Goal: Task Accomplishment & Management: Use online tool/utility

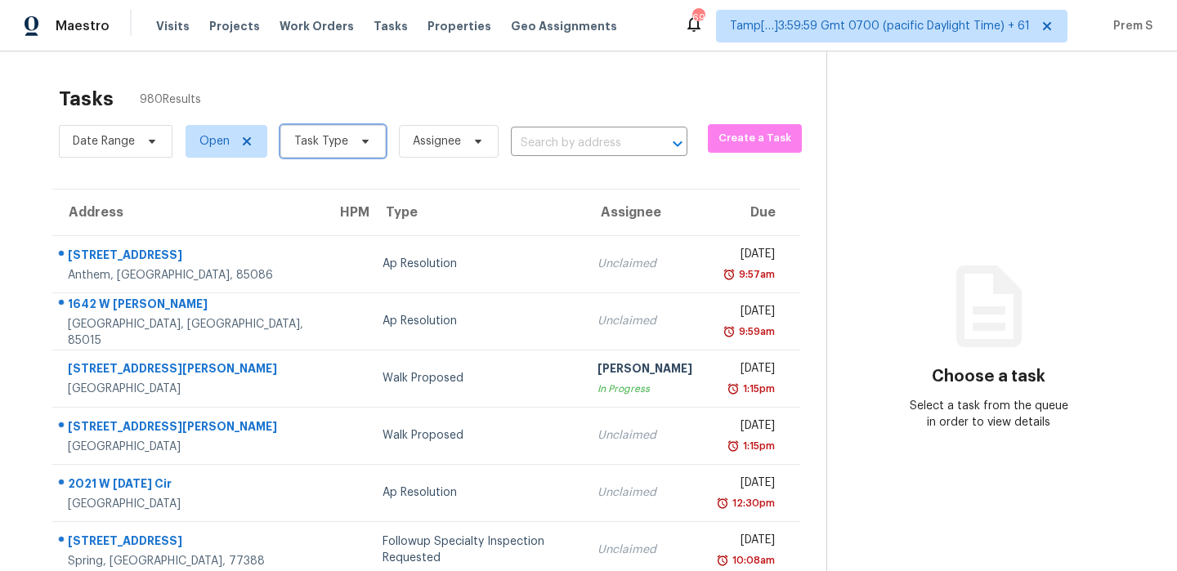
click at [324, 133] on span "Task Type" at bounding box center [321, 141] width 54 height 16
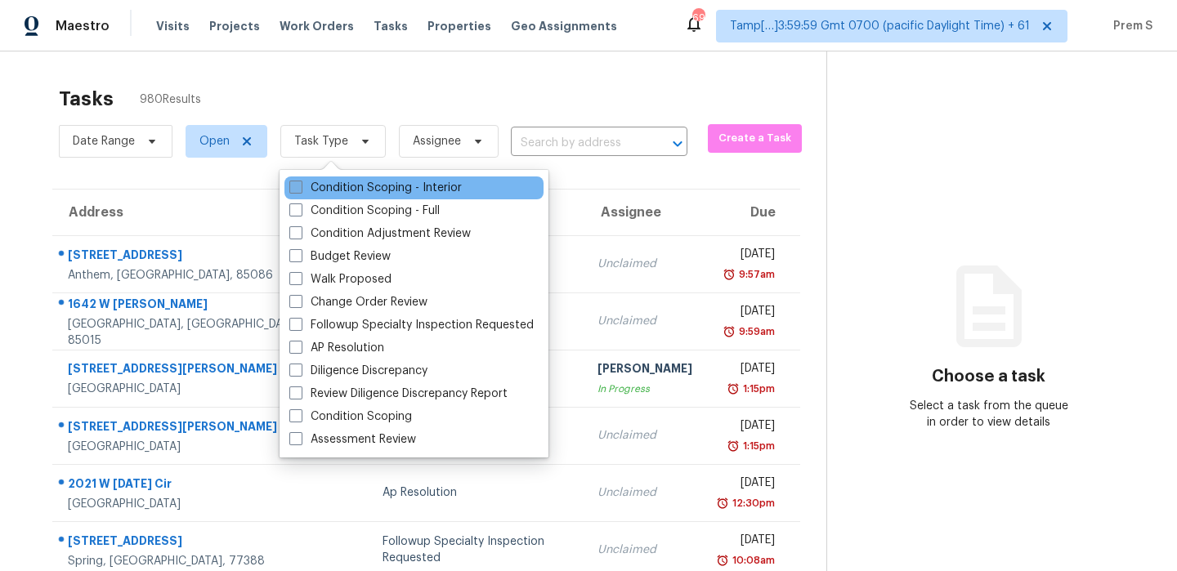
click at [348, 195] on label "Condition Scoping - Interior" at bounding box center [375, 188] width 172 height 16
click at [300, 190] on input "Condition Scoping - Interior" at bounding box center [294, 185] width 11 height 11
checkbox input "true"
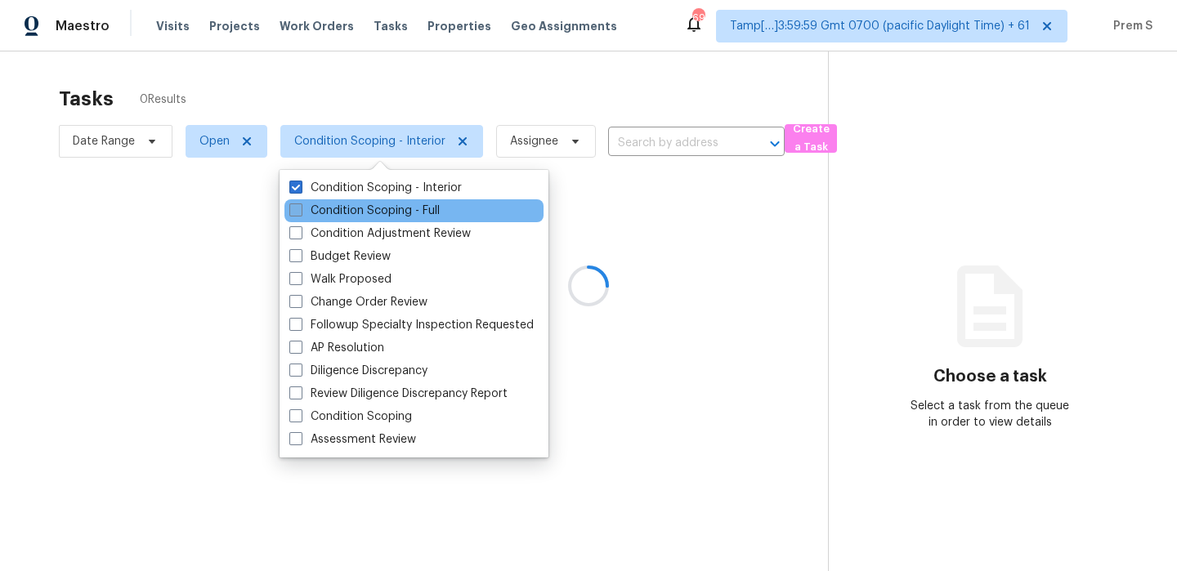
click at [338, 213] on label "Condition Scoping - Full" at bounding box center [364, 211] width 150 height 16
click at [300, 213] on input "Condition Scoping - Full" at bounding box center [294, 208] width 11 height 11
checkbox input "true"
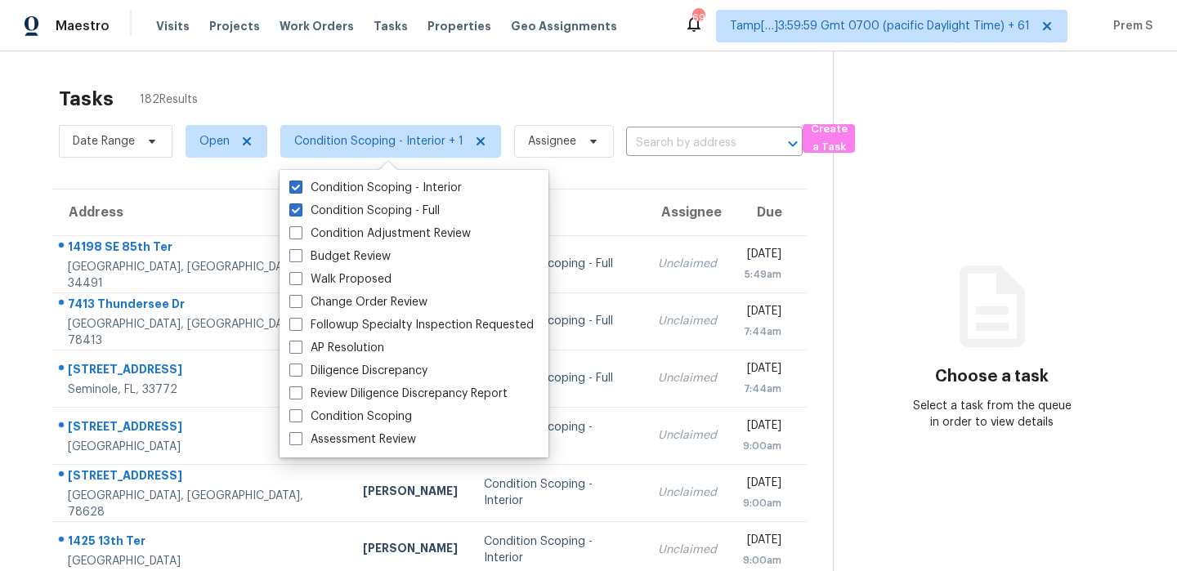
click at [360, 110] on div "Tasks 182 Results" at bounding box center [446, 99] width 774 height 43
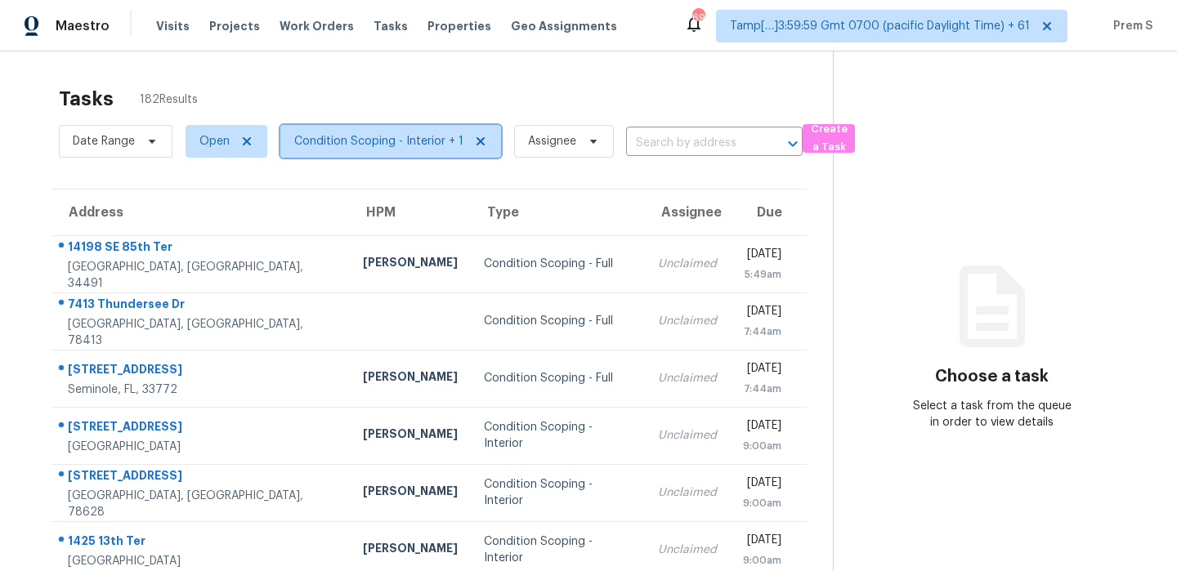
click at [362, 146] on span "Condition Scoping - Interior + 1" at bounding box center [378, 141] width 169 height 16
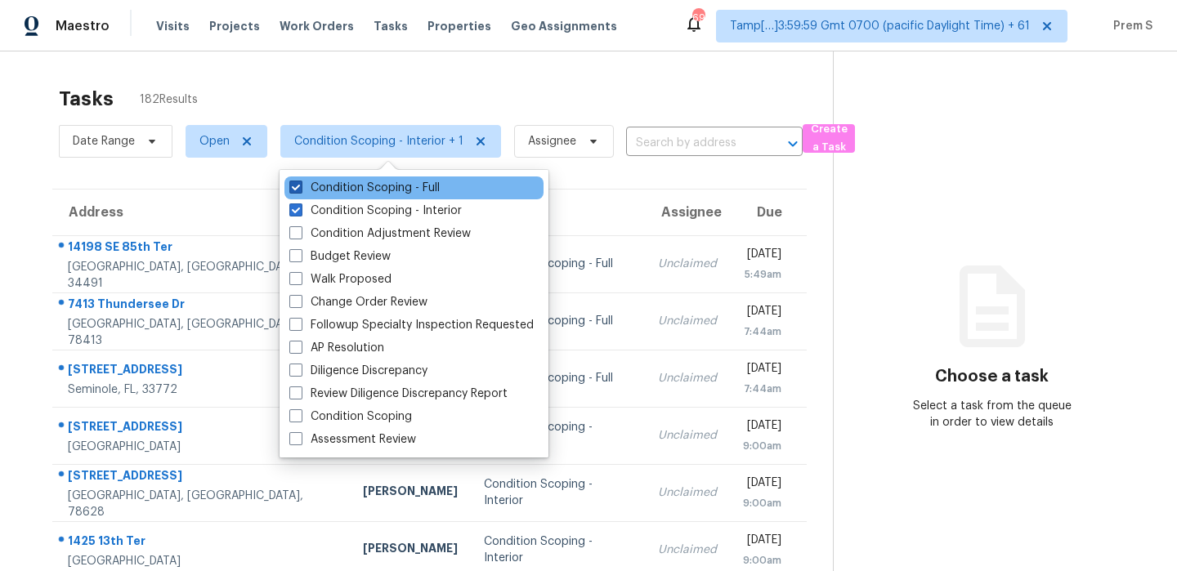
click at [371, 185] on label "Condition Scoping - Full" at bounding box center [364, 188] width 150 height 16
click at [300, 185] on input "Condition Scoping - Full" at bounding box center [294, 185] width 11 height 11
checkbox input "false"
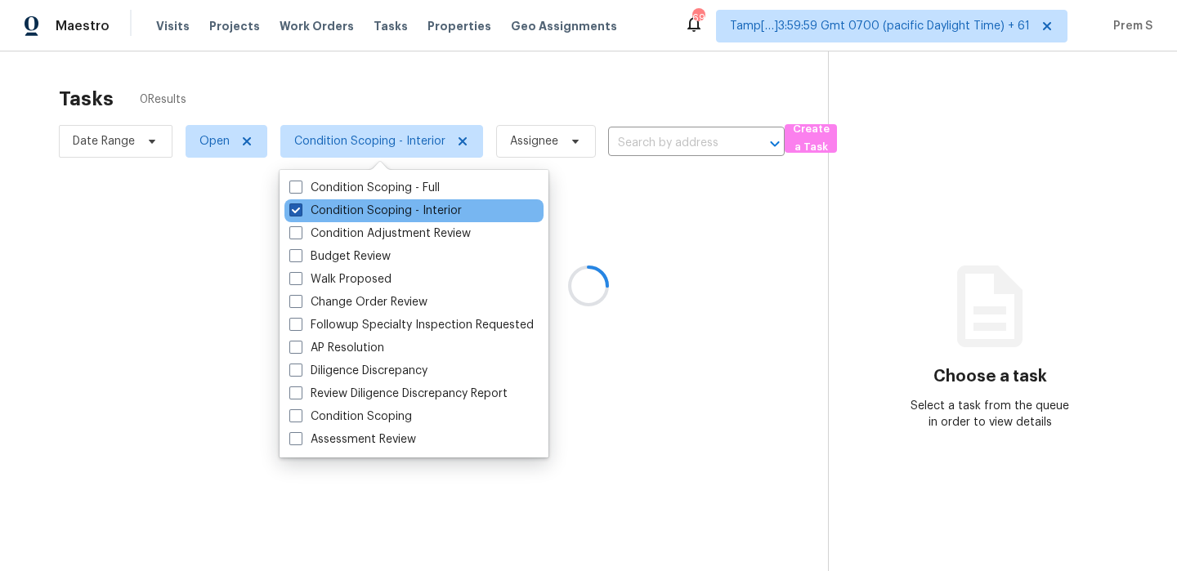
click at [359, 206] on label "Condition Scoping - Interior" at bounding box center [375, 211] width 172 height 16
click at [300, 206] on input "Condition Scoping - Interior" at bounding box center [294, 208] width 11 height 11
checkbox input "false"
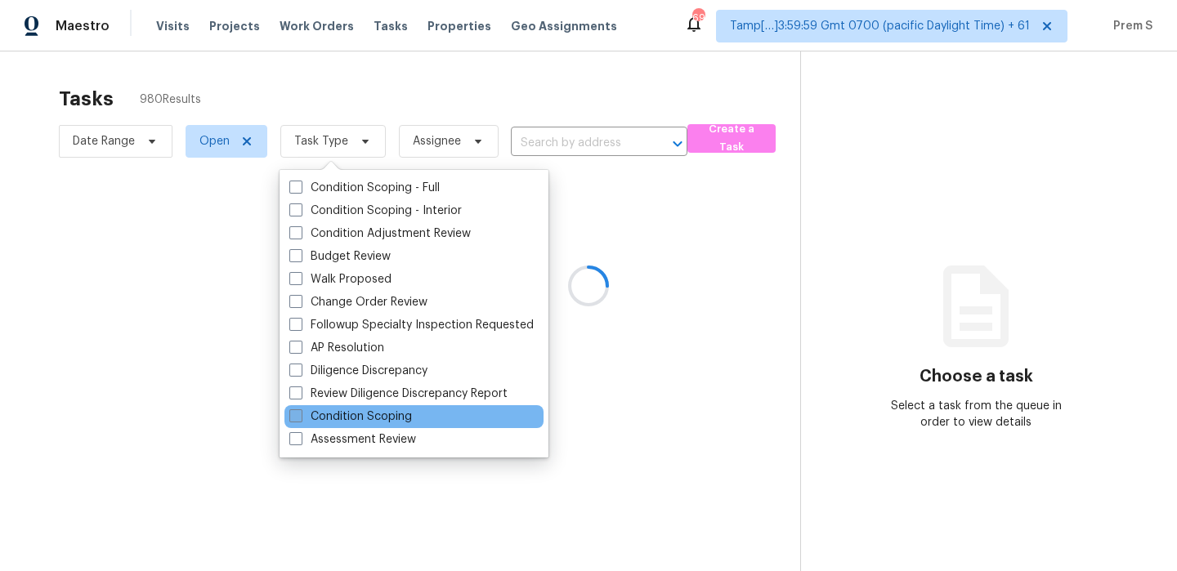
click at [399, 409] on label "Condition Scoping" at bounding box center [350, 417] width 123 height 16
click at [300, 409] on input "Condition Scoping" at bounding box center [294, 414] width 11 height 11
checkbox input "true"
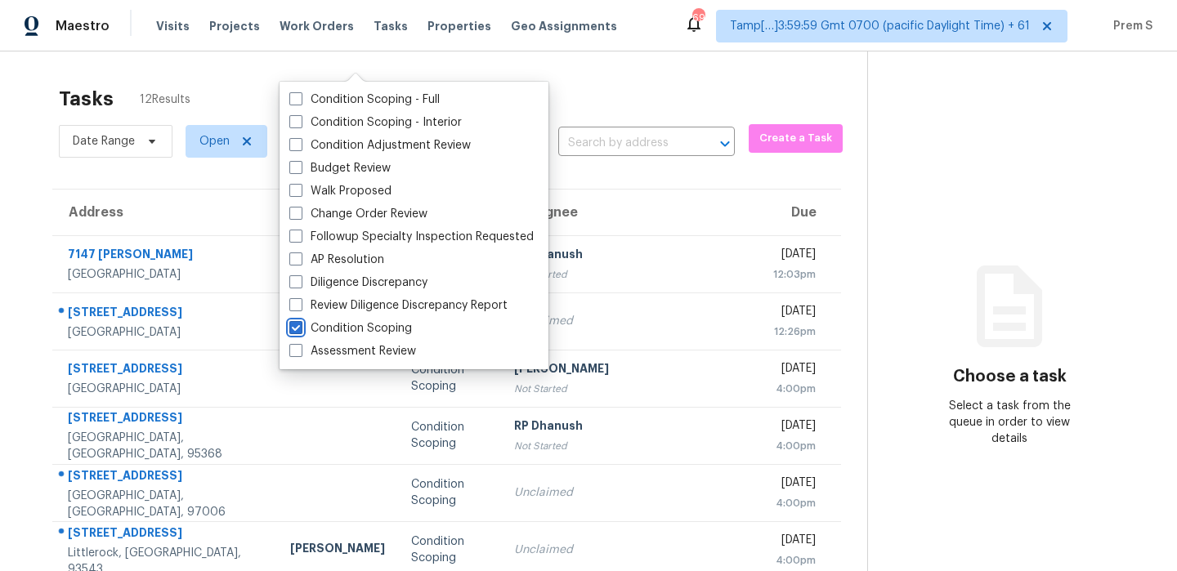
scroll to position [280, 0]
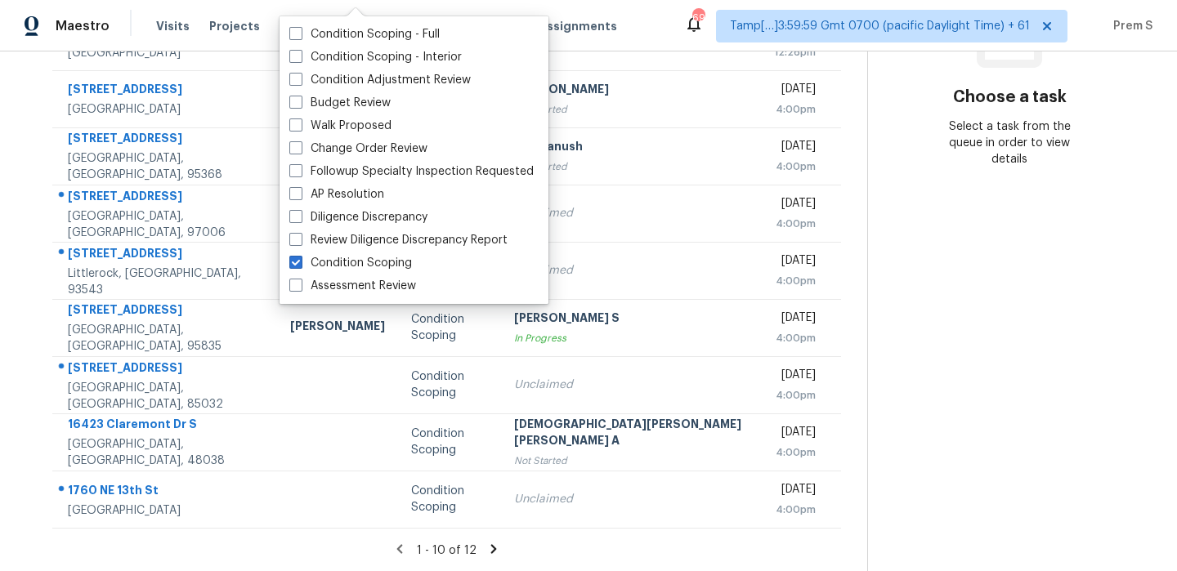
click at [909, 308] on section "Choose a task Select a task from the queue in order to view details" at bounding box center [1009, 172] width 284 height 800
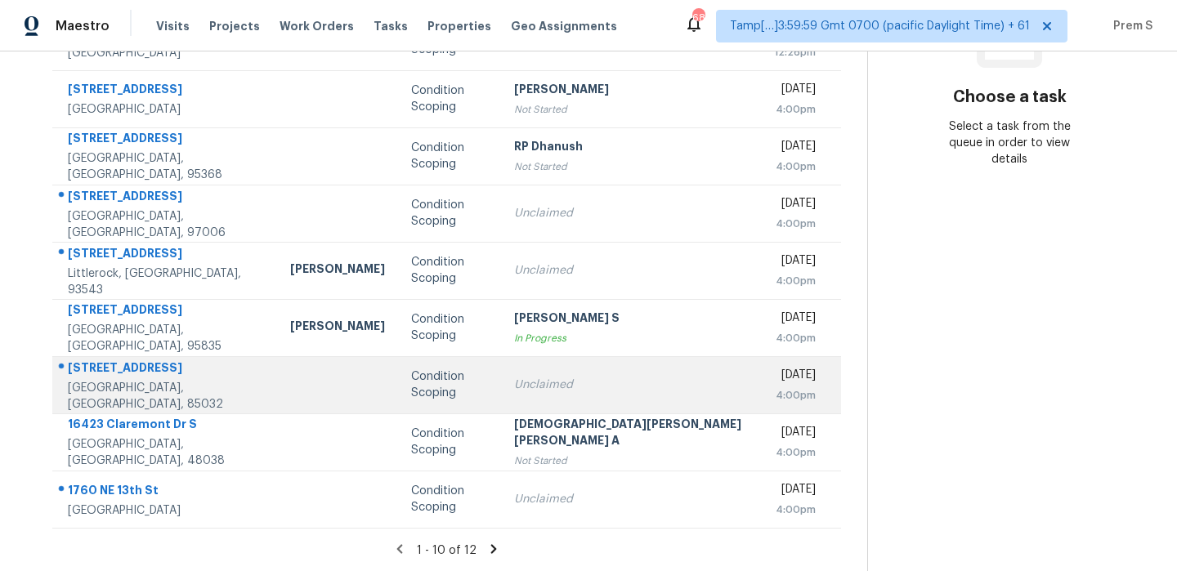
scroll to position [0, 0]
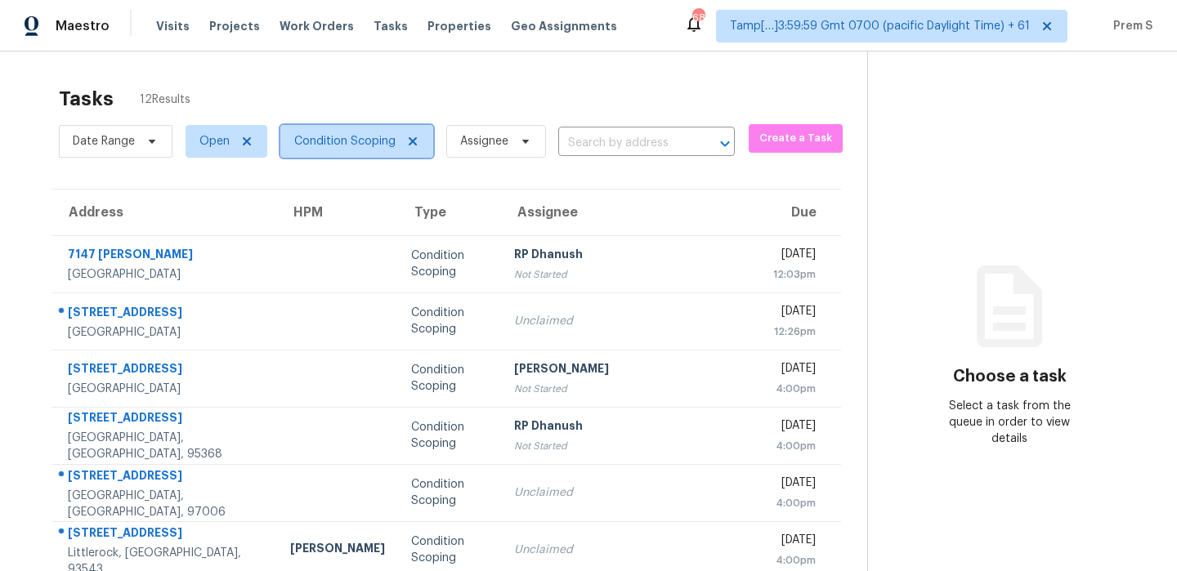
click at [342, 139] on span "Condition Scoping" at bounding box center [344, 141] width 101 height 16
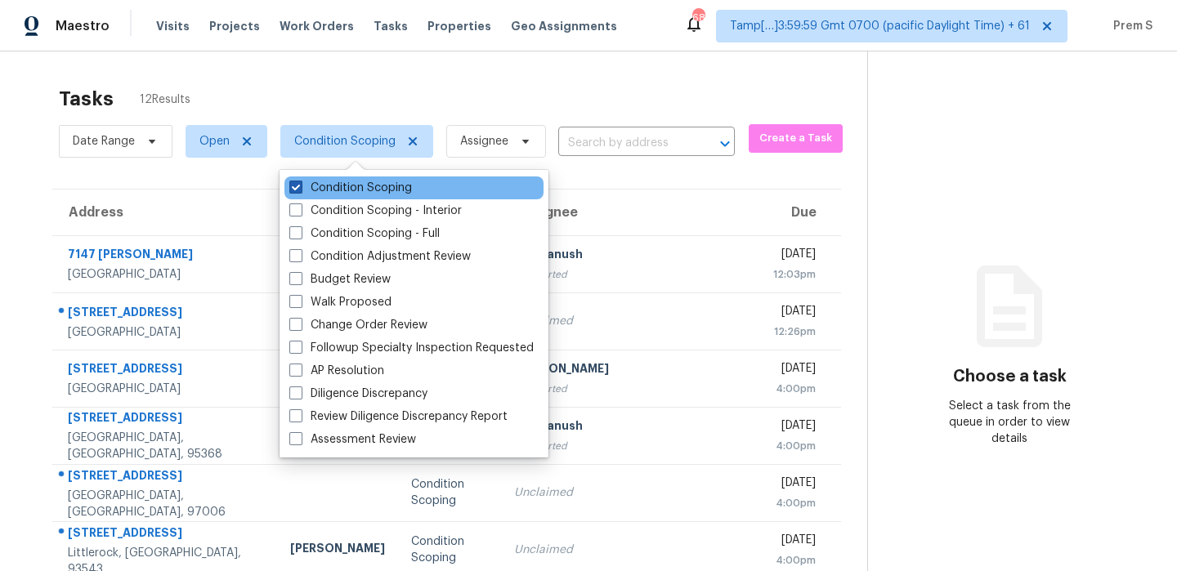
click at [349, 188] on label "Condition Scoping" at bounding box center [350, 188] width 123 height 16
click at [300, 188] on input "Condition Scoping" at bounding box center [294, 185] width 11 height 11
checkbox input "false"
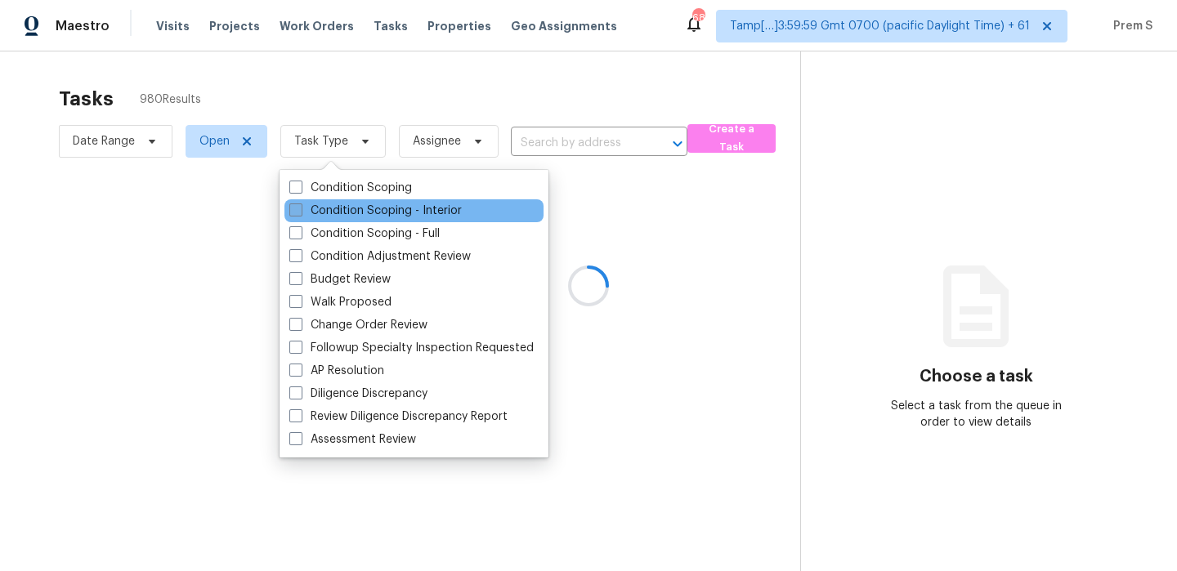
click at [336, 208] on label "Condition Scoping - Interior" at bounding box center [375, 211] width 172 height 16
click at [300, 208] on input "Condition Scoping - Interior" at bounding box center [294, 208] width 11 height 11
checkbox input "true"
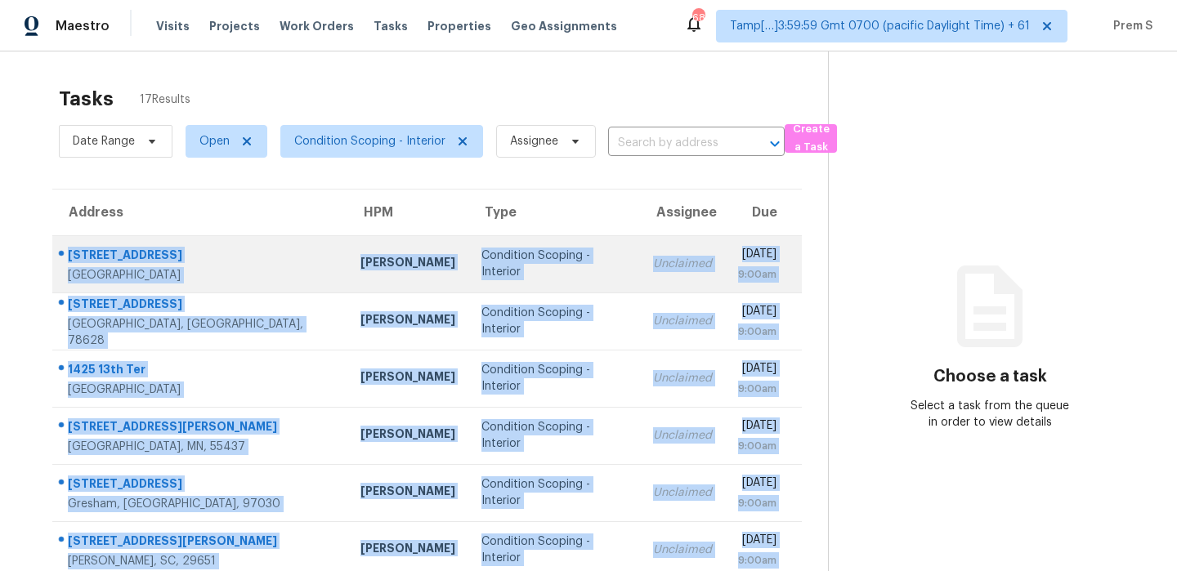
drag, startPoint x: 790, startPoint y: 513, endPoint x: 69, endPoint y: 253, distance: 766.4
click at [69, 253] on tbody "8853 N Maplebrook Ct Brooklyn Park, MN, 55445 Matt Kohler Condition Scoping - I…" at bounding box center [427, 521] width 750 height 572
copy tbody "8853 N Maplebrook Ct Brooklyn Park, MN, 55445 Matt Kohler Condition Scoping - I…"
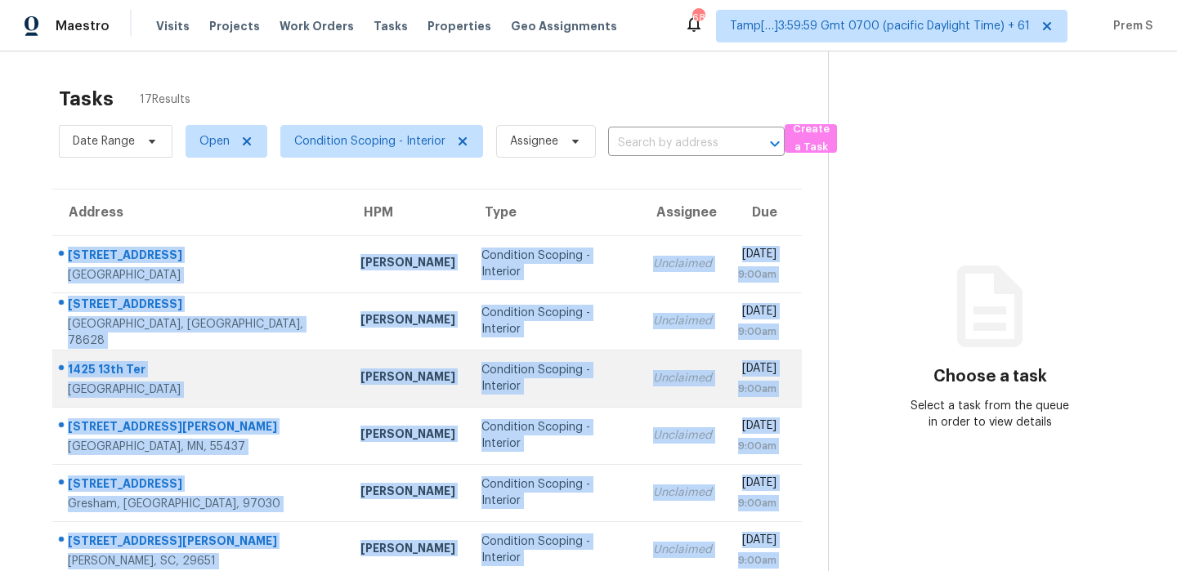
scroll to position [280, 0]
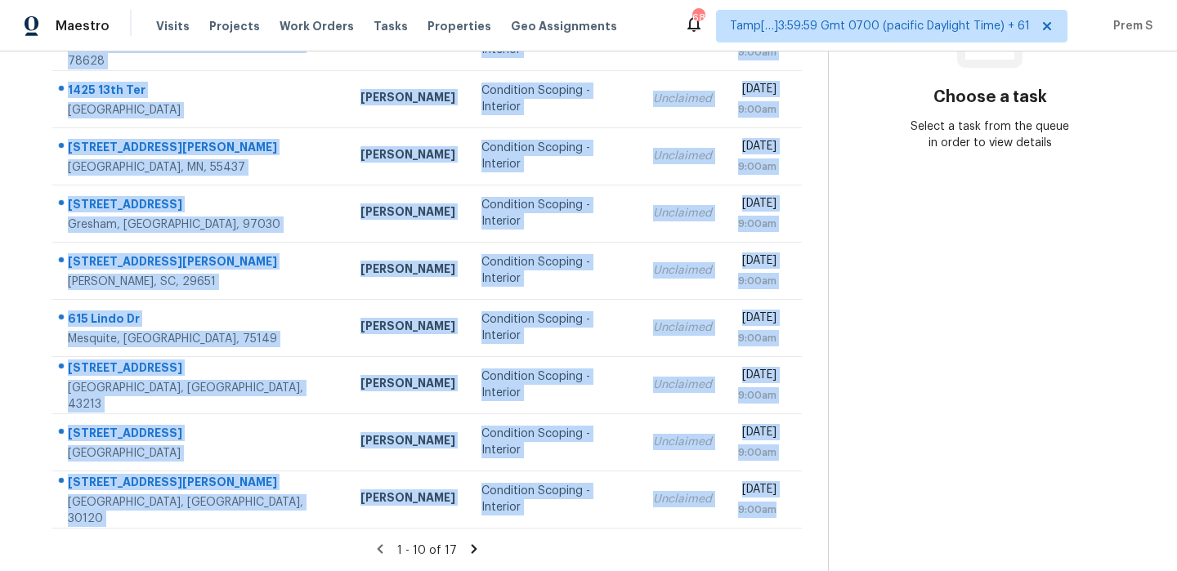
click at [472, 545] on icon at bounding box center [475, 548] width 6 height 9
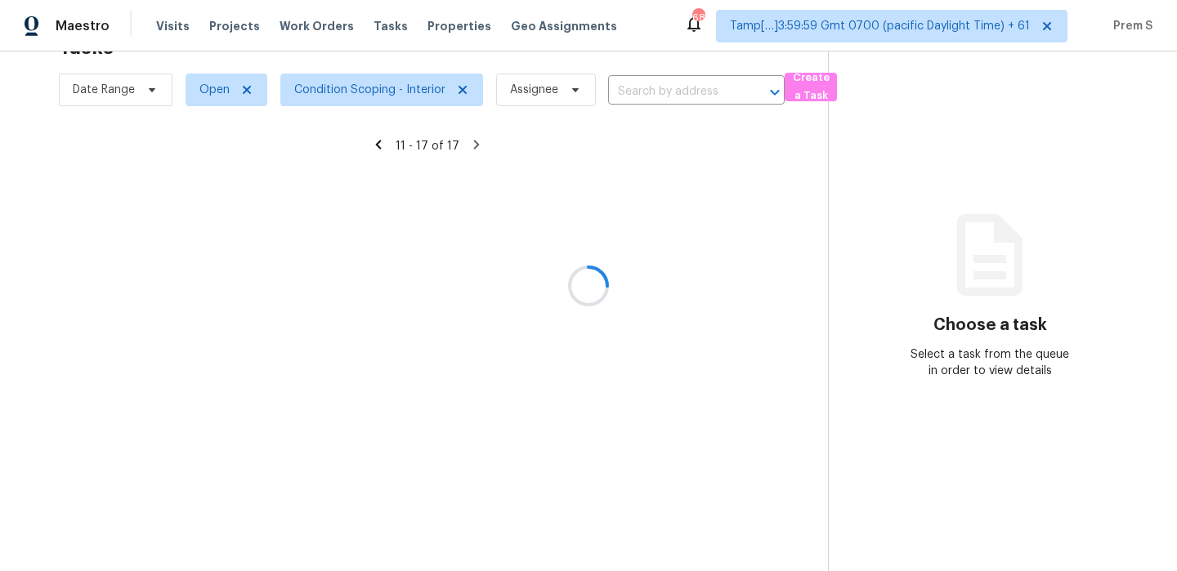
scroll to position [108, 0]
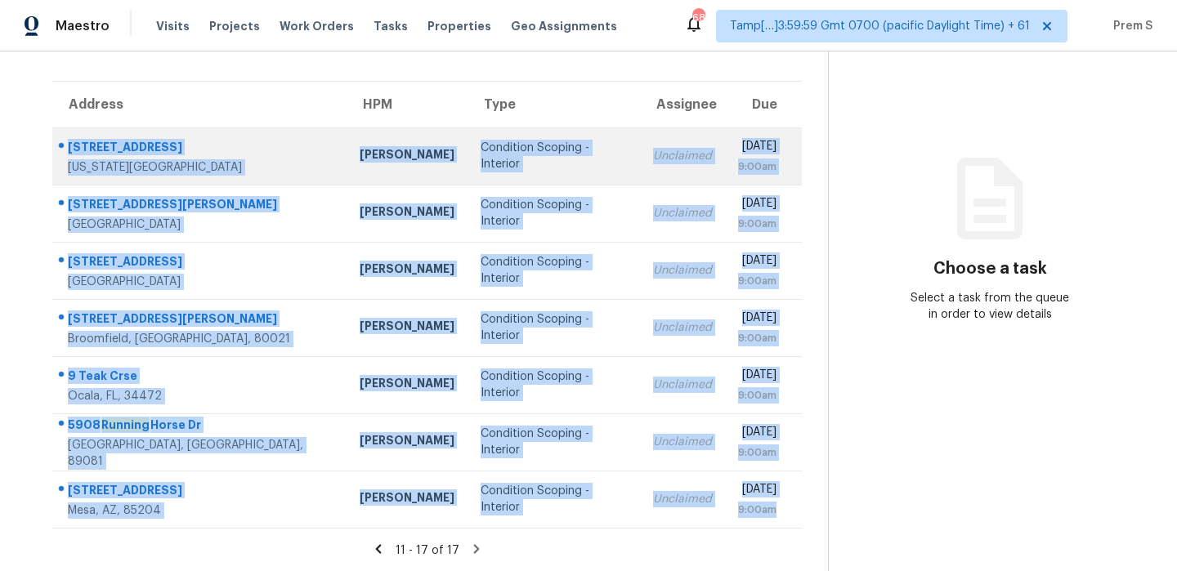
drag, startPoint x: 783, startPoint y: 513, endPoint x: 70, endPoint y: 146, distance: 802.2
click at [70, 146] on tbody "133 Tulane St Colorado Springs, CO, 80910 Chris Thomas Condition Scoping - Inte…" at bounding box center [427, 328] width 750 height 401
copy tbody "133 Tulane St Colorado Springs, CO, 80910 Chris Thomas Condition Scoping - Inte…"
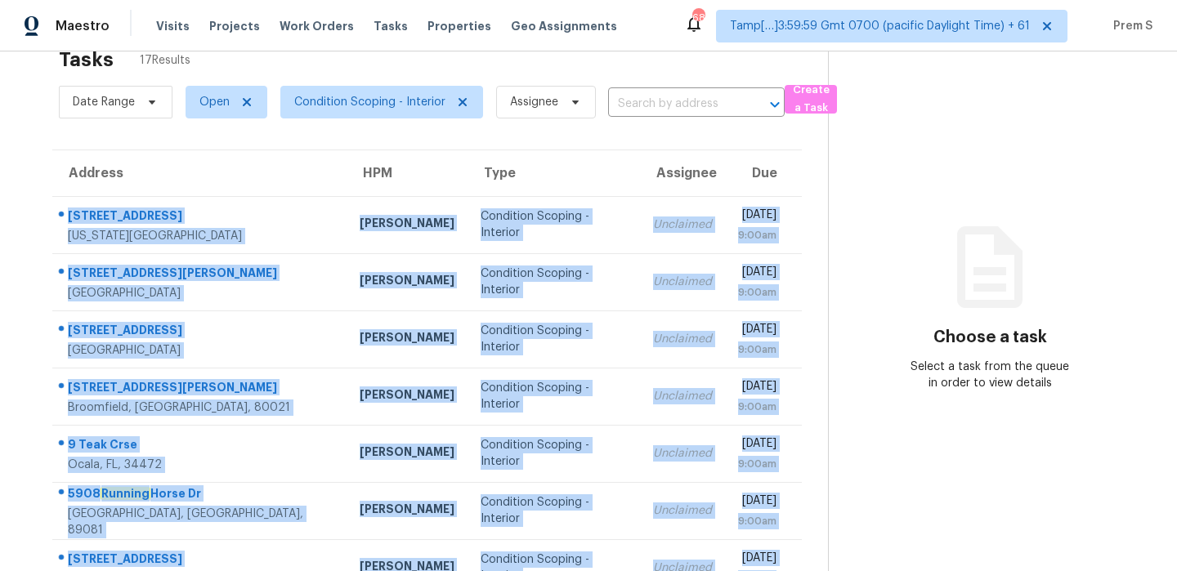
scroll to position [0, 0]
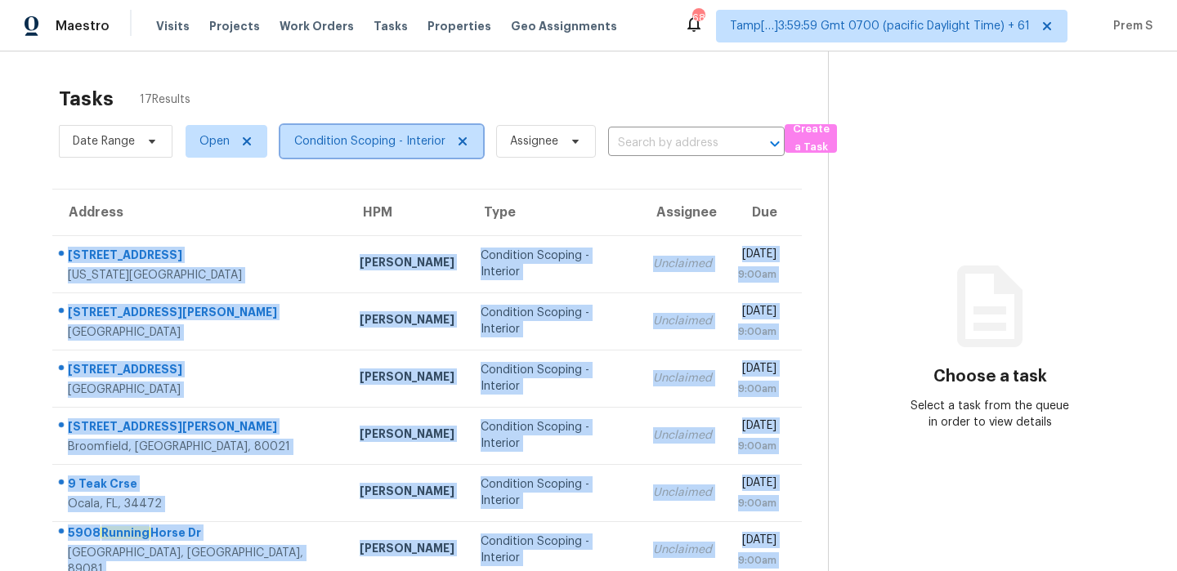
click at [367, 134] on span "Condition Scoping - Interior" at bounding box center [369, 141] width 151 height 16
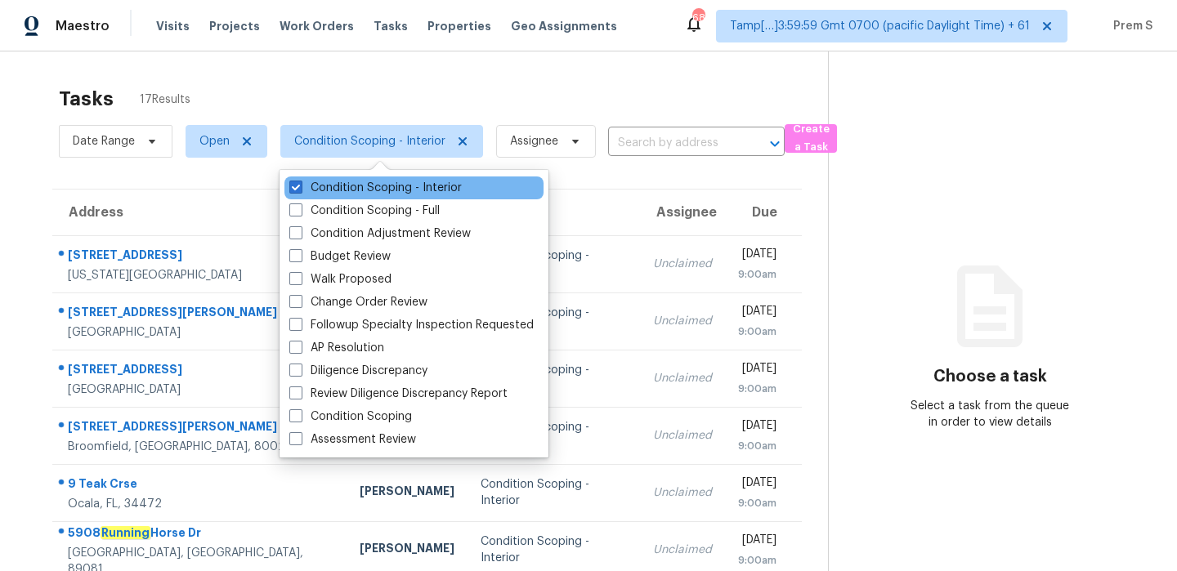
click at [361, 178] on div "Condition Scoping - Interior" at bounding box center [413, 188] width 259 height 23
click at [349, 190] on label "Condition Scoping - Interior" at bounding box center [375, 188] width 172 height 16
click at [300, 190] on input "Condition Scoping - Interior" at bounding box center [294, 185] width 11 height 11
checkbox input "false"
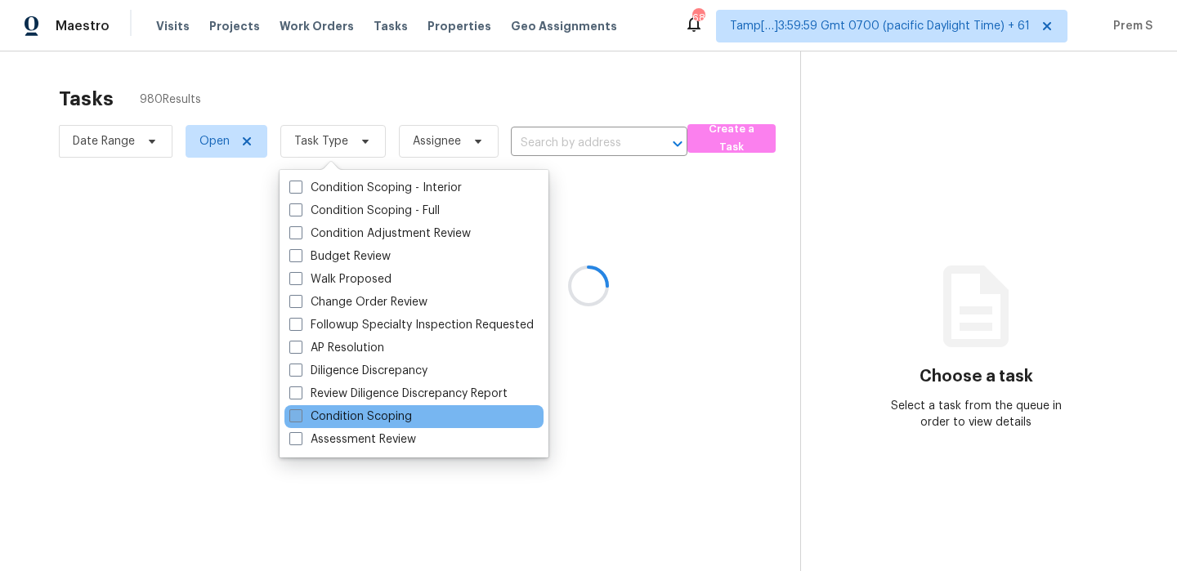
click at [368, 415] on label "Condition Scoping" at bounding box center [350, 417] width 123 height 16
click at [300, 415] on input "Condition Scoping" at bounding box center [294, 414] width 11 height 11
checkbox input "true"
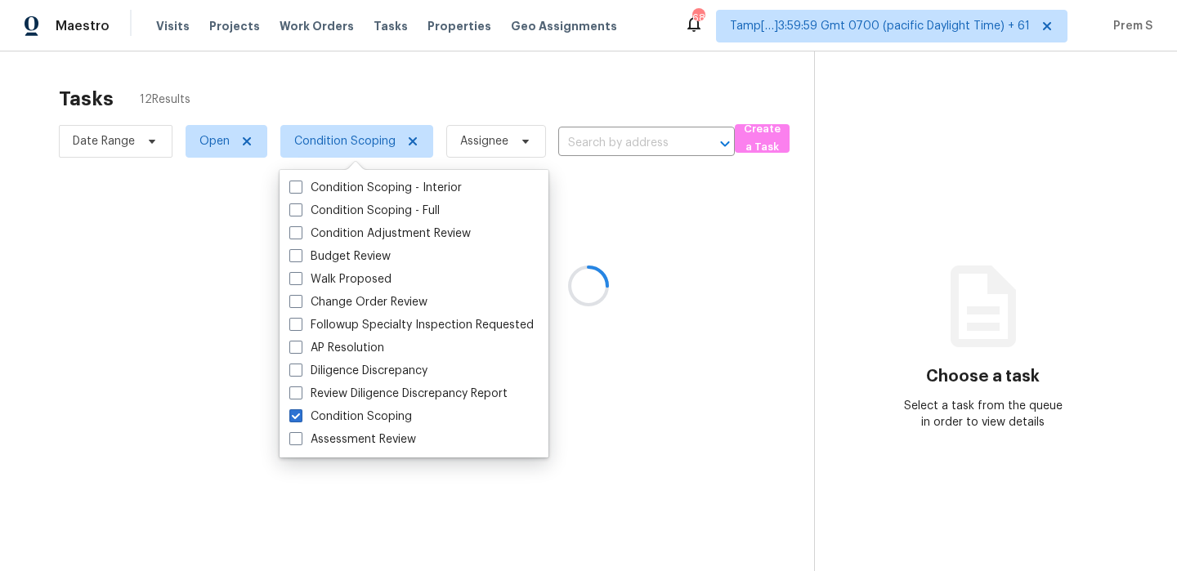
click at [223, 146] on div at bounding box center [588, 285] width 1177 height 571
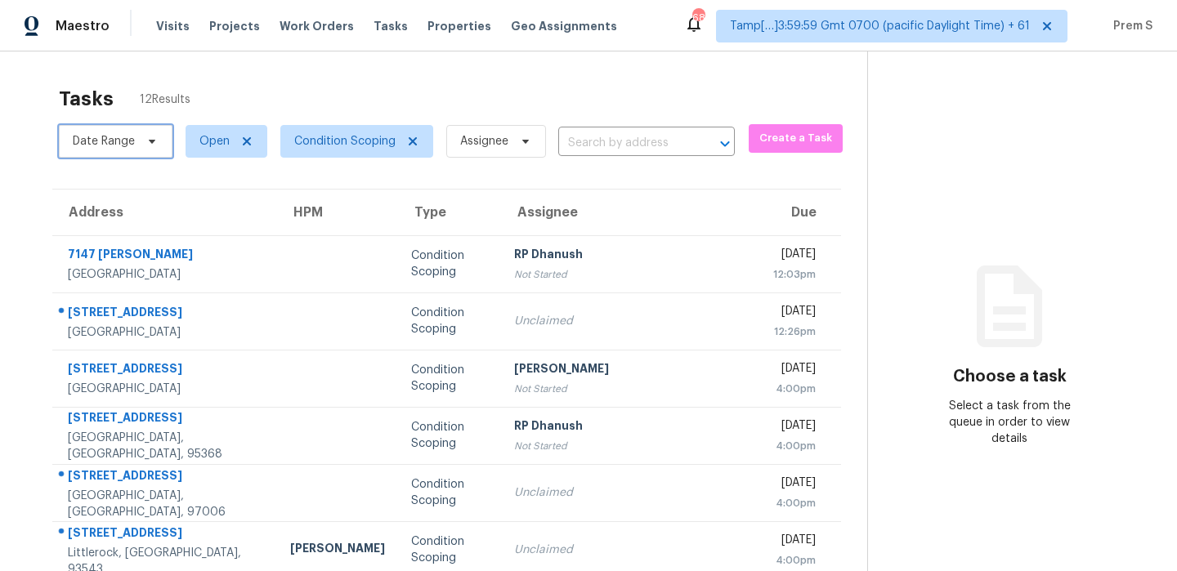
click at [132, 140] on span "Date Range" at bounding box center [104, 141] width 62 height 16
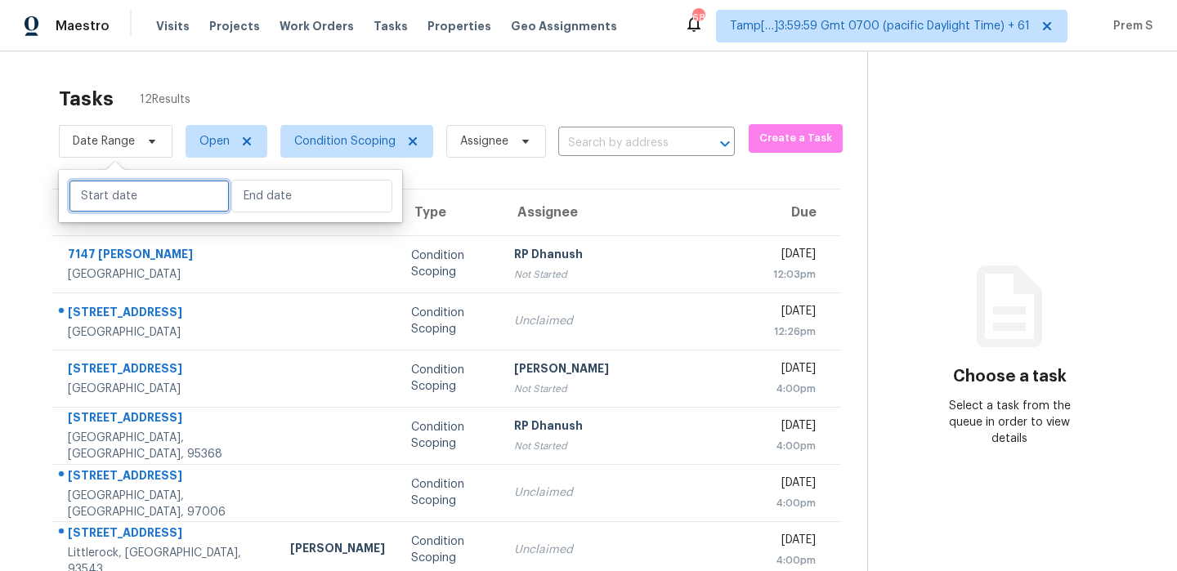
click at [123, 190] on input "text" at bounding box center [149, 196] width 161 height 33
select select "8"
select select "2025"
select select "9"
select select "2025"
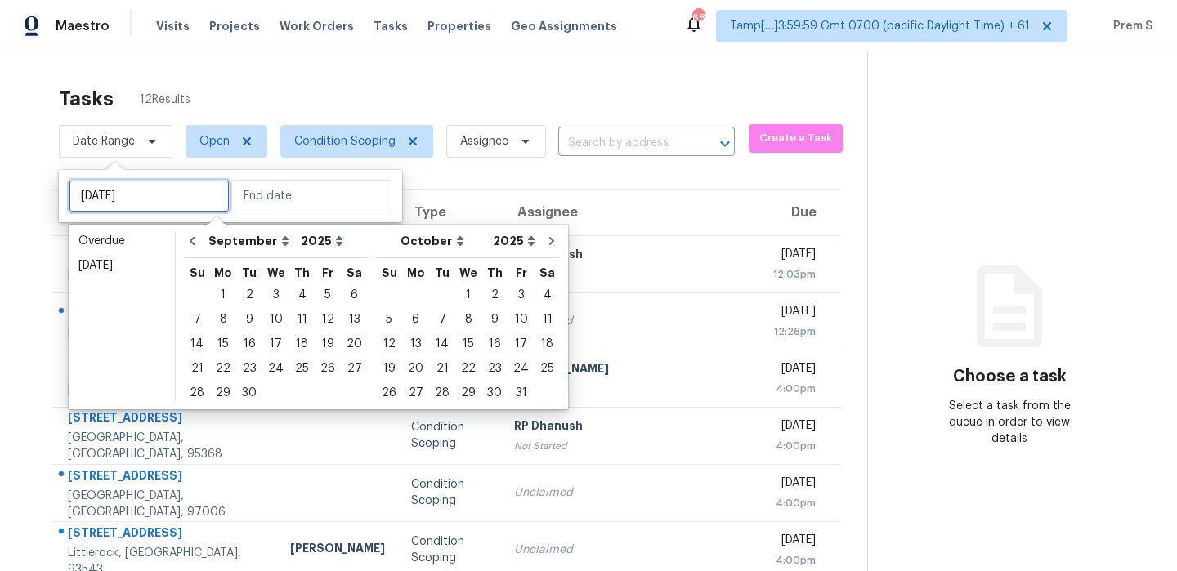
type input "Tue, Sep 30"
click at [222, 391] on div "29" at bounding box center [223, 393] width 26 height 23
type input "Mon, Sep 29"
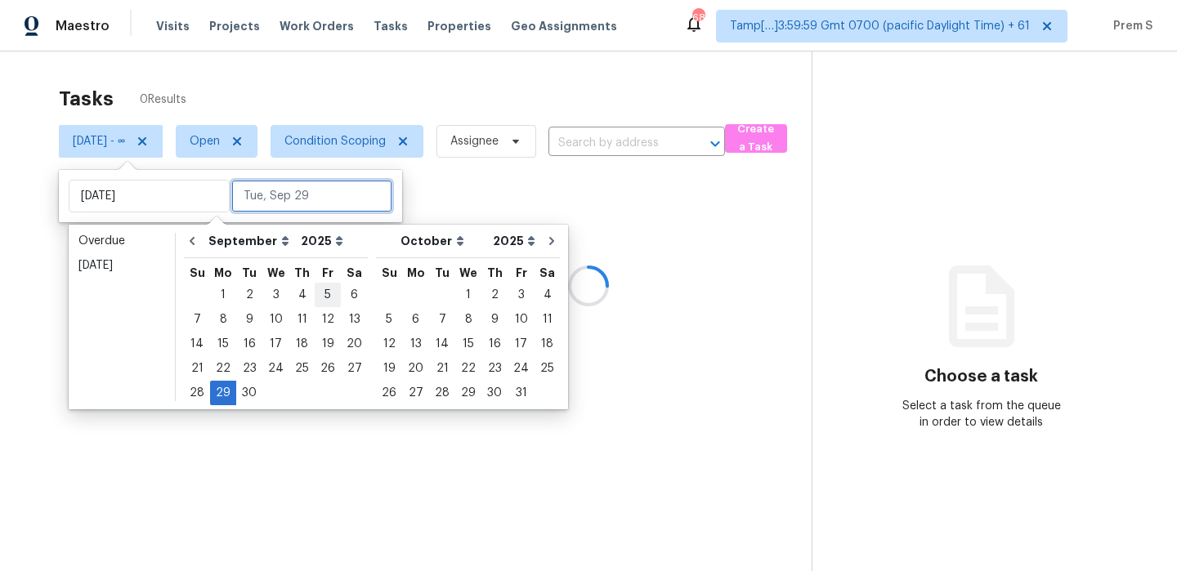
type input "Tue, Sep 30"
type input "Thu, Sep 25"
type input "Mon, Sep 29"
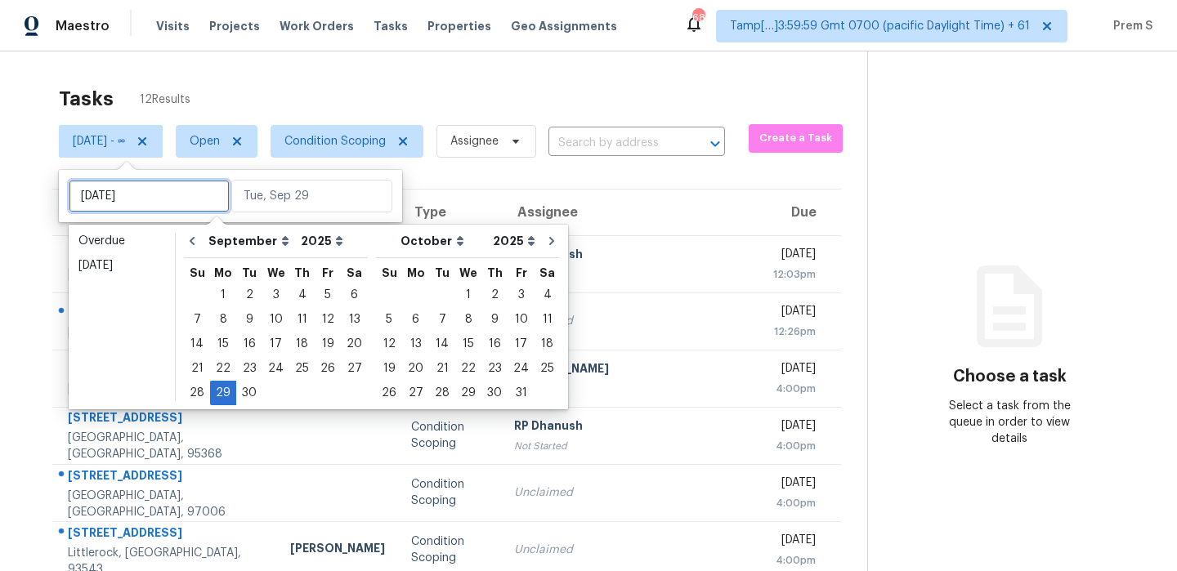
type input "Fri, Sep 05"
type input "Mon, Sep 29"
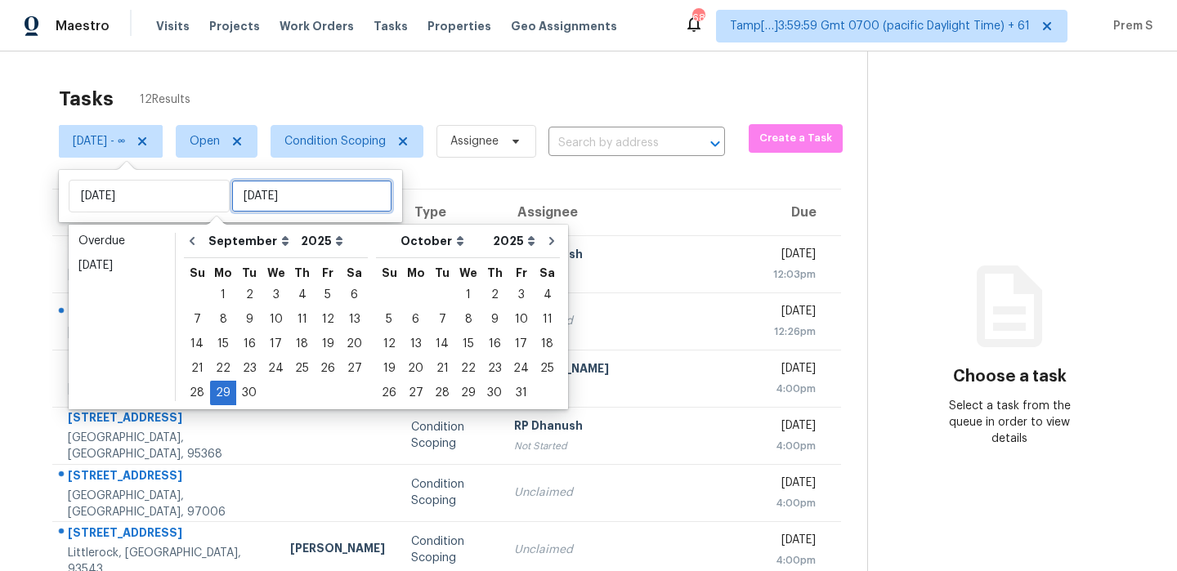
type input "Mon, Sep 29"
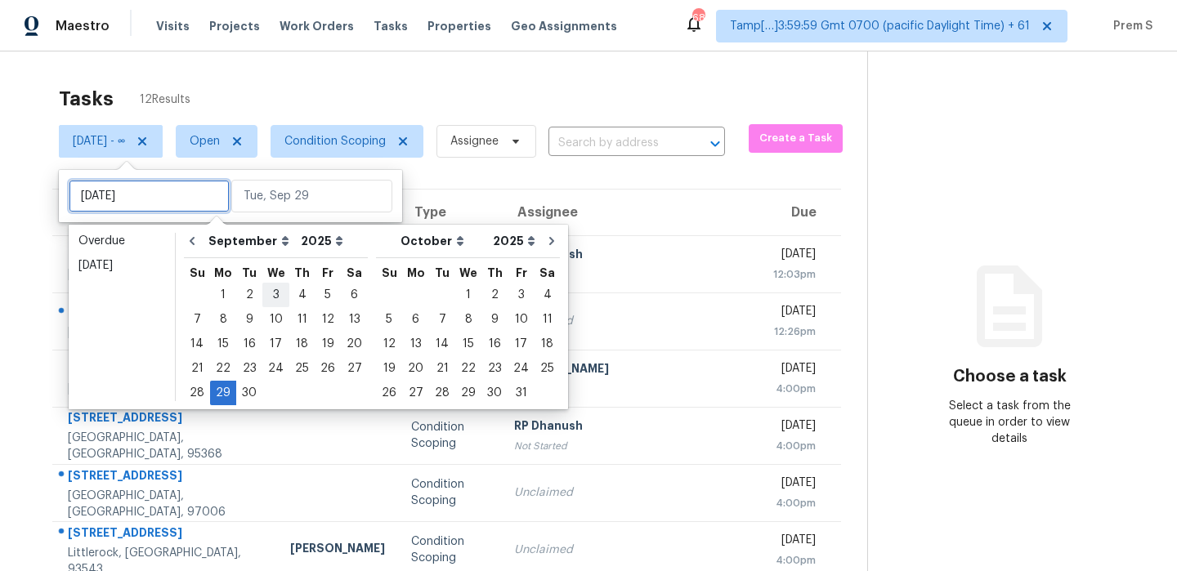
type input "Wed, Sep 03"
type input "Mon, Sep 29"
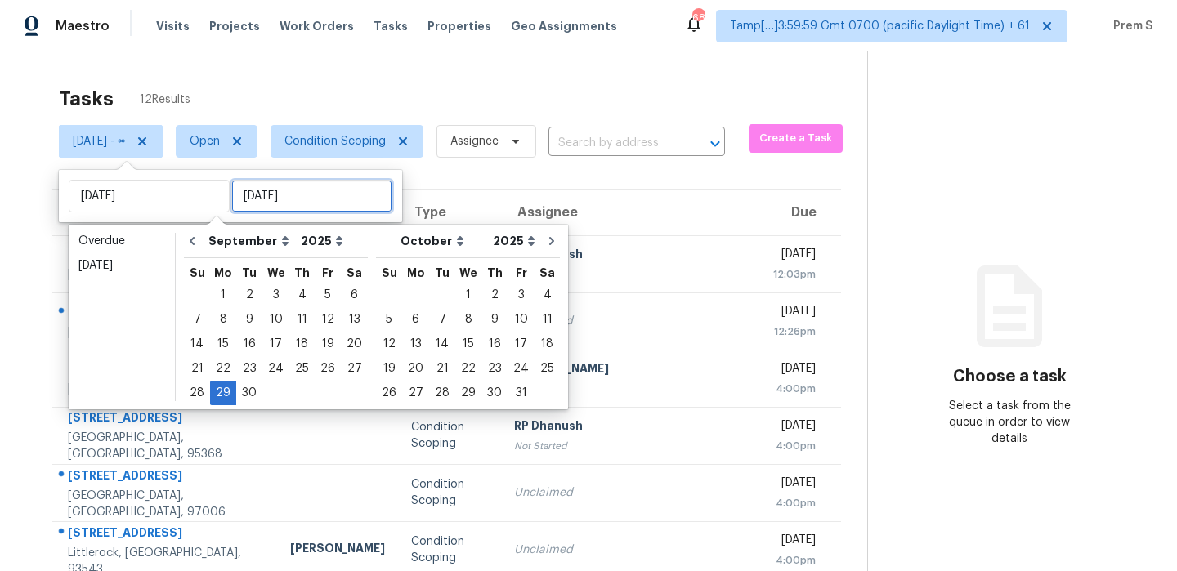
type input "Mon, Sep 29"
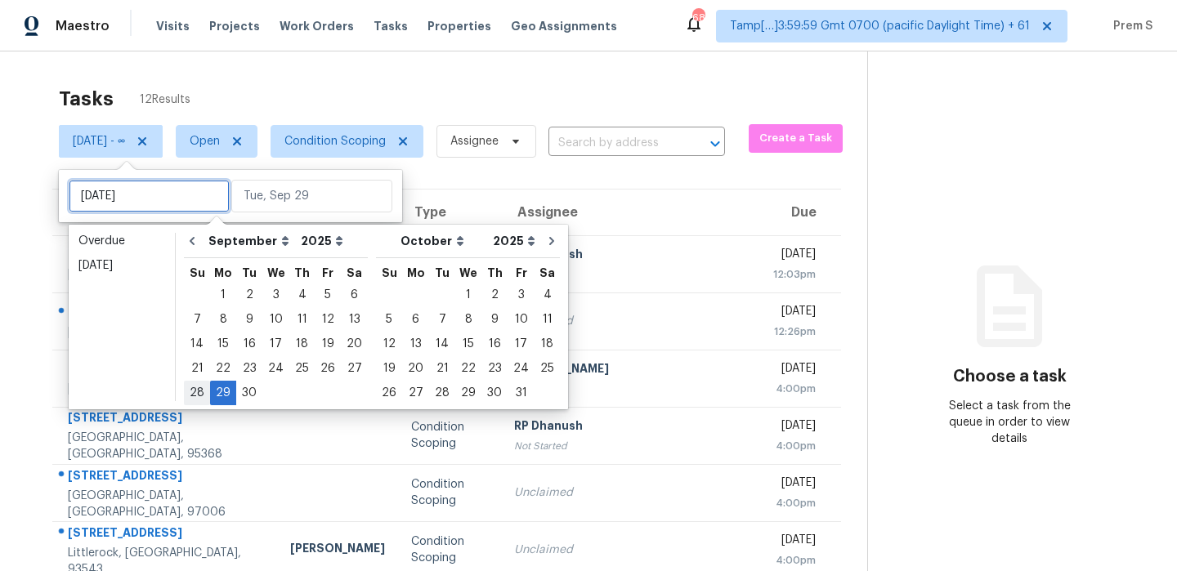
type input "Mon, Sep 01"
type input "Mon, Sep 29"
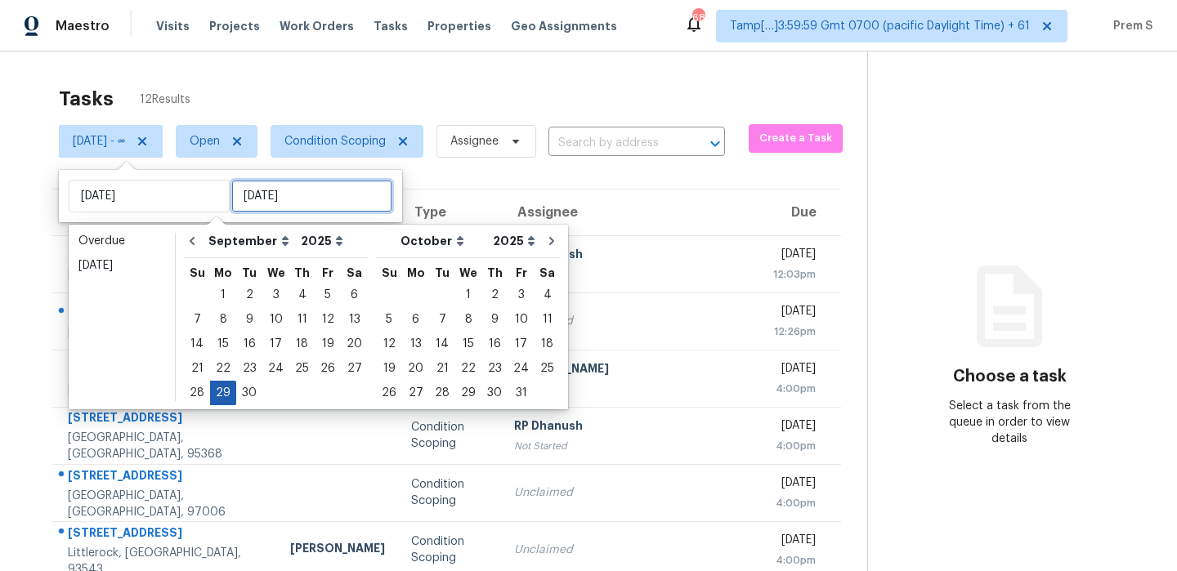
type input "Mon, Sep 29"
click at [217, 400] on div "29" at bounding box center [223, 393] width 26 height 23
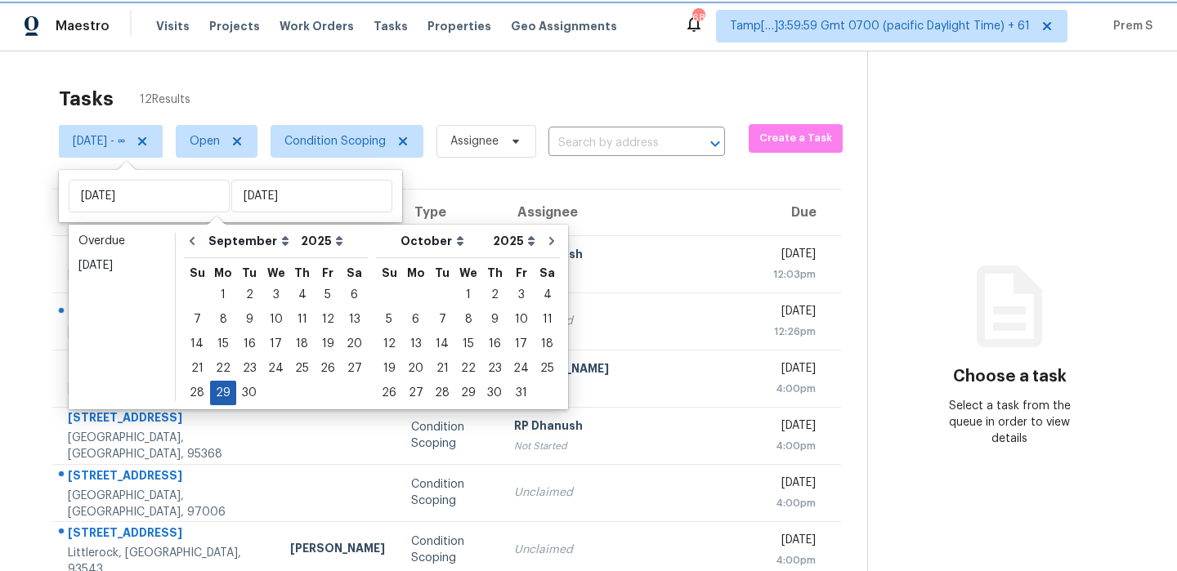
type input "Mon, Sep 29"
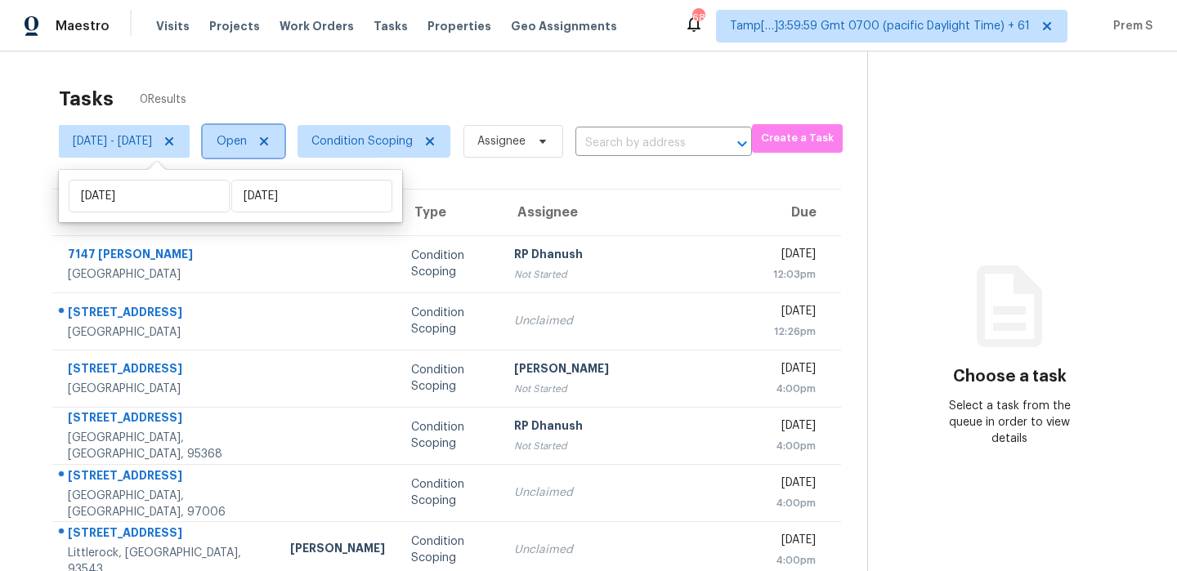
click at [247, 134] on span "Open" at bounding box center [232, 141] width 30 height 16
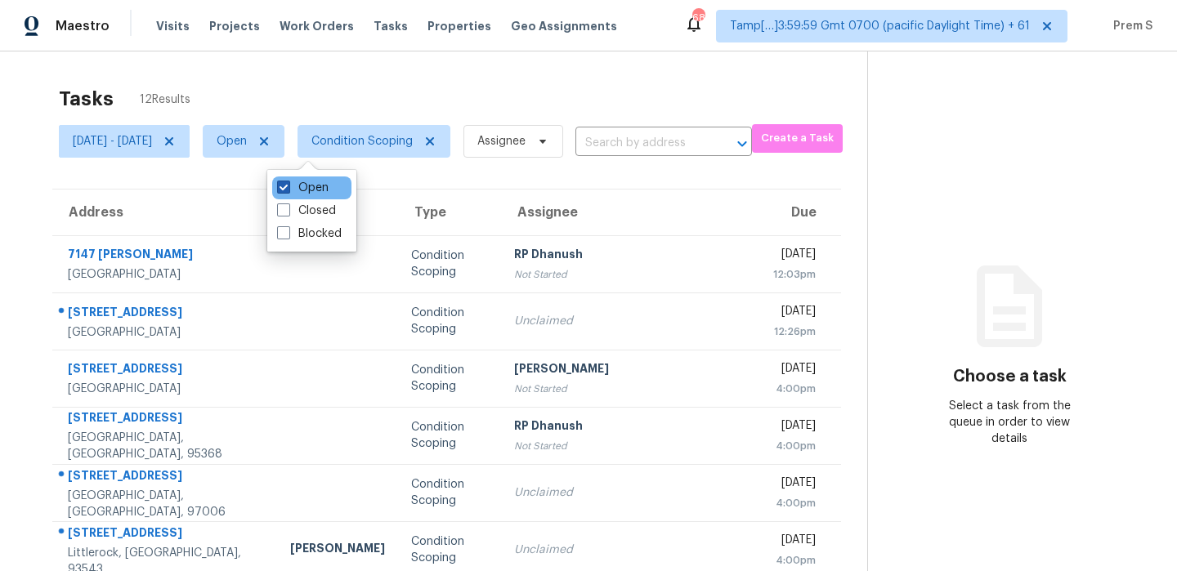
click at [298, 189] on label "Open" at bounding box center [303, 188] width 52 height 16
click at [288, 189] on input "Open" at bounding box center [282, 185] width 11 height 11
checkbox input "false"
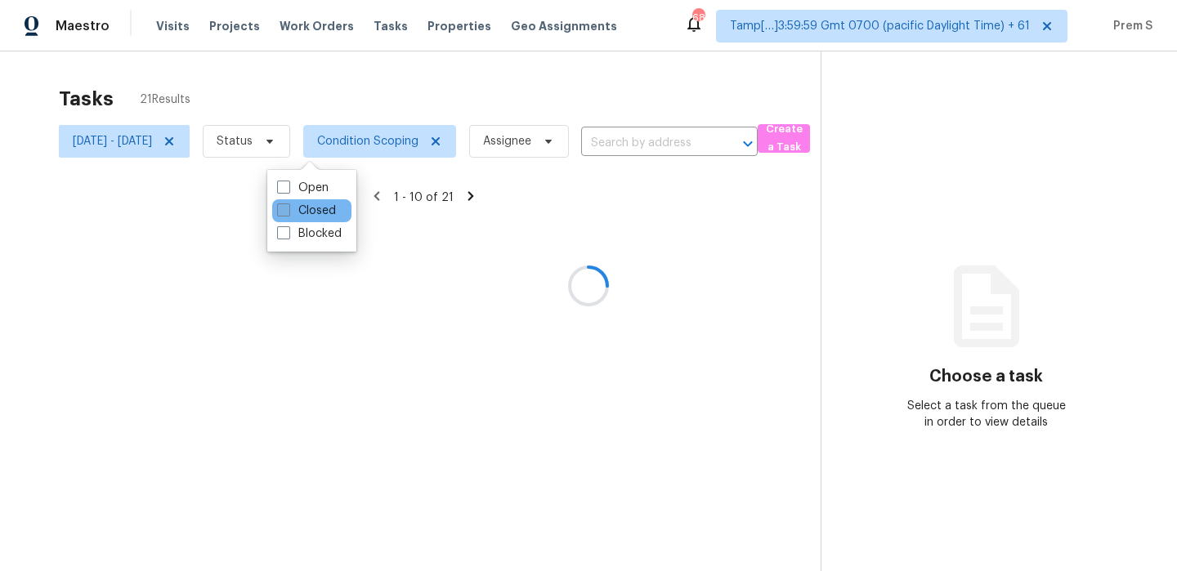
click at [298, 218] on label "Closed" at bounding box center [306, 211] width 59 height 16
click at [288, 213] on input "Closed" at bounding box center [282, 208] width 11 height 11
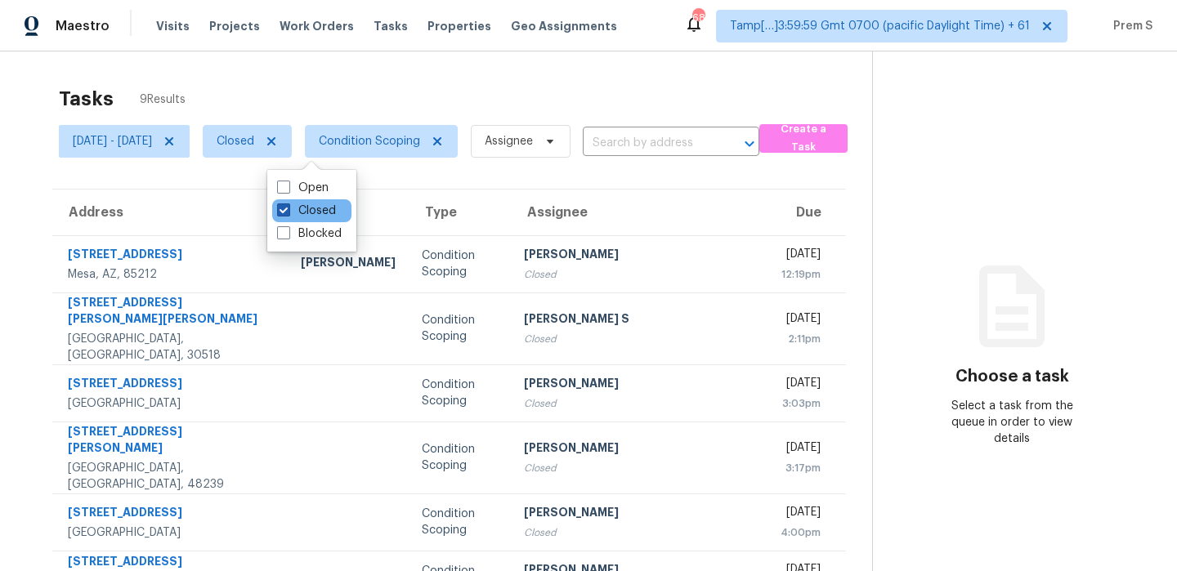
click at [300, 212] on label "Closed" at bounding box center [306, 211] width 59 height 16
click at [288, 212] on input "Closed" at bounding box center [282, 208] width 11 height 11
checkbox input "false"
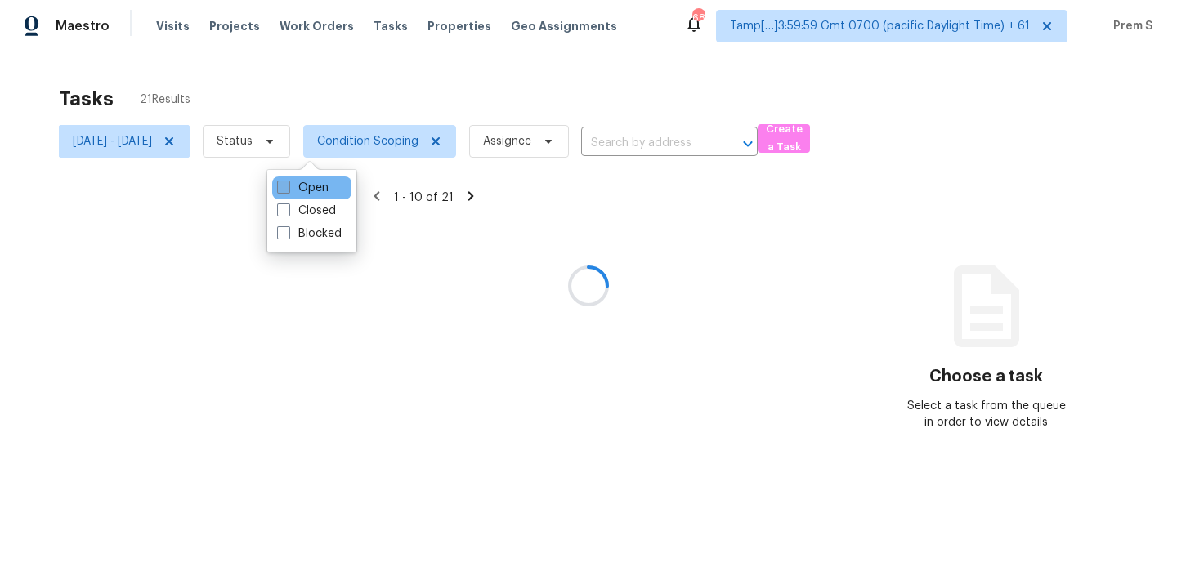
click at [285, 186] on span at bounding box center [283, 187] width 13 height 13
click at [285, 186] on input "Open" at bounding box center [282, 185] width 11 height 11
checkbox input "true"
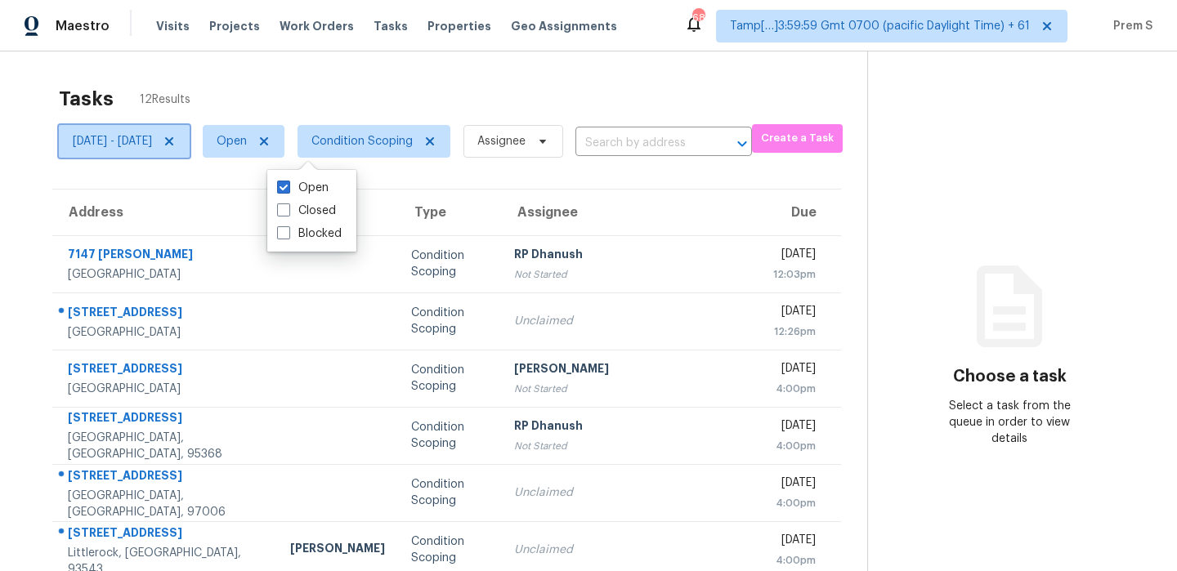
click at [176, 141] on icon at bounding box center [169, 141] width 13 height 13
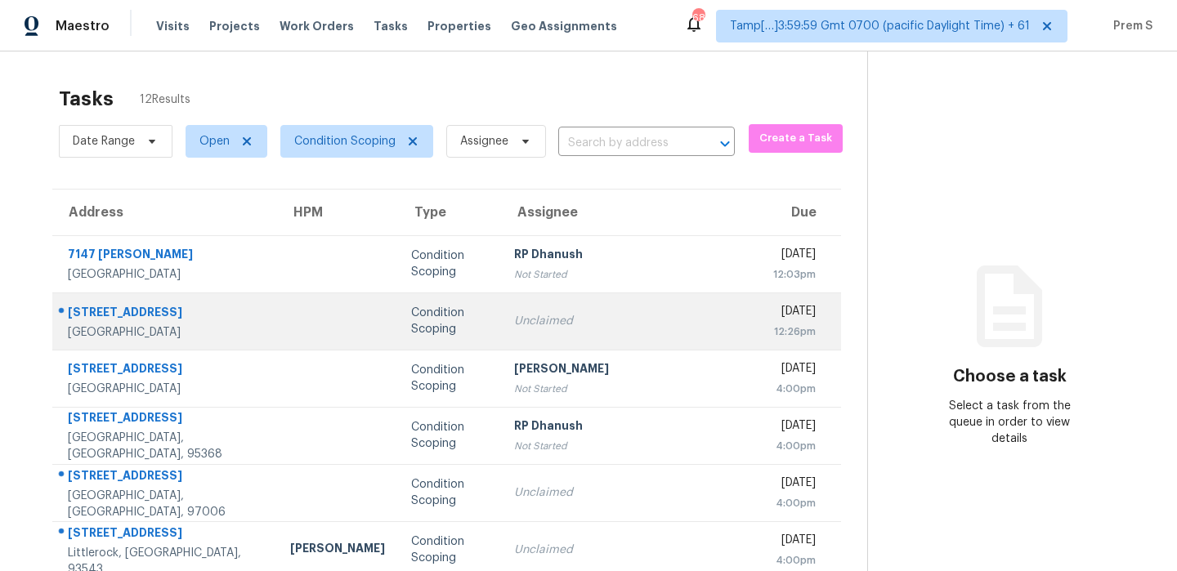
click at [773, 318] on div "[DATE]" at bounding box center [794, 313] width 43 height 20
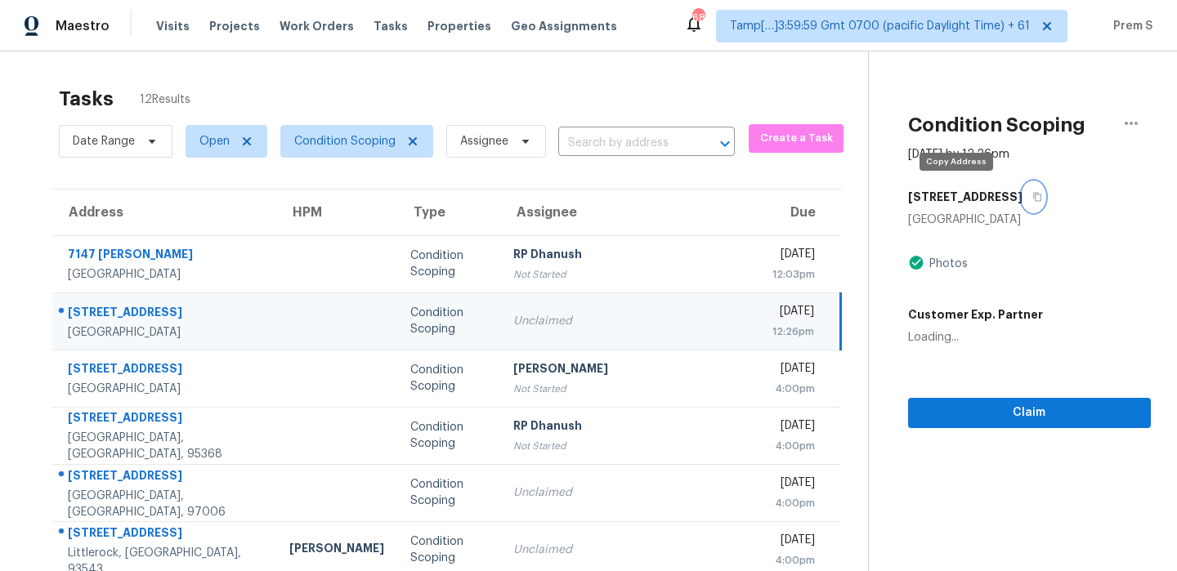
click at [1023, 199] on button "button" at bounding box center [1034, 196] width 22 height 29
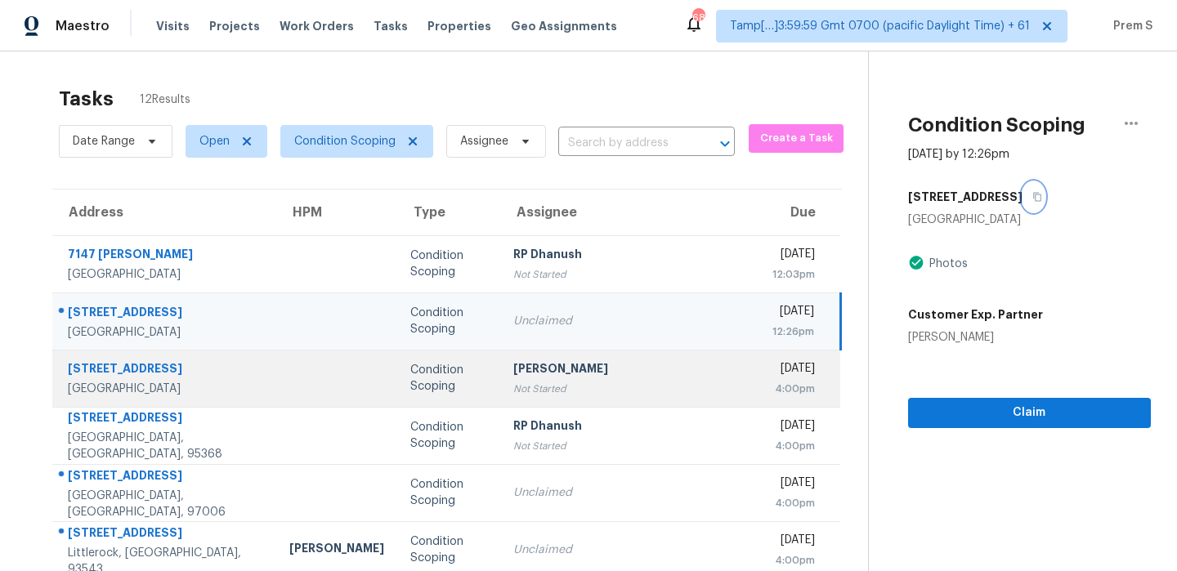
scroll to position [208, 0]
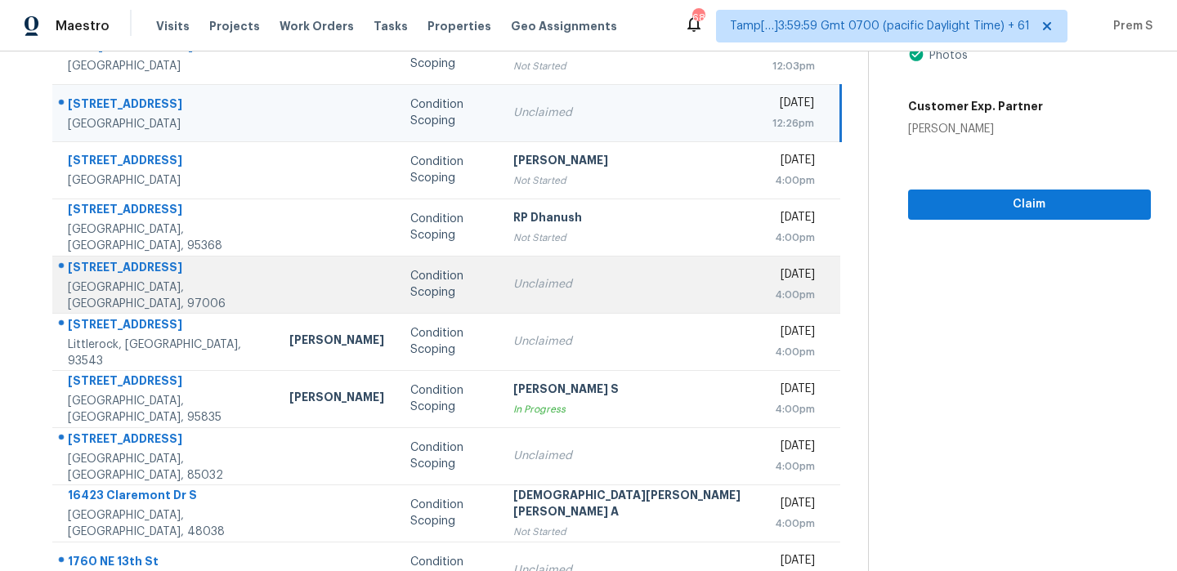
click at [590, 284] on div "Unclaimed" at bounding box center [629, 284] width 232 height 16
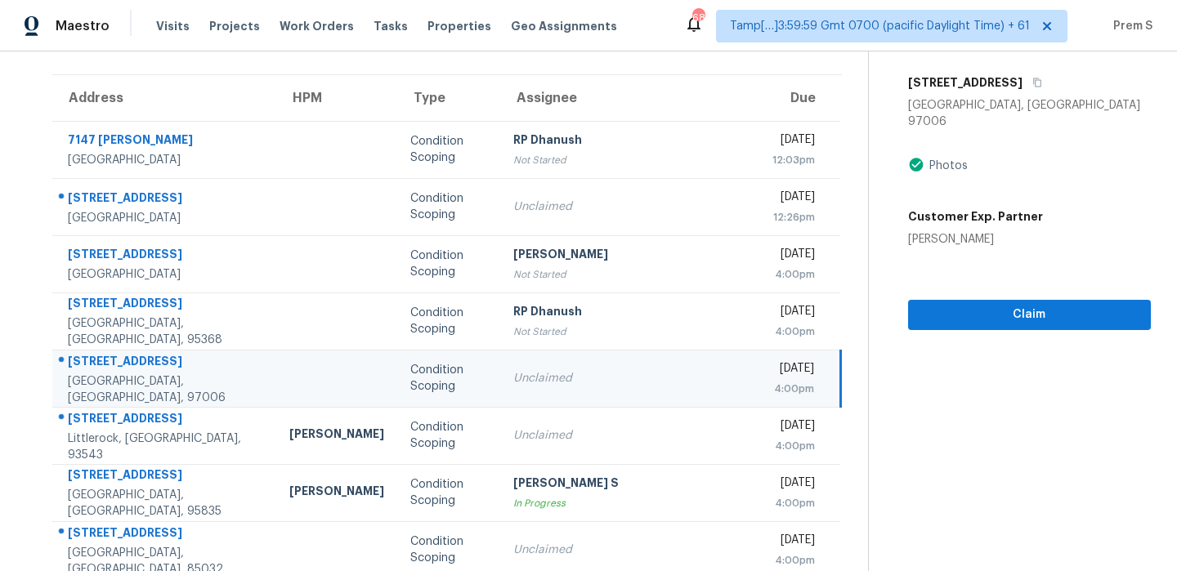
scroll to position [111, 0]
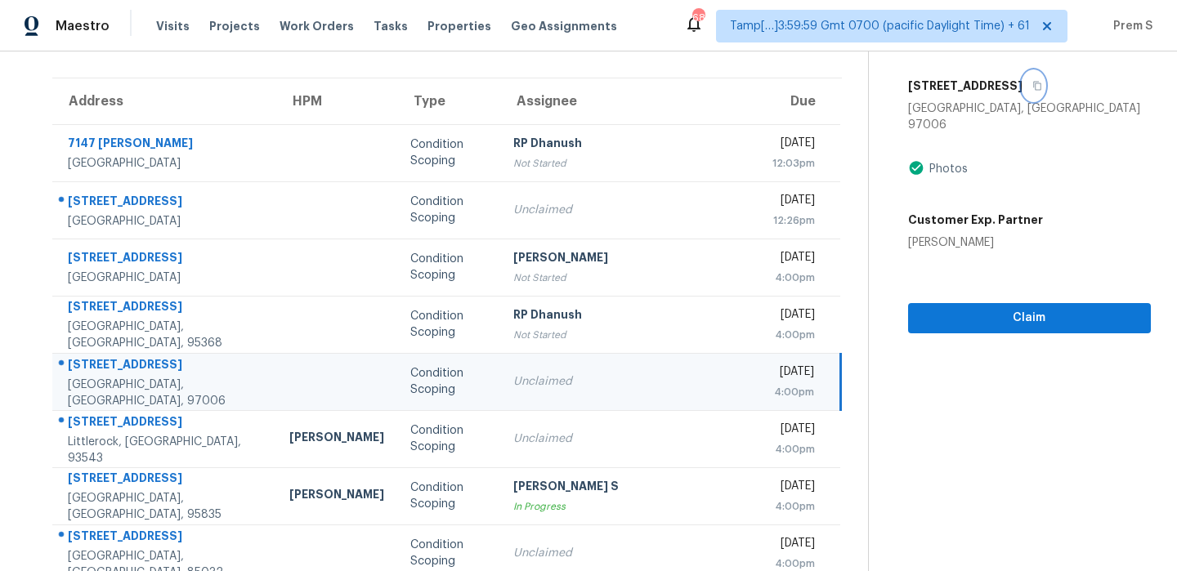
click at [1032, 83] on icon "button" at bounding box center [1037, 86] width 10 height 10
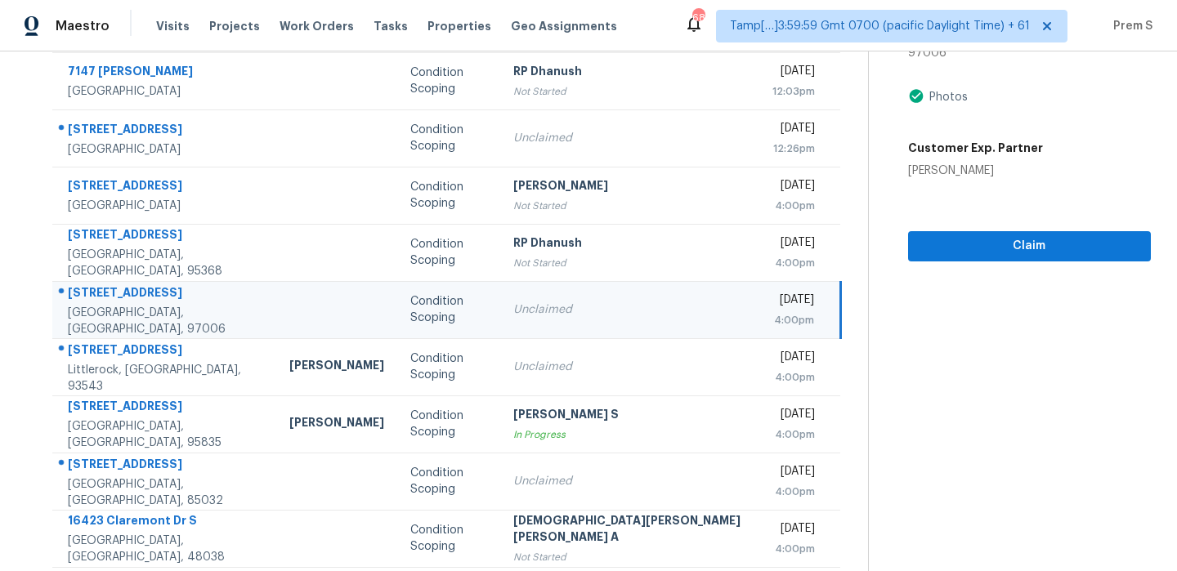
scroll to position [209, 0]
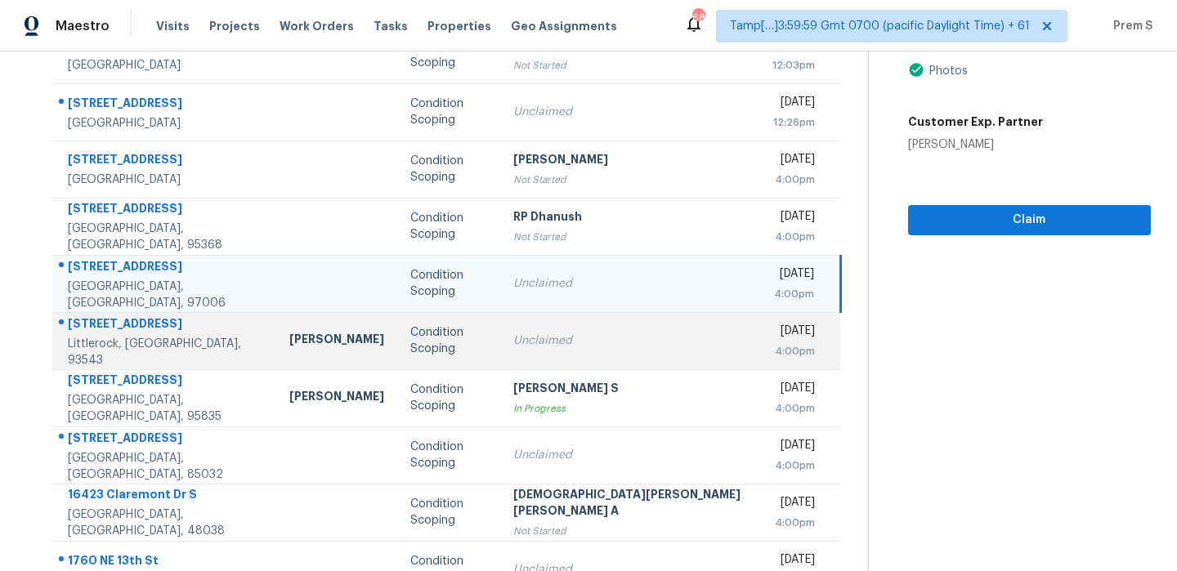
click at [642, 349] on td "Unclaimed" at bounding box center [629, 340] width 259 height 57
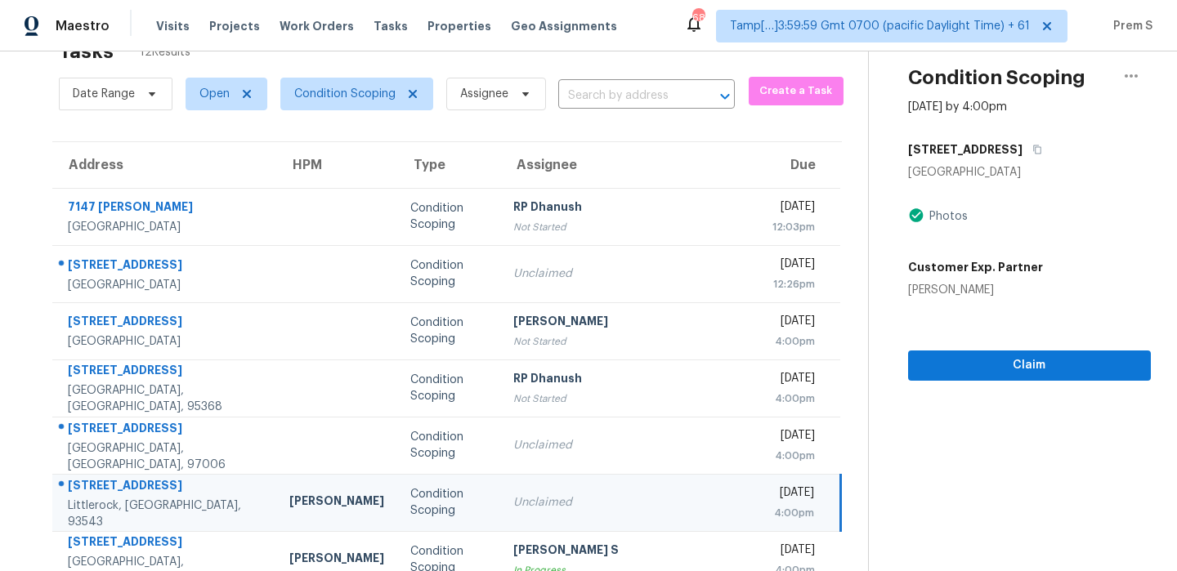
scroll to position [33, 0]
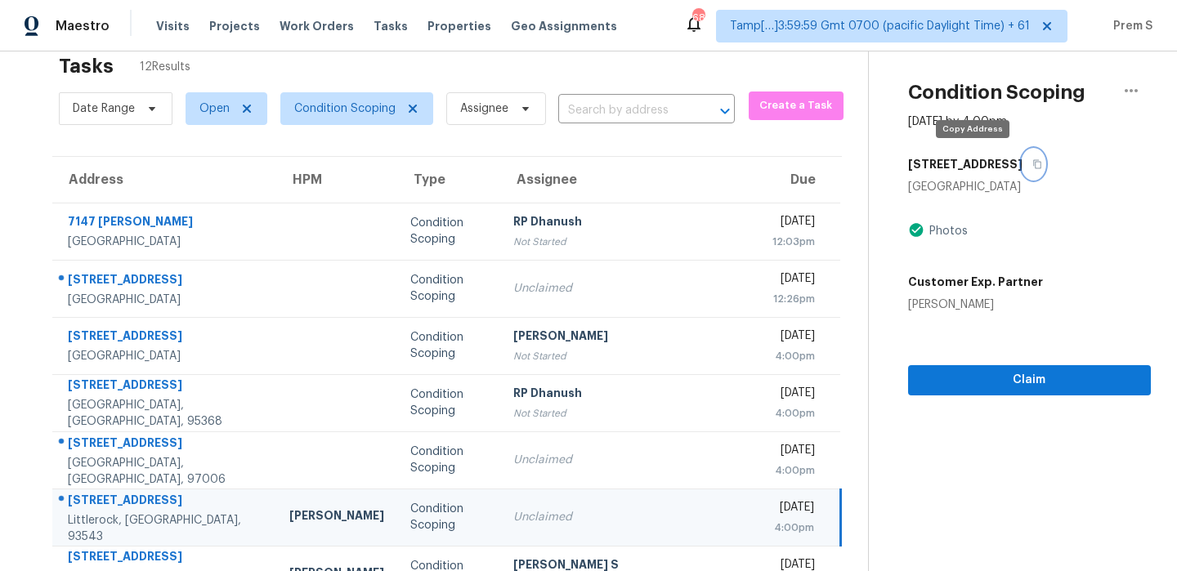
click at [1032, 165] on icon "button" at bounding box center [1037, 164] width 10 height 10
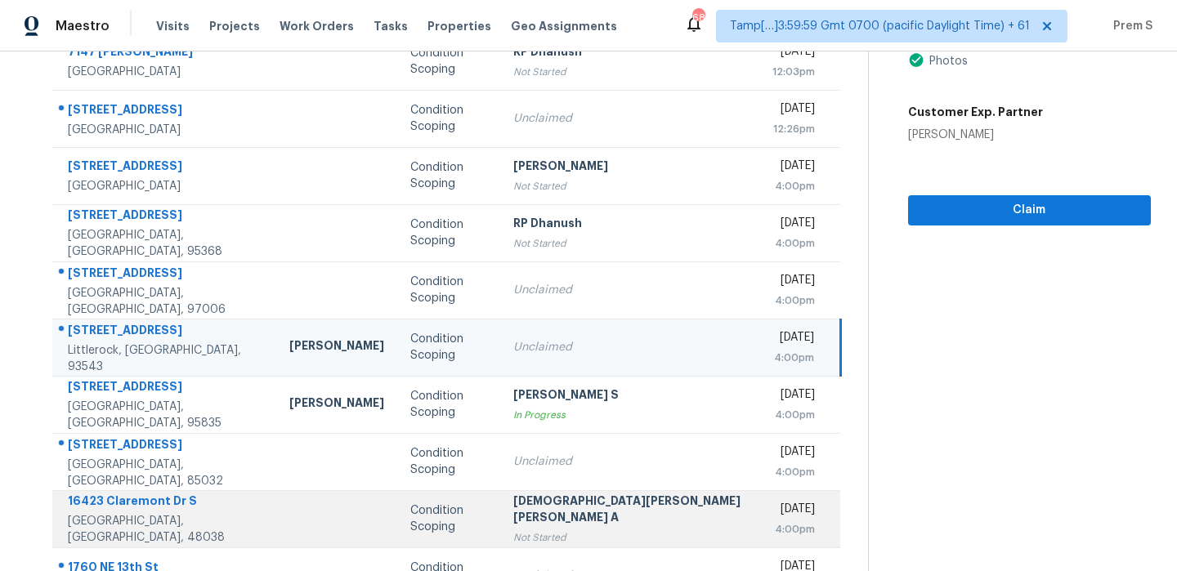
scroll to position [280, 0]
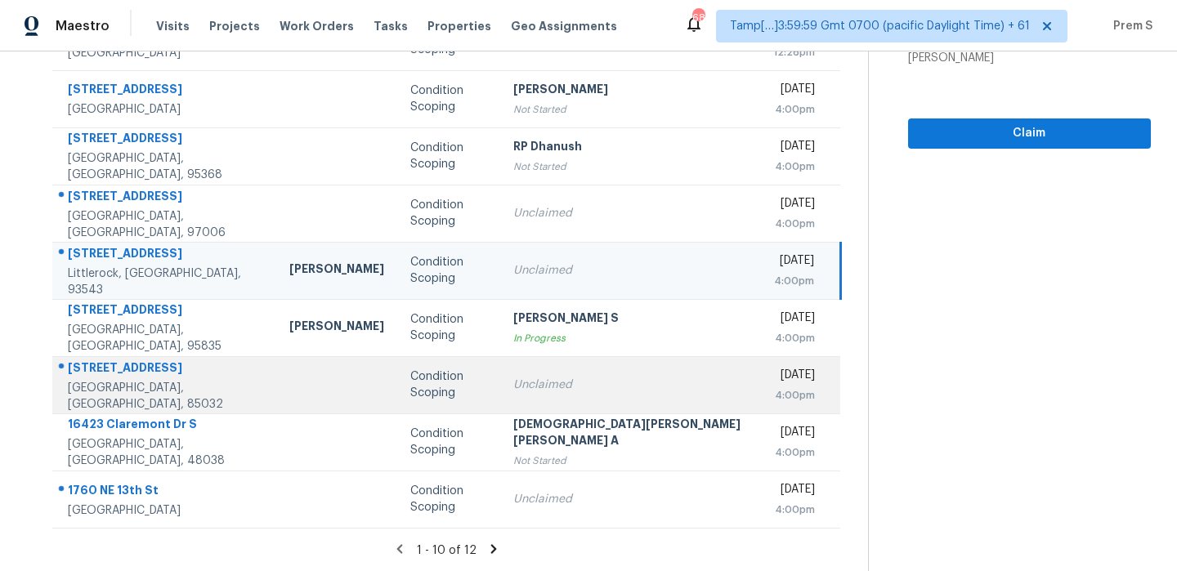
click at [643, 400] on td "Unclaimed" at bounding box center [629, 384] width 259 height 57
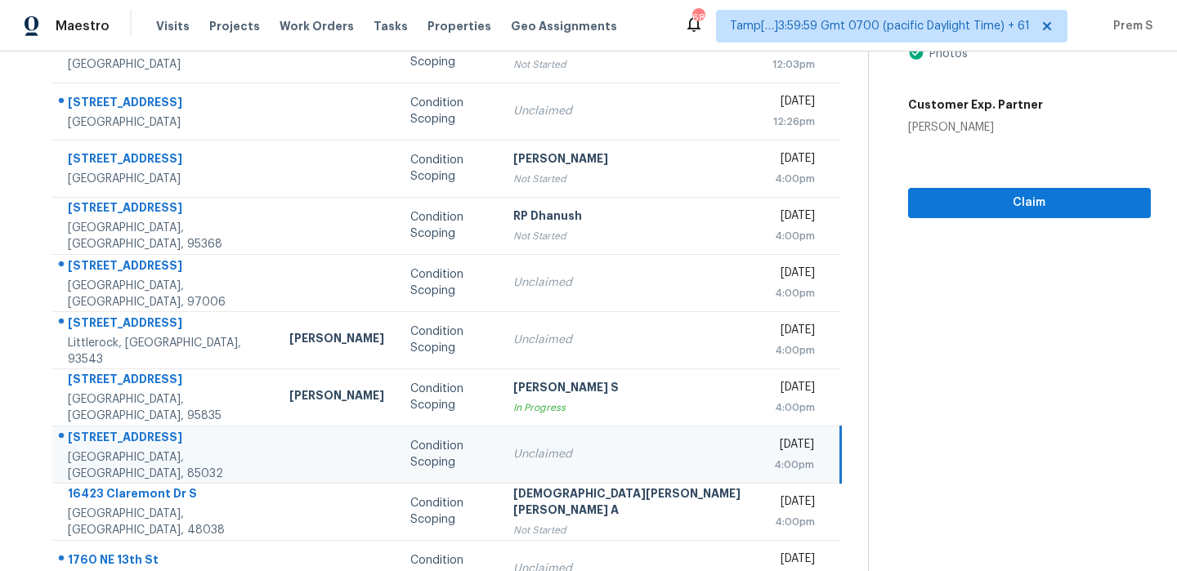
scroll to position [132, 0]
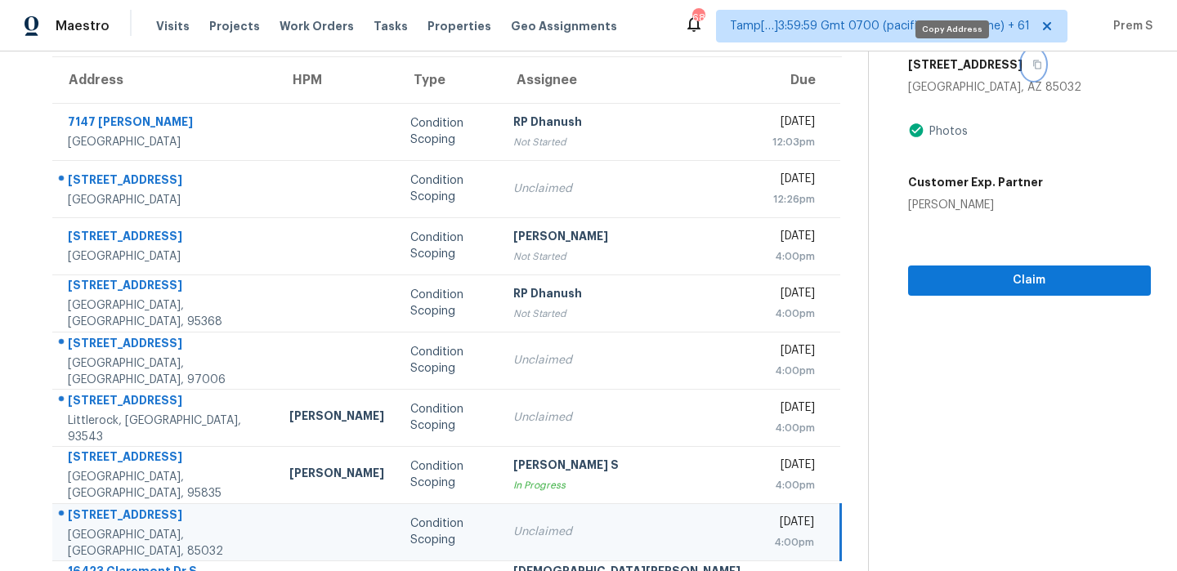
click at [1023, 59] on button "button" at bounding box center [1034, 64] width 22 height 29
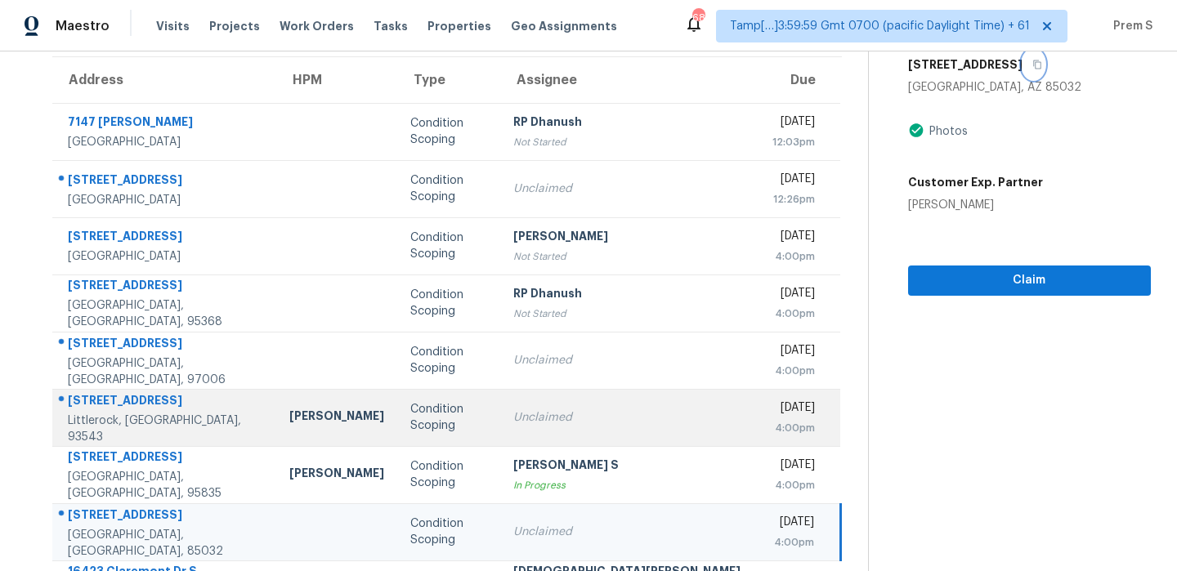
scroll to position [280, 0]
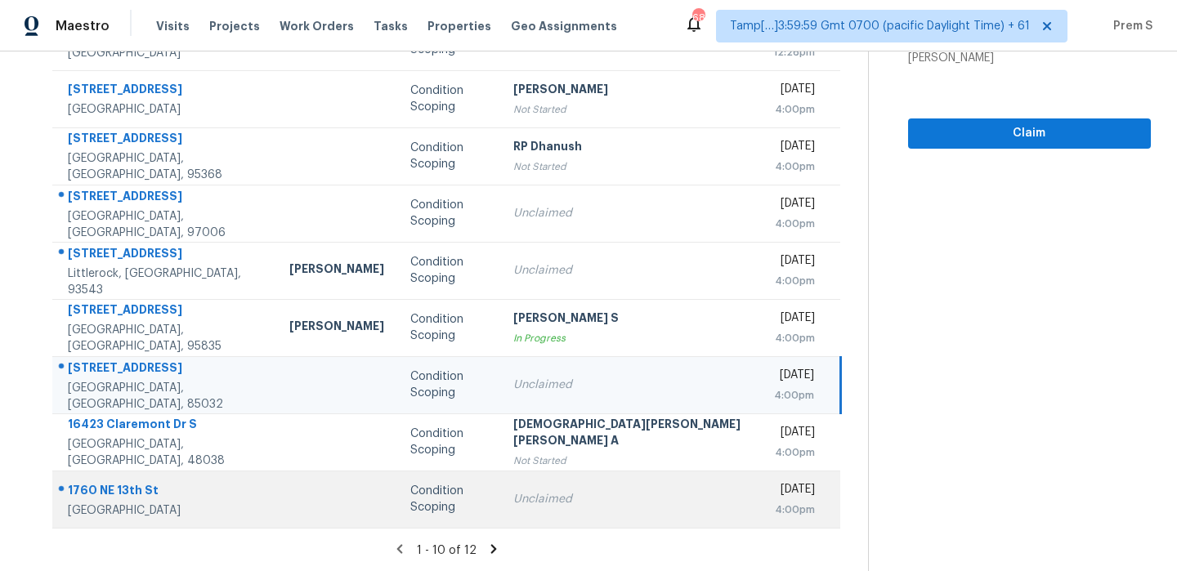
click at [552, 511] on td "Unclaimed" at bounding box center [629, 499] width 259 height 57
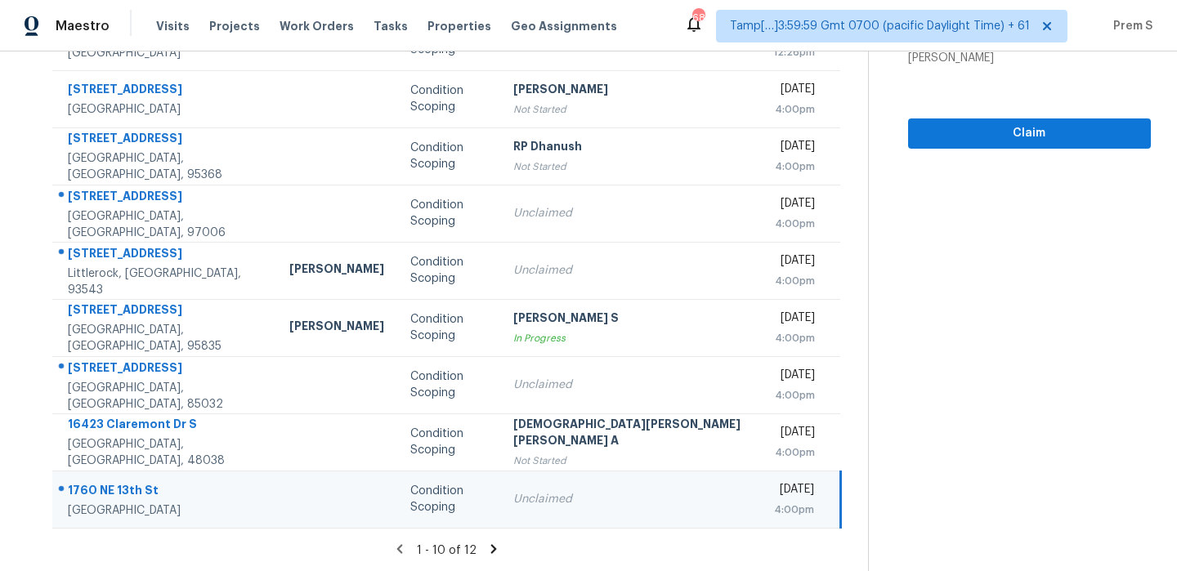
scroll to position [122, 0]
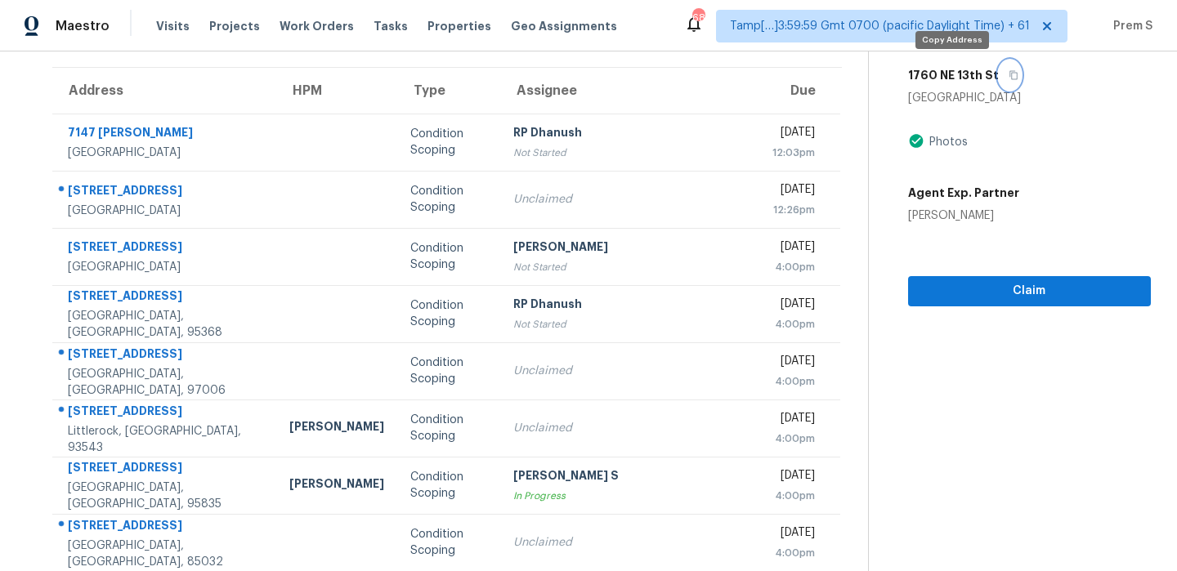
click at [999, 78] on button "button" at bounding box center [1010, 74] width 22 height 29
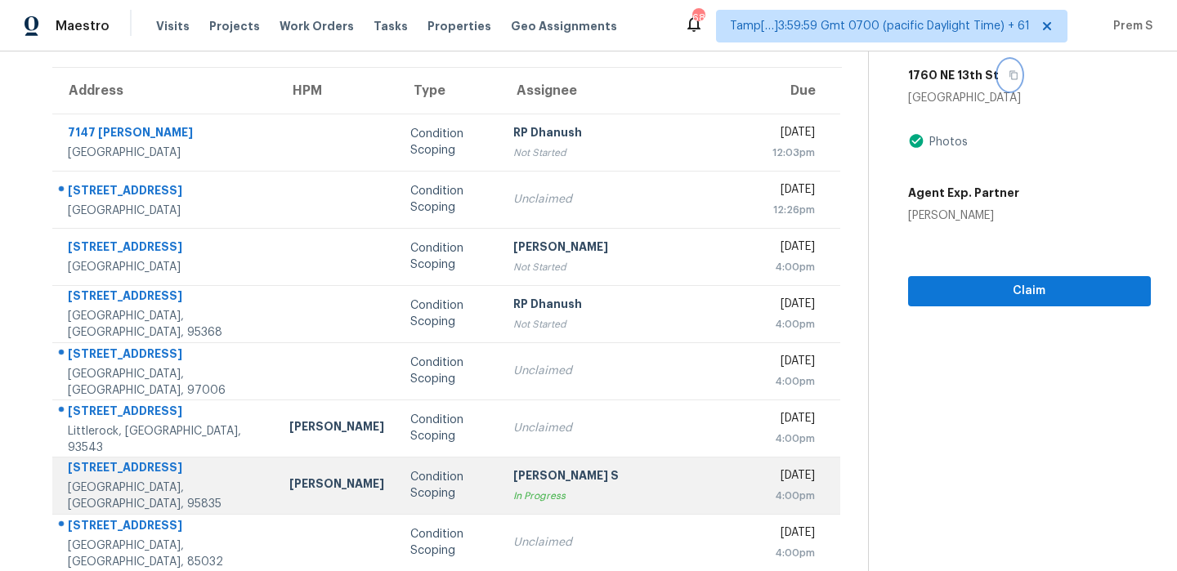
scroll to position [280, 0]
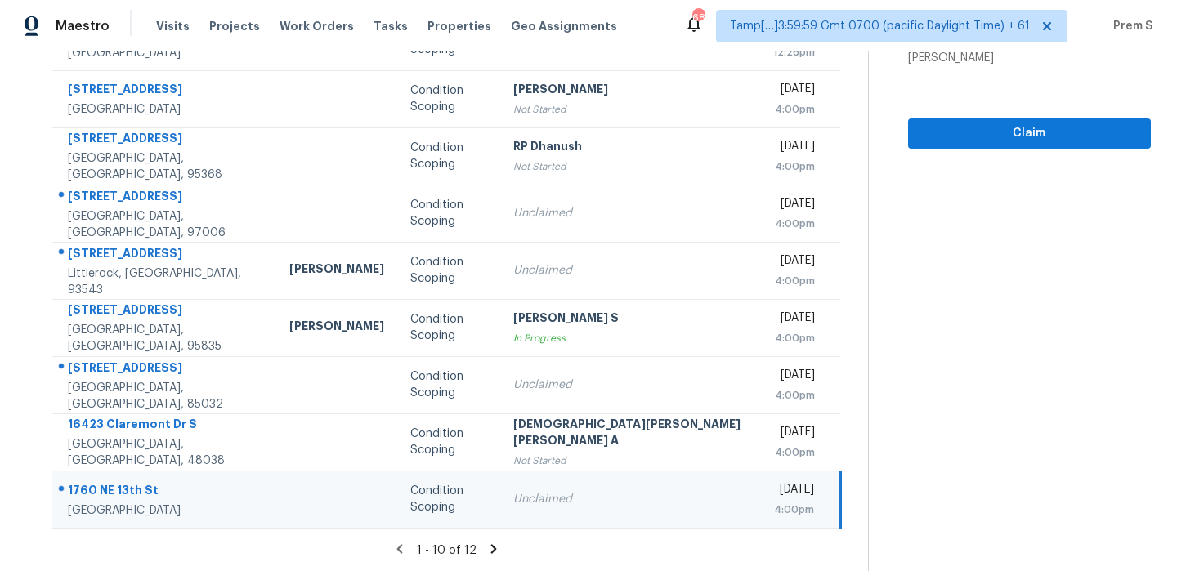
click at [486, 546] on icon at bounding box center [493, 549] width 15 height 15
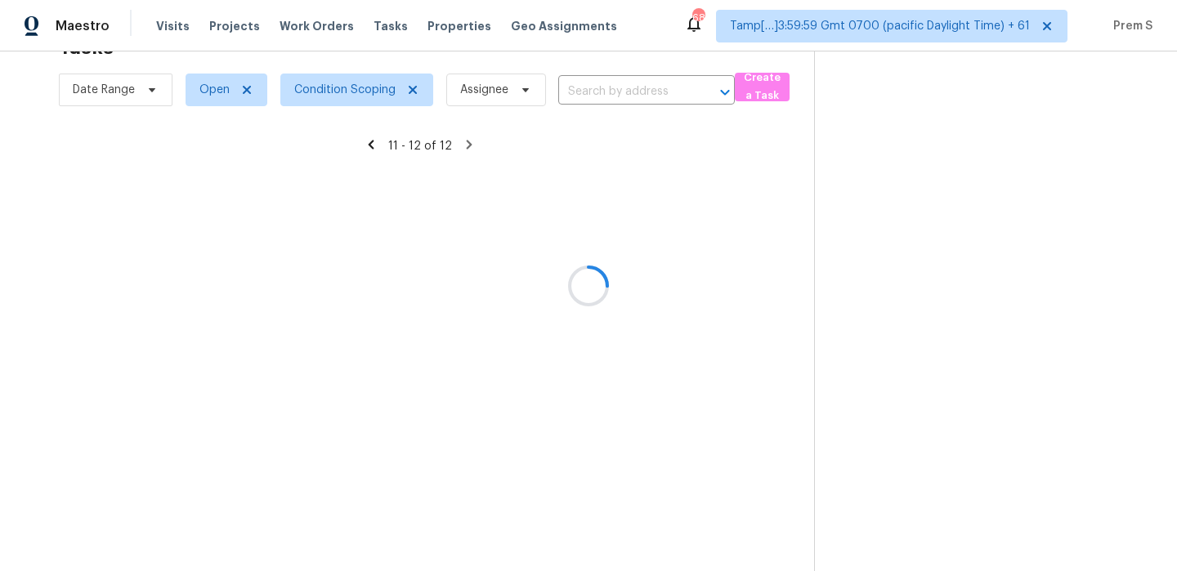
scroll to position [52, 0]
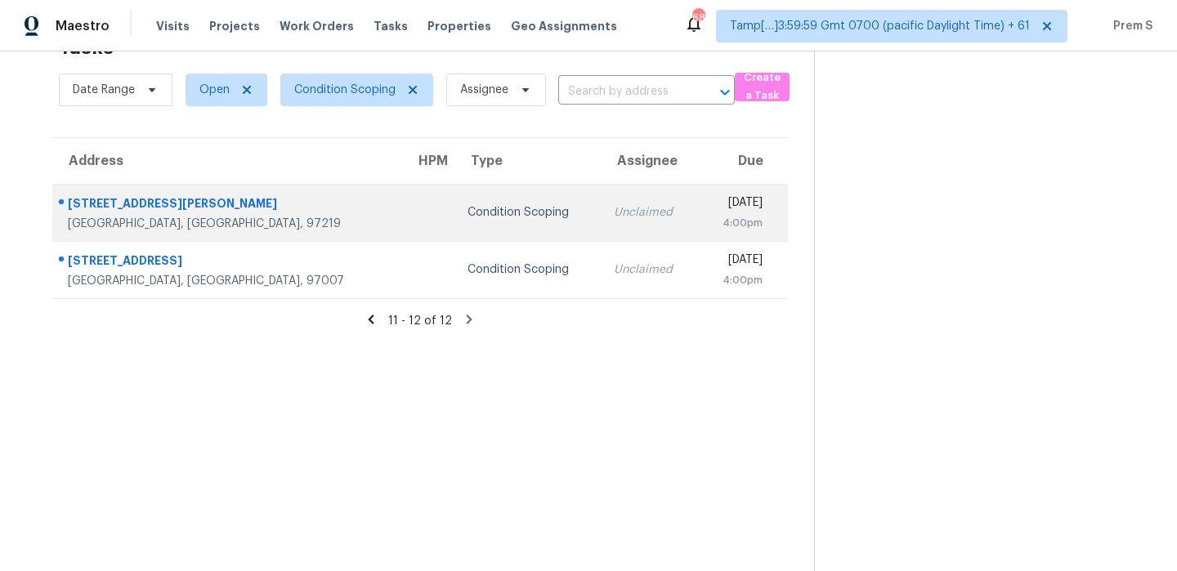
click at [698, 235] on td "Mon, Sep 29th 2025 4:00pm" at bounding box center [743, 212] width 90 height 57
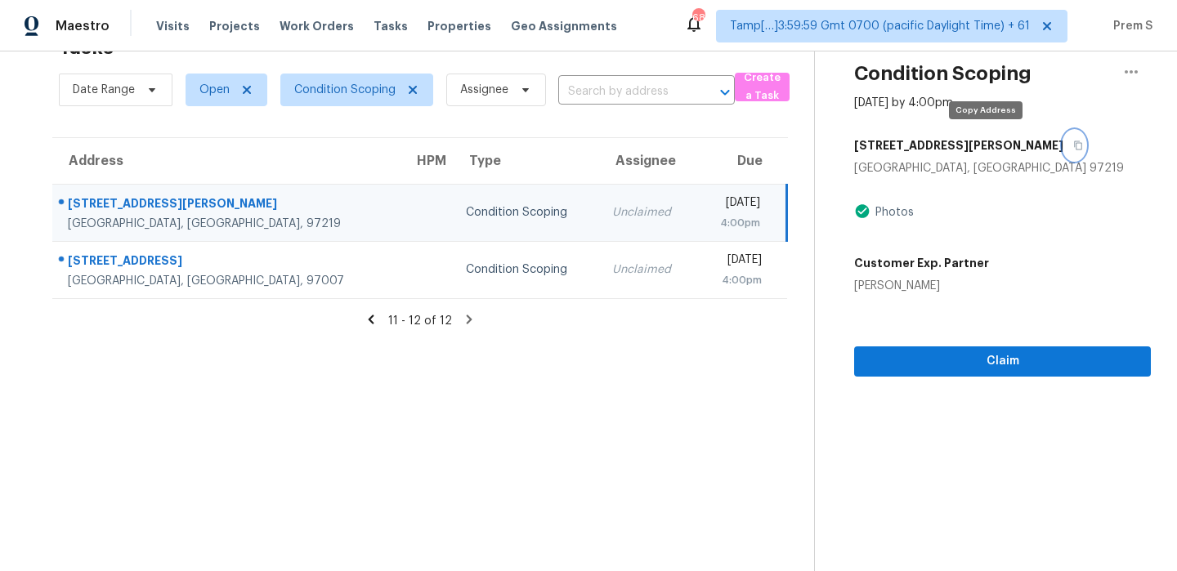
click at [1073, 142] on icon "button" at bounding box center [1078, 146] width 10 height 10
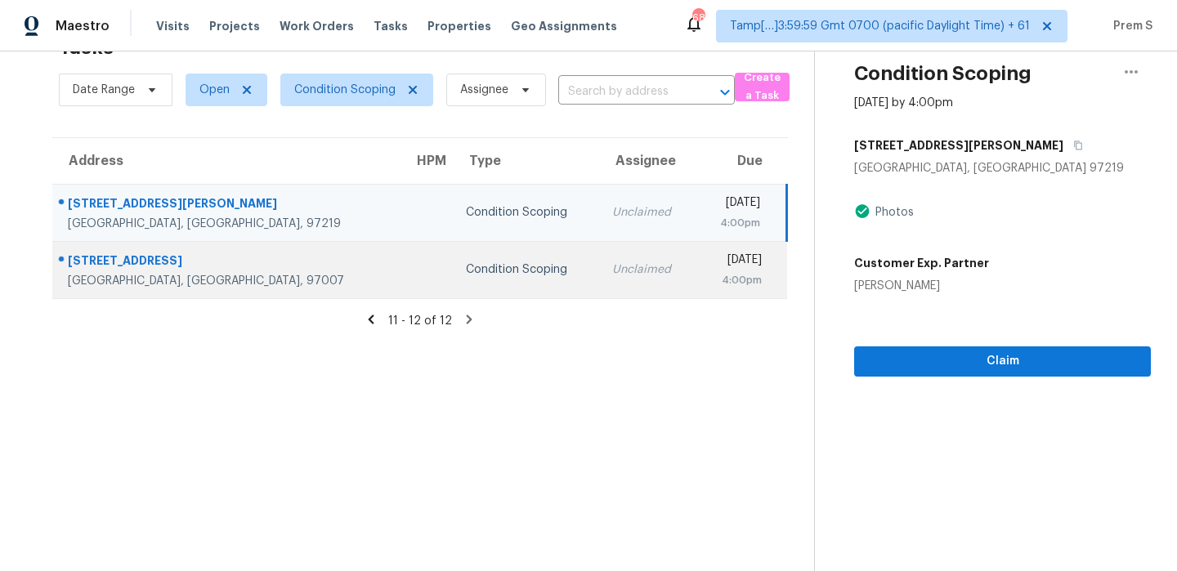
click at [612, 275] on div "Unclaimed" at bounding box center [647, 270] width 71 height 16
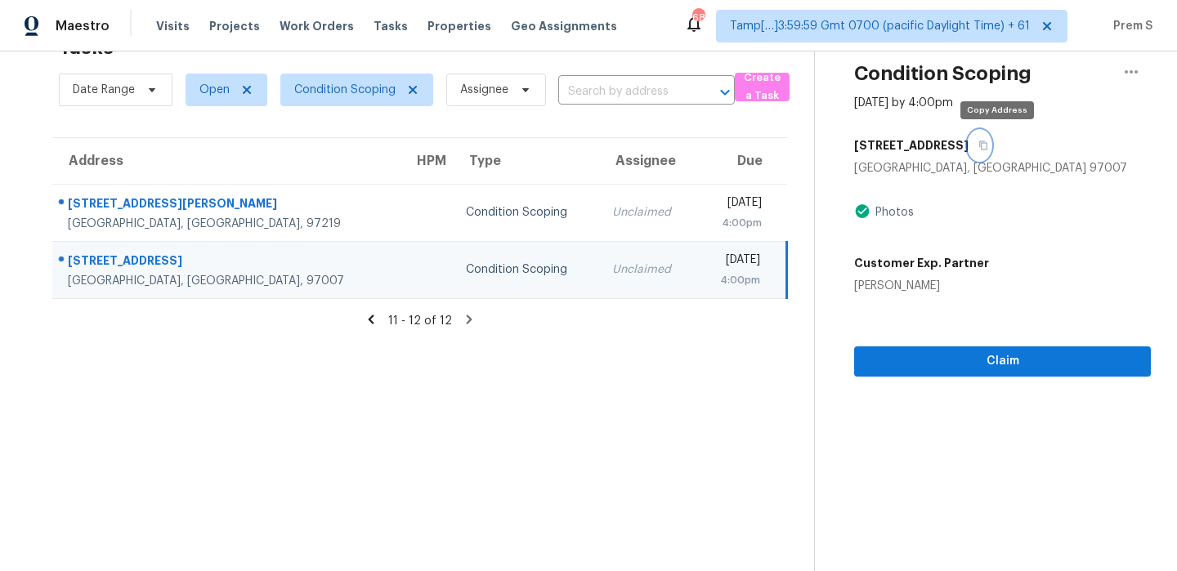
click at [988, 145] on icon "button" at bounding box center [984, 146] width 10 height 10
click at [337, 77] on span "Condition Scoping" at bounding box center [356, 90] width 153 height 33
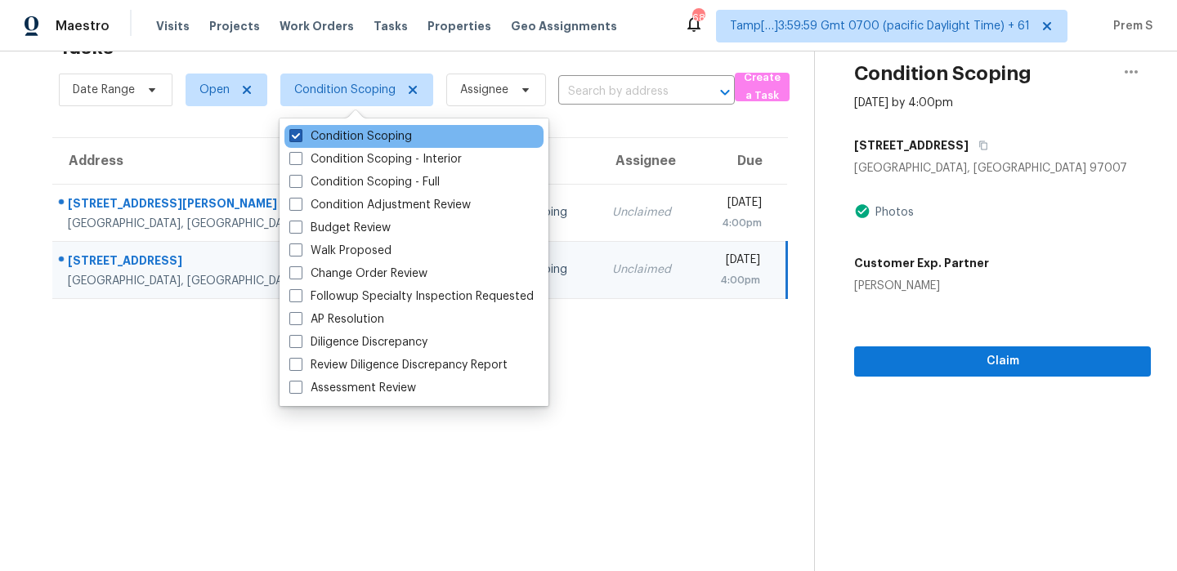
click at [325, 133] on label "Condition Scoping" at bounding box center [350, 136] width 123 height 16
click at [300, 133] on input "Condition Scoping" at bounding box center [294, 133] width 11 height 11
checkbox input "false"
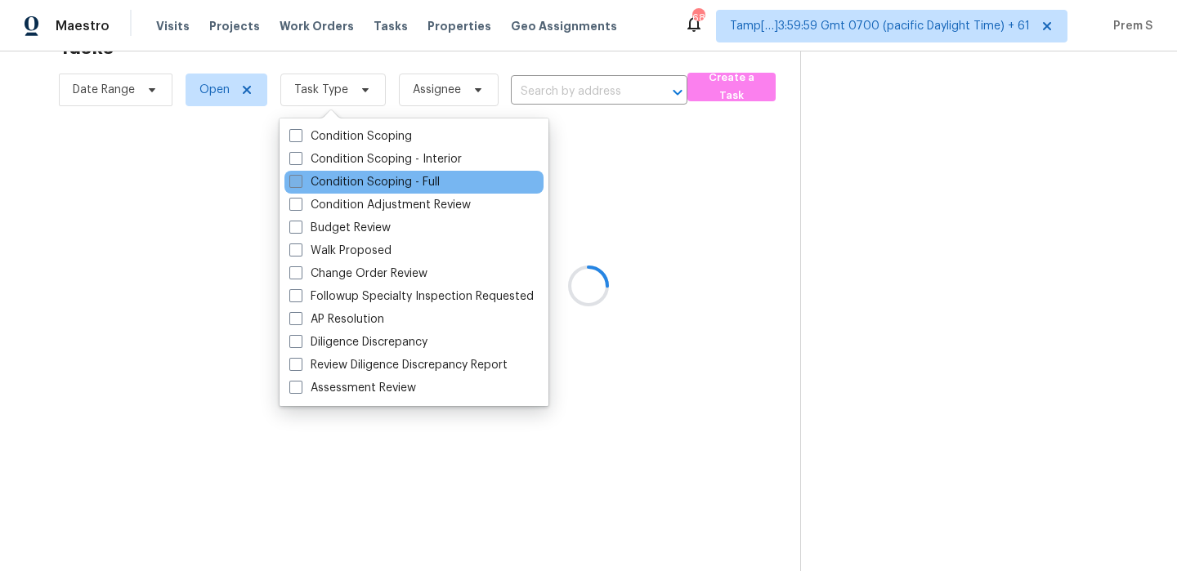
click at [337, 184] on label "Condition Scoping - Full" at bounding box center [364, 182] width 150 height 16
click at [300, 184] on input "Condition Scoping - Full" at bounding box center [294, 179] width 11 height 11
checkbox input "true"
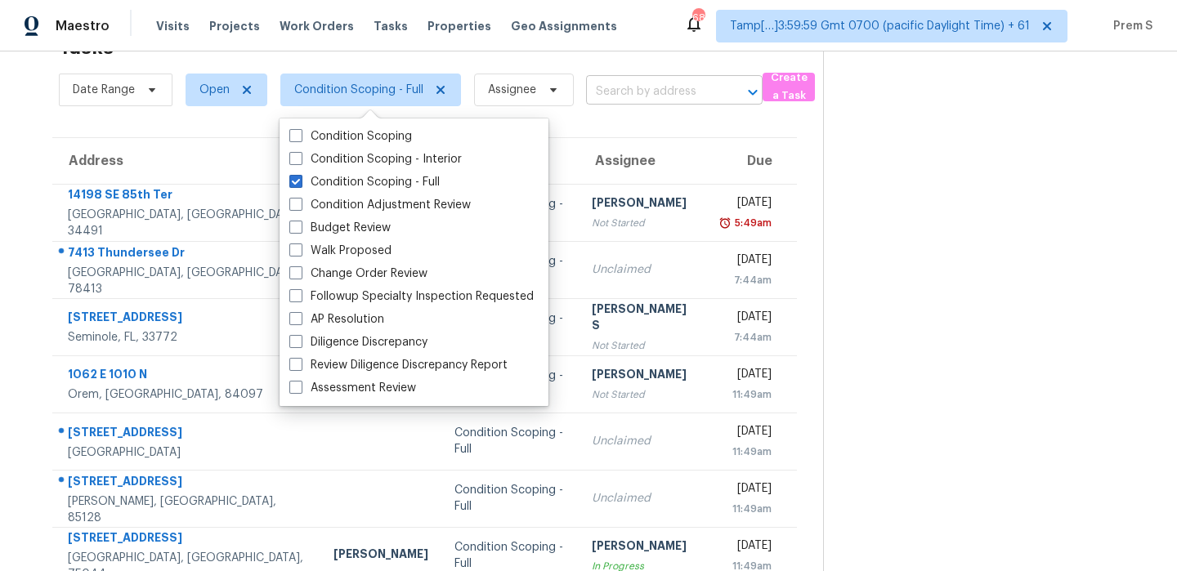
click at [625, 91] on input "text" at bounding box center [651, 91] width 131 height 25
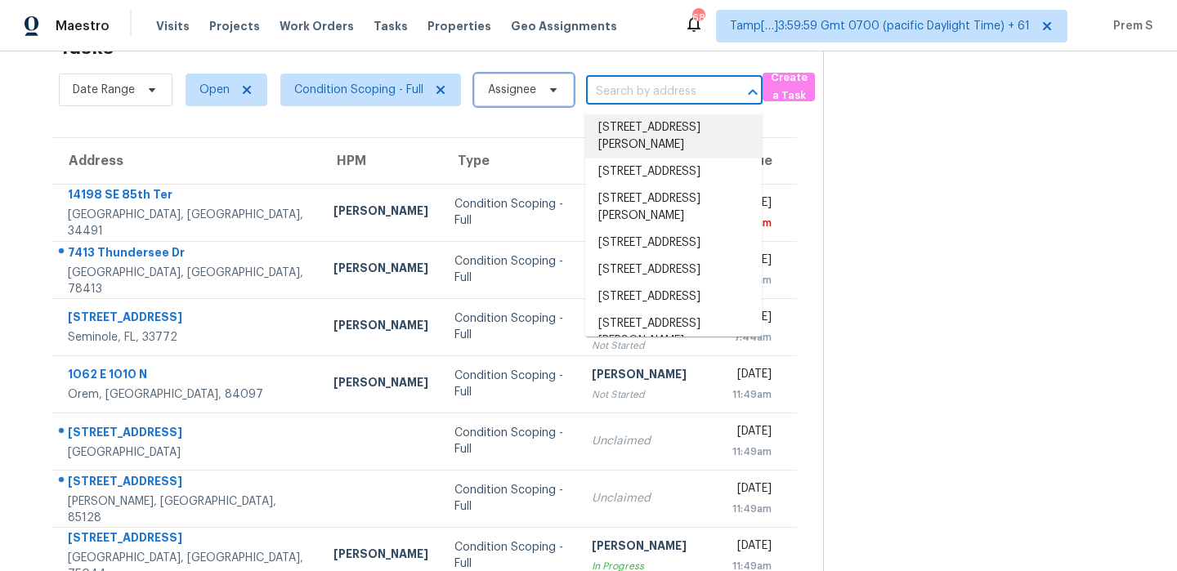
click at [535, 86] on span "Assignee" at bounding box center [524, 90] width 100 height 33
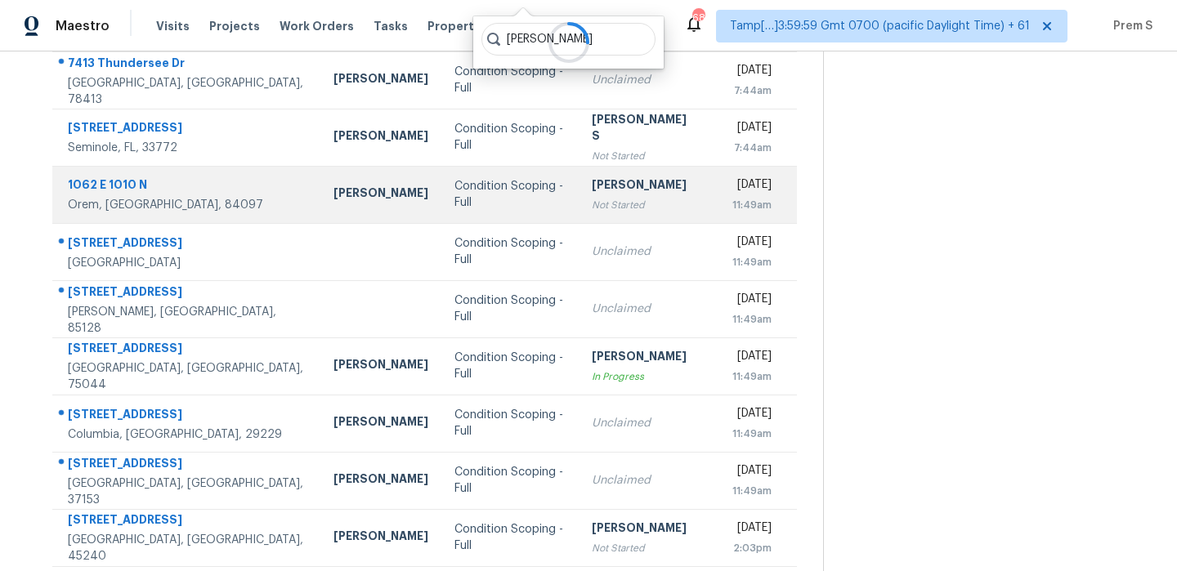
scroll to position [280, 0]
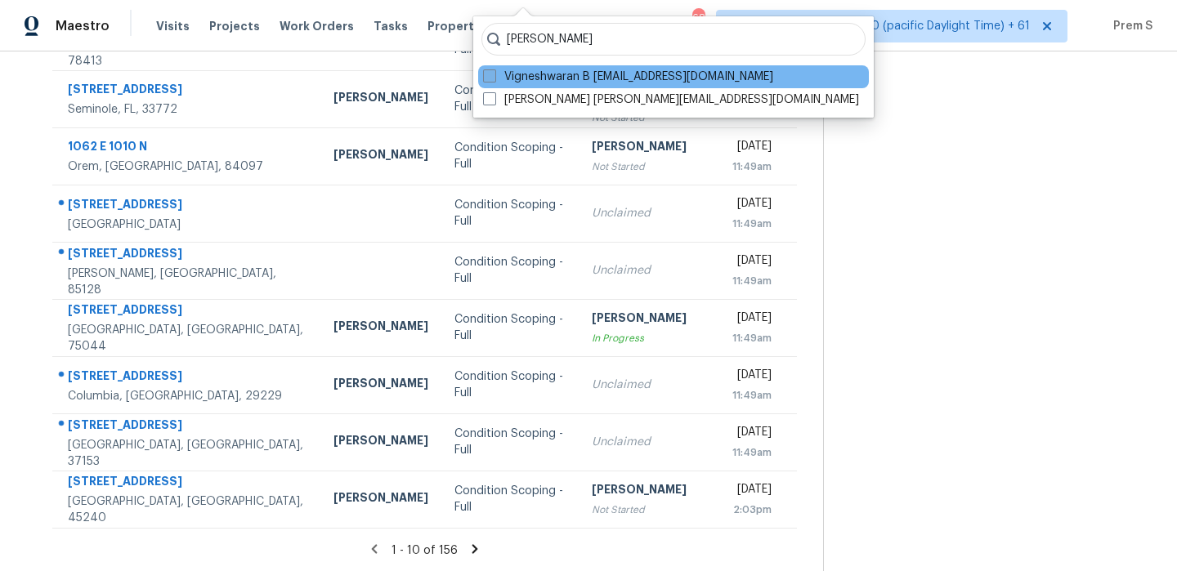
type input "vigneshwaran"
click at [591, 79] on label "Vigneshwaran B vigneshwaran.b@opendoor.com" at bounding box center [628, 77] width 290 height 16
click at [494, 79] on input "Vigneshwaran B vigneshwaran.b@opendoor.com" at bounding box center [488, 74] width 11 height 11
checkbox input "true"
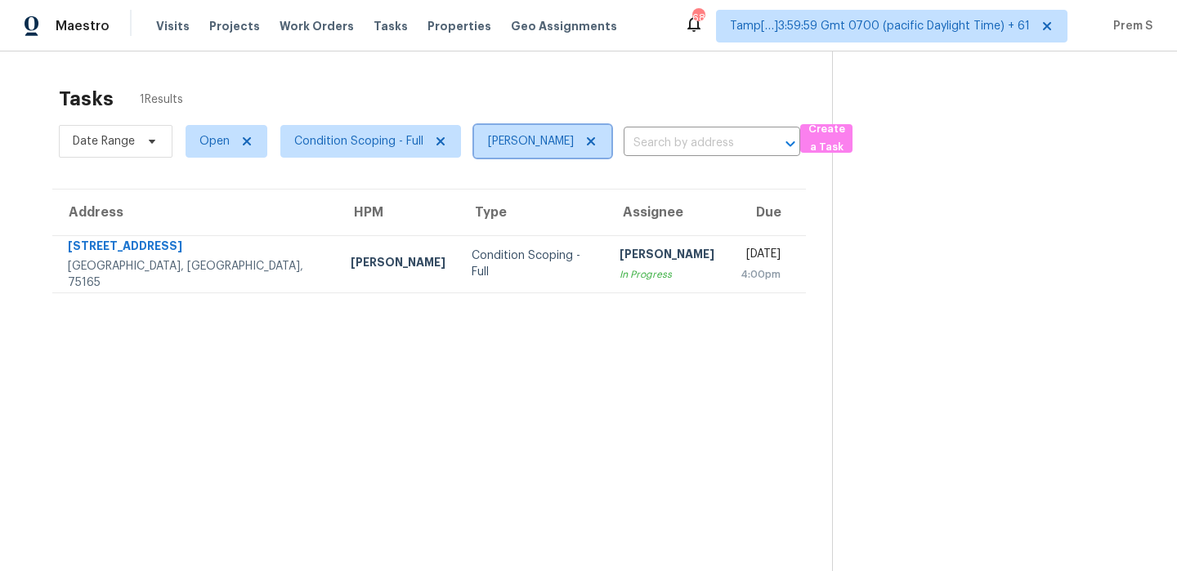
click at [591, 140] on icon at bounding box center [591, 141] width 8 height 8
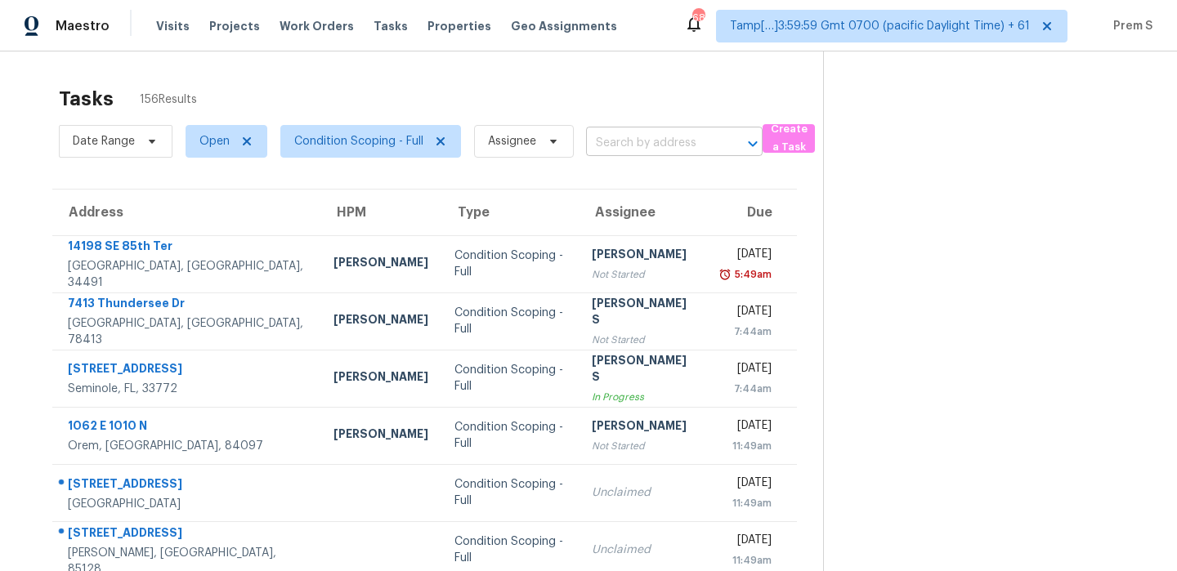
click at [656, 146] on input "text" at bounding box center [651, 143] width 131 height 25
paste input "4660 Wildwood Way Johnstown, CO, 80534"
type input "4660 Wildwood Way Johnstown, CO, 80534"
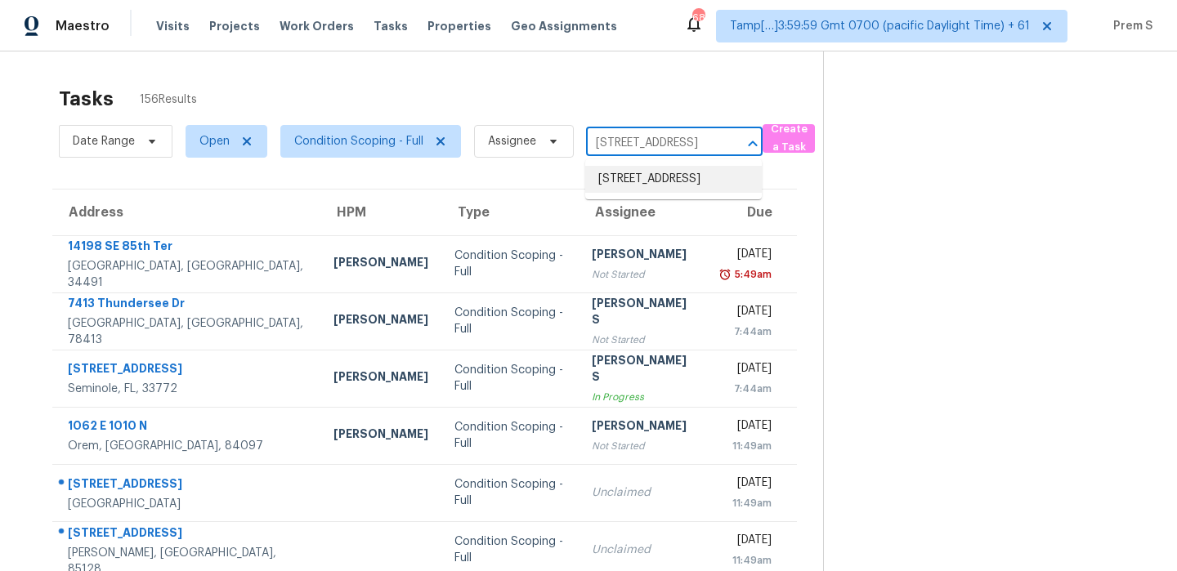
click at [660, 185] on li "4660 Wildwood Way, Johnstown, CO 80534" at bounding box center [673, 179] width 177 height 27
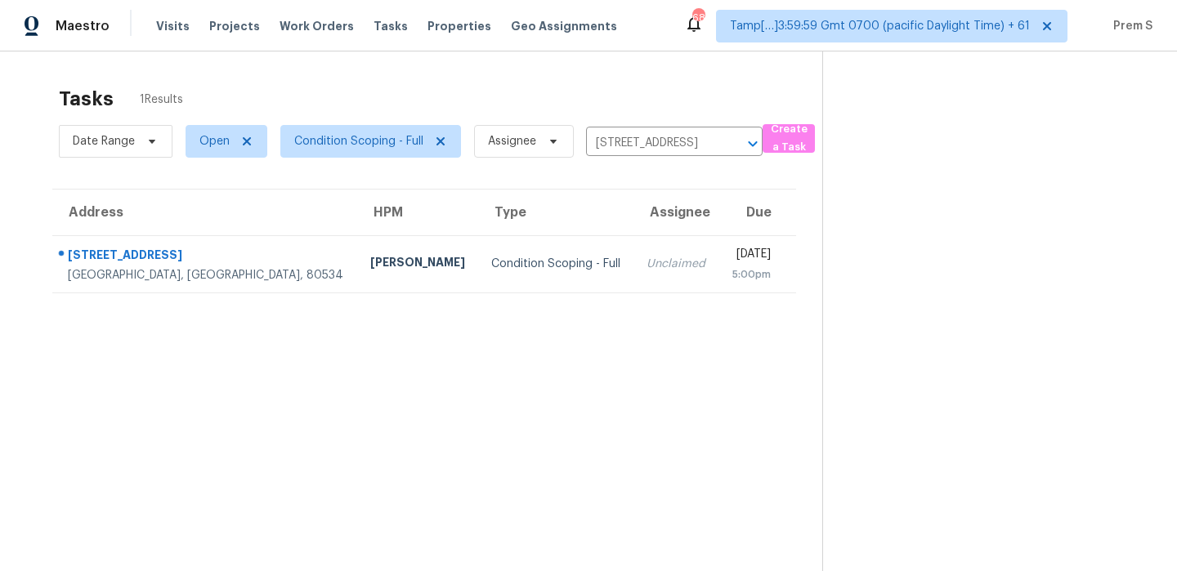
click at [719, 266] on td "Mon, Sep 29th 2025 5:00pm" at bounding box center [757, 263] width 77 height 57
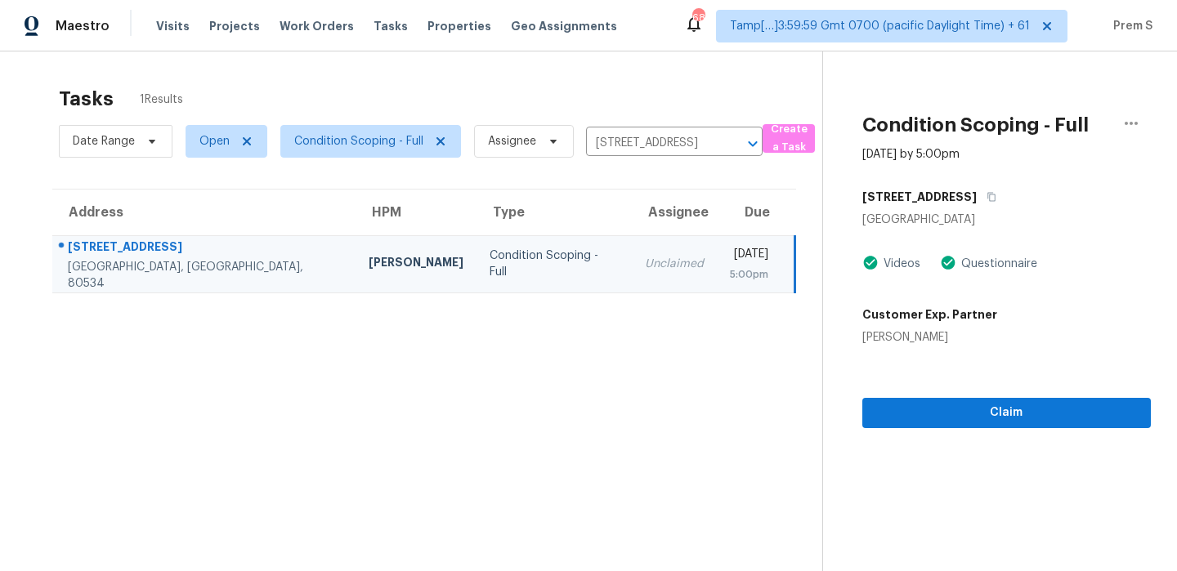
scroll to position [52, 0]
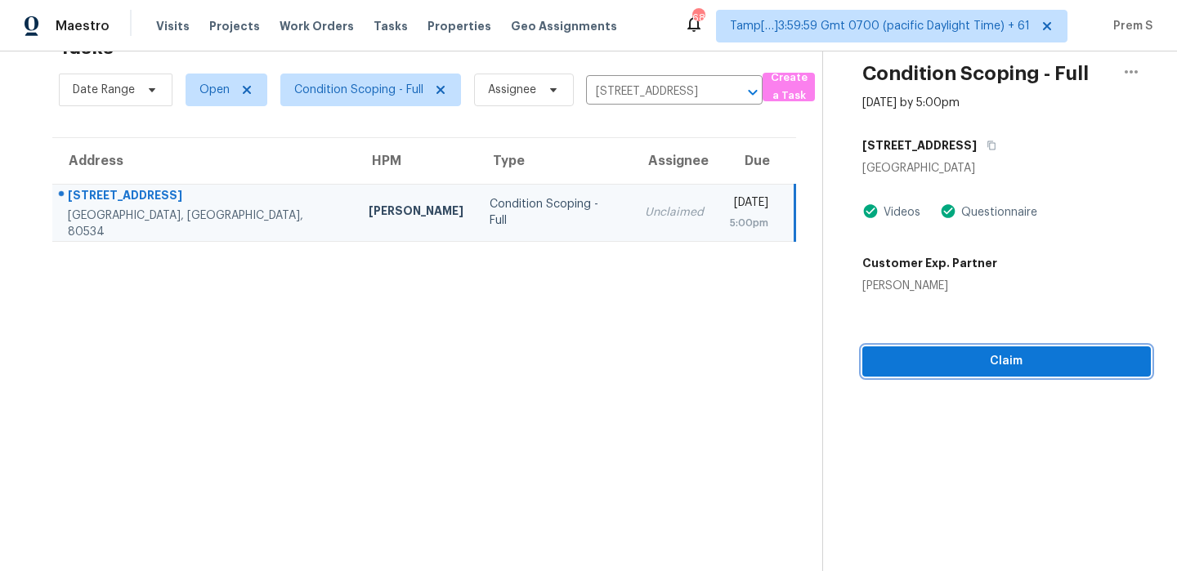
click at [1006, 369] on span "Claim" at bounding box center [1007, 362] width 262 height 20
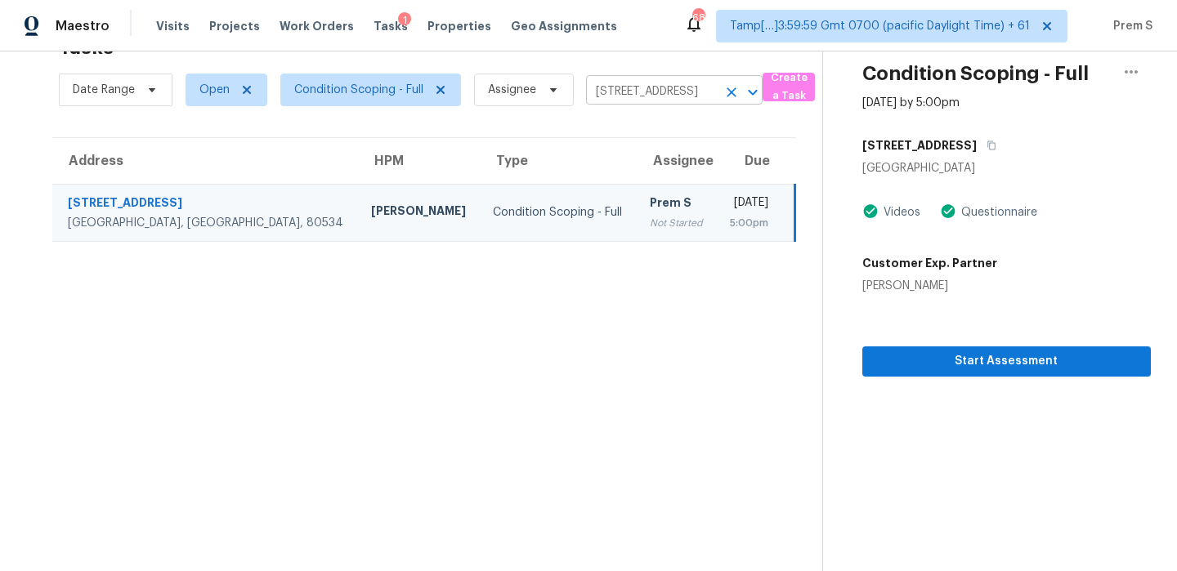
click at [731, 92] on icon "Clear" at bounding box center [731, 92] width 16 height 16
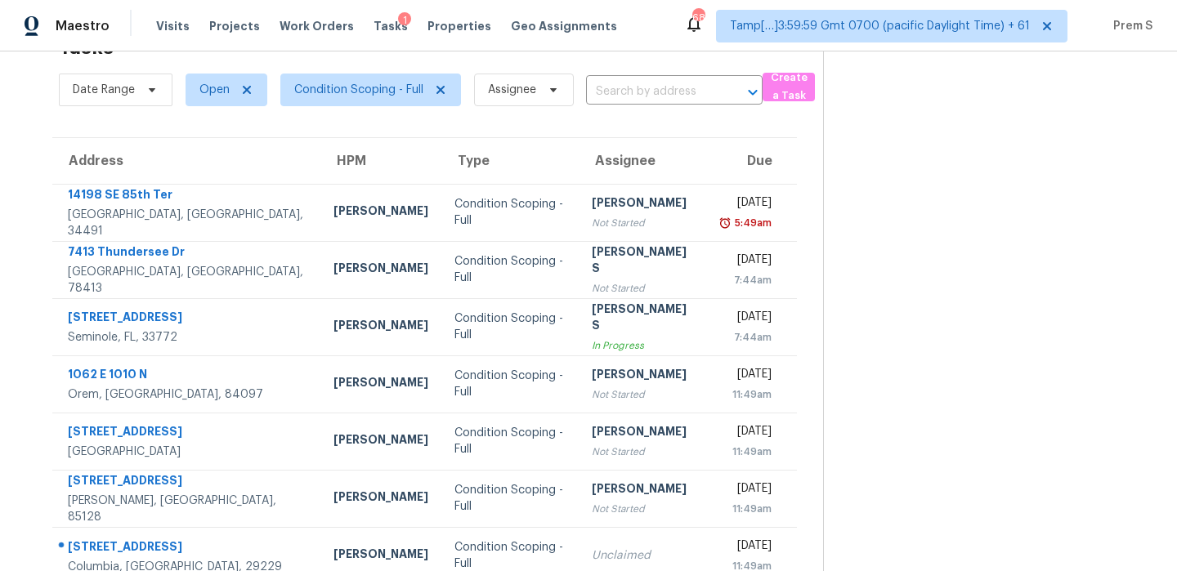
click at [621, 91] on input "text" at bounding box center [651, 91] width 131 height 25
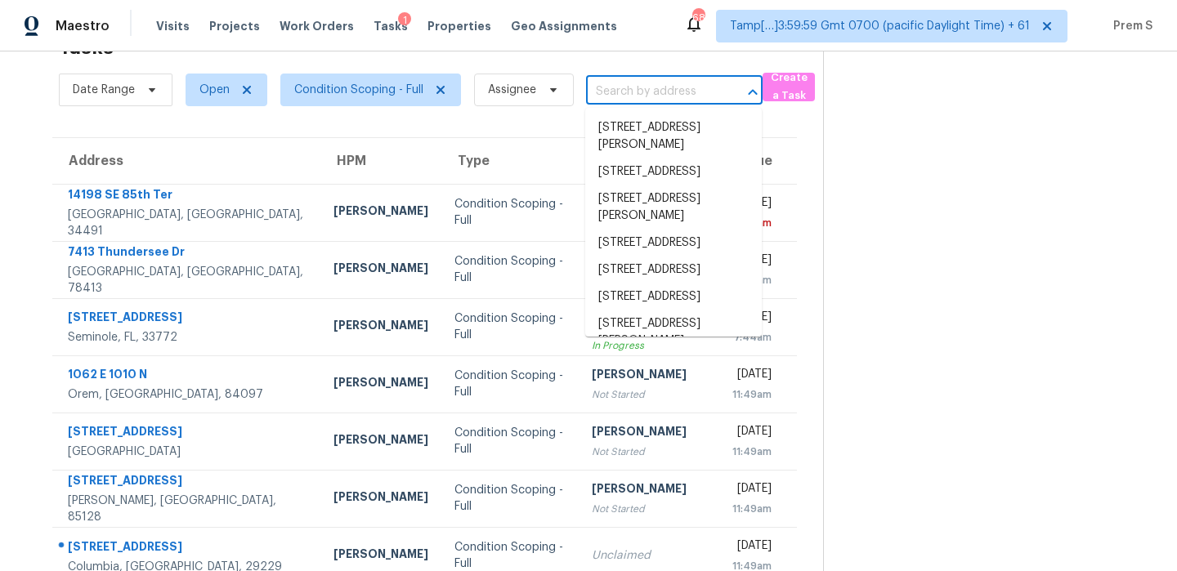
paste input "[STREET_ADDRESS][PERSON_NAME]"
type input "[STREET_ADDRESS][PERSON_NAME]"
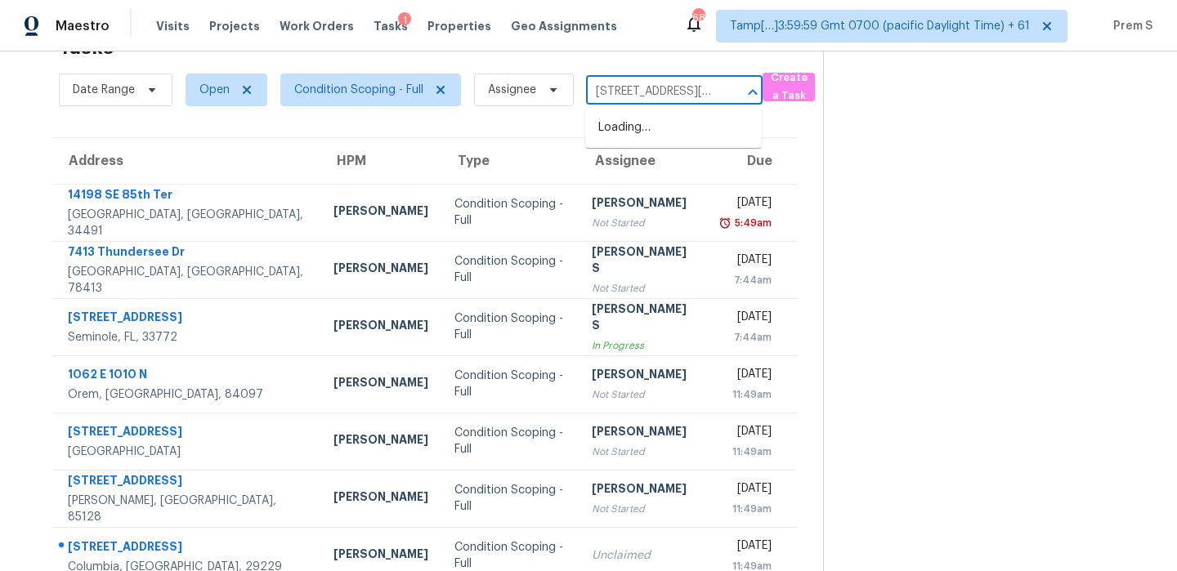
scroll to position [0, 89]
click at [635, 132] on li "[STREET_ADDRESS]" at bounding box center [673, 127] width 177 height 27
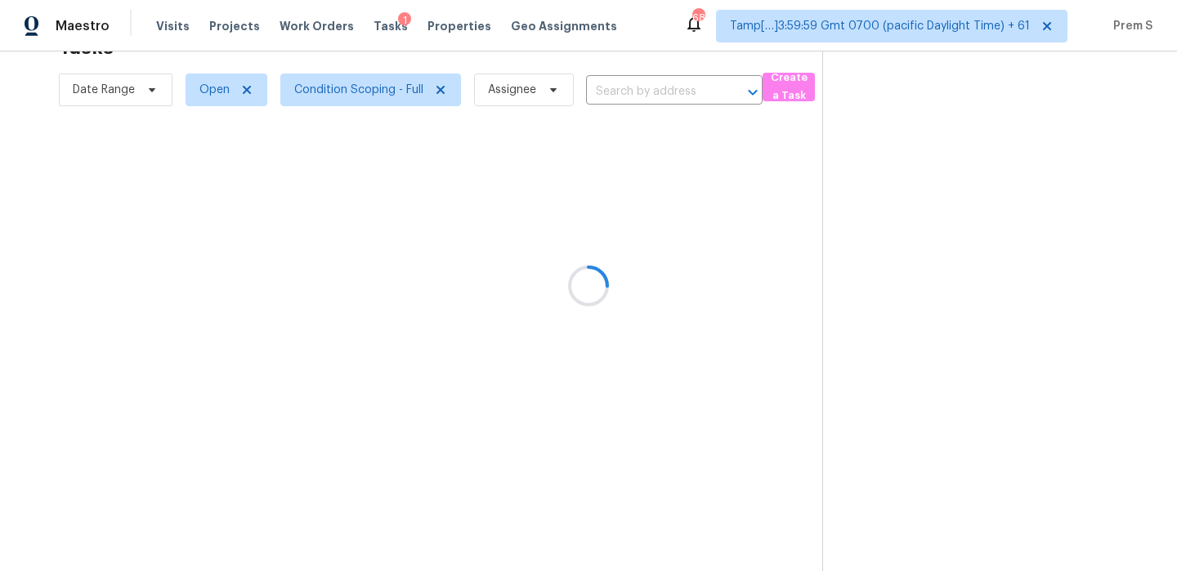
type input "[STREET_ADDRESS]"
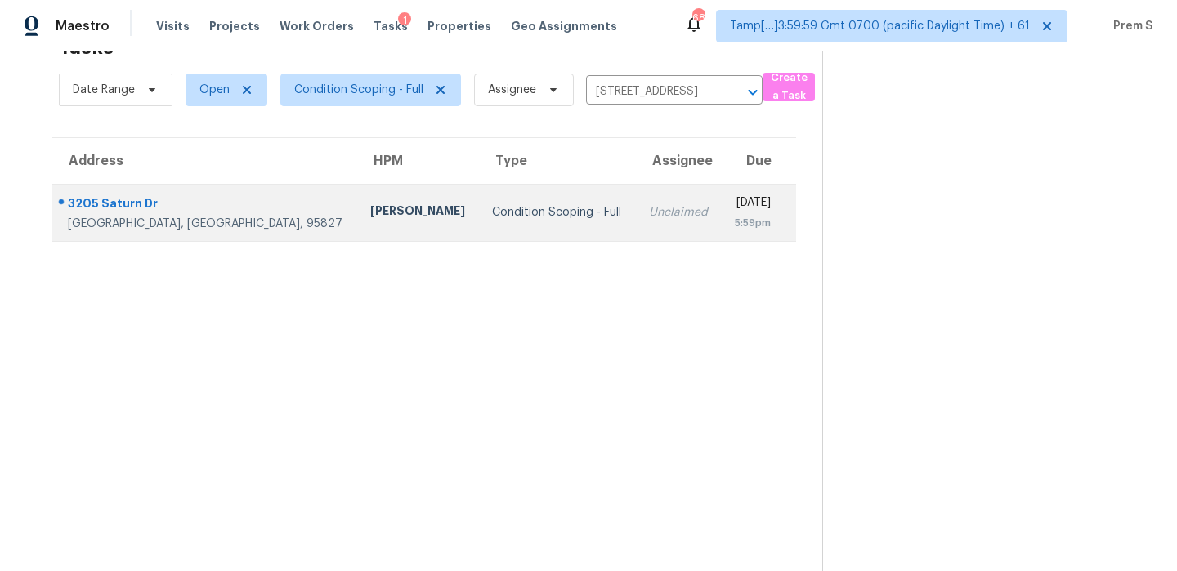
click at [721, 219] on td "Mon, Sep 29th 2025 5:59pm" at bounding box center [758, 212] width 75 height 57
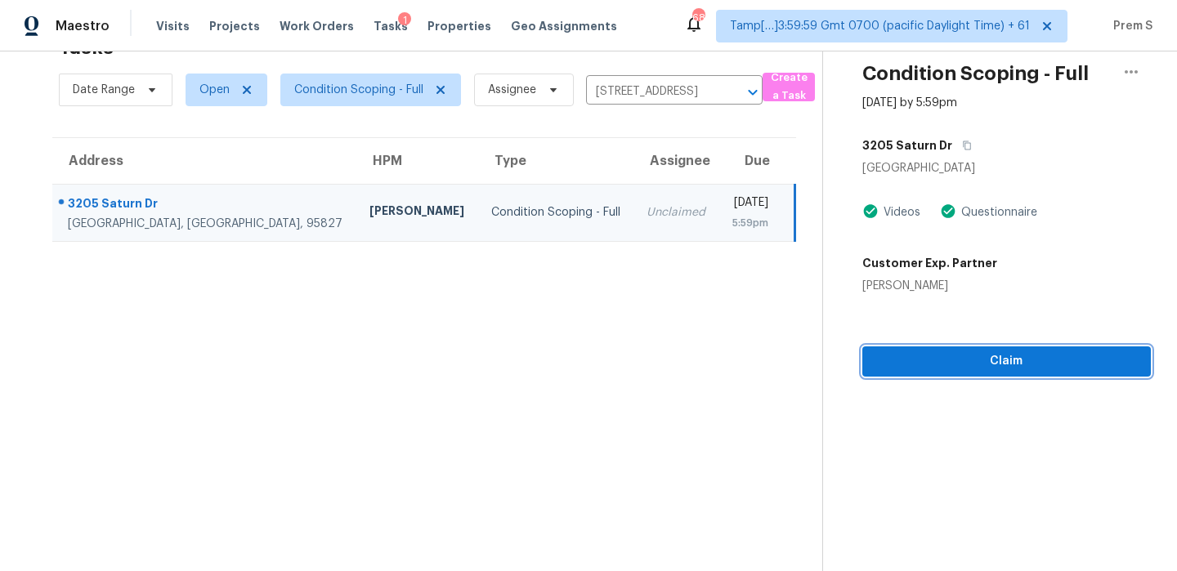
click at [975, 365] on span "Claim" at bounding box center [1007, 362] width 262 height 20
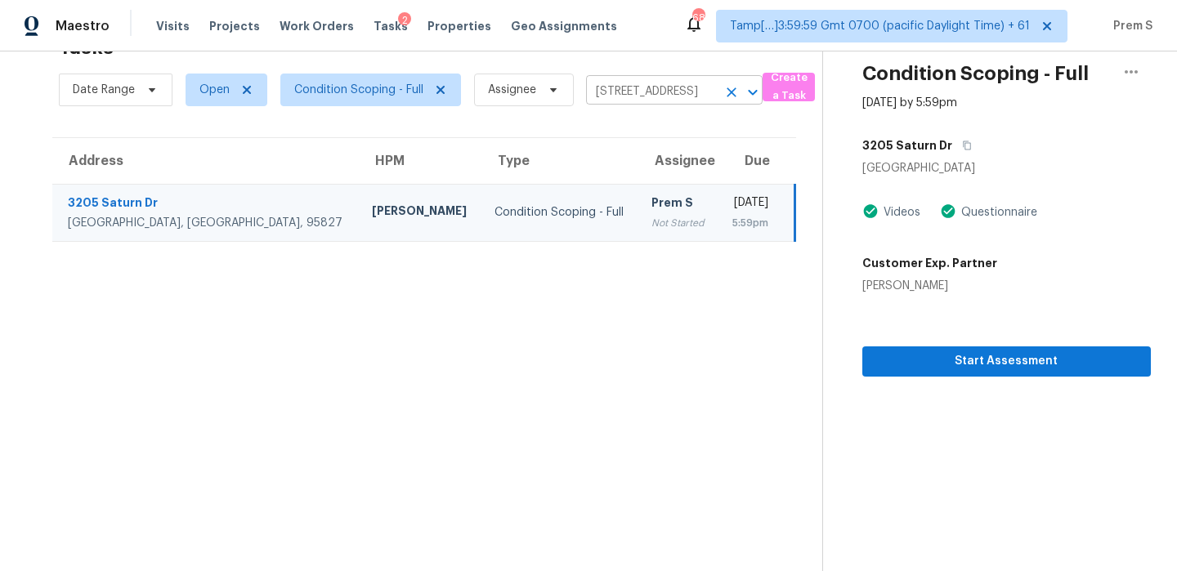
click at [737, 93] on icon "Clear" at bounding box center [731, 92] width 16 height 16
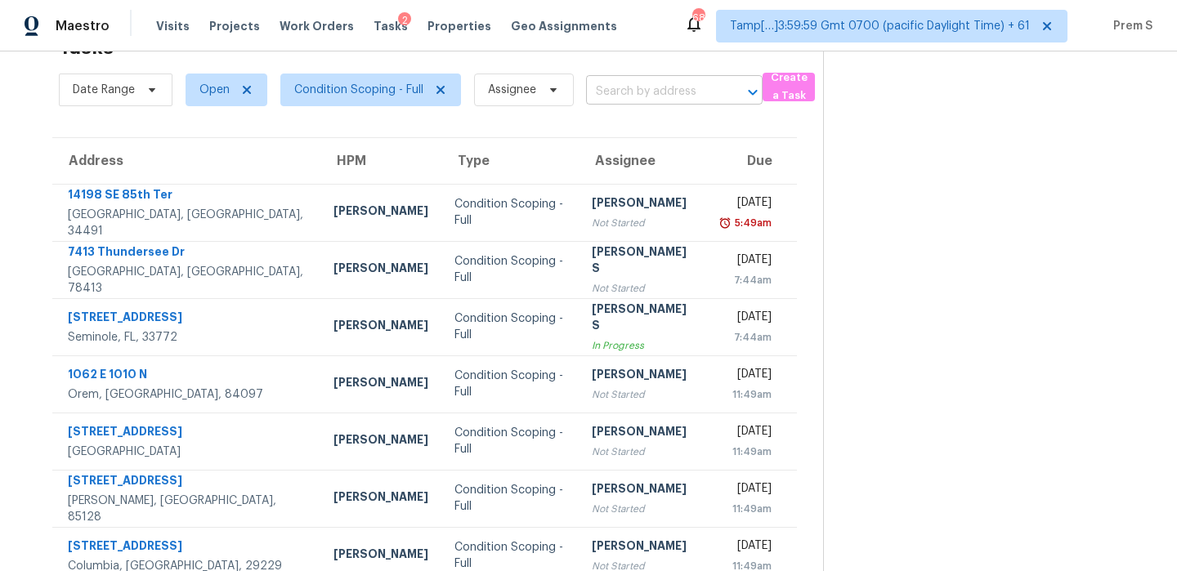
click at [661, 94] on input "text" at bounding box center [651, 91] width 131 height 25
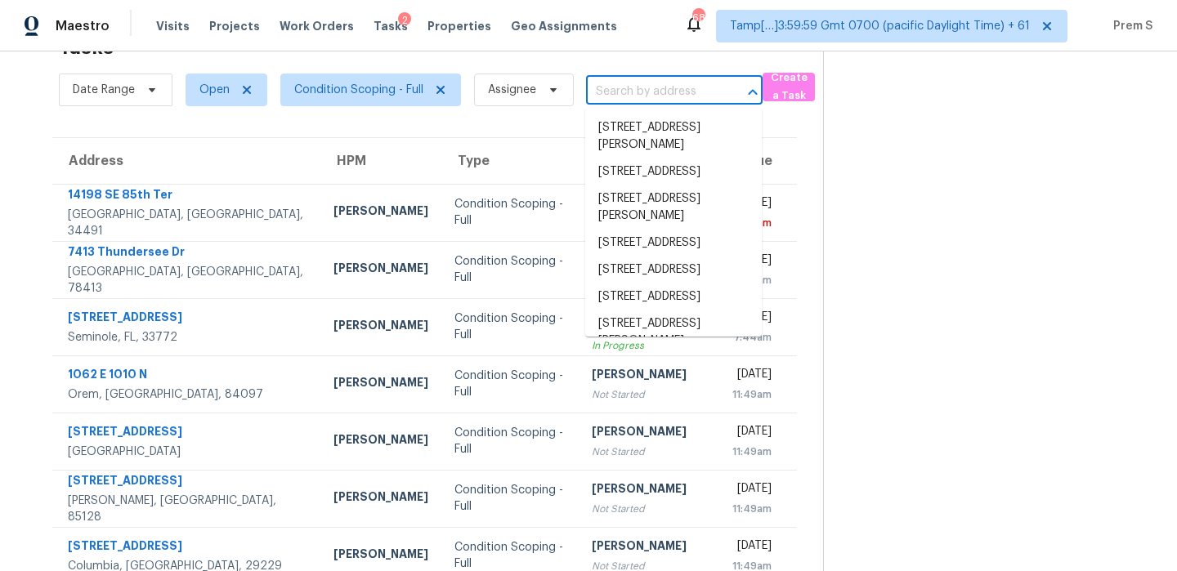
paste input "1425 W Sequoia Dr Phoenix, AZ, 85027"
type input "1425 W Sequoia Dr Phoenix, AZ, 85027"
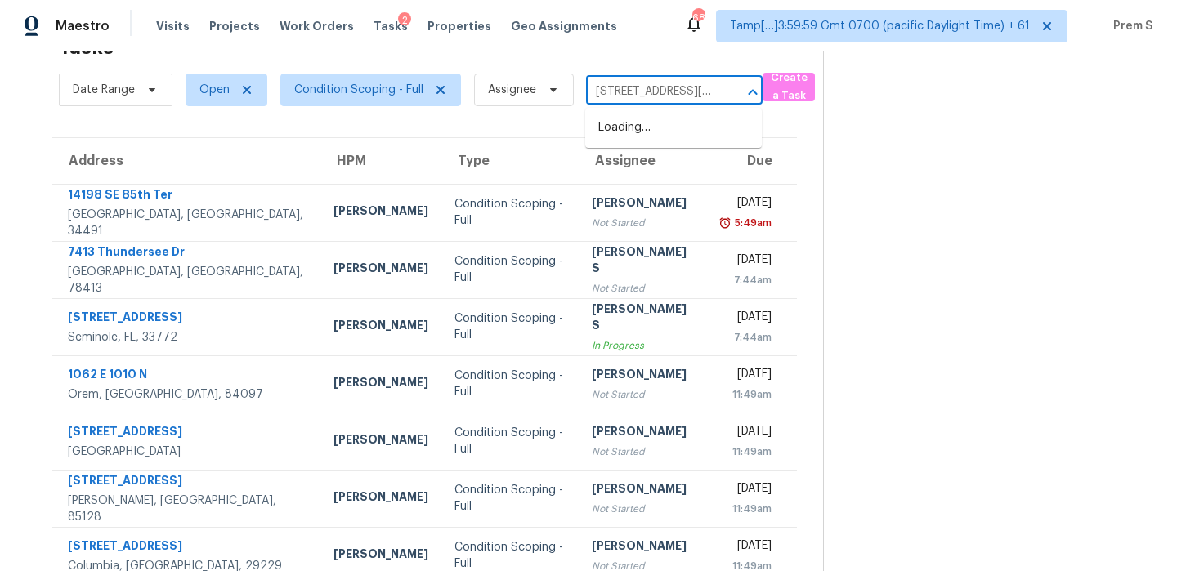
scroll to position [0, 85]
click at [628, 137] on li "1425 W Sequoia Dr, Phoenix, AZ 85027" at bounding box center [673, 127] width 177 height 27
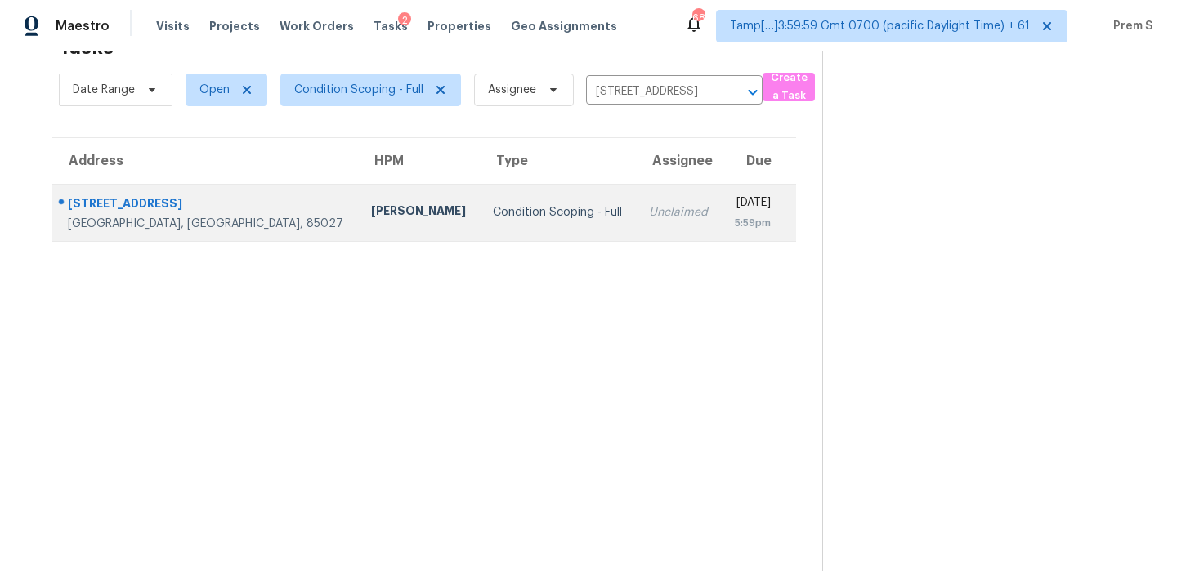
click at [636, 222] on td "Unclaimed" at bounding box center [679, 212] width 86 height 57
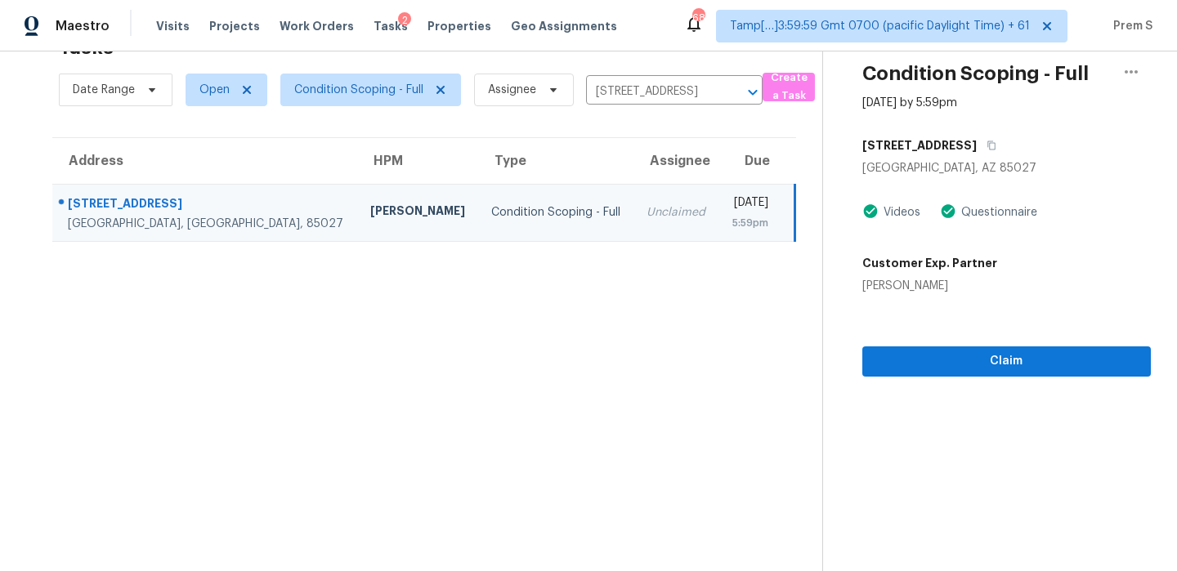
click at [790, 245] on section "Tasks 1 Results Date Range Open Condition Scoping - Full Assignee 1425 W Sequoi…" at bounding box center [424, 298] width 796 height 545
click at [950, 369] on span "Claim" at bounding box center [1007, 362] width 262 height 20
click at [736, 93] on icon "Clear" at bounding box center [731, 92] width 16 height 16
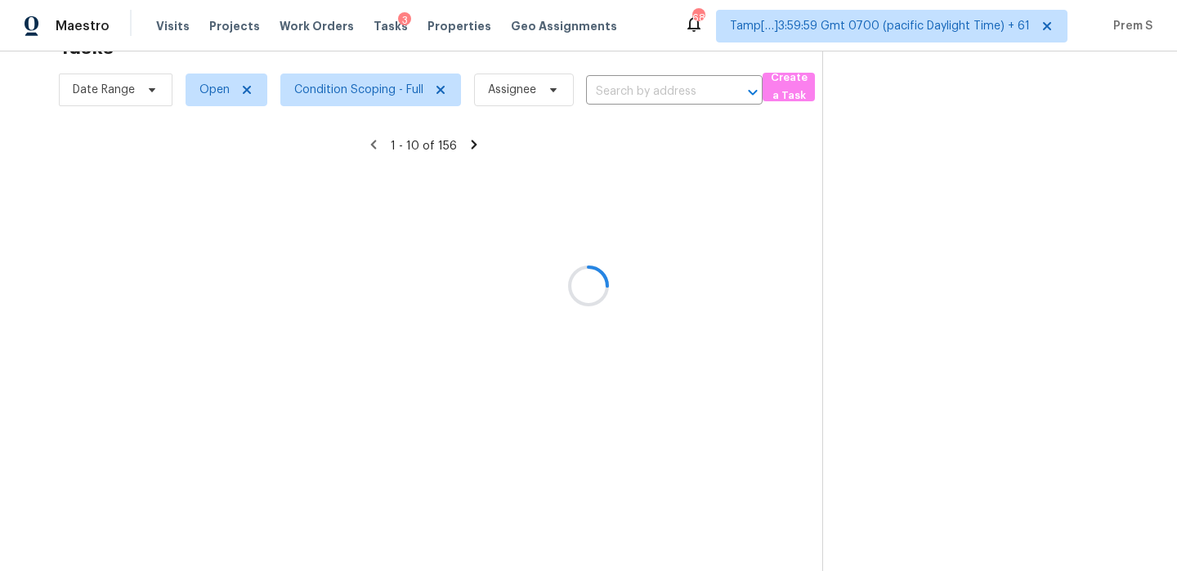
click at [656, 92] on div at bounding box center [588, 285] width 1177 height 571
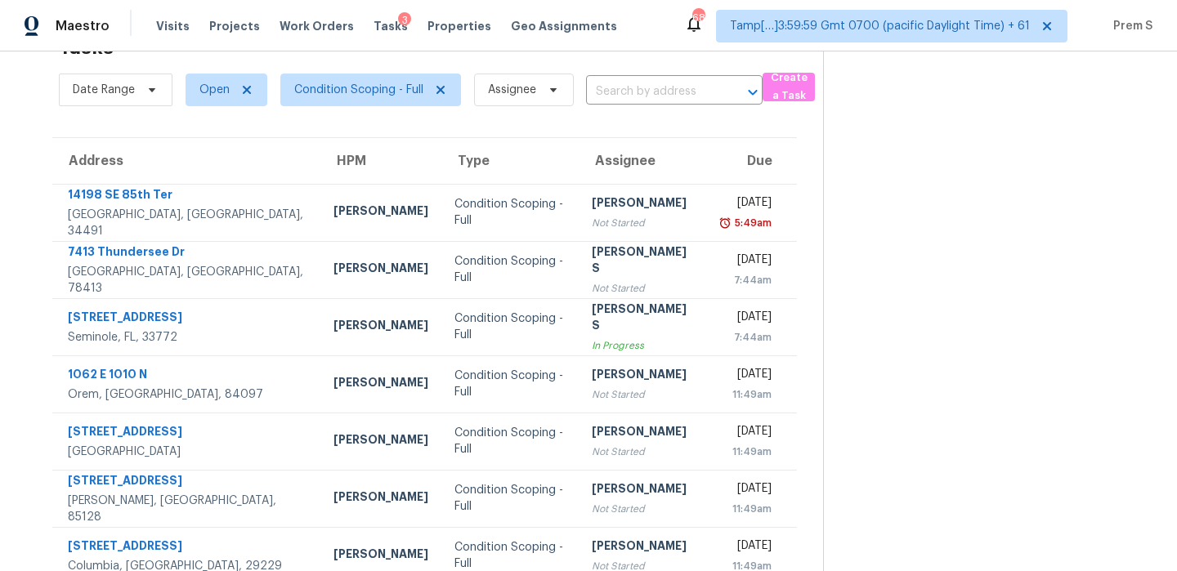
click at [656, 92] on input "text" at bounding box center [651, 91] width 131 height 25
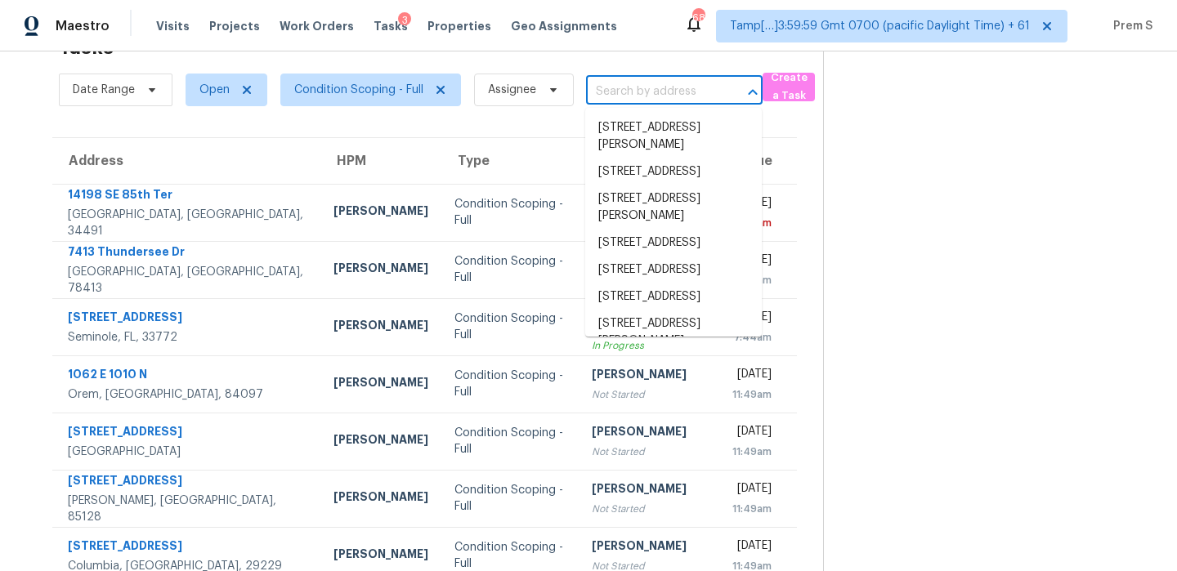
paste input "11535 W Schleifer Dr Youngtown, AZ, 85363"
type input "11535 W Schleifer Dr Youngtown, AZ, 85363"
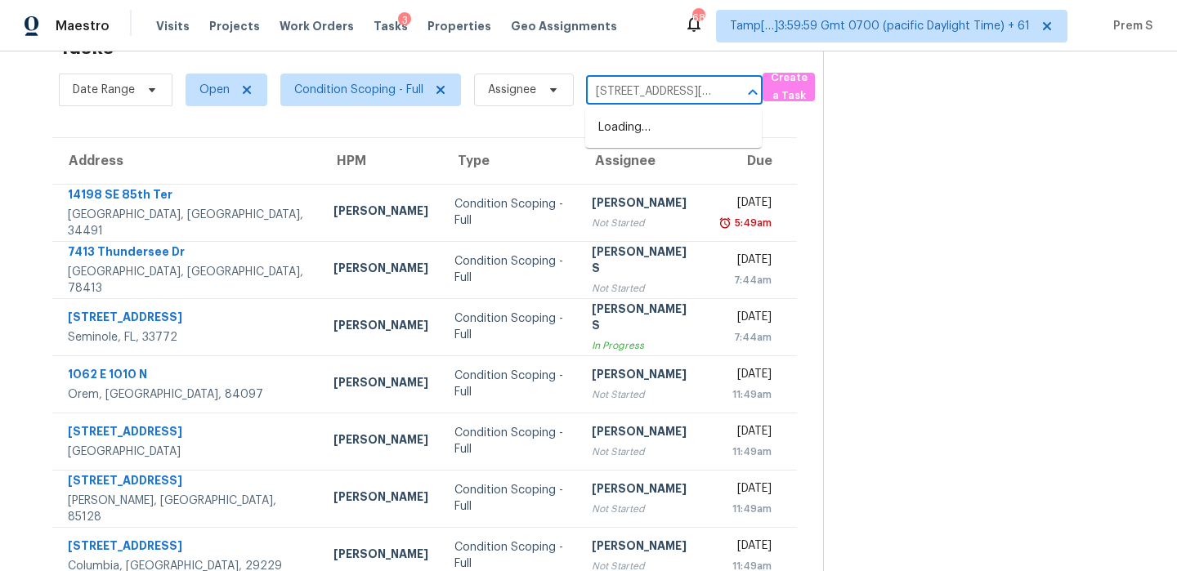
scroll to position [0, 113]
click at [677, 131] on li "11535 W Schleifer Dr, Youngtown, AZ 85363" at bounding box center [673, 136] width 177 height 44
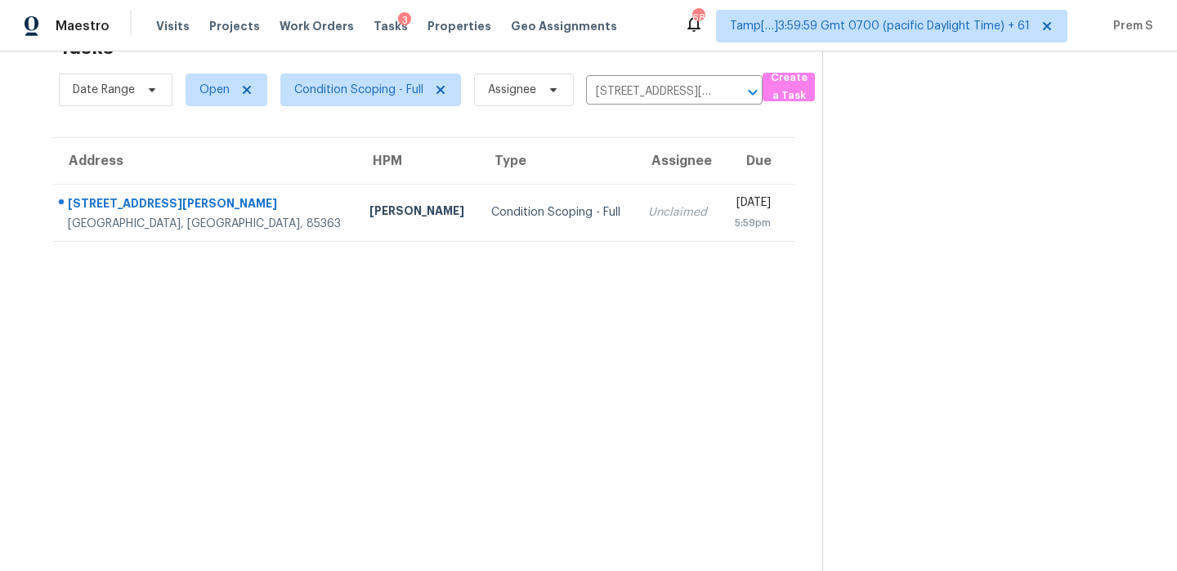
click at [734, 222] on div "5:59pm" at bounding box center [752, 223] width 37 height 16
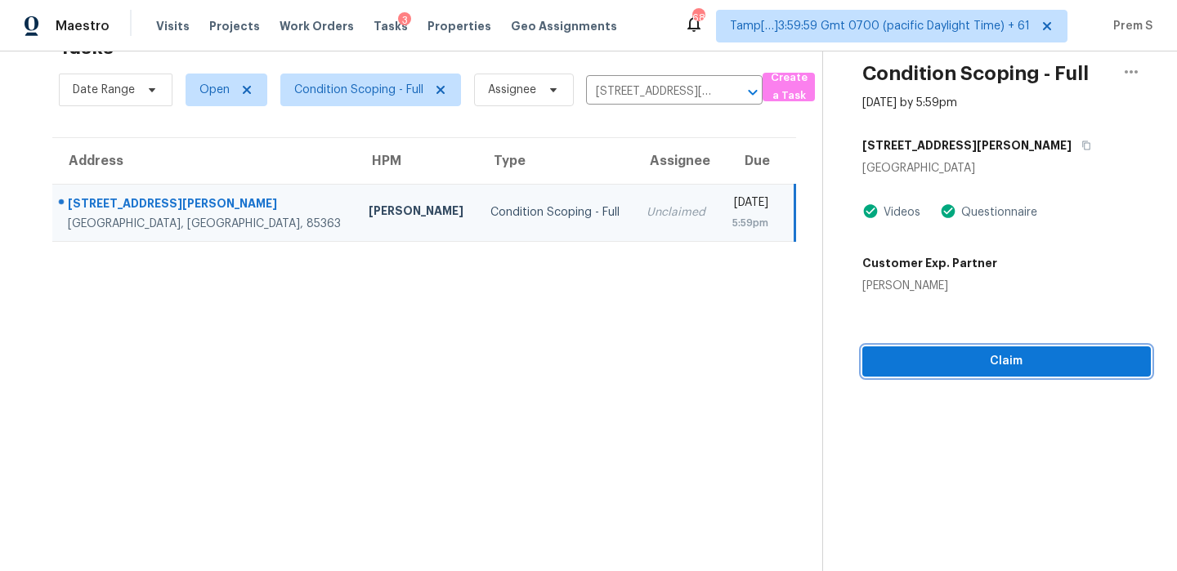
click at [943, 370] on span "Claim" at bounding box center [1007, 362] width 262 height 20
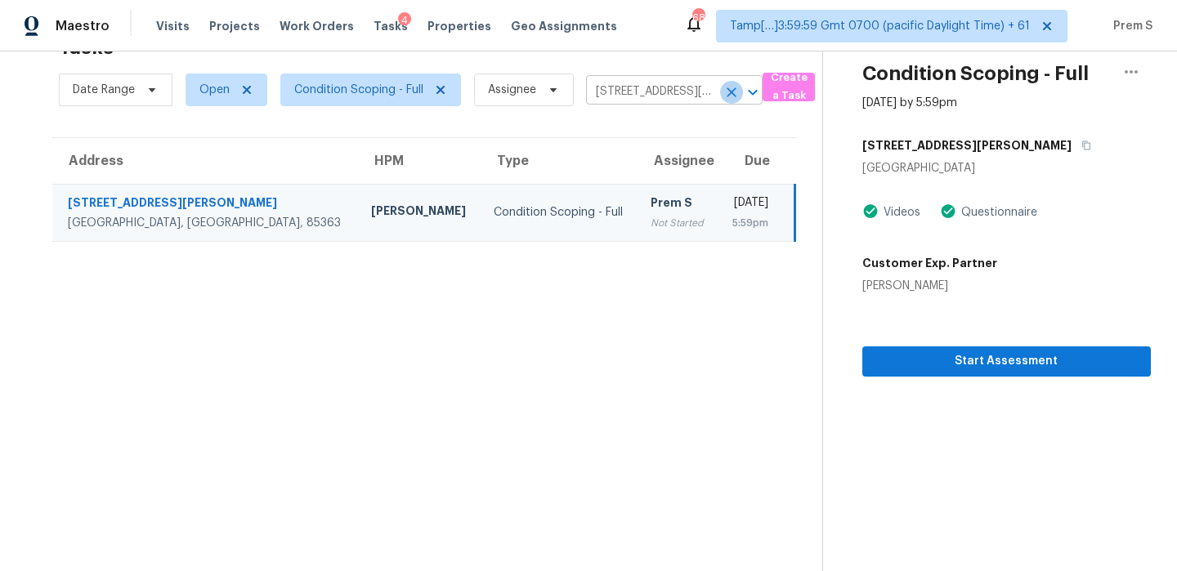
click at [727, 93] on icon "Clear" at bounding box center [731, 92] width 16 height 16
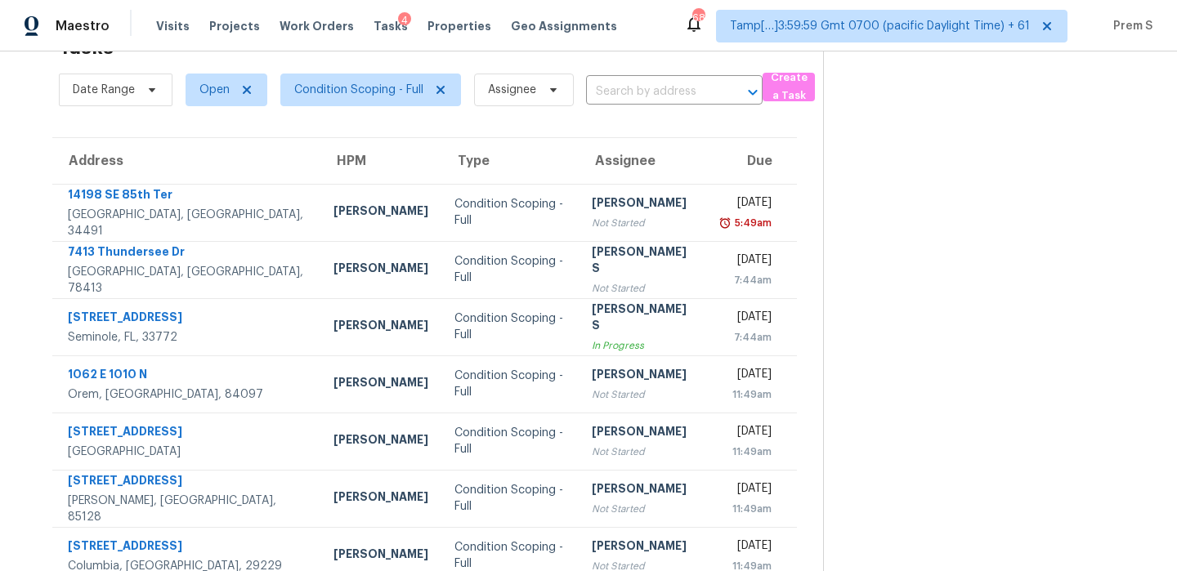
click at [619, 96] on input "text" at bounding box center [651, 91] width 131 height 25
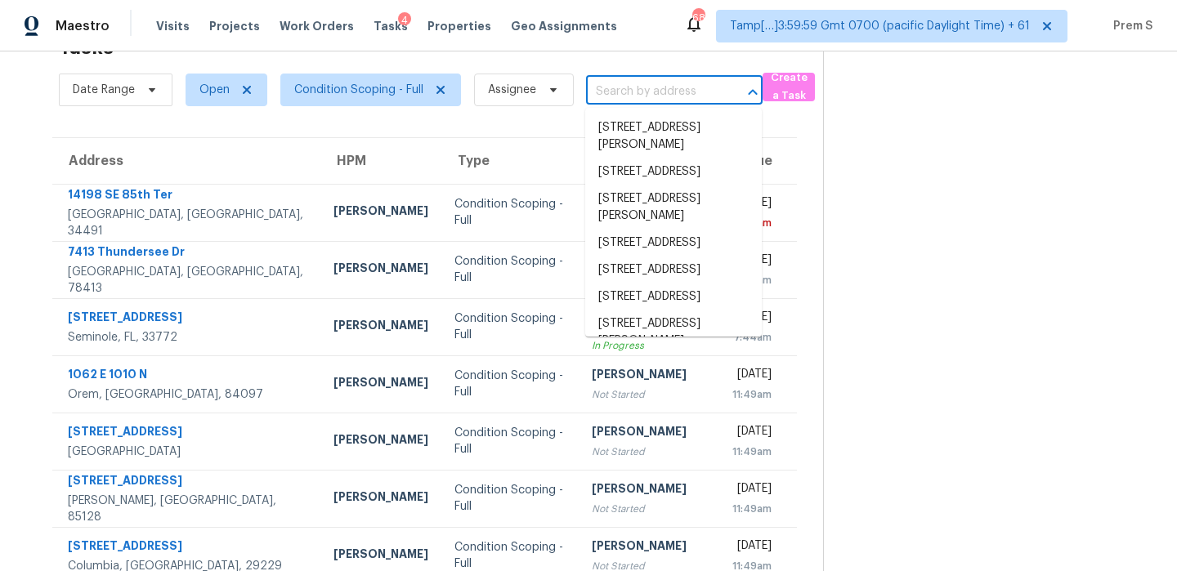
paste input "10769 W Swayback Pass Peoria, AZ, 85383"
type input "10769 W Swayback Pass Peoria, AZ, 85383"
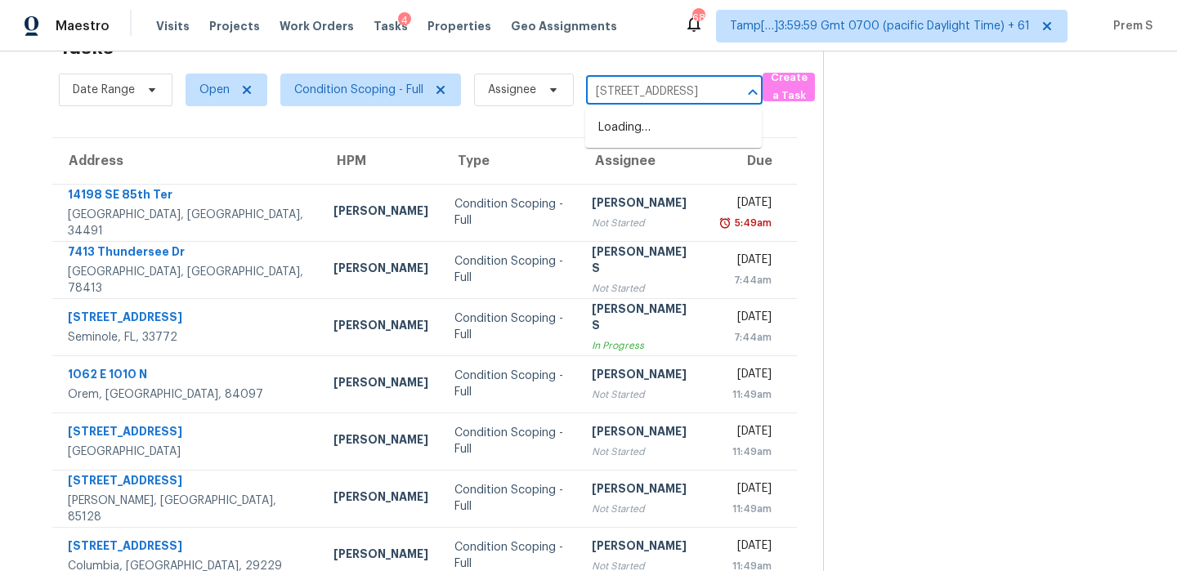
scroll to position [0, 105]
click at [642, 121] on li "10769 W Swayback Pass, Peoria, AZ 85383" at bounding box center [673, 127] width 177 height 27
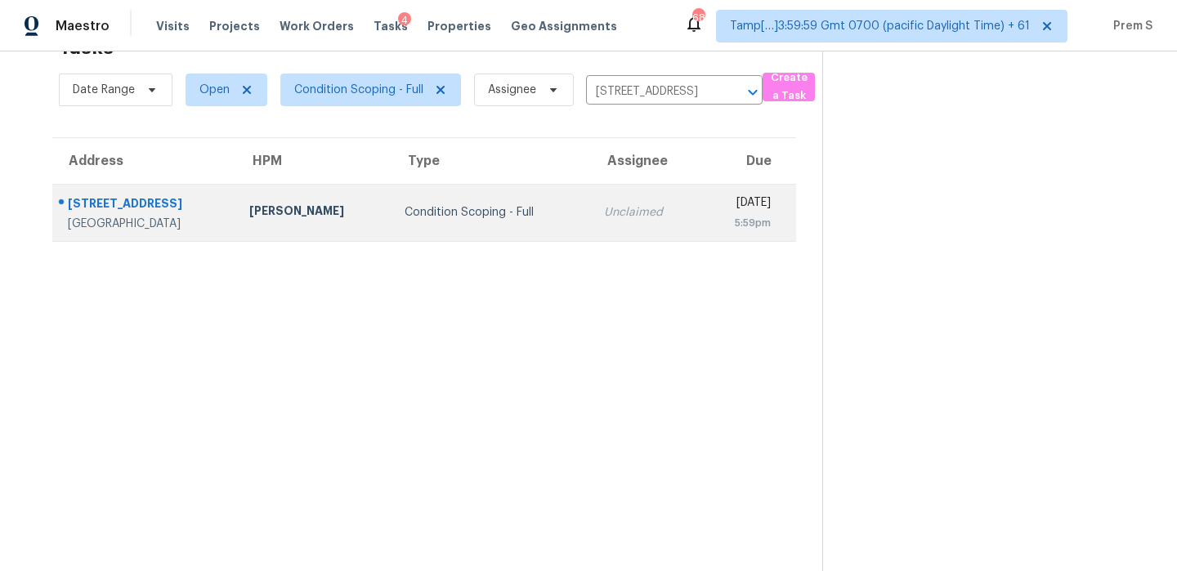
click at [701, 231] on td "Mon, Sep 29th 2025 5:59pm" at bounding box center [749, 212] width 96 height 57
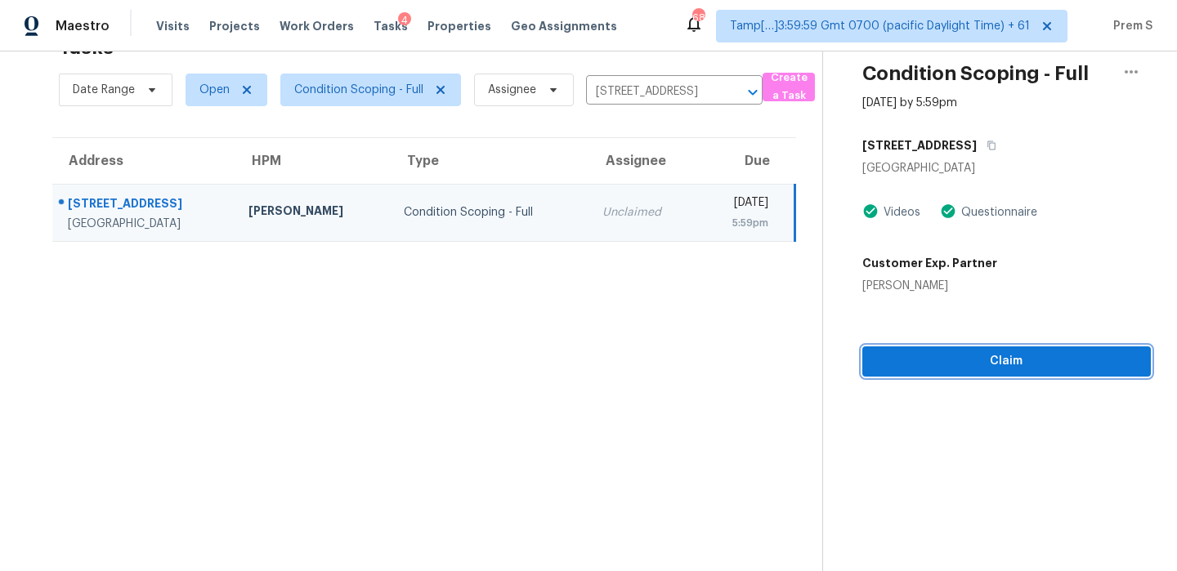
click at [1034, 363] on span "Claim" at bounding box center [1007, 362] width 262 height 20
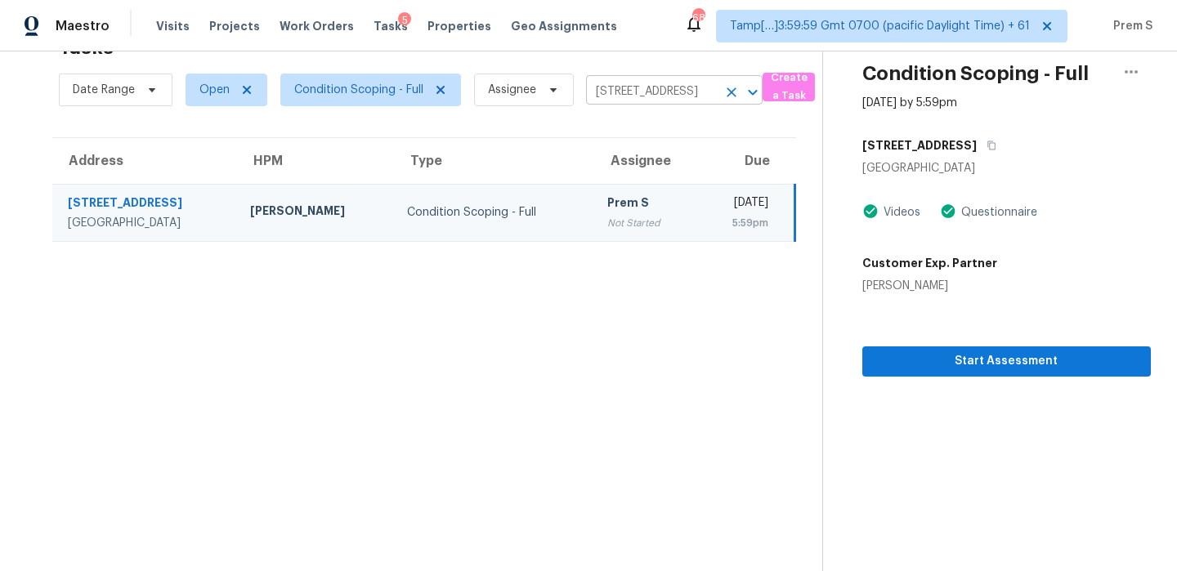
click at [734, 96] on icon "Clear" at bounding box center [731, 92] width 16 height 16
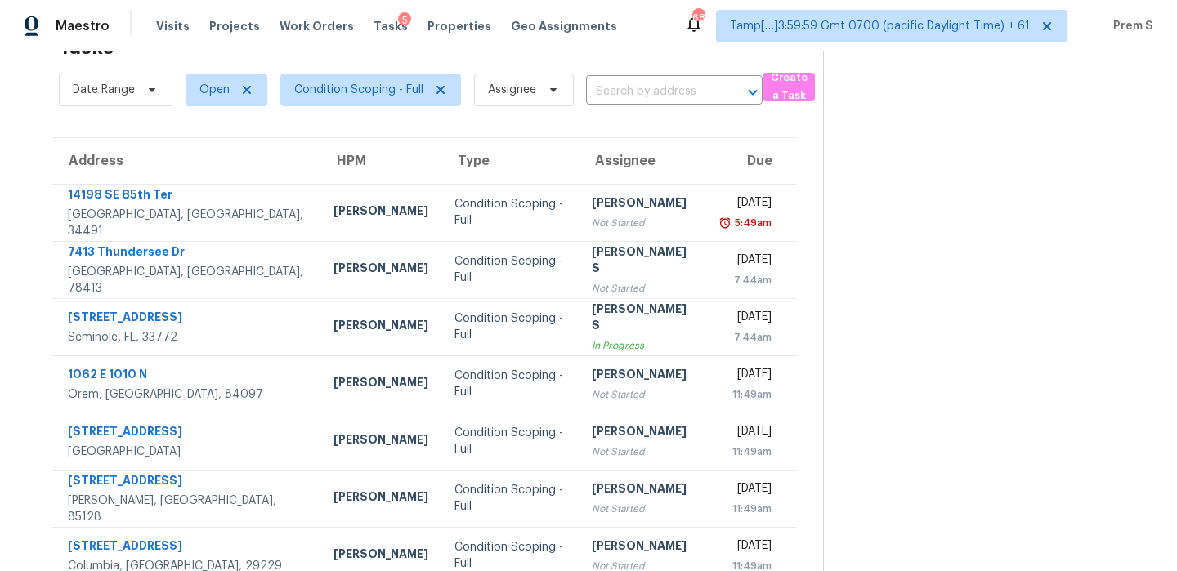
click at [656, 88] on input "text" at bounding box center [651, 91] width 131 height 25
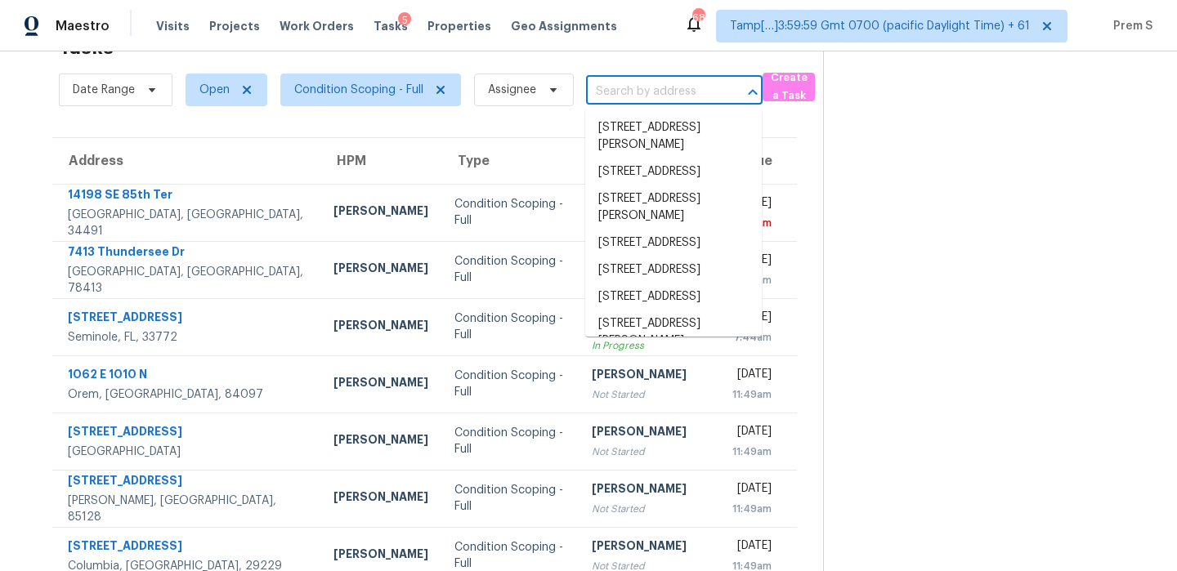
paste input "3316 Dalhart Ave Simi Valley, CA, 93063"
type input "3316 Dalhart Ave Simi Valley, CA, 93063"
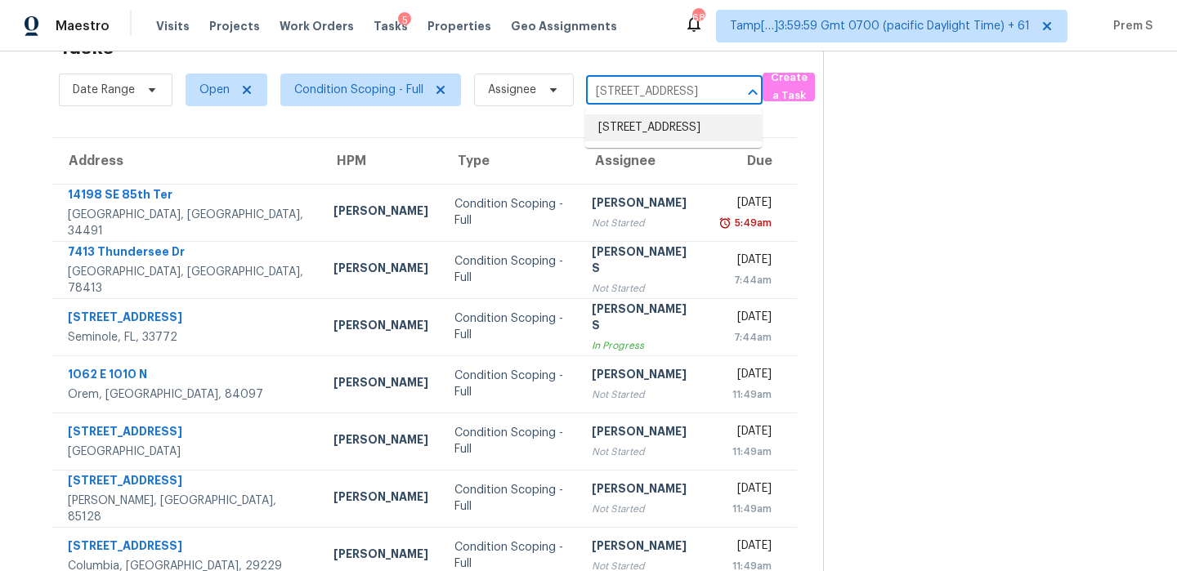
click at [643, 132] on li "3316 Dalhart Ave, Simi Valley, CA 93063" at bounding box center [673, 127] width 177 height 27
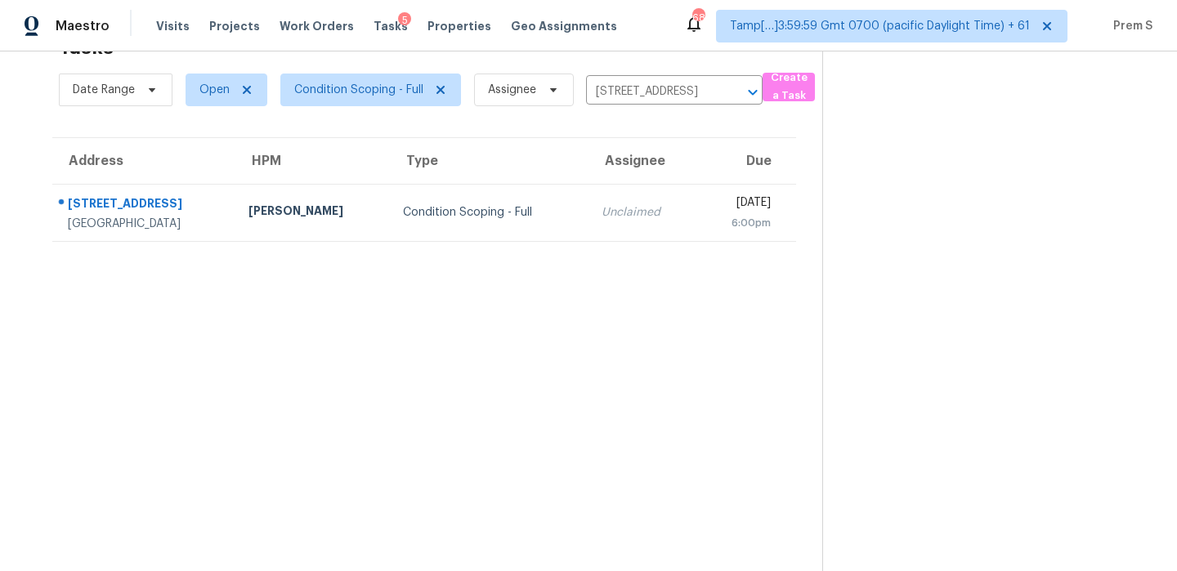
click at [601, 231] on td "Unclaimed" at bounding box center [643, 212] width 109 height 57
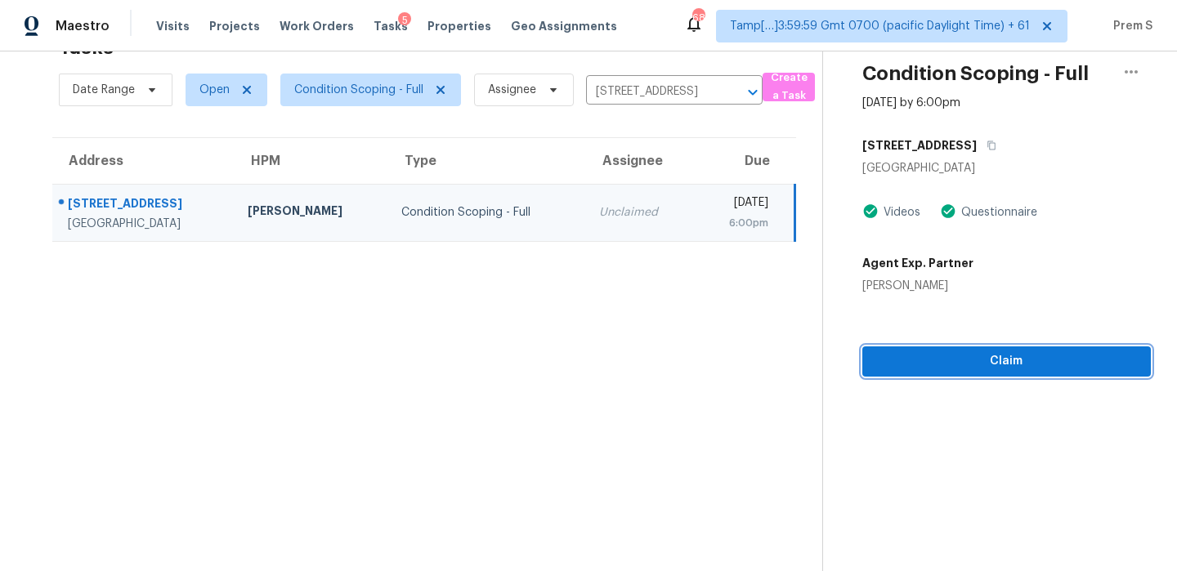
click at [1053, 368] on span "Claim" at bounding box center [1007, 362] width 262 height 20
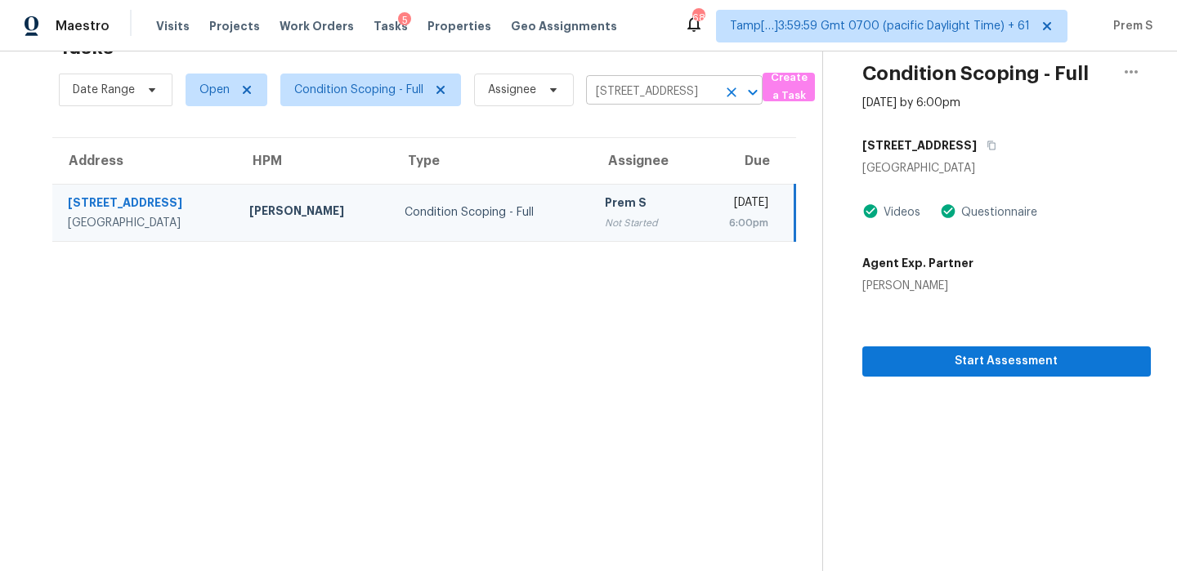
click at [733, 89] on icon "Clear" at bounding box center [732, 92] width 10 height 10
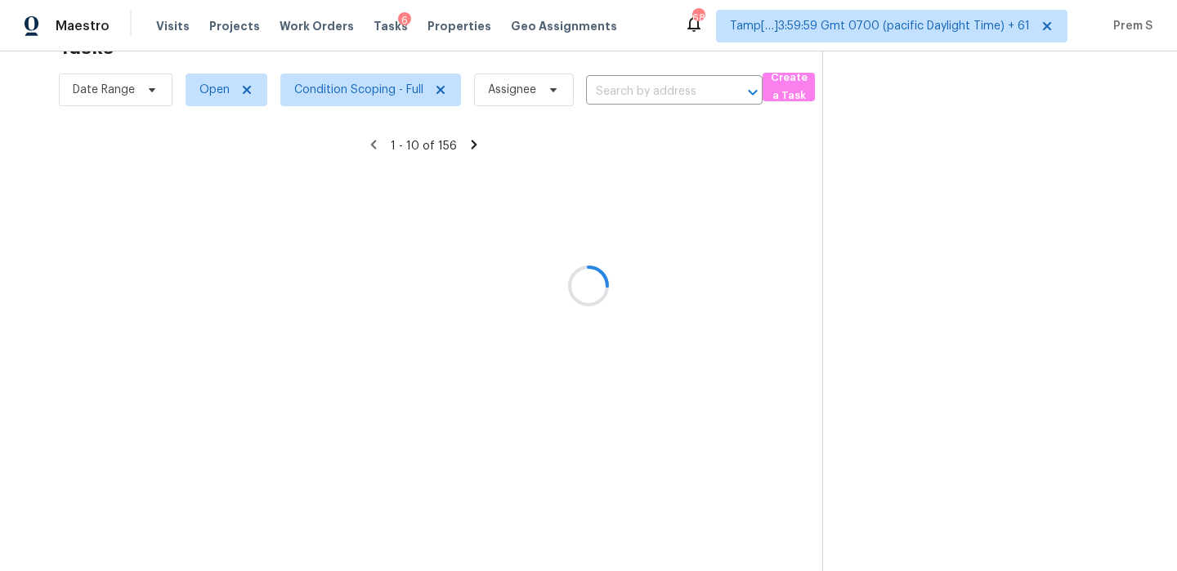
click at [652, 92] on div at bounding box center [588, 285] width 1177 height 571
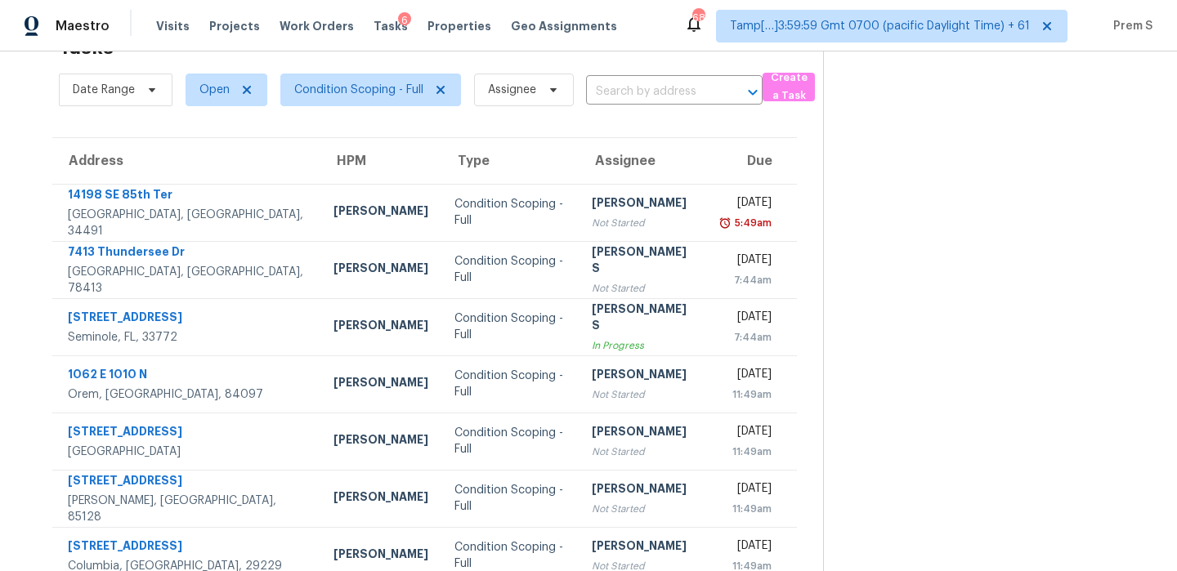
click at [652, 92] on input "text" at bounding box center [651, 91] width 131 height 25
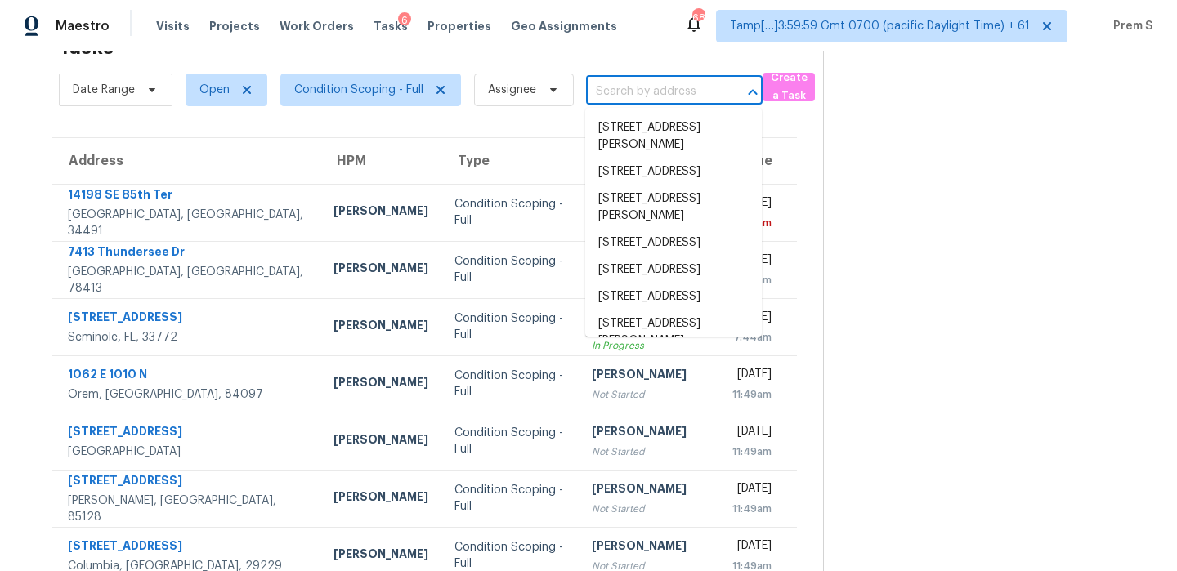
paste input "3783 Lodina Ct Las Vegas, NV, 89141"
type input "3783 Lodina Ct Las Vegas, NV, 89141"
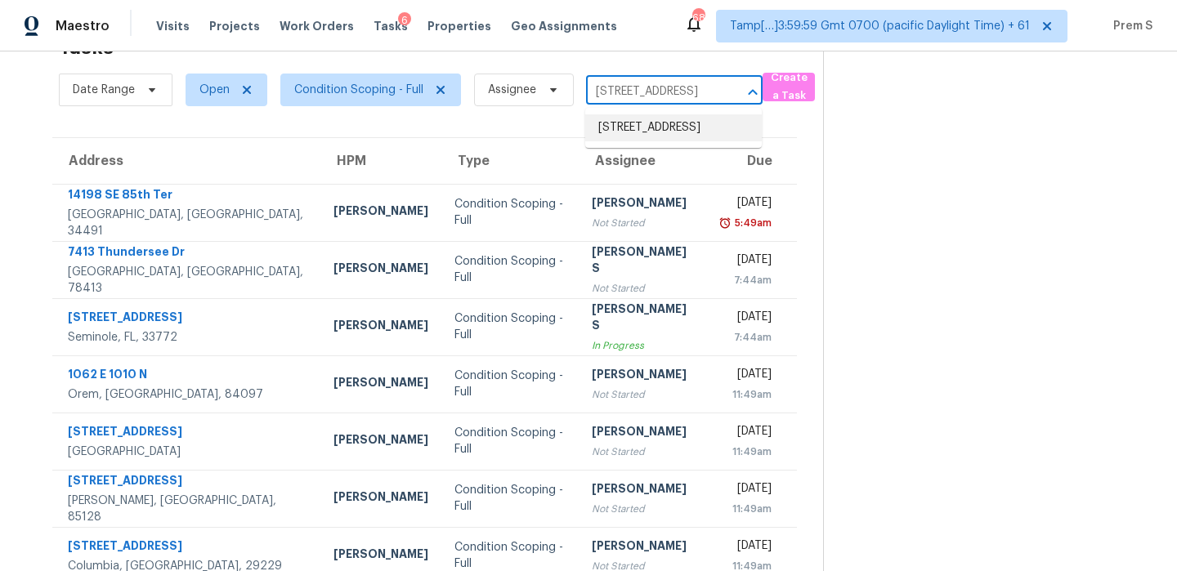
click at [642, 122] on li "3783 Lodina Ct, Las Vegas, NV 89141" at bounding box center [673, 127] width 177 height 27
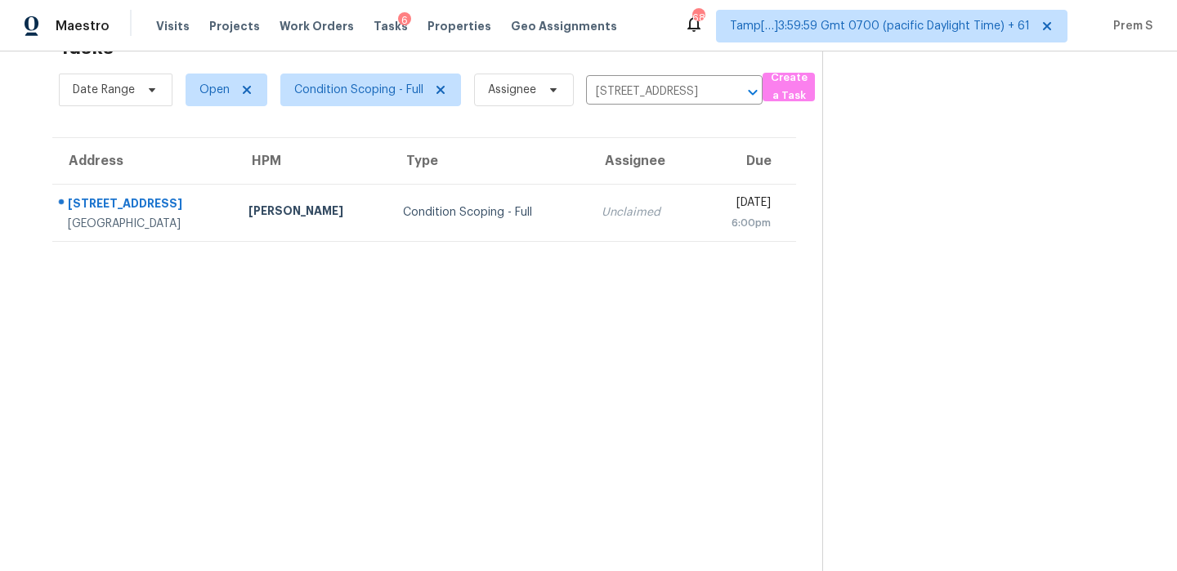
click at [589, 233] on td "Unclaimed" at bounding box center [643, 212] width 109 height 57
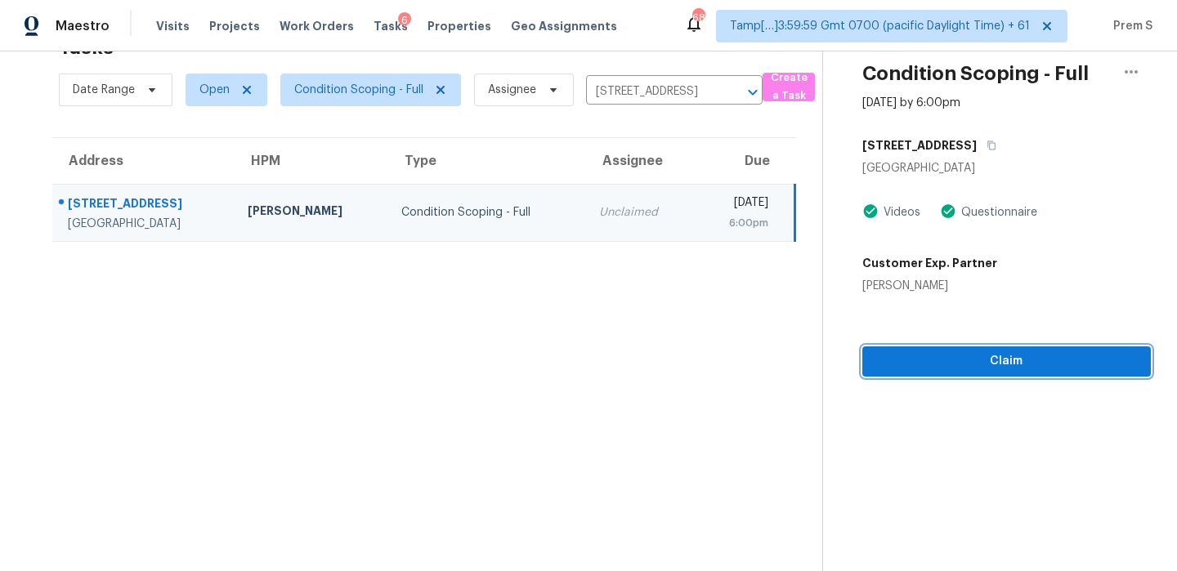
click at [934, 370] on span "Claim" at bounding box center [1007, 362] width 262 height 20
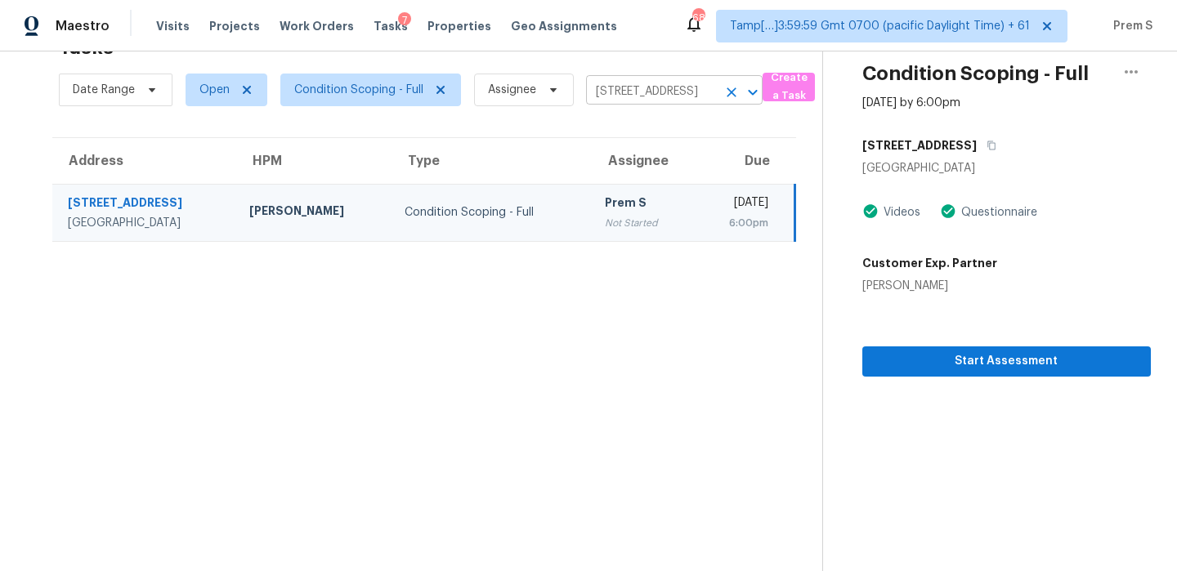
click at [729, 92] on icon "Clear" at bounding box center [732, 92] width 10 height 10
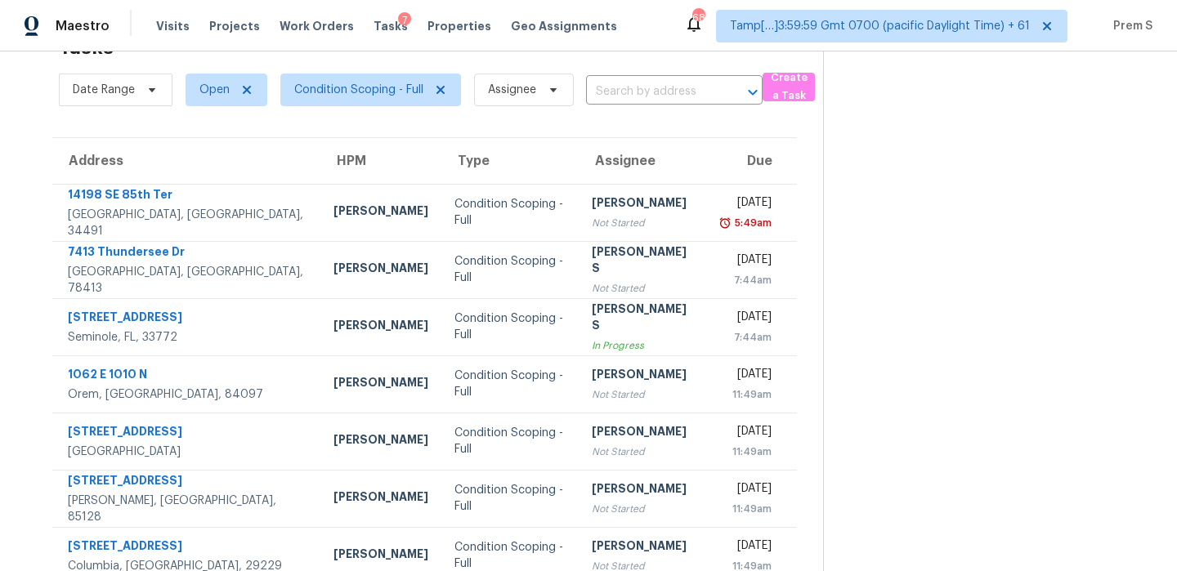
click at [643, 93] on input "text" at bounding box center [651, 91] width 131 height 25
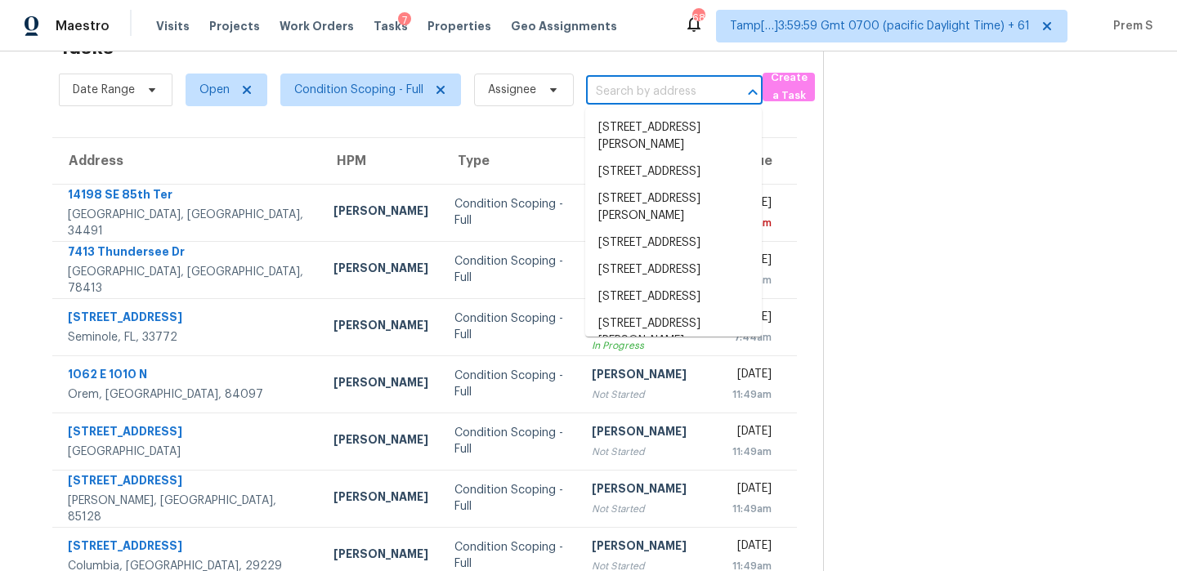
paste input "532 E Rolly St Henderson, NV, 89011"
type input "532 E Rolly St Henderson, NV, 89011"
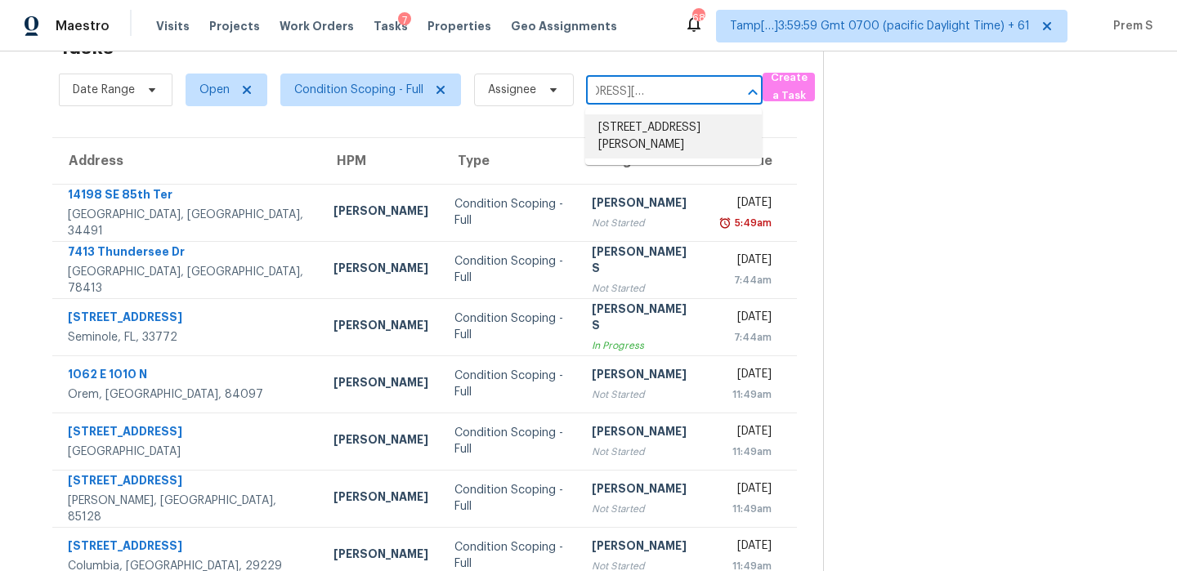
click at [665, 137] on li "532 E Rolly St, Henderson, NV 89011" at bounding box center [673, 136] width 177 height 44
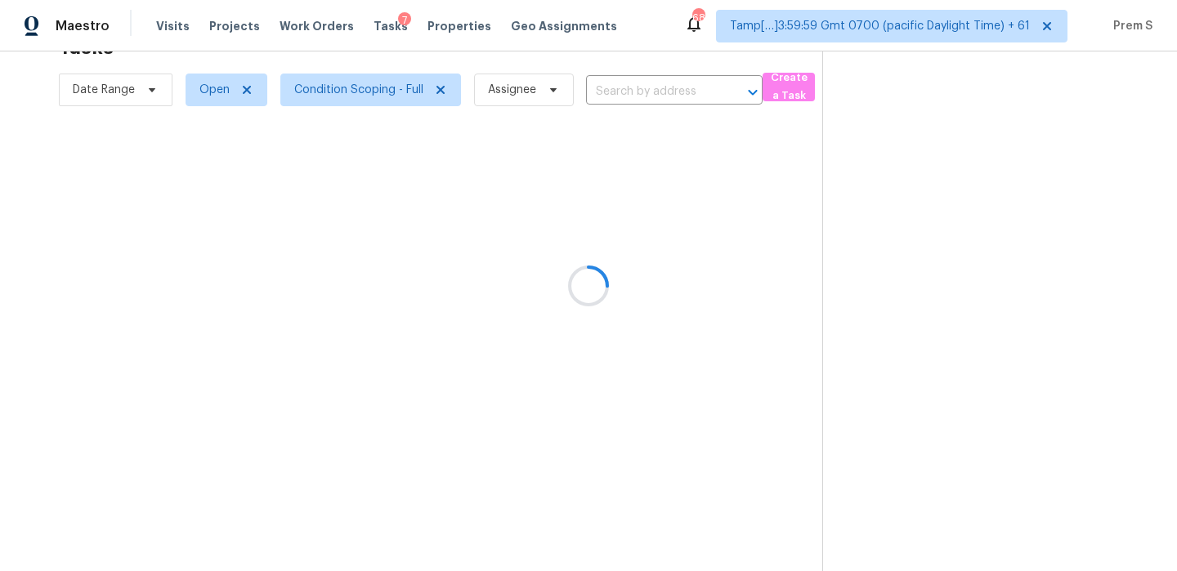
type input "532 E Rolly St, Henderson, NV 89011"
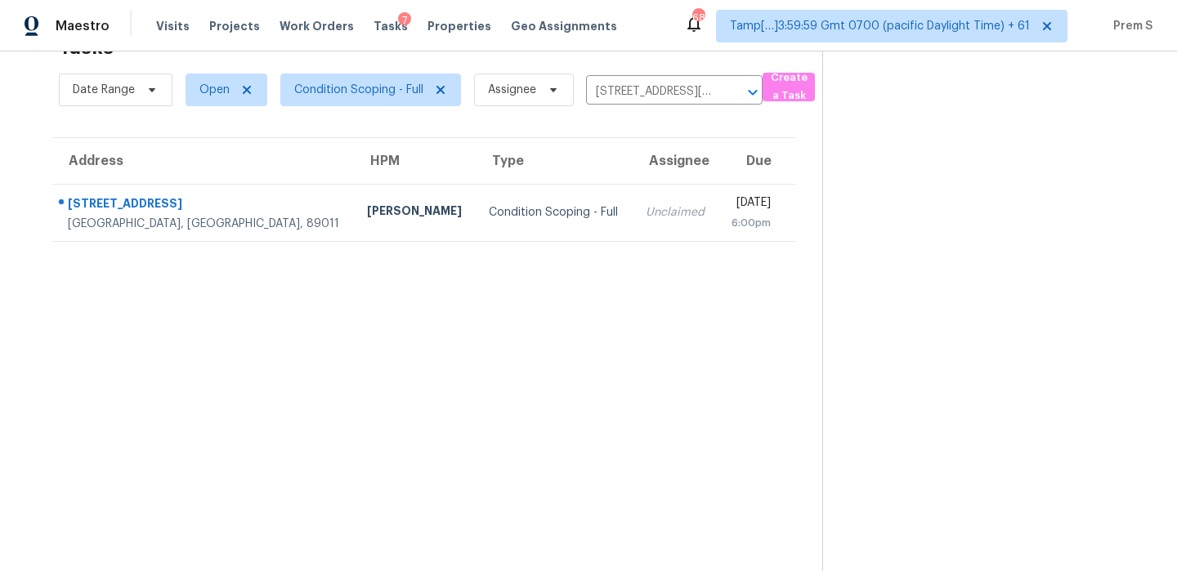
click at [646, 215] on div "Unclaimed" at bounding box center [676, 212] width 60 height 16
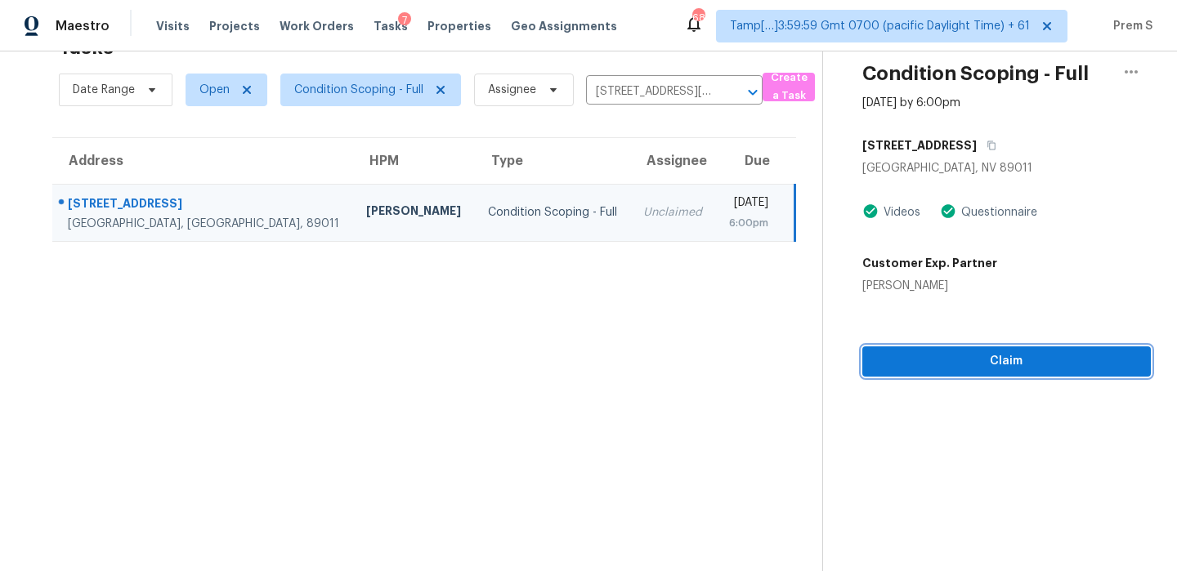
click at [980, 373] on button "Claim" at bounding box center [1006, 362] width 289 height 30
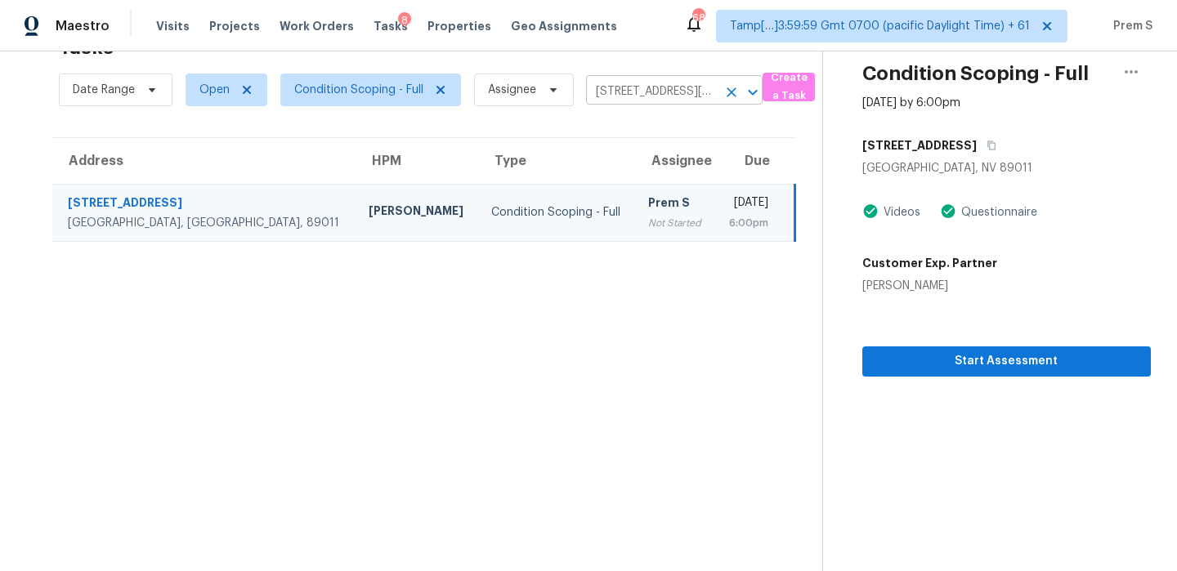
click at [728, 86] on icon "Clear" at bounding box center [731, 92] width 16 height 16
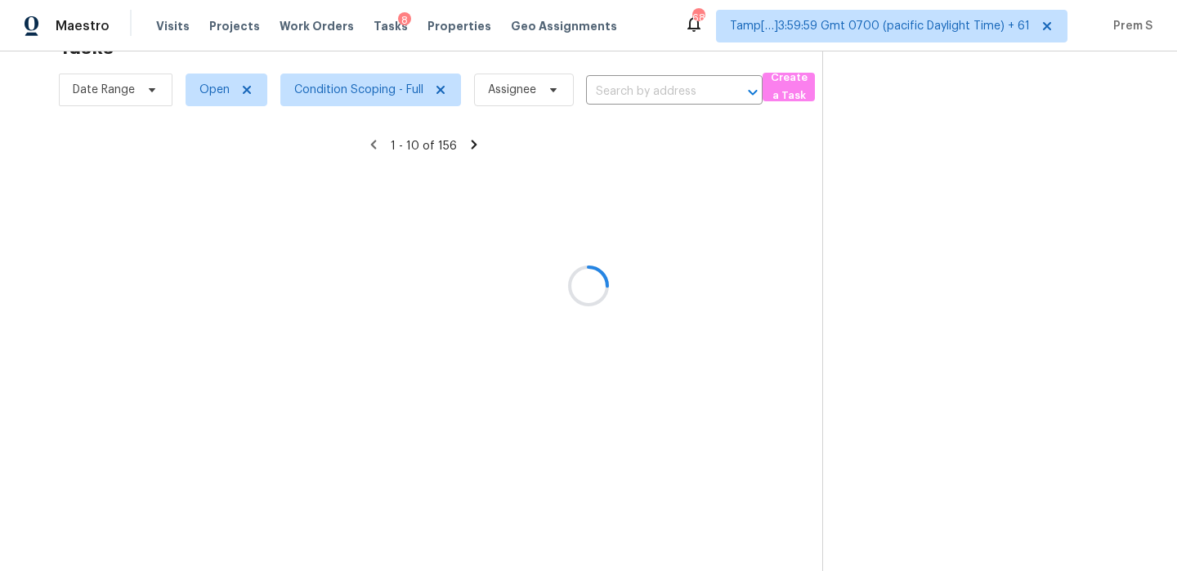
click at [719, 92] on div at bounding box center [588, 285] width 1177 height 571
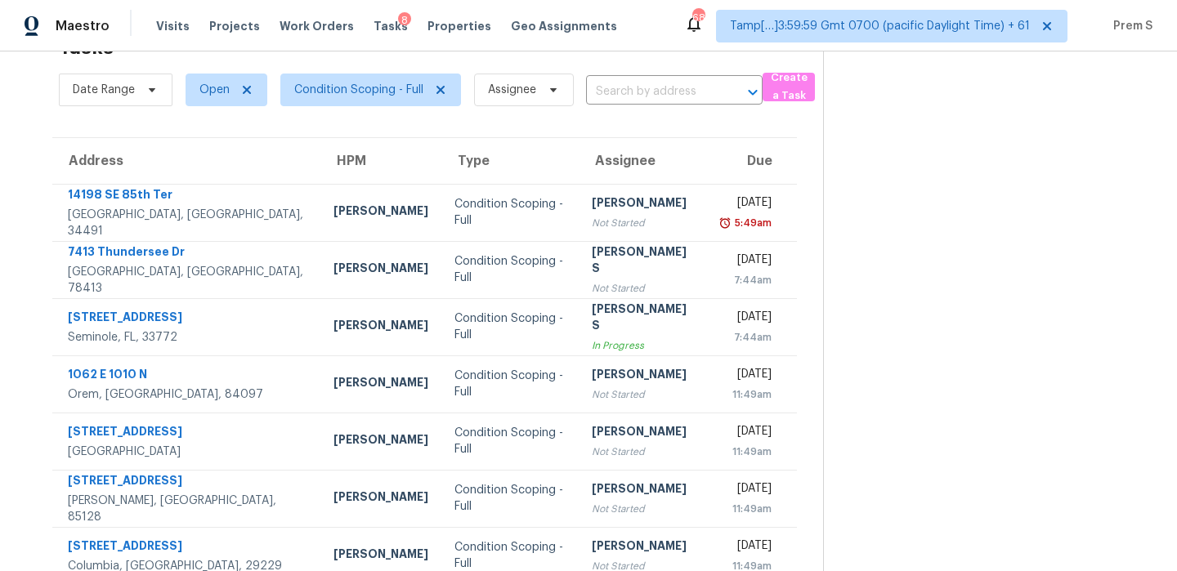
click at [672, 94] on input "text" at bounding box center [651, 91] width 131 height 25
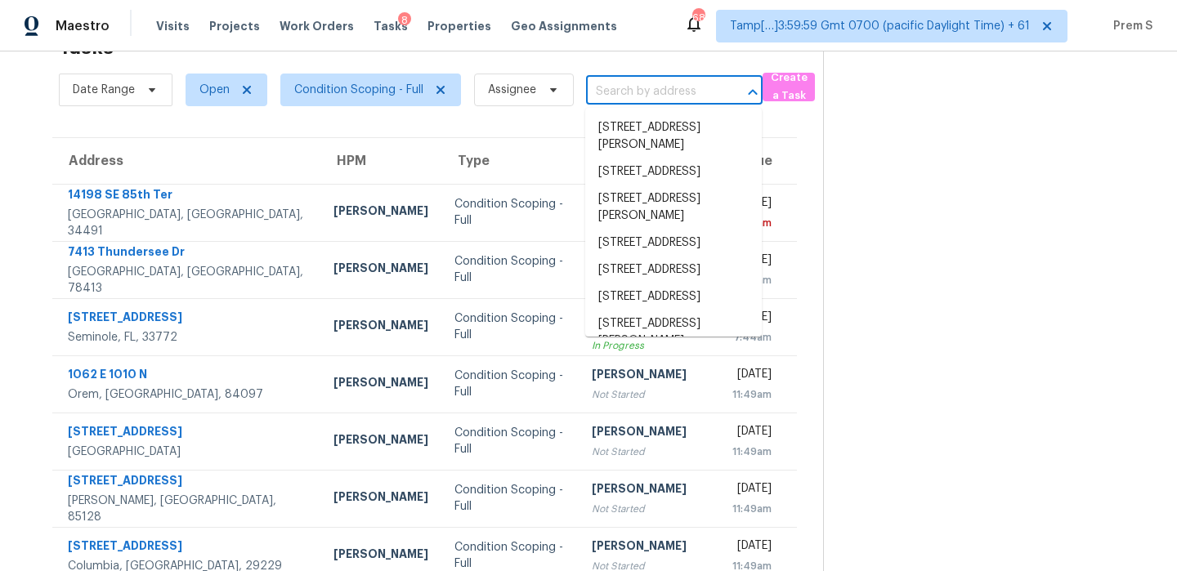
paste input "1419 N Thunderbird Ave Gilbert, AZ, 85234"
type input "1419 N Thunderbird Ave Gilbert, AZ, 85234"
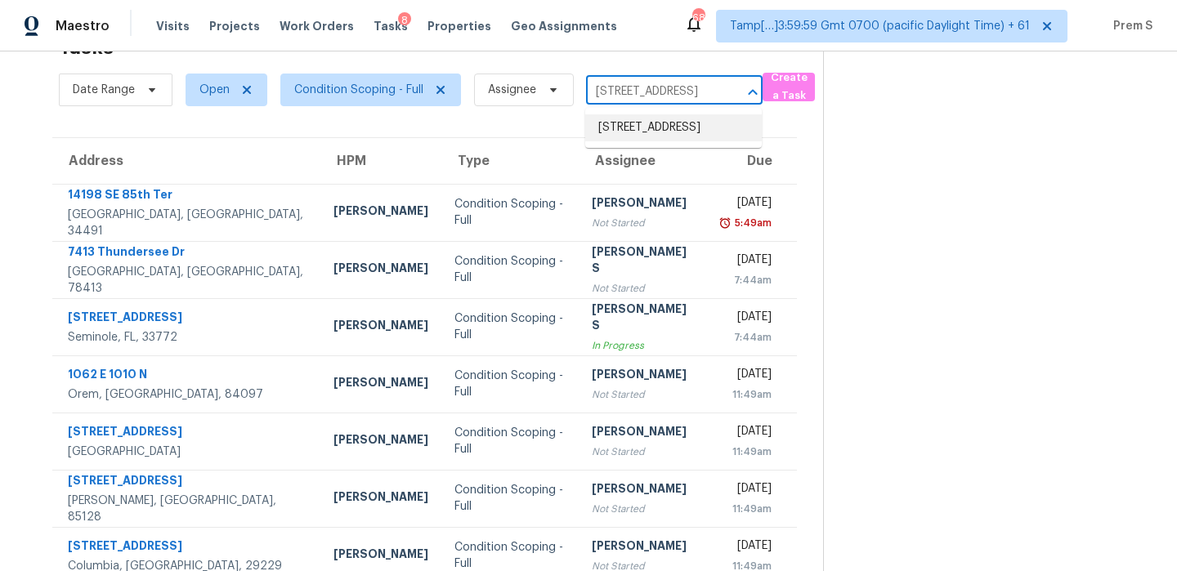
click at [666, 130] on li "1419 N Thunderbird Ave, Gilbert, AZ 85234" at bounding box center [673, 127] width 177 height 27
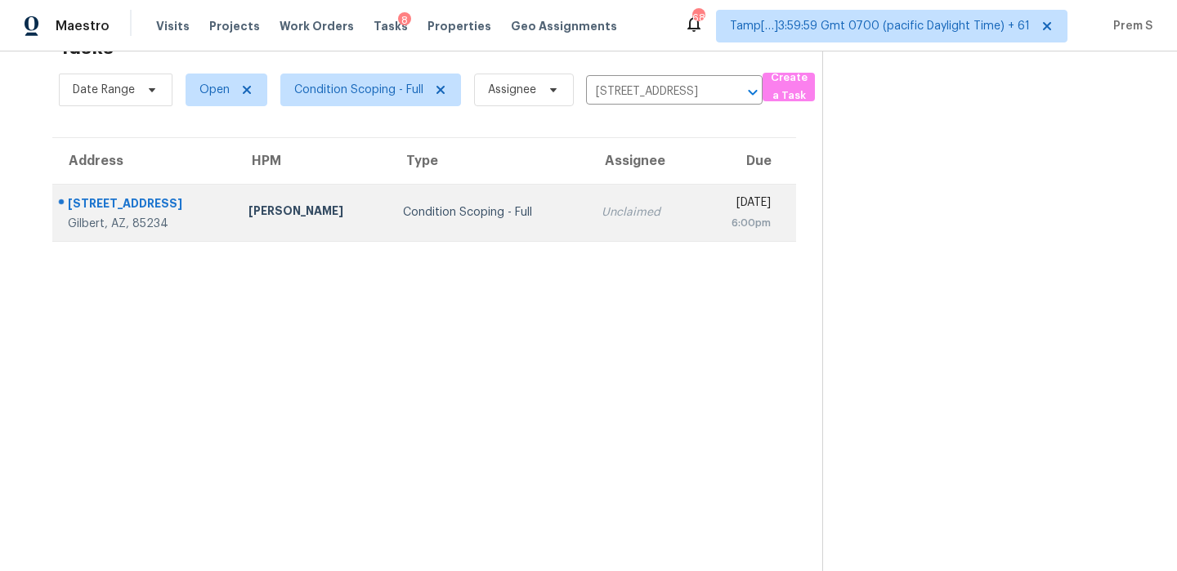
click at [710, 215] on div "6:00pm" at bounding box center [740, 223] width 60 height 16
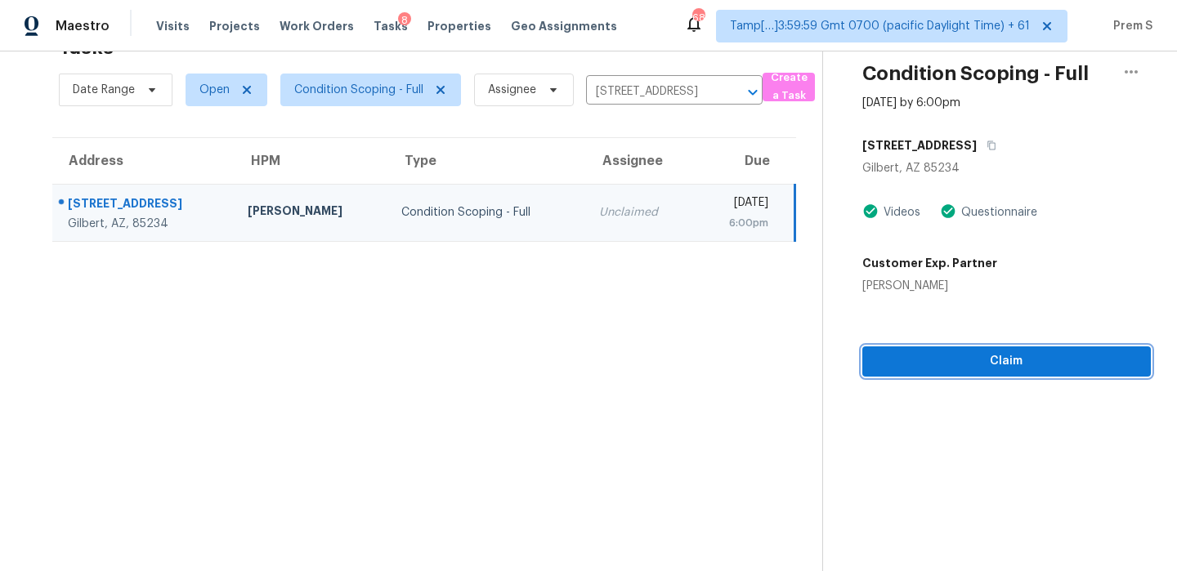
click at [969, 365] on span "Claim" at bounding box center [1007, 362] width 262 height 20
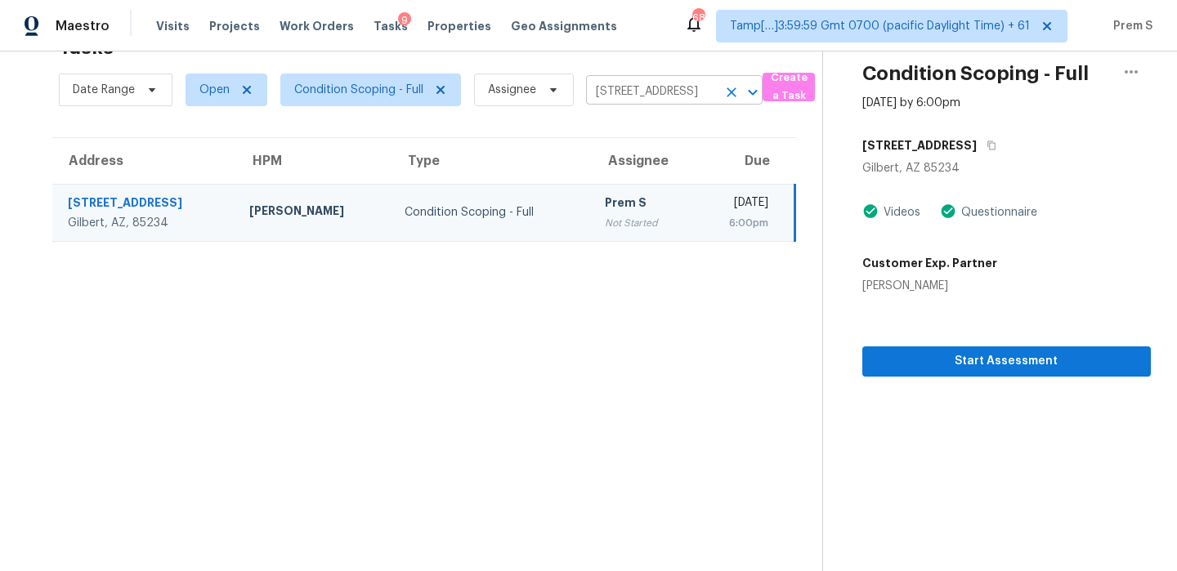
click at [732, 98] on icon "Clear" at bounding box center [731, 92] width 16 height 16
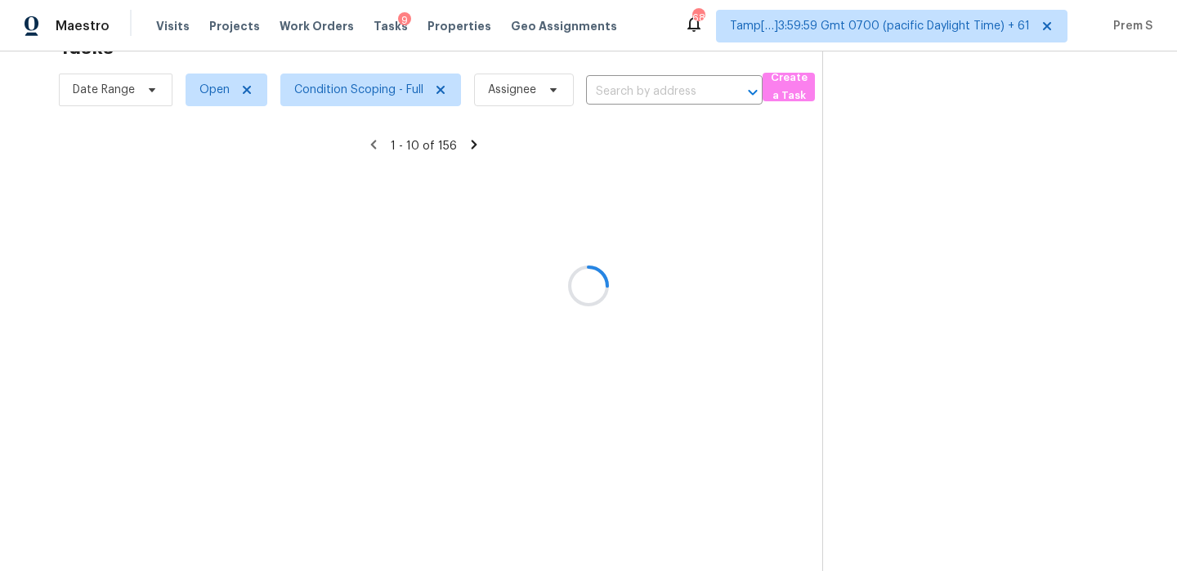
click at [661, 86] on div at bounding box center [588, 285] width 1177 height 571
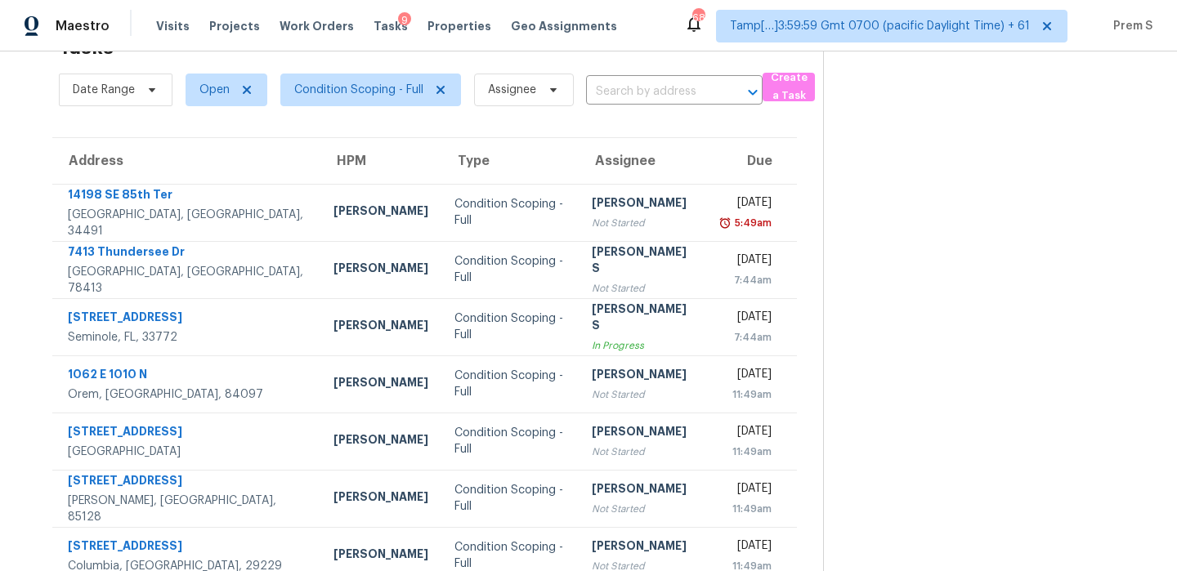
click at [661, 86] on input "text" at bounding box center [651, 91] width 131 height 25
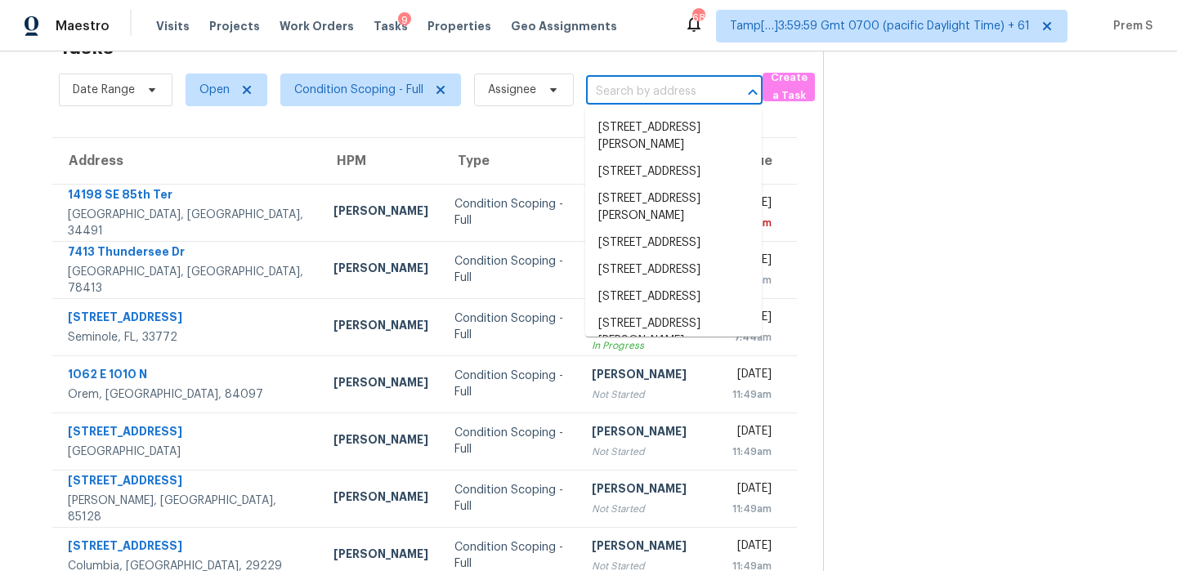
paste input "1607 Spyglass Dr Corona, CA, 92883"
type input "1607 Spyglass Dr Corona, CA, 92883"
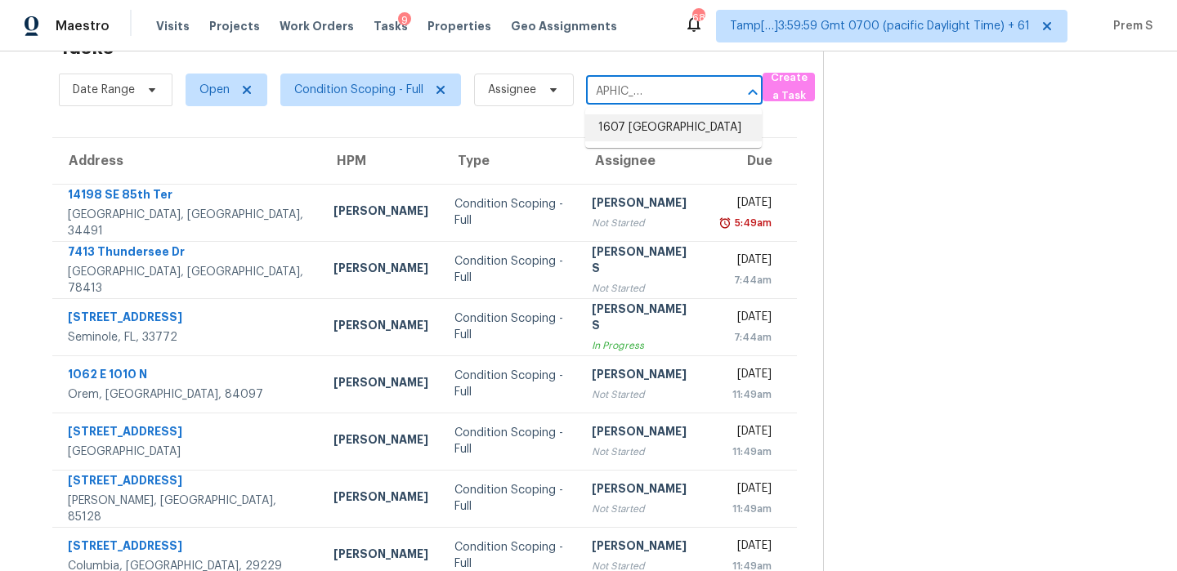
click at [660, 127] on li "1607 Spyglass Dr, Corona, CA 92883" at bounding box center [673, 127] width 177 height 27
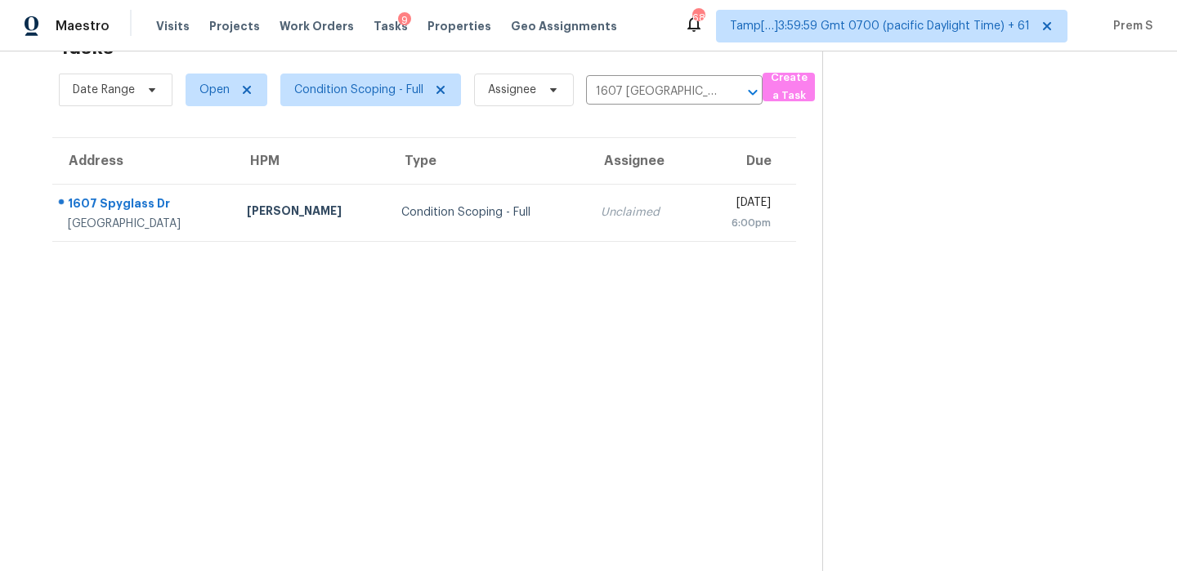
click at [710, 198] on div "[DATE]" at bounding box center [740, 205] width 61 height 20
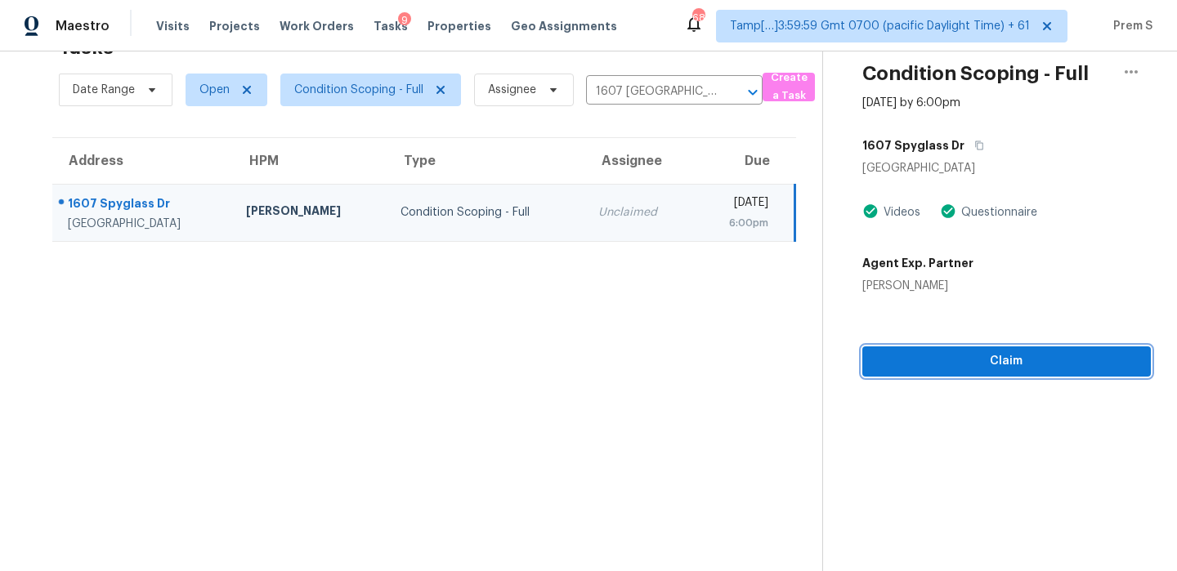
click at [977, 364] on span "Claim" at bounding box center [1007, 362] width 262 height 20
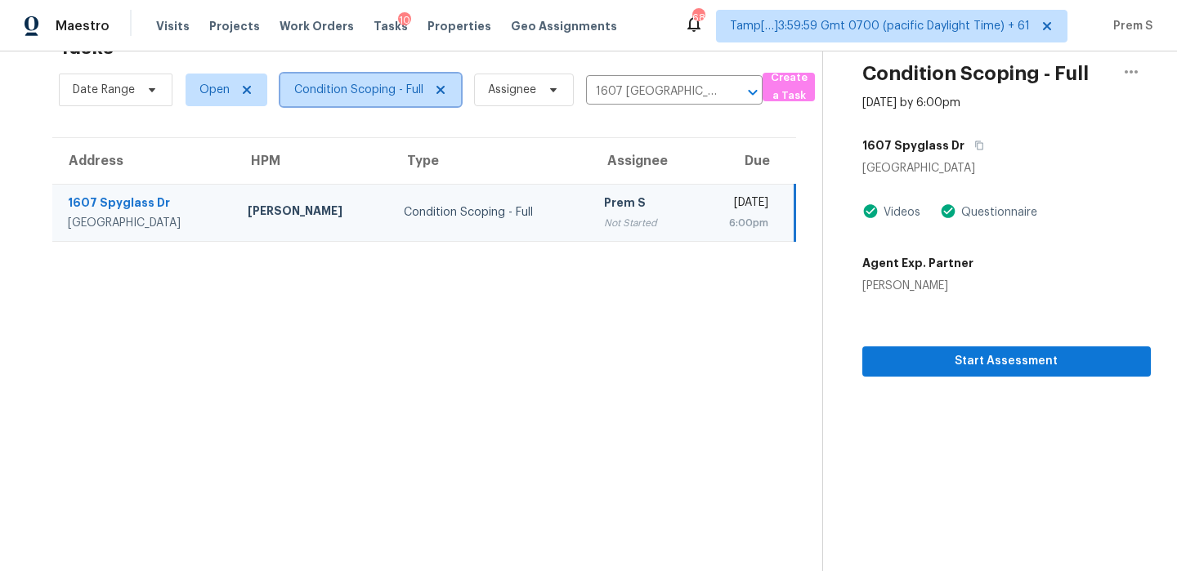
click at [401, 99] on span "Condition Scoping - Full" at bounding box center [370, 90] width 181 height 33
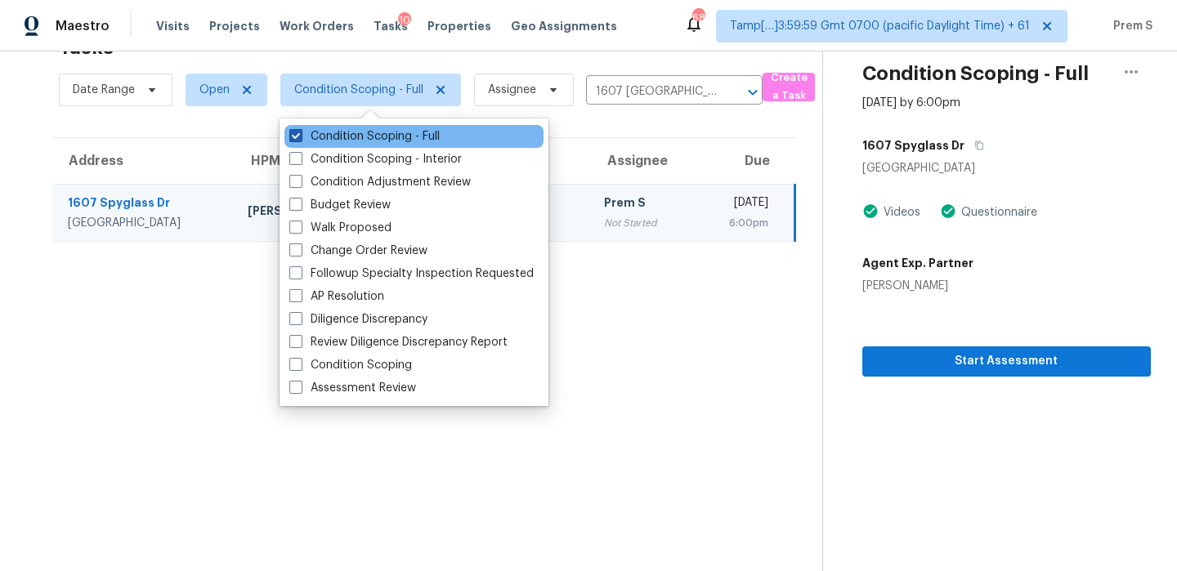
click at [388, 137] on label "Condition Scoping - Full" at bounding box center [364, 136] width 150 height 16
click at [300, 137] on input "Condition Scoping - Full" at bounding box center [294, 133] width 11 height 11
checkbox input "false"
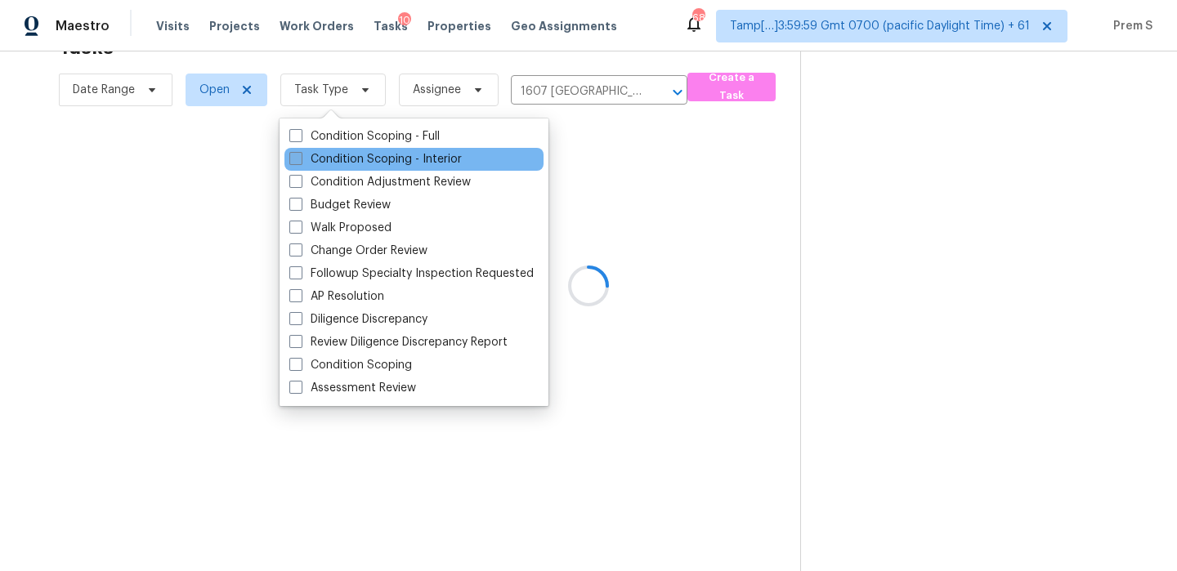
click at [379, 161] on label "Condition Scoping - Interior" at bounding box center [375, 159] width 172 height 16
click at [300, 161] on input "Condition Scoping - Interior" at bounding box center [294, 156] width 11 height 11
checkbox input "true"
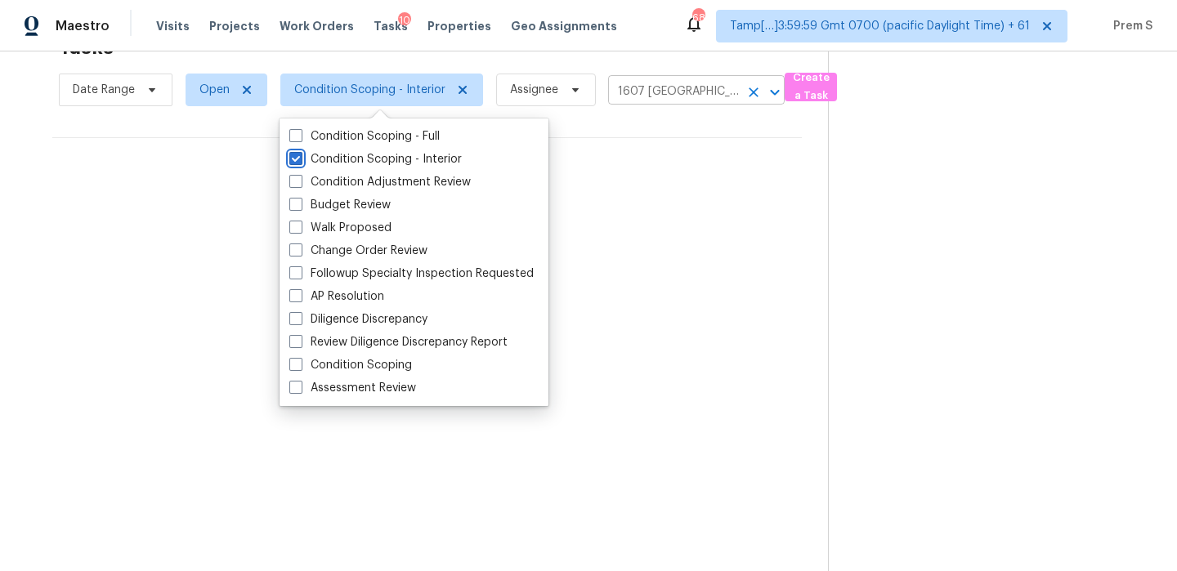
click at [748, 93] on icon "Clear" at bounding box center [754, 92] width 16 height 16
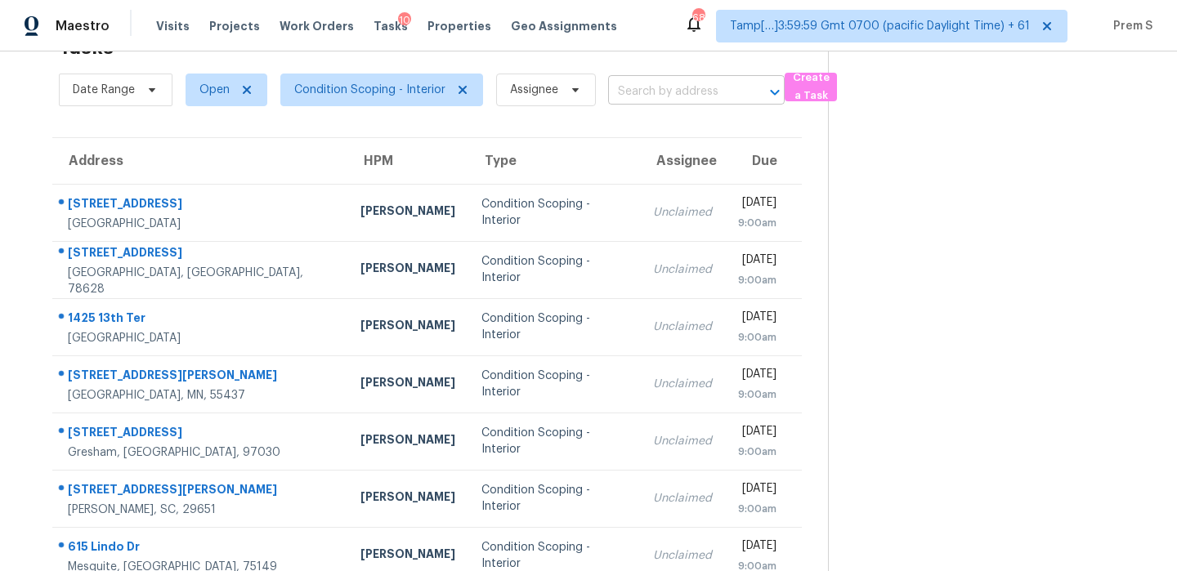
click at [695, 94] on input "text" at bounding box center [673, 91] width 131 height 25
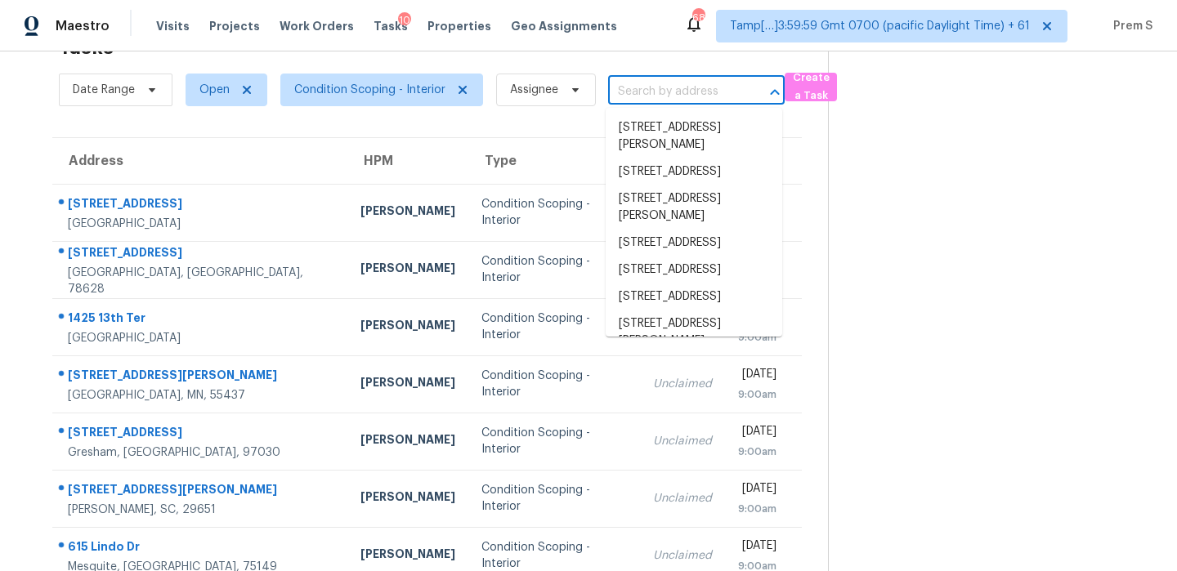
paste input "8901 Firethorne Ln North Chesterfield, VA, 23237"
type input "8901 Firethorne Ln North Chesterfield, VA, 23237"
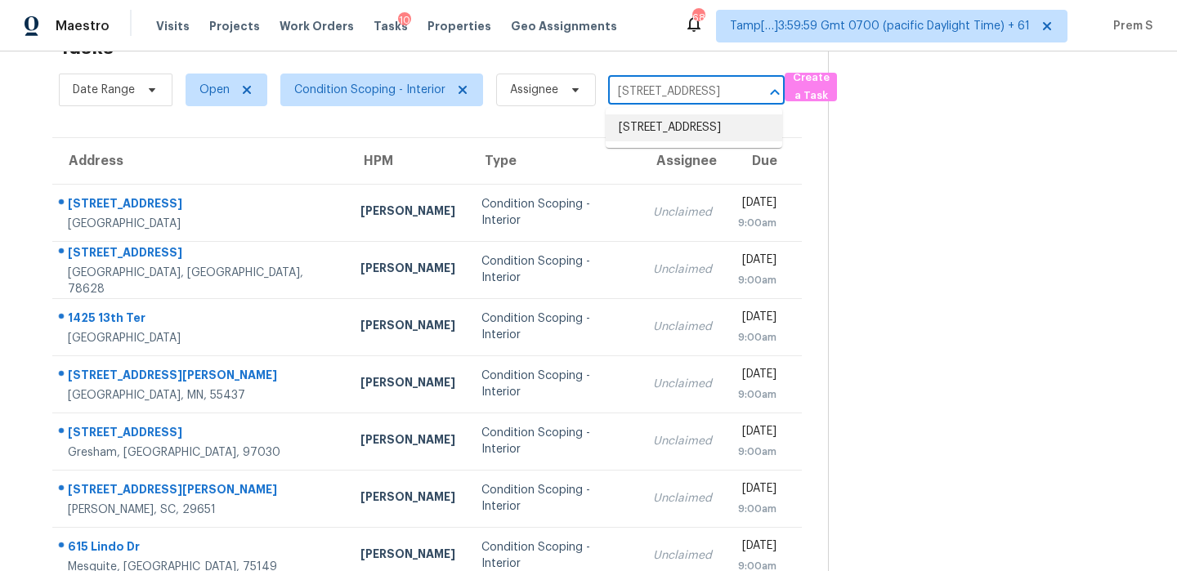
click at [686, 133] on li "8901 Firethorne Ln, North Chesterfield, VA 23237" at bounding box center [694, 127] width 177 height 27
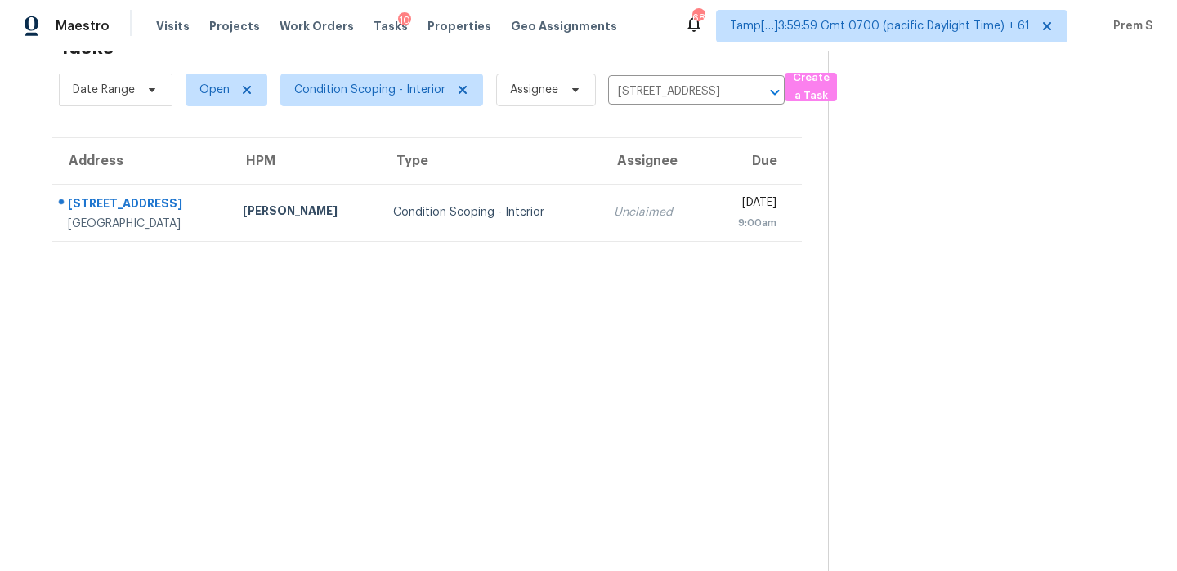
click at [627, 206] on div "Unclaimed" at bounding box center [653, 212] width 79 height 16
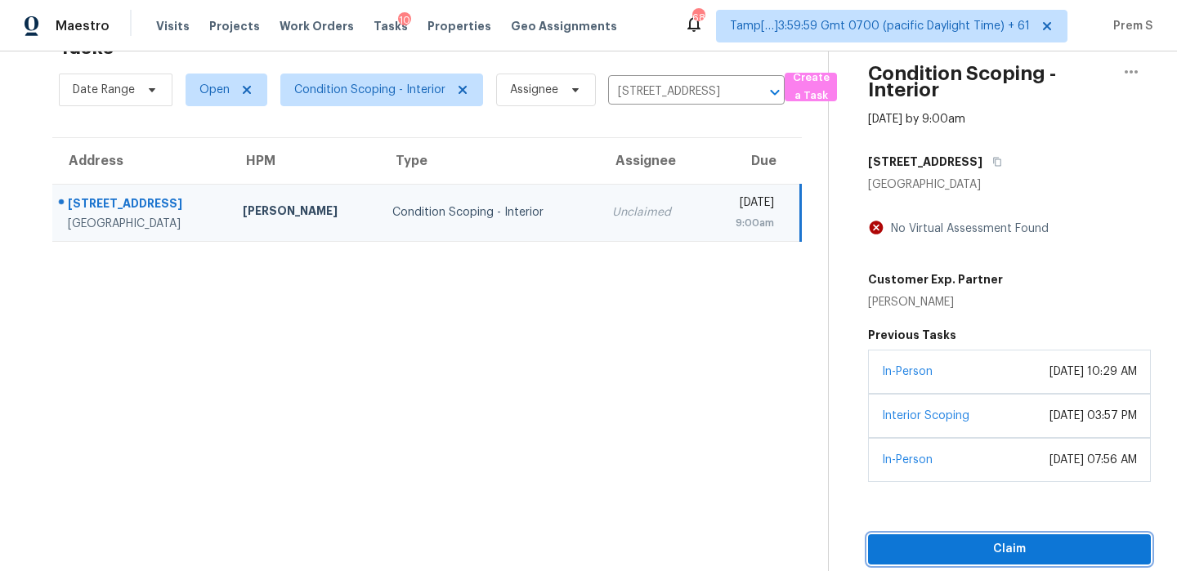
click at [958, 557] on span "Claim" at bounding box center [1009, 550] width 257 height 20
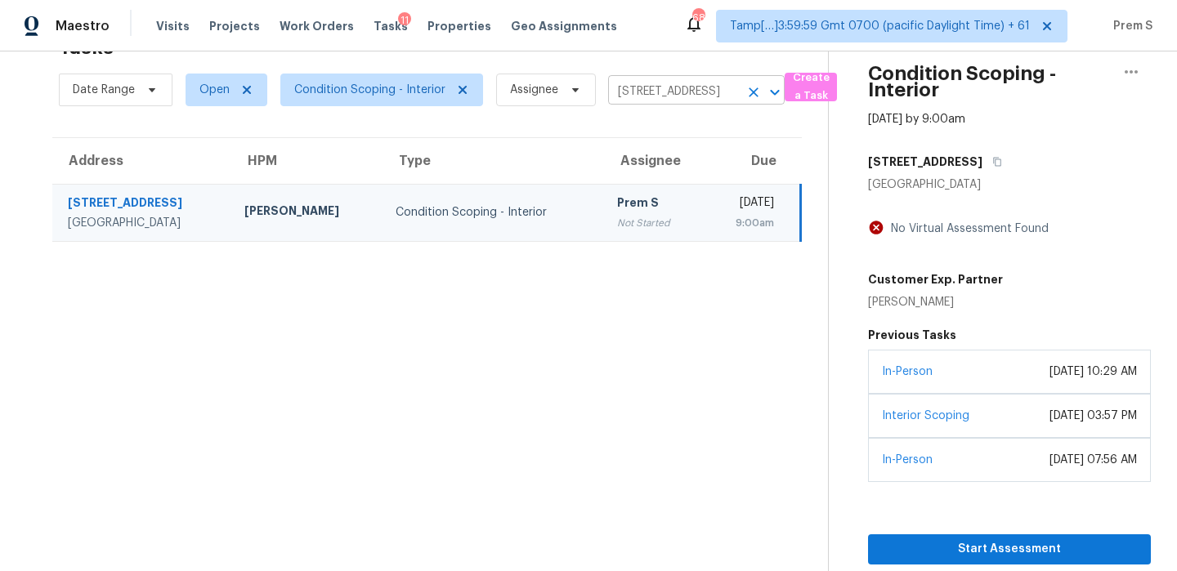
click at [755, 92] on icon "Clear" at bounding box center [754, 92] width 16 height 16
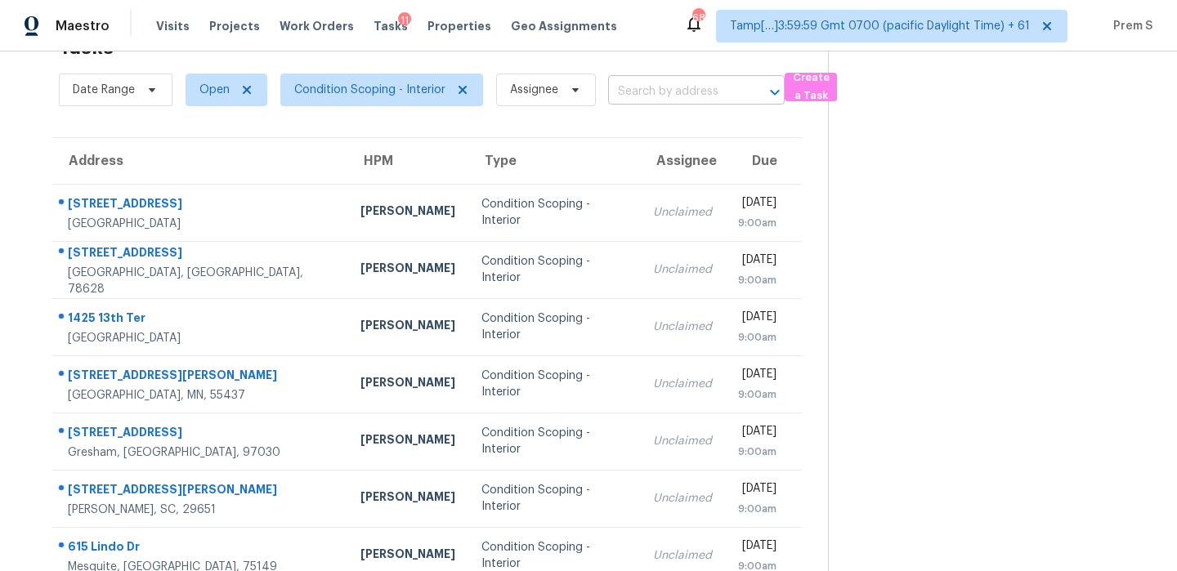
click at [702, 92] on input "text" at bounding box center [673, 91] width 131 height 25
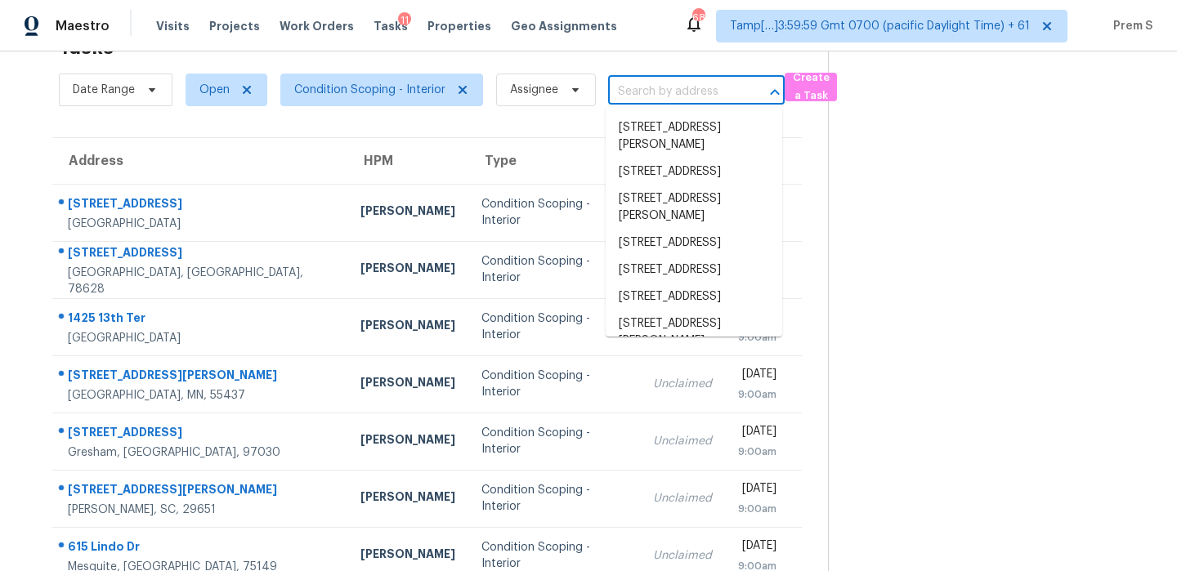
paste input "10170 Lee St Broomfield, CO, 80021"
type input "10170 Lee St Broomfield, CO, 80021"
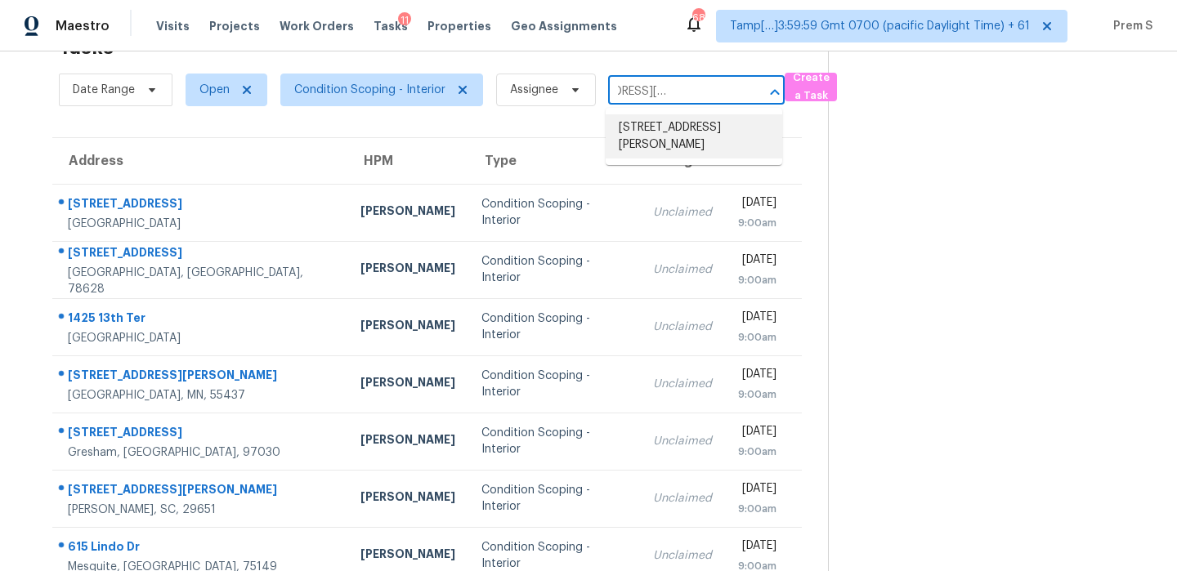
click at [687, 117] on li "10170 Lee St, Broomfield, CO 80021" at bounding box center [694, 136] width 177 height 44
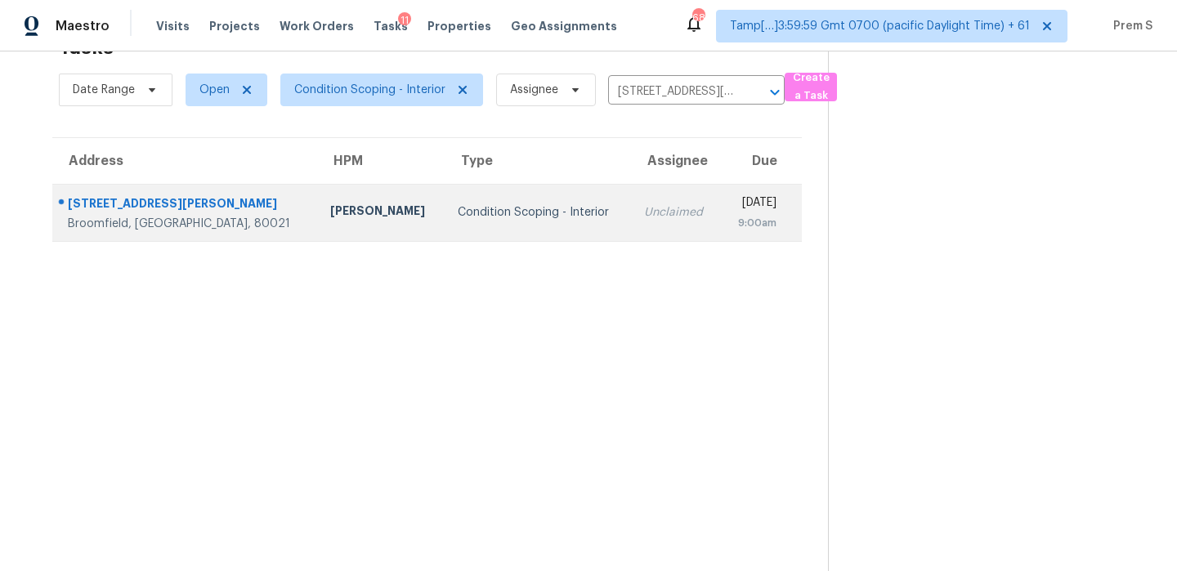
click at [734, 208] on div "[DATE]" at bounding box center [755, 205] width 43 height 20
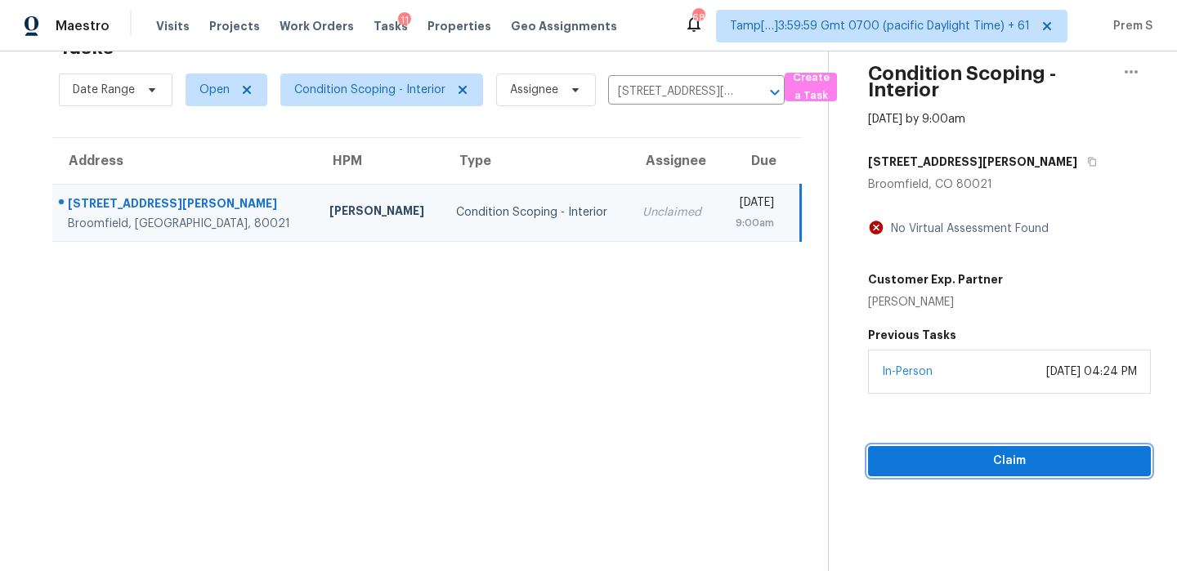
click at [937, 457] on span "Claim" at bounding box center [1009, 461] width 257 height 20
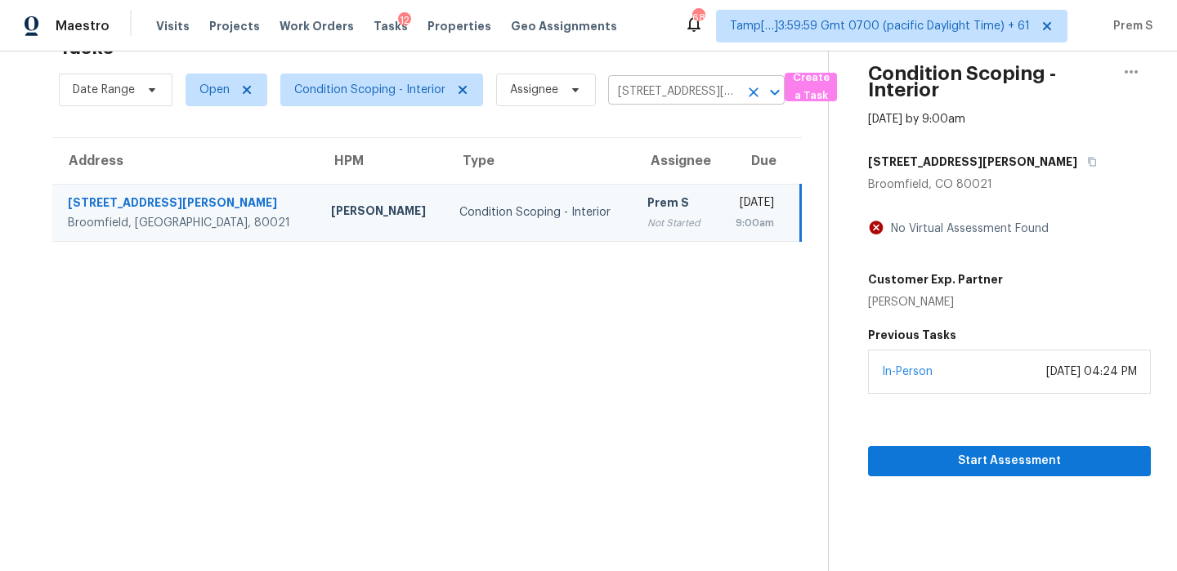
click at [759, 94] on icon "Clear" at bounding box center [754, 92] width 16 height 16
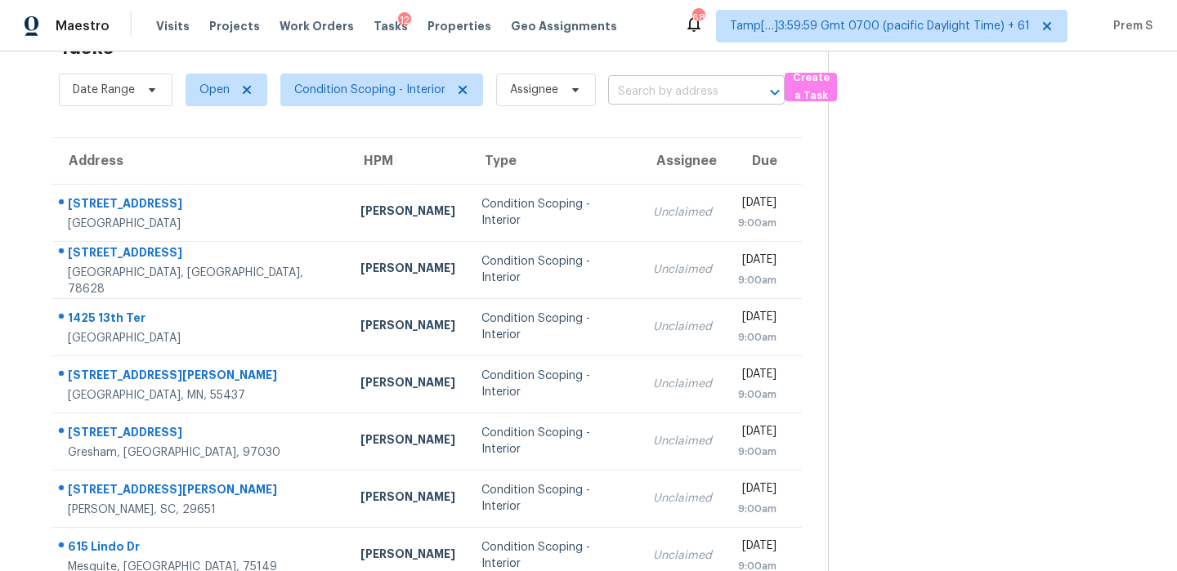
click at [683, 83] on input "text" at bounding box center [673, 91] width 131 height 25
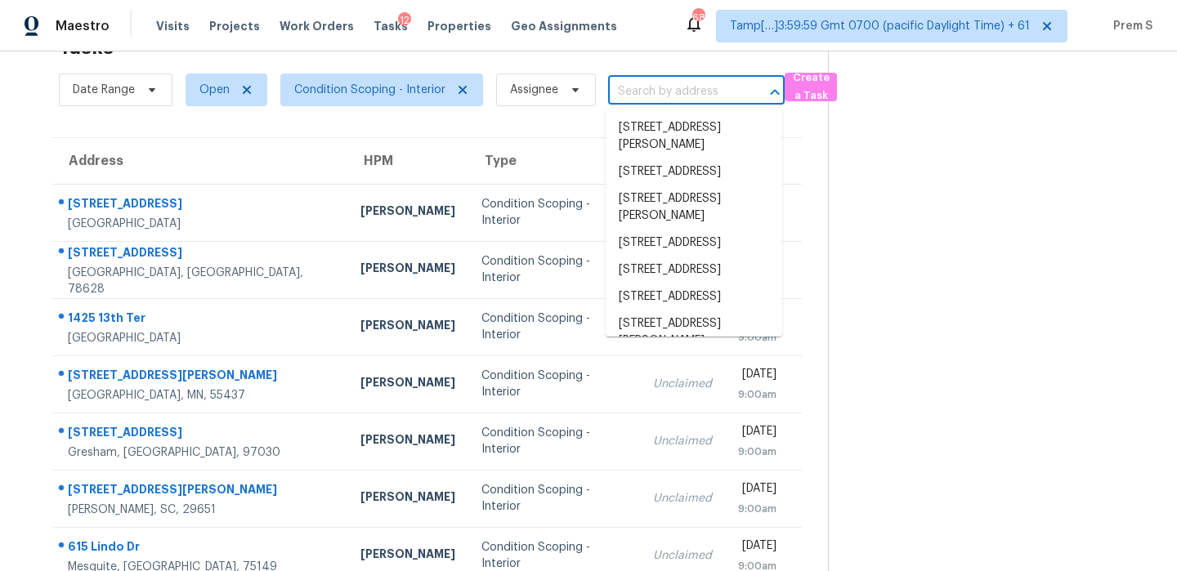
paste input "9 Teak Crse Ocala, FL, 34472"
type input "9 Teak Crse Ocala, FL, 34472"
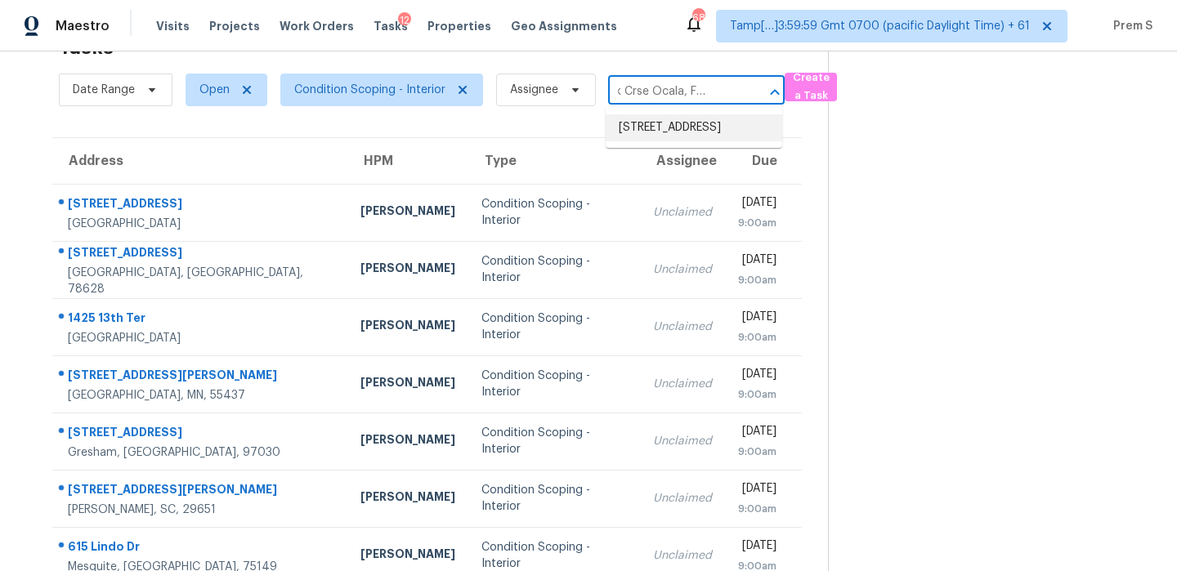
click at [674, 137] on li "9 Teak Crse, Ocala, FL 34472" at bounding box center [694, 127] width 177 height 27
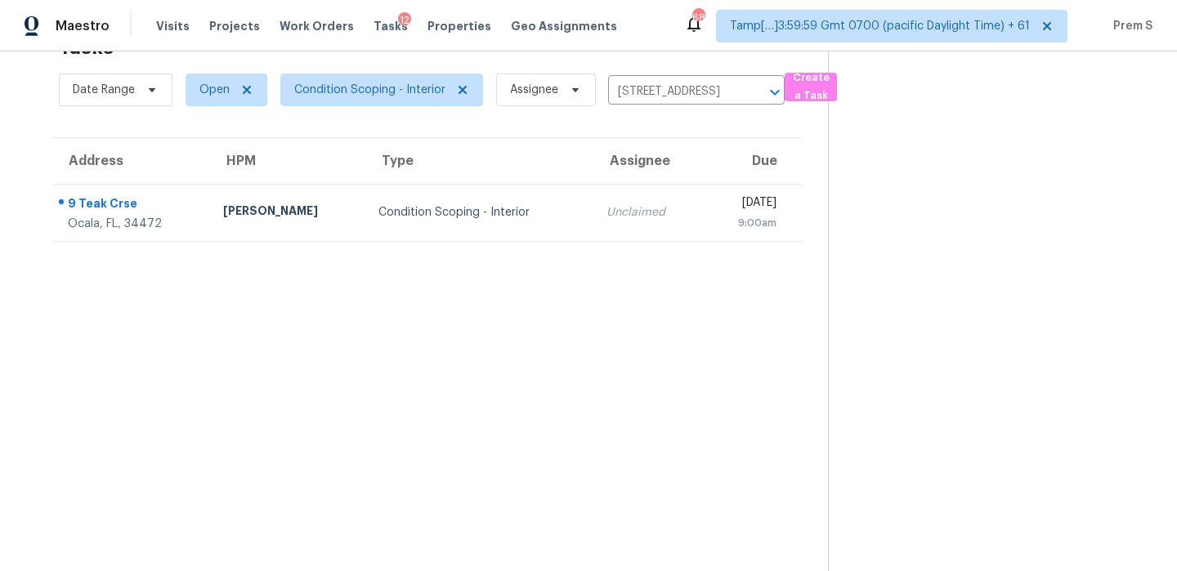
click at [703, 230] on td "Mon, Sep 29th 2025 9:00am" at bounding box center [752, 212] width 99 height 57
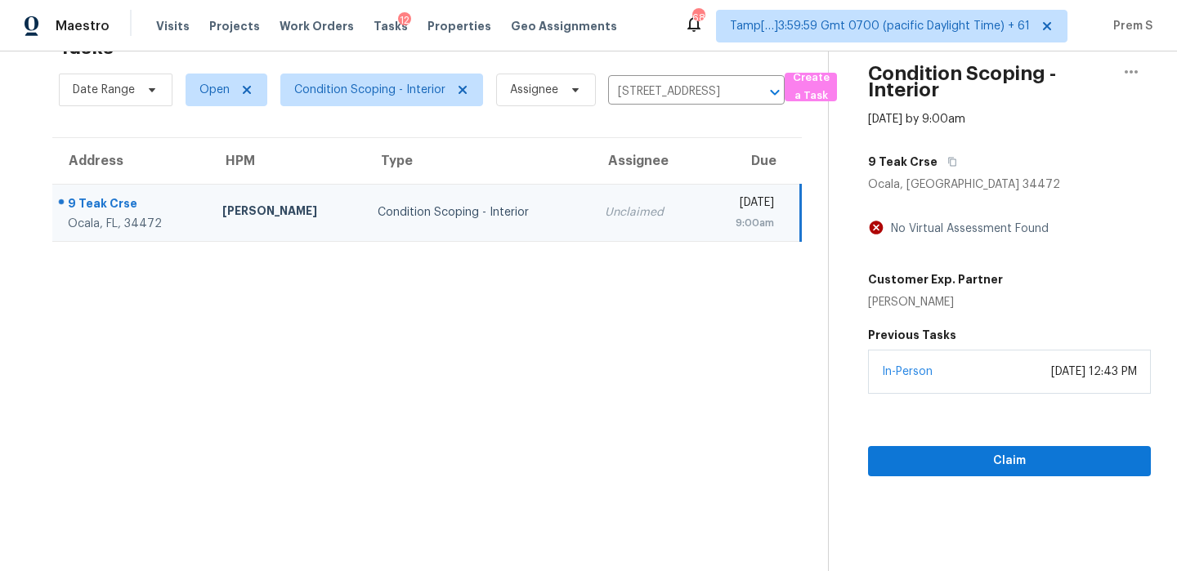
click at [1051, 378] on div "September 26, 2025 at 12:43 PM" at bounding box center [1094, 372] width 86 height 16
click at [962, 457] on span "Claim" at bounding box center [1009, 461] width 257 height 20
click at [751, 89] on icon "Clear" at bounding box center [754, 92] width 16 height 16
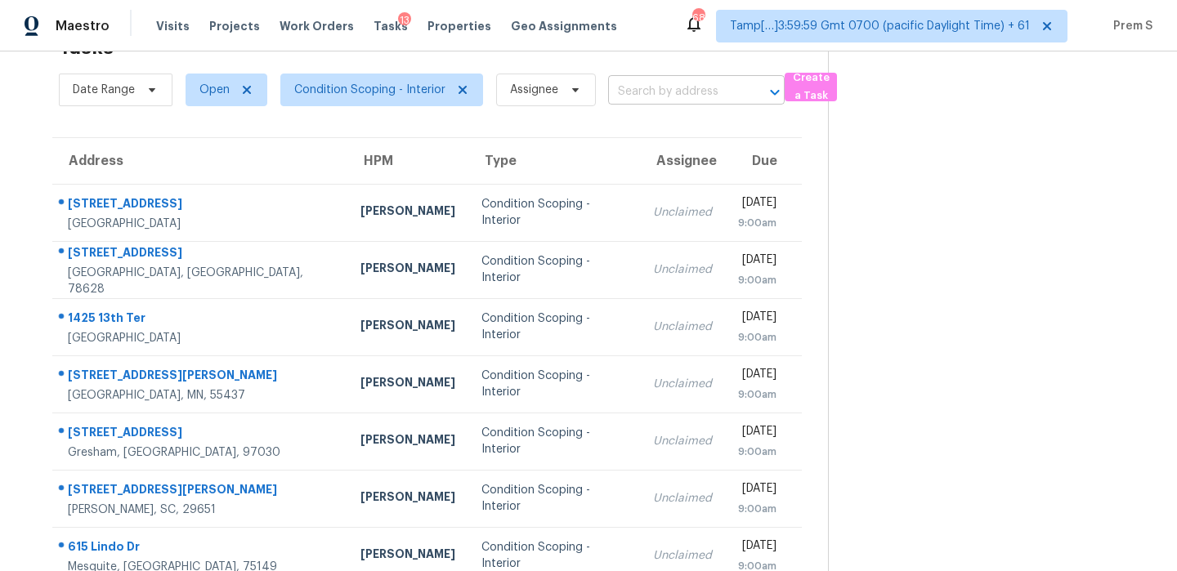
click at [707, 96] on input "text" at bounding box center [673, 91] width 131 height 25
paste input "5908 Running Horse Dr North Las Vegas, NV, 89081"
type input "5908 Running Horse Dr North Las Vegas, NV, 89081"
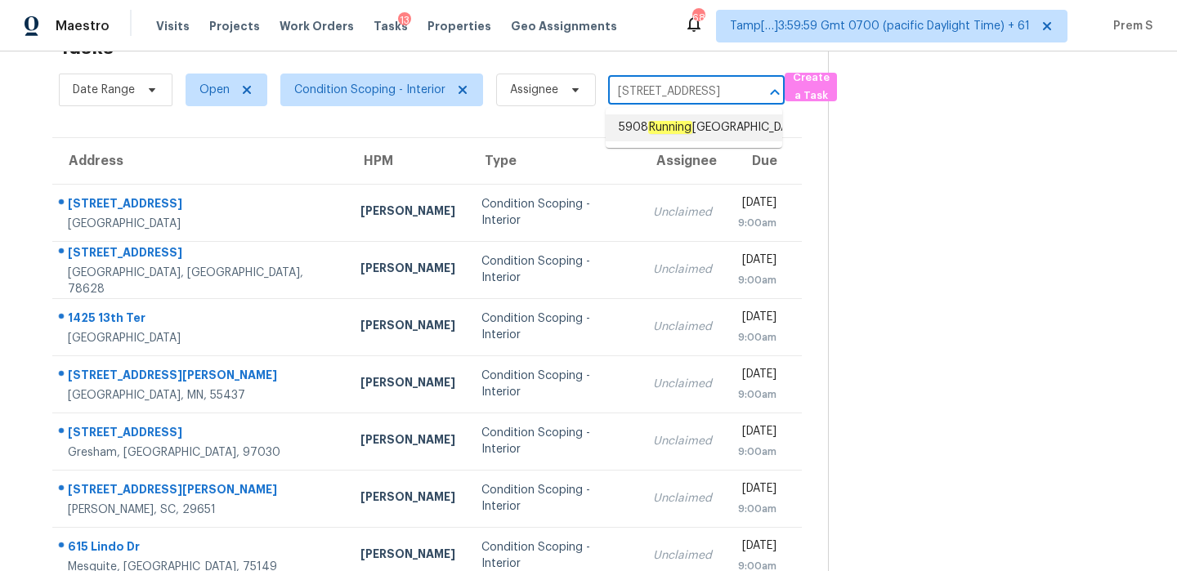
click at [699, 124] on span "5908 Running Horse Dr, North Las Vegas, NV 89081" at bounding box center [712, 127] width 186 height 17
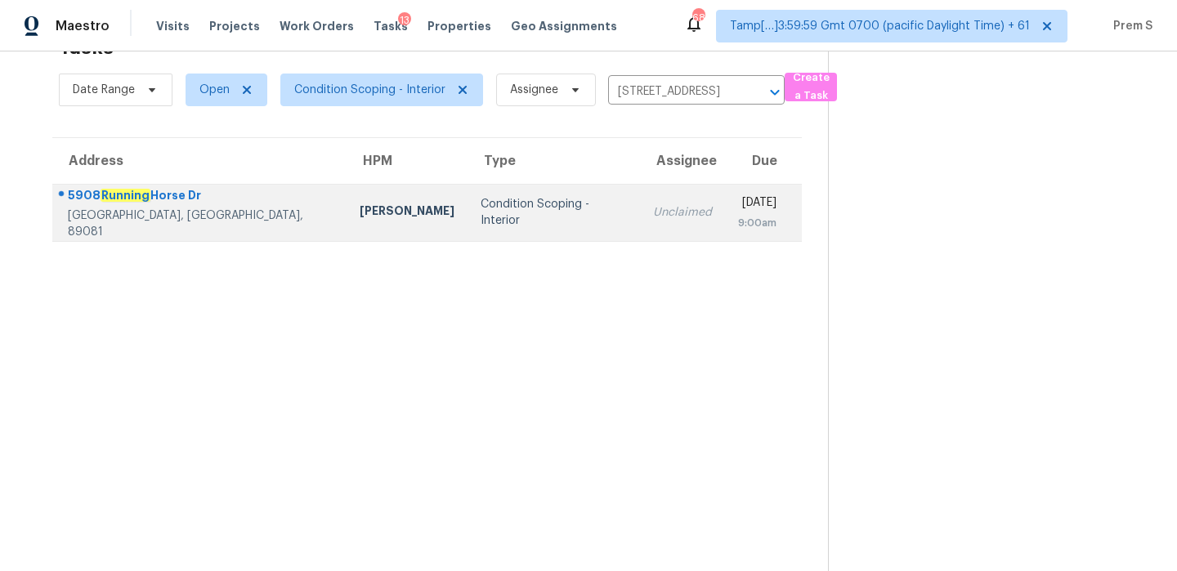
click at [738, 212] on div "[DATE]" at bounding box center [757, 205] width 38 height 20
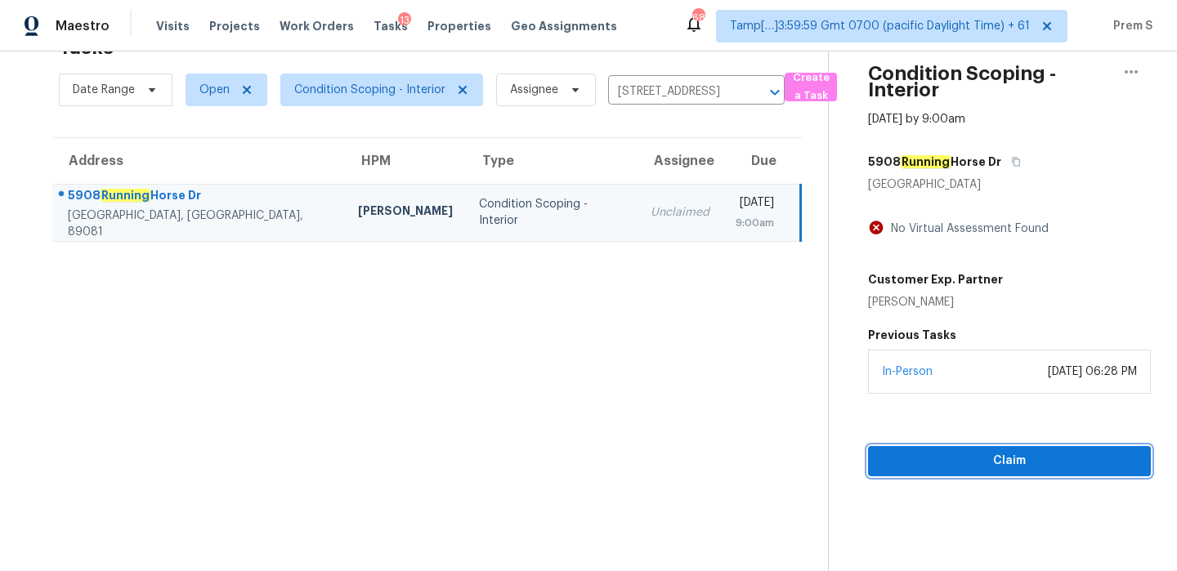
click at [891, 472] on button "Claim" at bounding box center [1009, 461] width 283 height 30
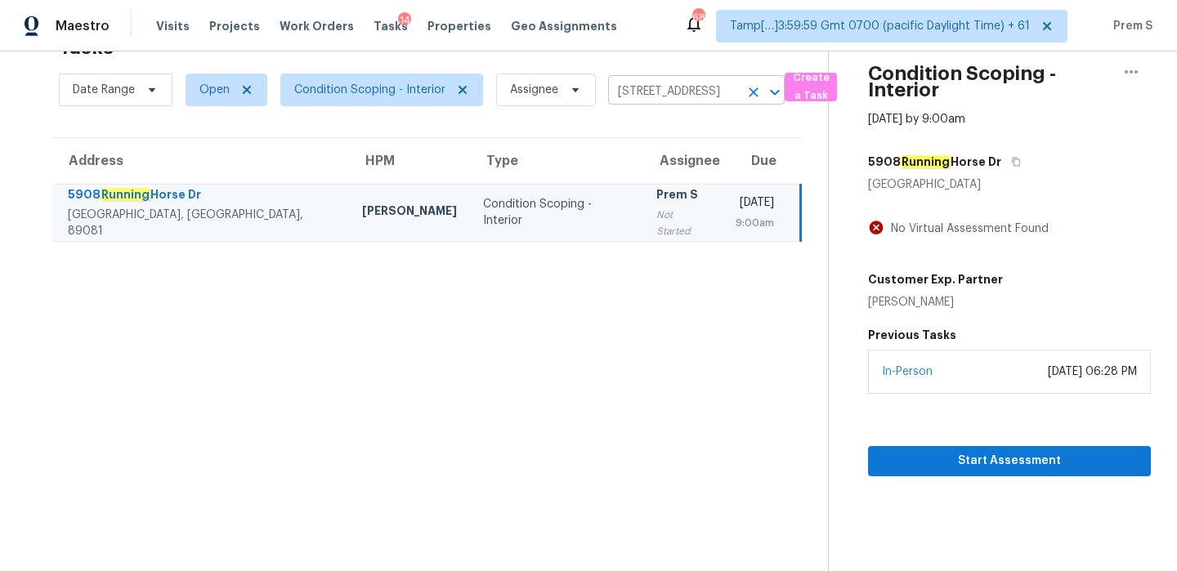
click at [752, 92] on icon "Clear" at bounding box center [754, 92] width 10 height 10
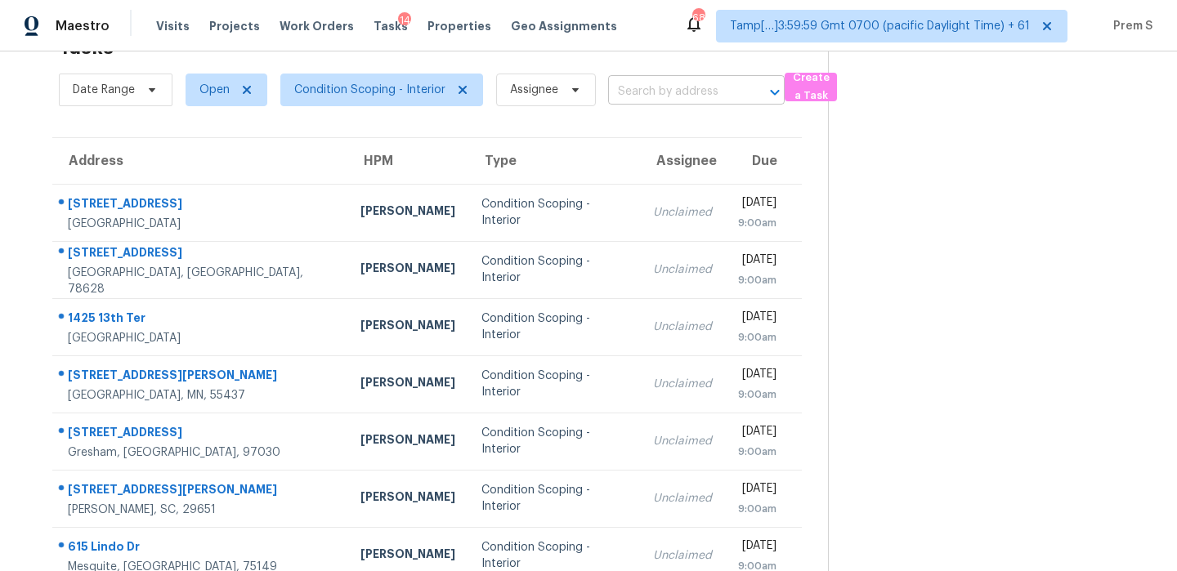
click at [692, 88] on input "text" at bounding box center [673, 91] width 131 height 25
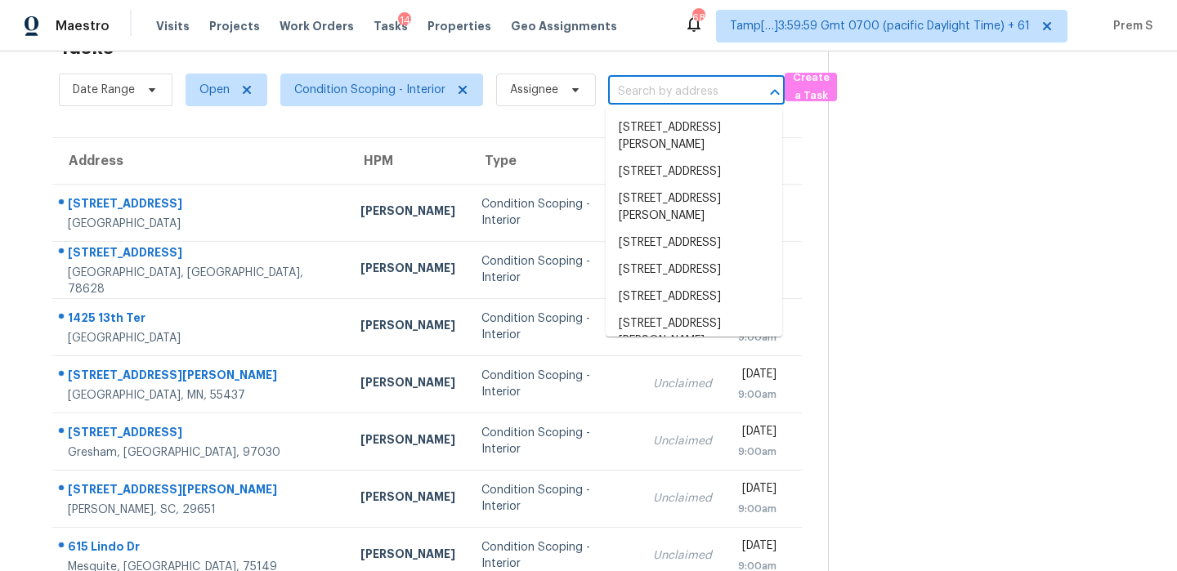
paste input "2454 E Javelina Ave Mesa, AZ, 85204"
type input "2454 E Javelina Ave Mesa, AZ, 85204"
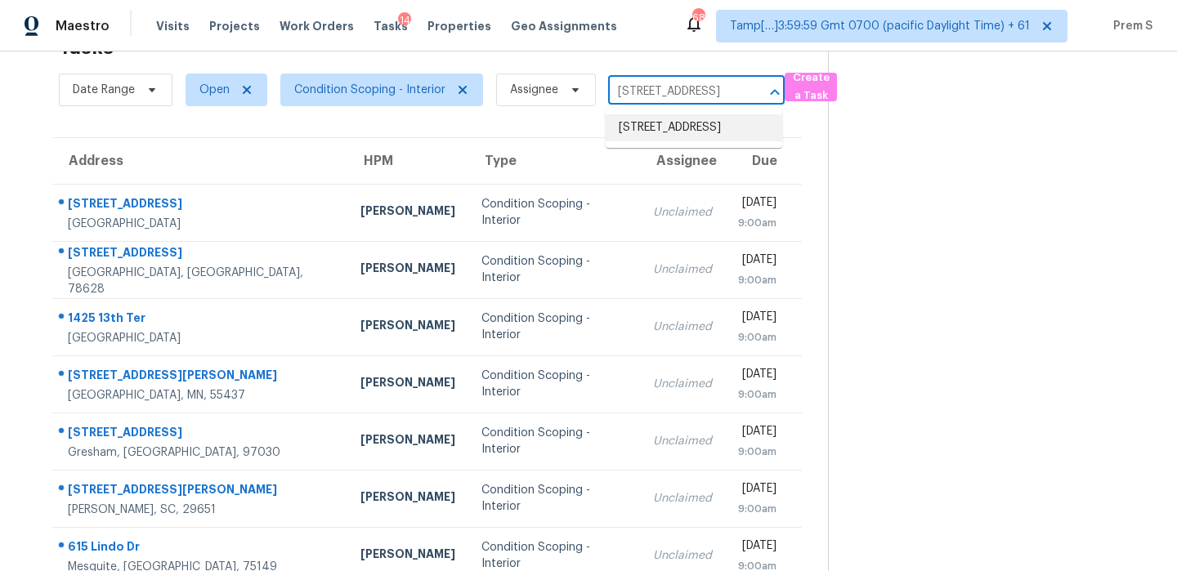
click at [676, 130] on li "2454 E Javelina Ave, Mesa, AZ 85204" at bounding box center [694, 127] width 177 height 27
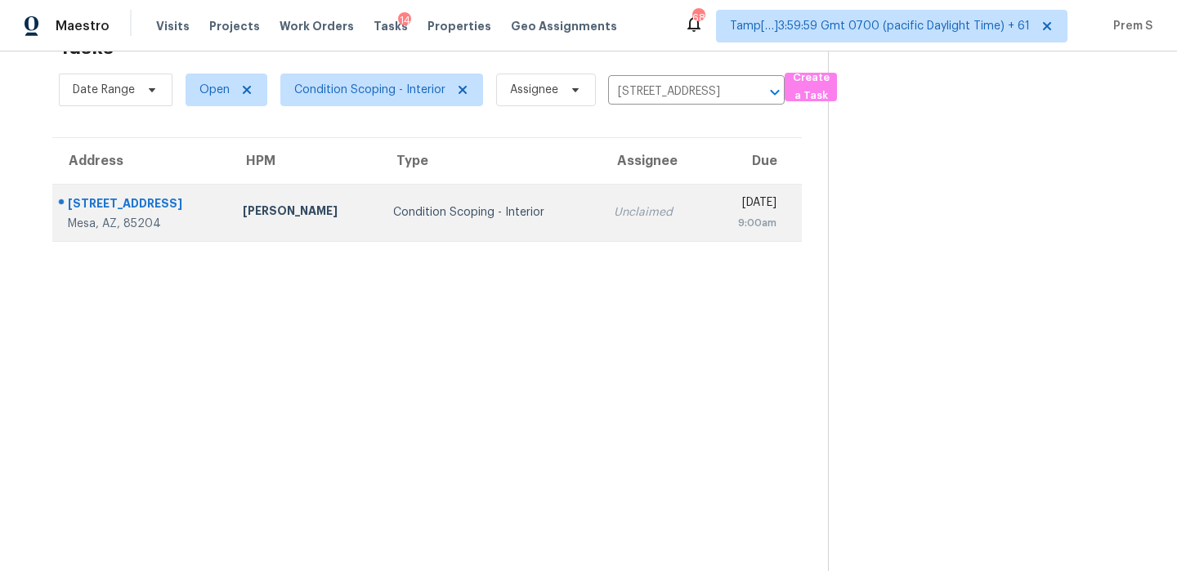
click at [719, 221] on div "9:00am" at bounding box center [747, 223] width 57 height 16
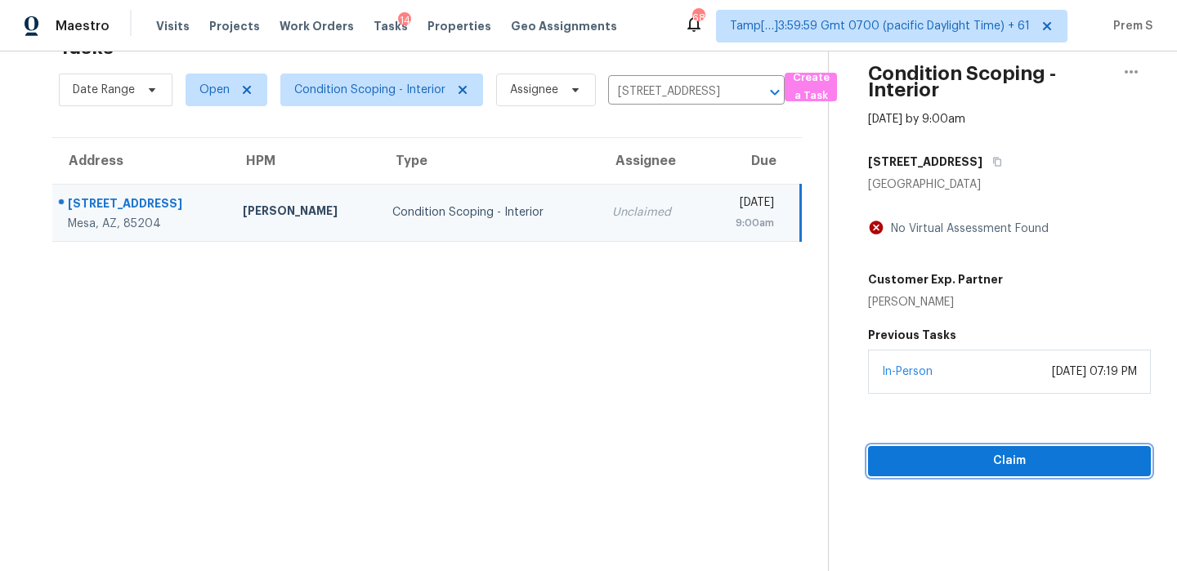
click at [922, 457] on span "Claim" at bounding box center [1009, 461] width 257 height 20
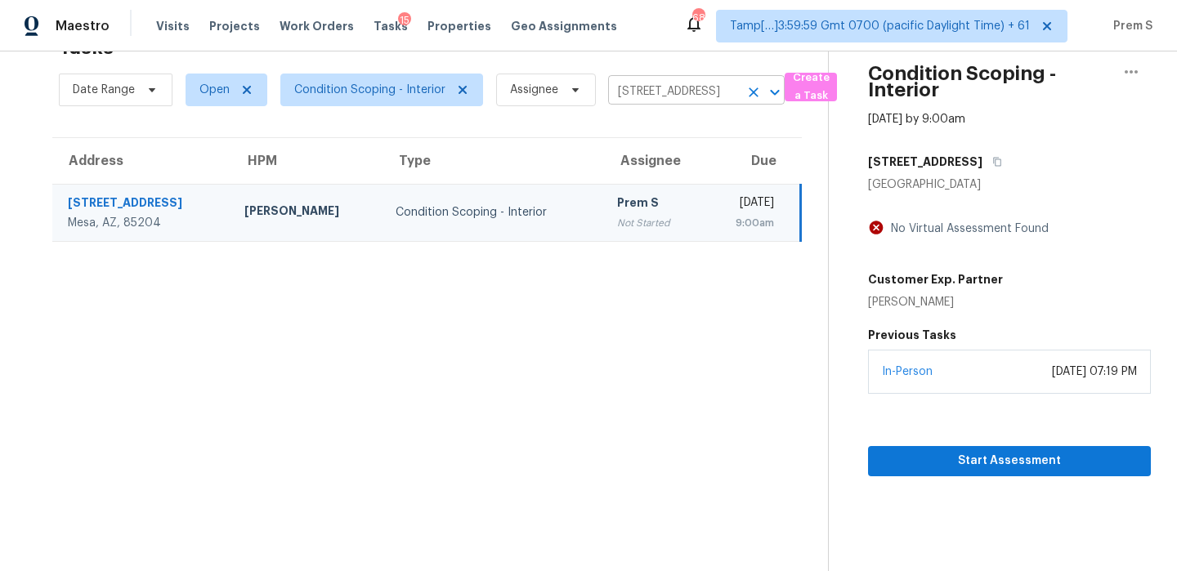
click at [749, 90] on icon "Clear" at bounding box center [754, 92] width 16 height 16
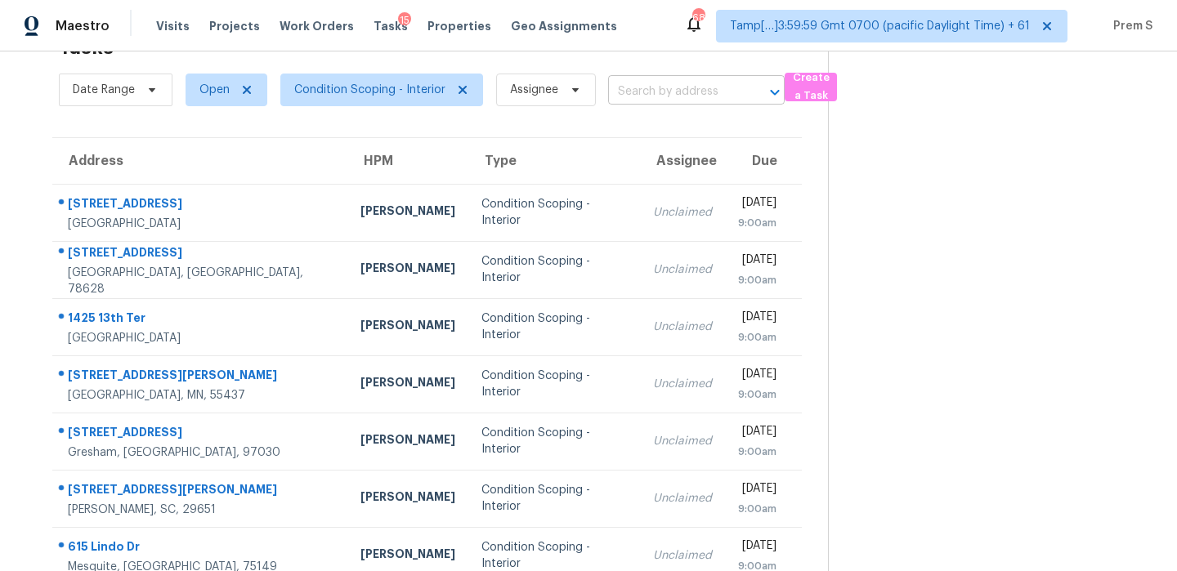
click at [685, 84] on input "text" at bounding box center [673, 91] width 131 height 25
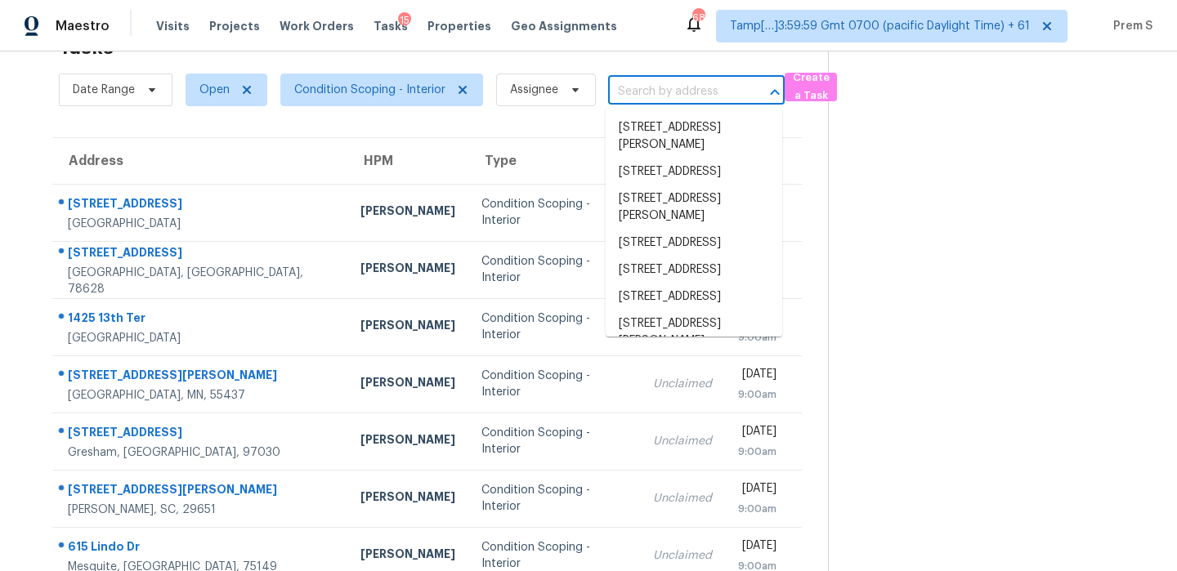
paste input "4660 Wildwood Way Johnstown, CO, 80534"
type input "4660 Wildwood Way Johnstown, CO, 80534"
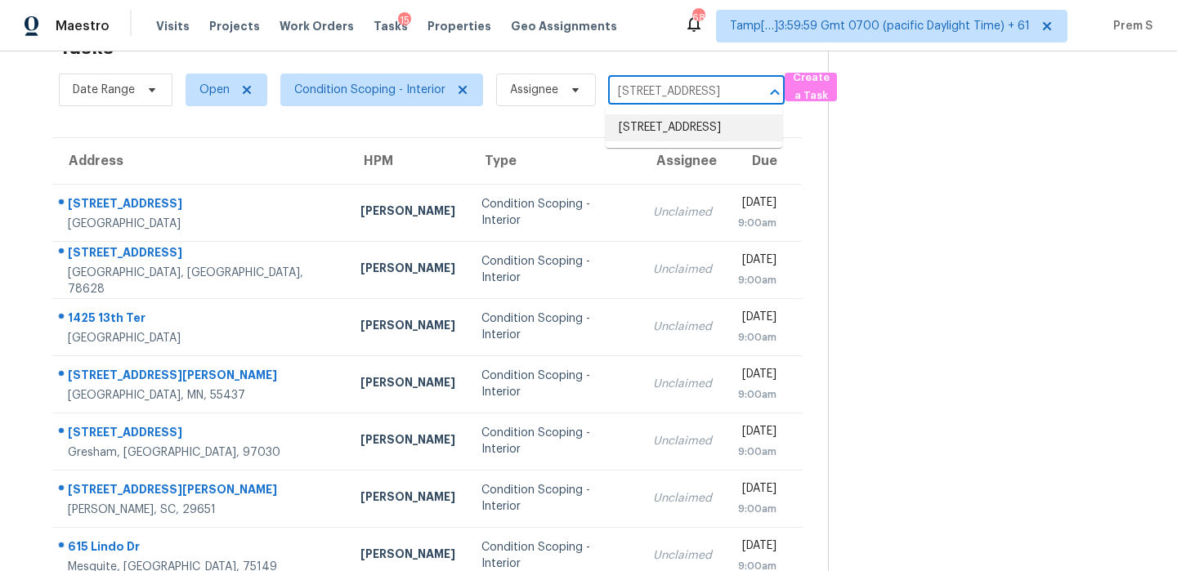
click at [662, 139] on li "4660 Wildwood Way, Johnstown, CO 80534" at bounding box center [694, 127] width 177 height 27
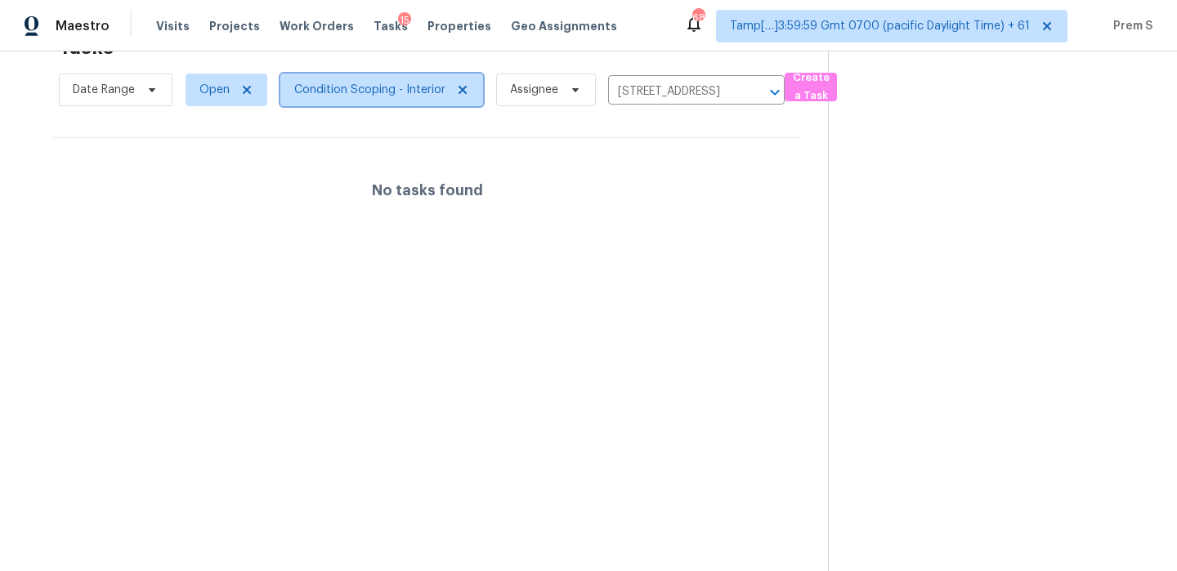
click at [364, 90] on span "Condition Scoping - Interior" at bounding box center [369, 90] width 151 height 16
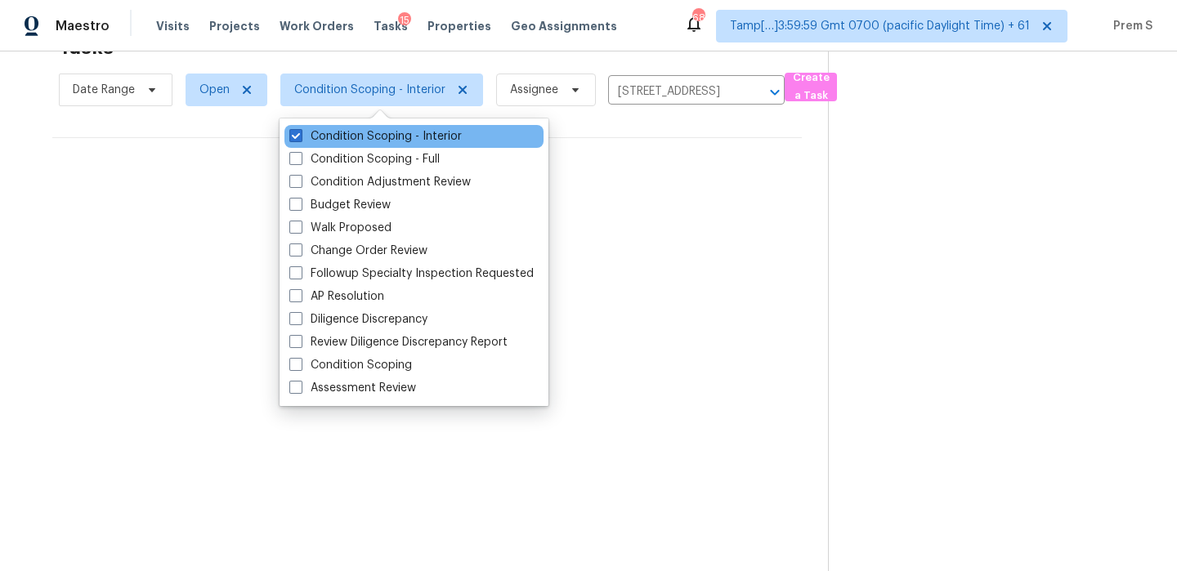
click at [383, 128] on div "Condition Scoping - Interior" at bounding box center [413, 136] width 259 height 23
click at [369, 146] on div "Condition Scoping - Interior" at bounding box center [413, 136] width 259 height 23
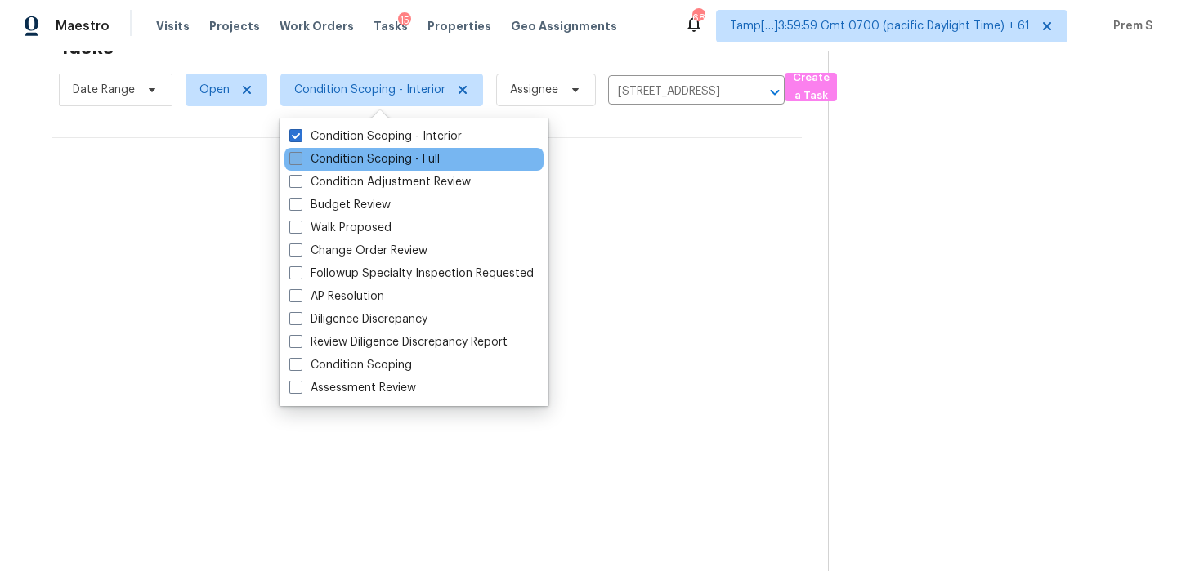
click at [355, 167] on label "Condition Scoping - Full" at bounding box center [364, 159] width 150 height 16
click at [300, 162] on input "Condition Scoping - Full" at bounding box center [294, 156] width 11 height 11
checkbox input "true"
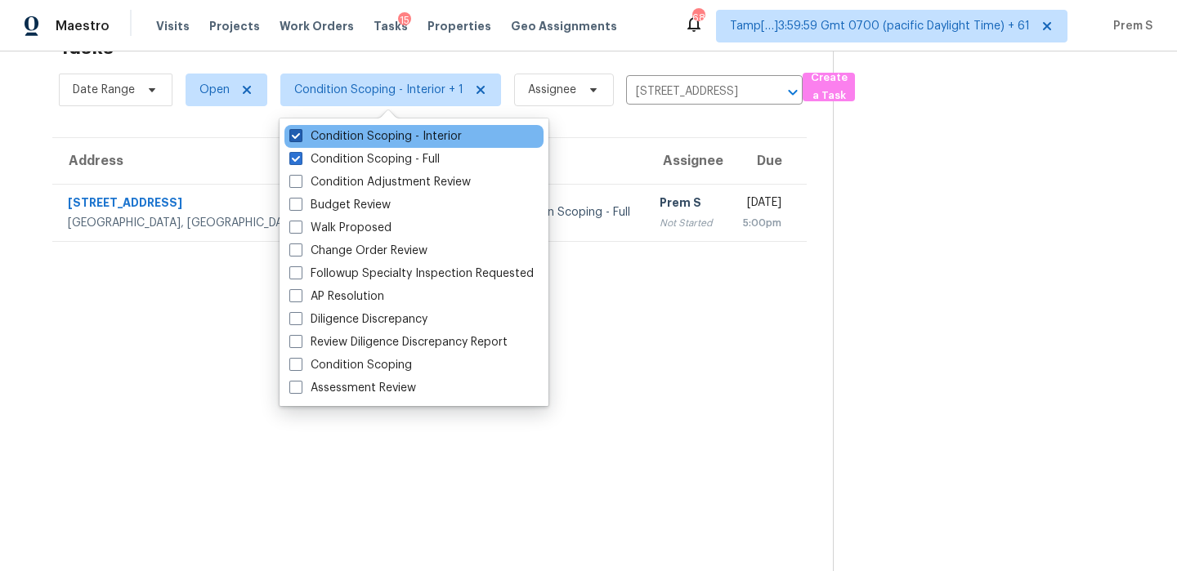
click at [380, 141] on label "Condition Scoping - Interior" at bounding box center [375, 136] width 172 height 16
click at [300, 139] on input "Condition Scoping - Interior" at bounding box center [294, 133] width 11 height 11
checkbox input "false"
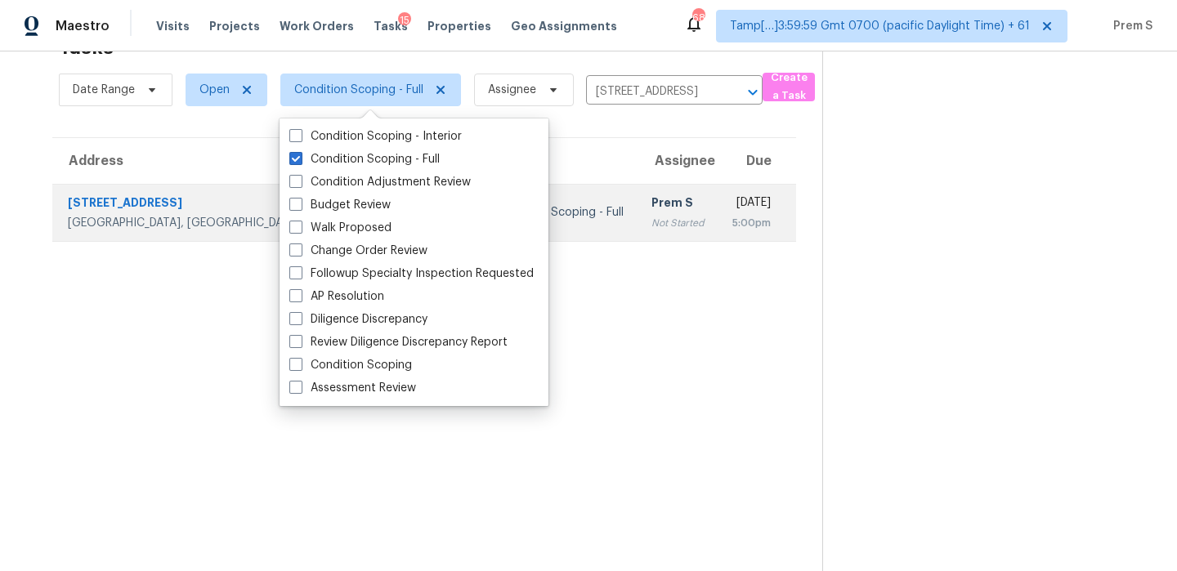
click at [732, 208] on div "[DATE]" at bounding box center [751, 205] width 39 height 20
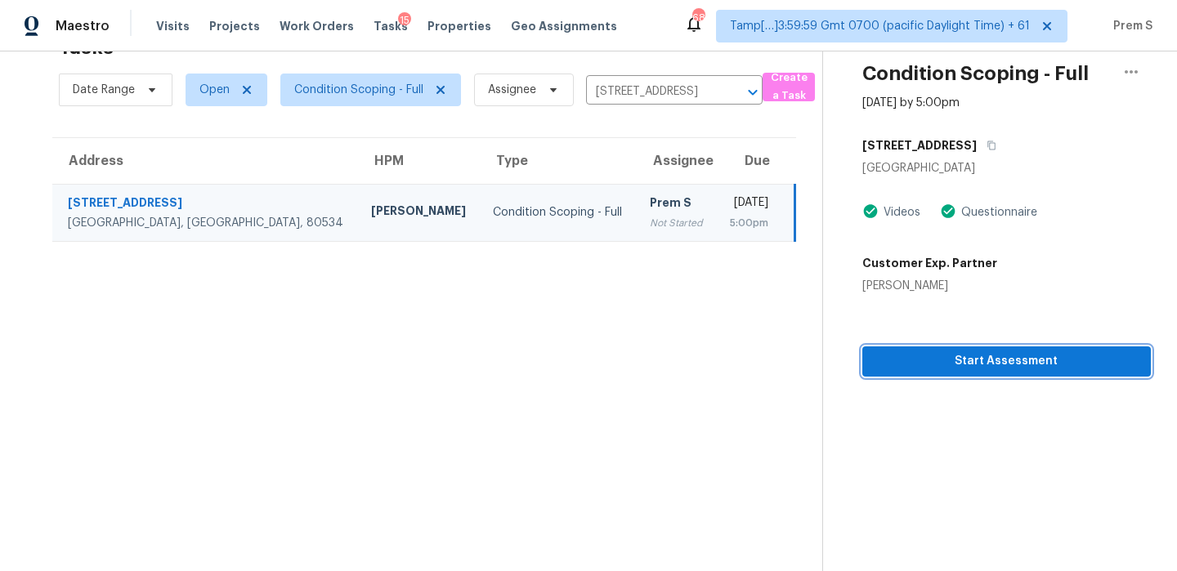
click at [943, 361] on span "Start Assessment" at bounding box center [1007, 362] width 262 height 20
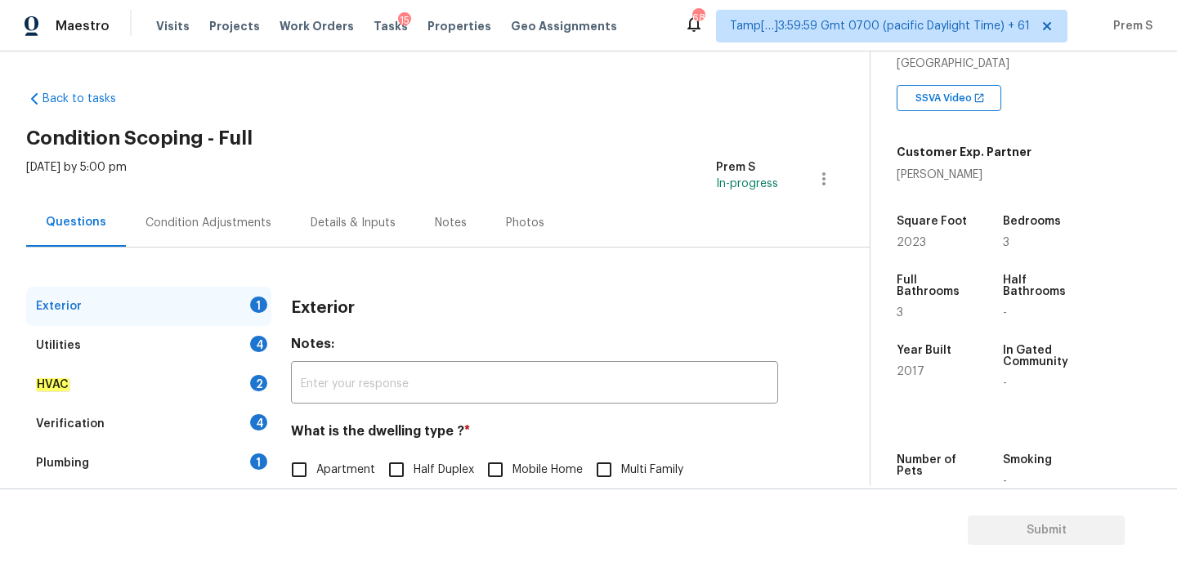
scroll to position [105, 0]
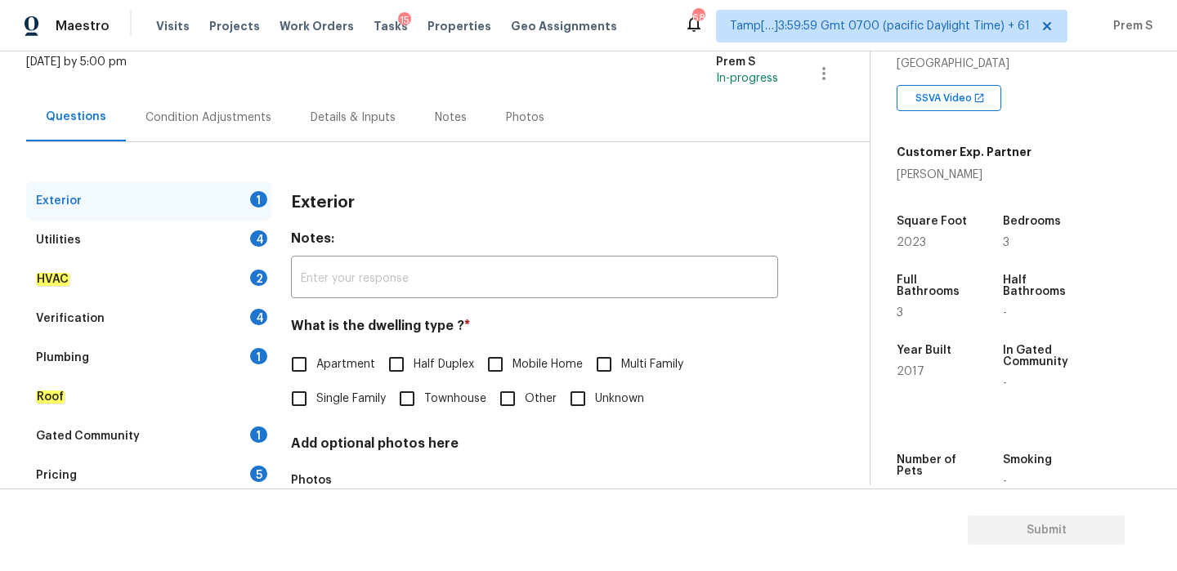
click at [316, 404] on input "Single Family" at bounding box center [299, 399] width 34 height 34
checkbox input "true"
click at [253, 243] on div "4" at bounding box center [258, 239] width 17 height 16
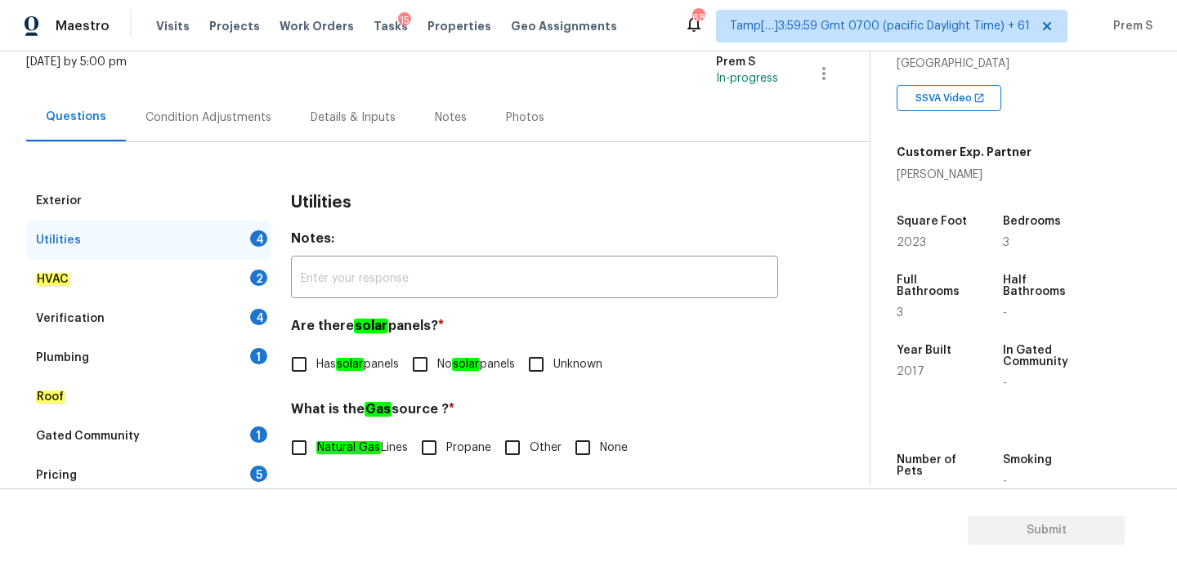
scroll to position [221, 0]
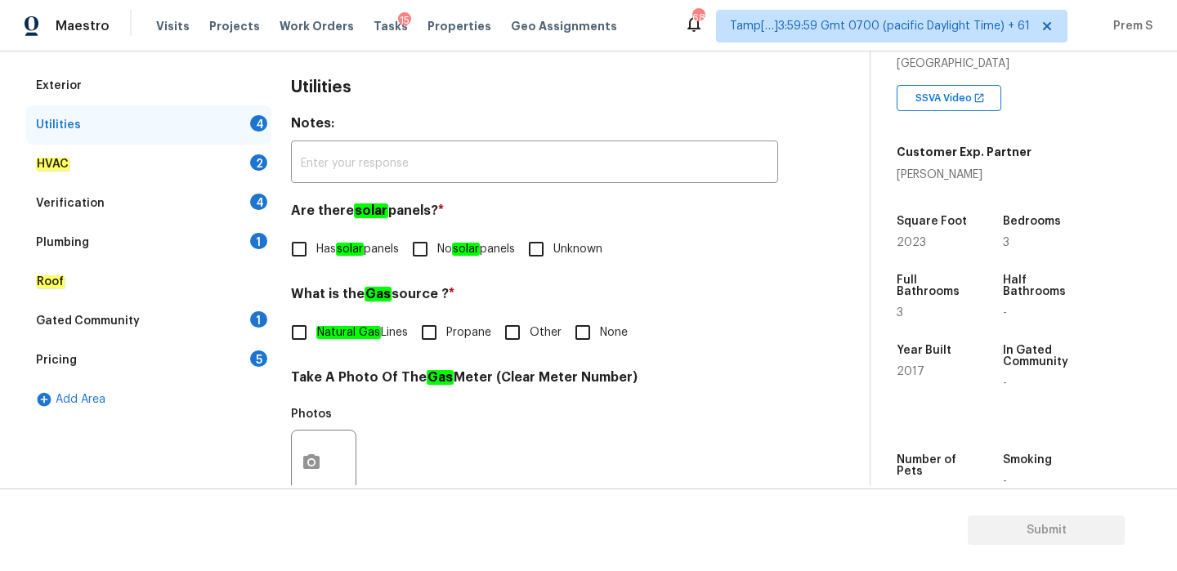
click at [457, 238] on label "No solar panels" at bounding box center [459, 249] width 112 height 34
click at [437, 238] on input "No solar panels" at bounding box center [420, 249] width 34 height 34
checkbox input "true"
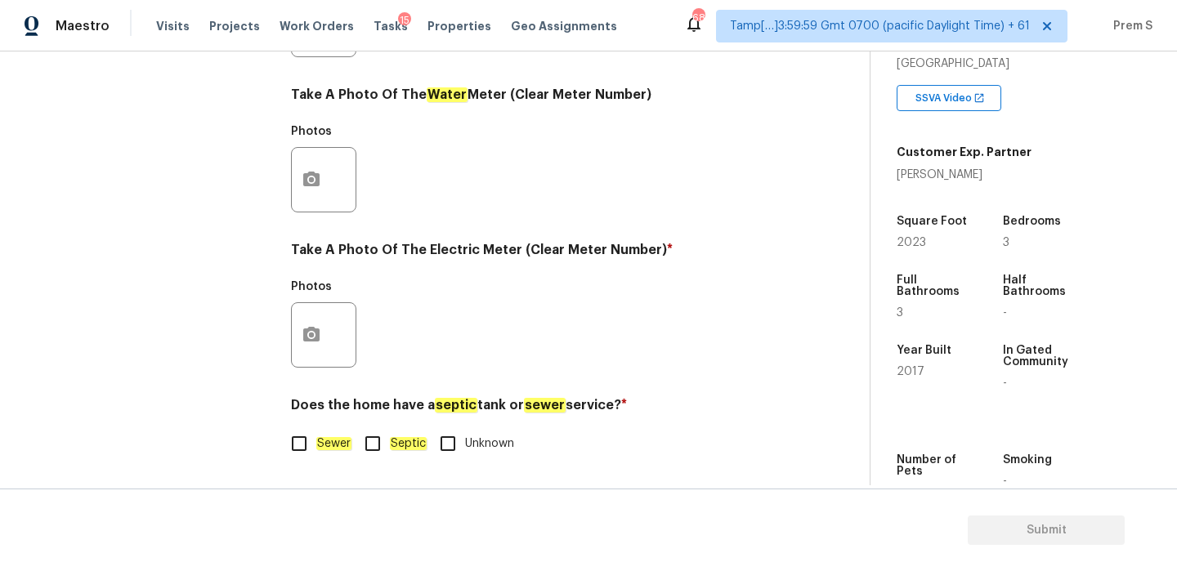
scroll to position [659, 0]
click at [298, 431] on input "Sewer" at bounding box center [299, 444] width 34 height 34
checkbox input "true"
click at [323, 349] on button "button" at bounding box center [311, 335] width 39 height 64
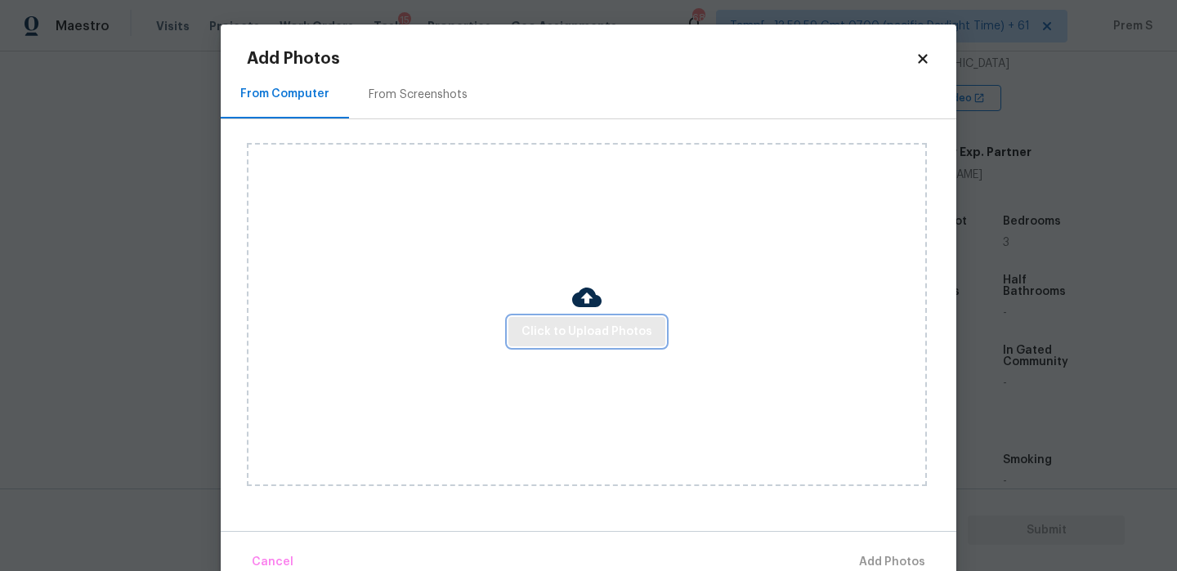
click at [607, 341] on span "Click to Upload Photos" at bounding box center [587, 332] width 131 height 20
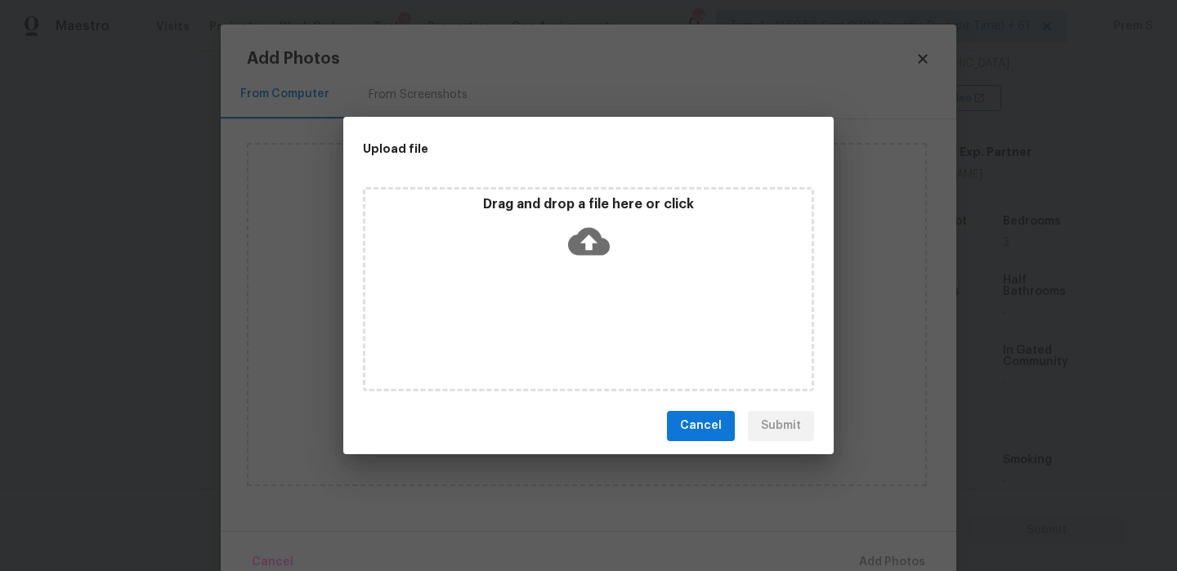
click at [596, 236] on icon at bounding box center [589, 241] width 42 height 28
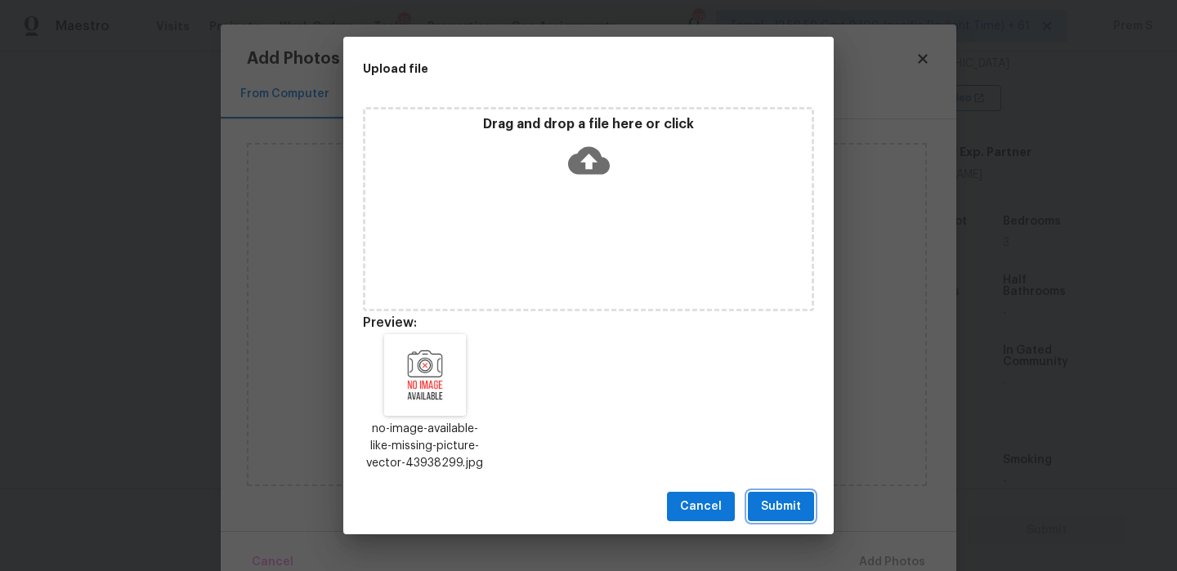
click at [785, 504] on span "Submit" at bounding box center [781, 507] width 40 height 20
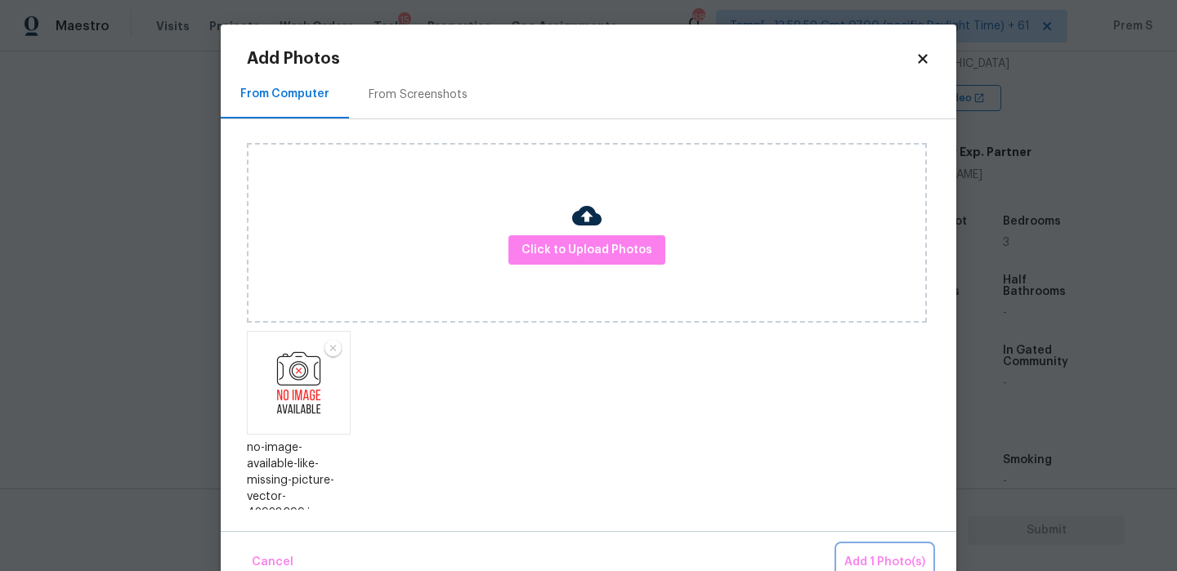
click at [911, 567] on span "Add 1 Photo(s)" at bounding box center [884, 563] width 81 height 20
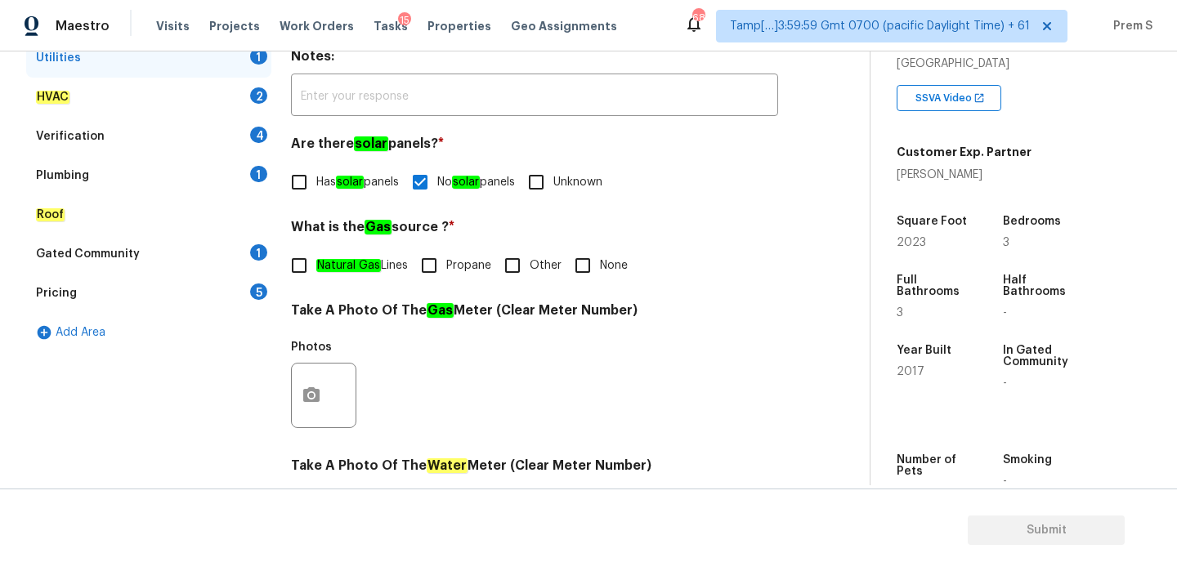
scroll to position [242, 0]
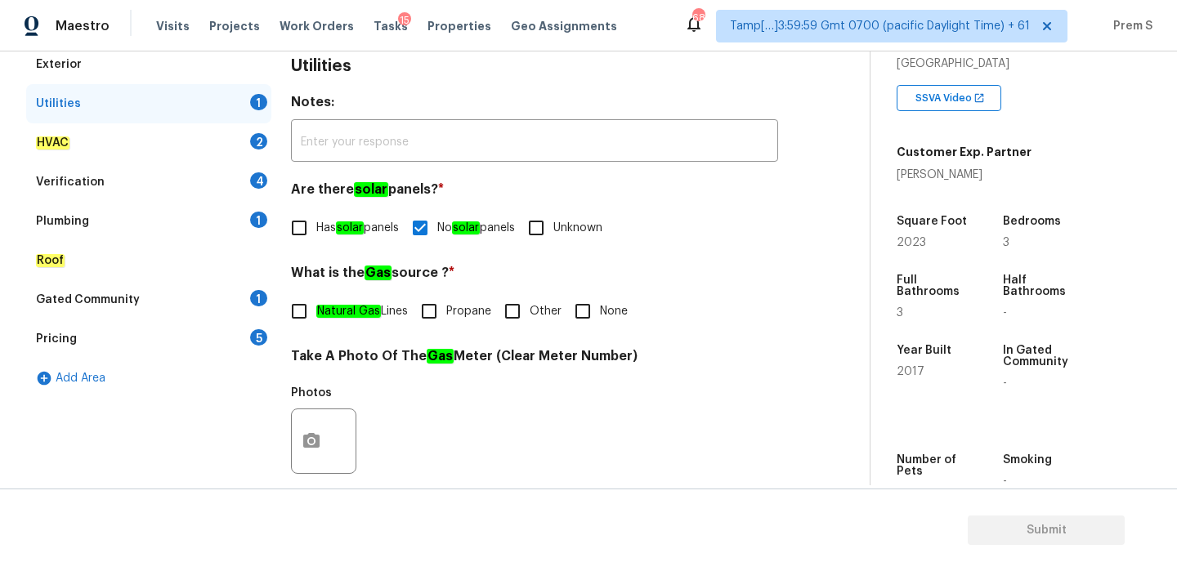
click at [302, 315] on input "Natural Gas Lines" at bounding box center [299, 311] width 34 height 34
checkbox input "true"
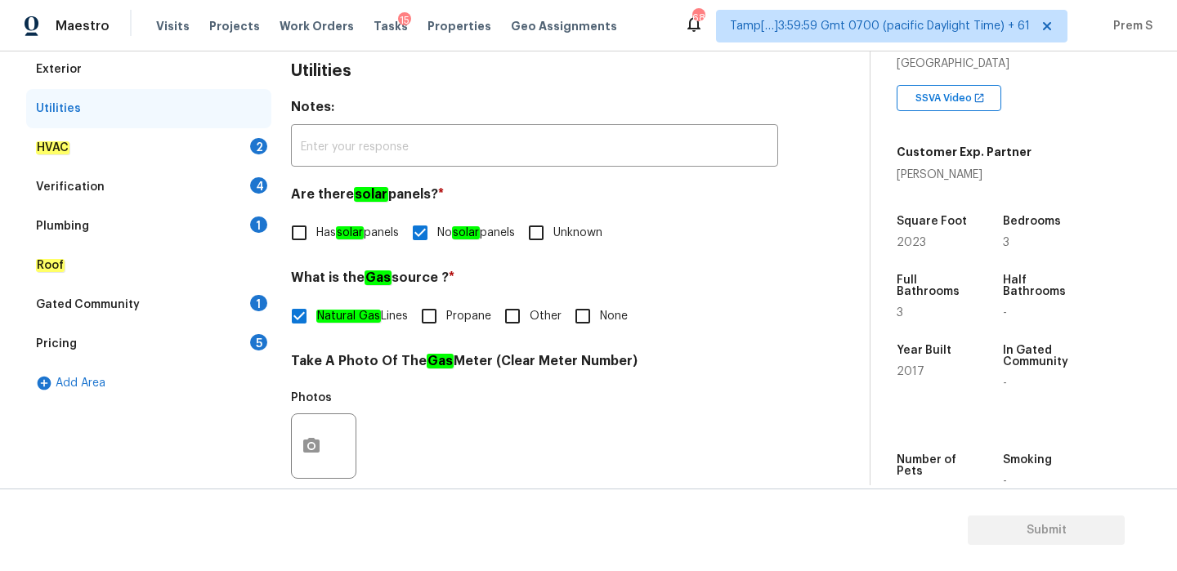
scroll to position [233, 0]
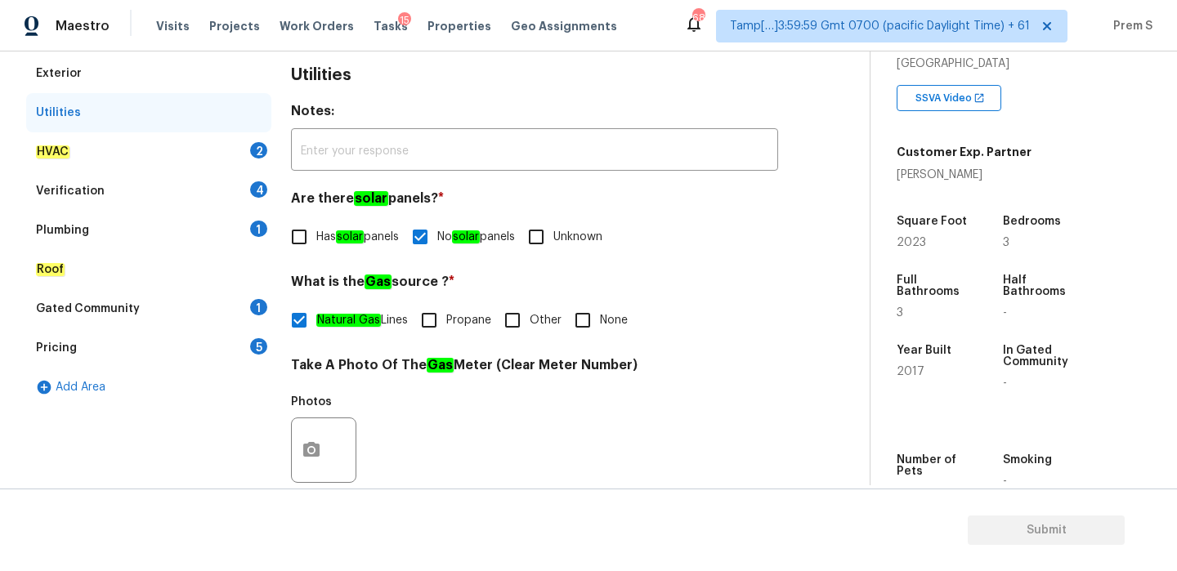
click at [246, 150] on div "HVAC 2" at bounding box center [148, 151] width 245 height 39
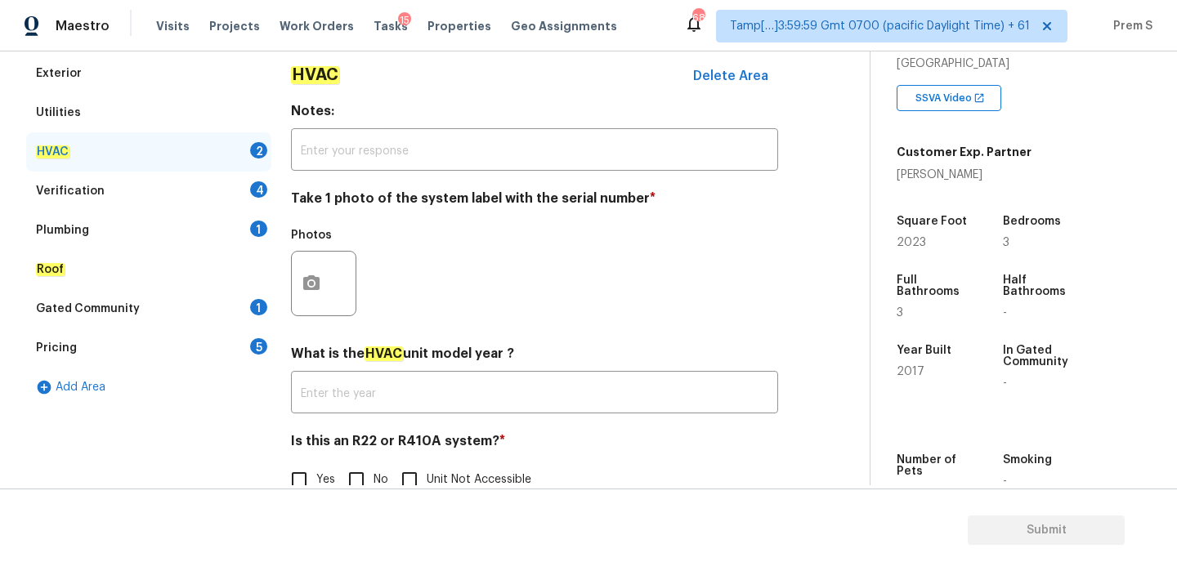
scroll to position [251, 0]
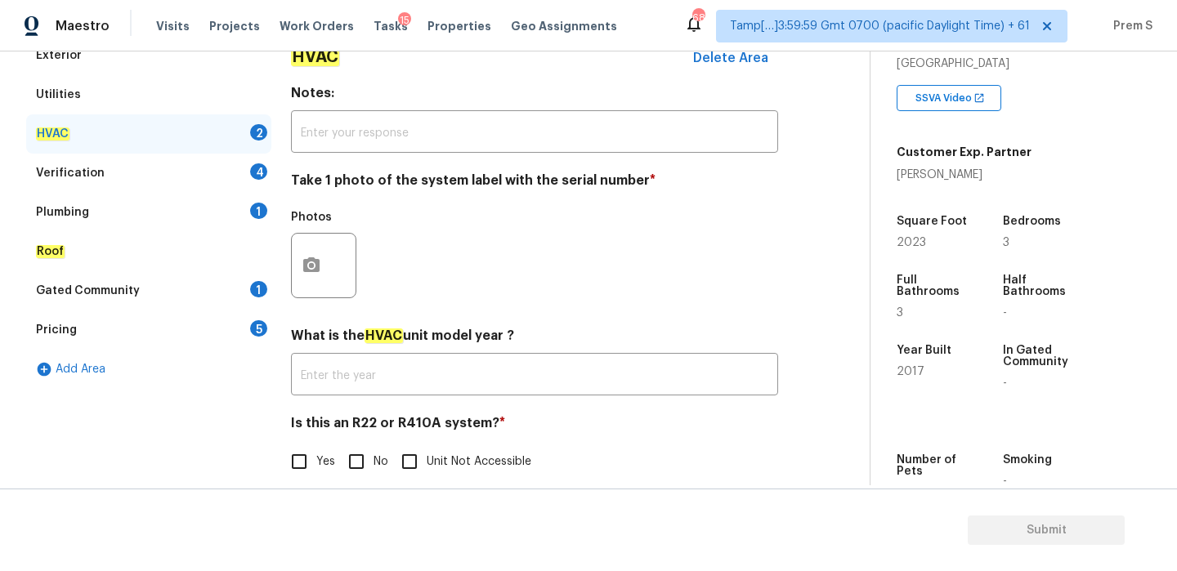
click at [355, 459] on input "No" at bounding box center [356, 462] width 34 height 34
checkbox input "true"
click at [316, 268] on icon "button" at bounding box center [311, 265] width 16 height 15
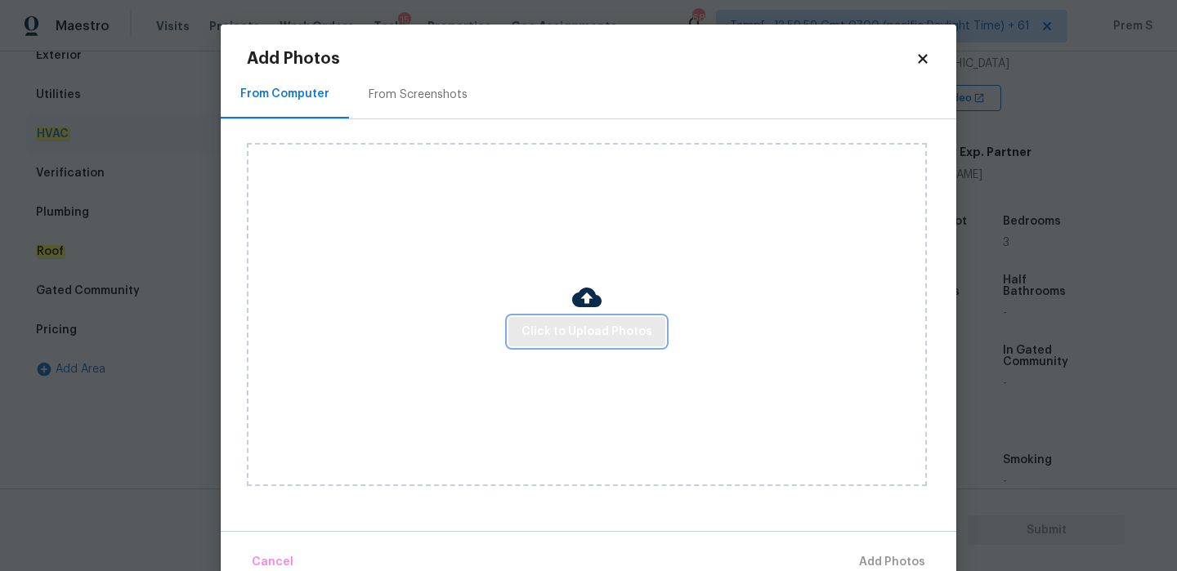
click at [586, 338] on span "Click to Upload Photos" at bounding box center [587, 332] width 131 height 20
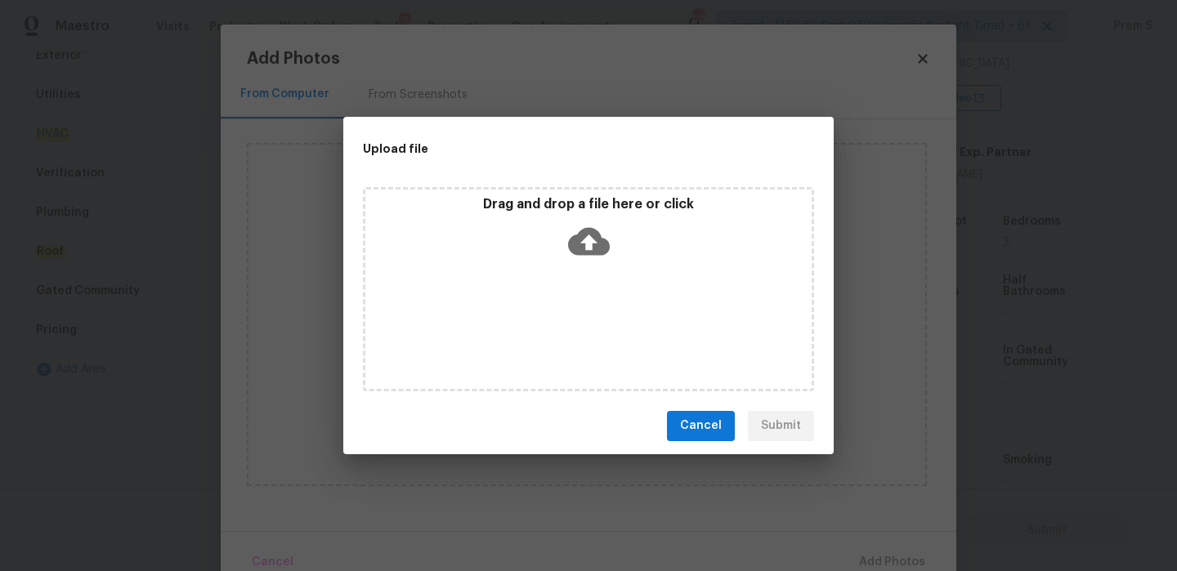
click at [589, 247] on icon at bounding box center [589, 242] width 42 height 42
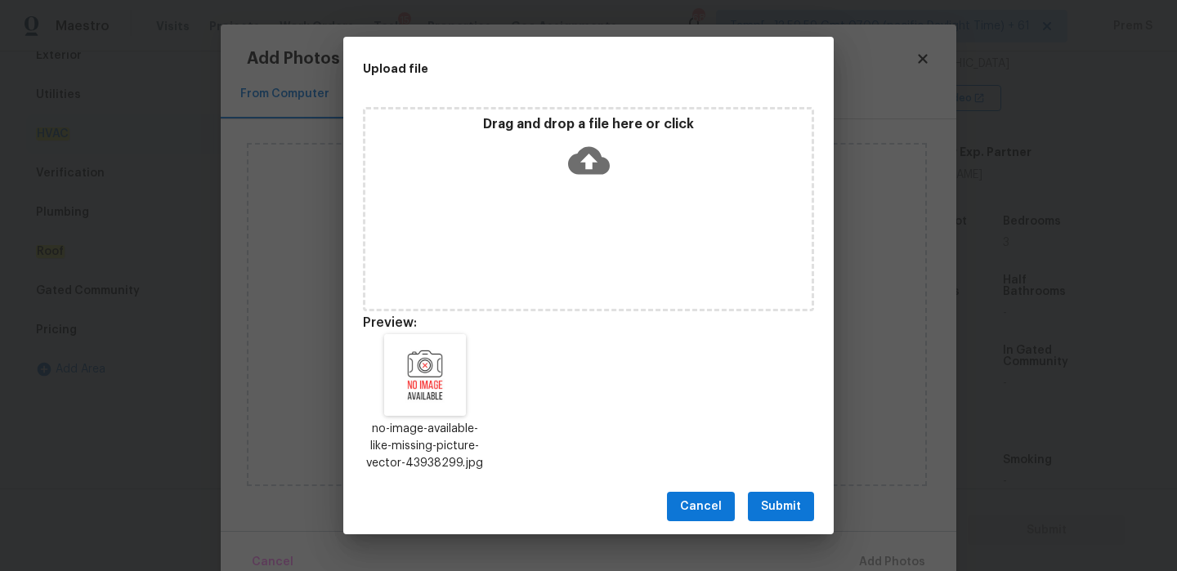
click at [792, 513] on span "Submit" at bounding box center [781, 507] width 40 height 20
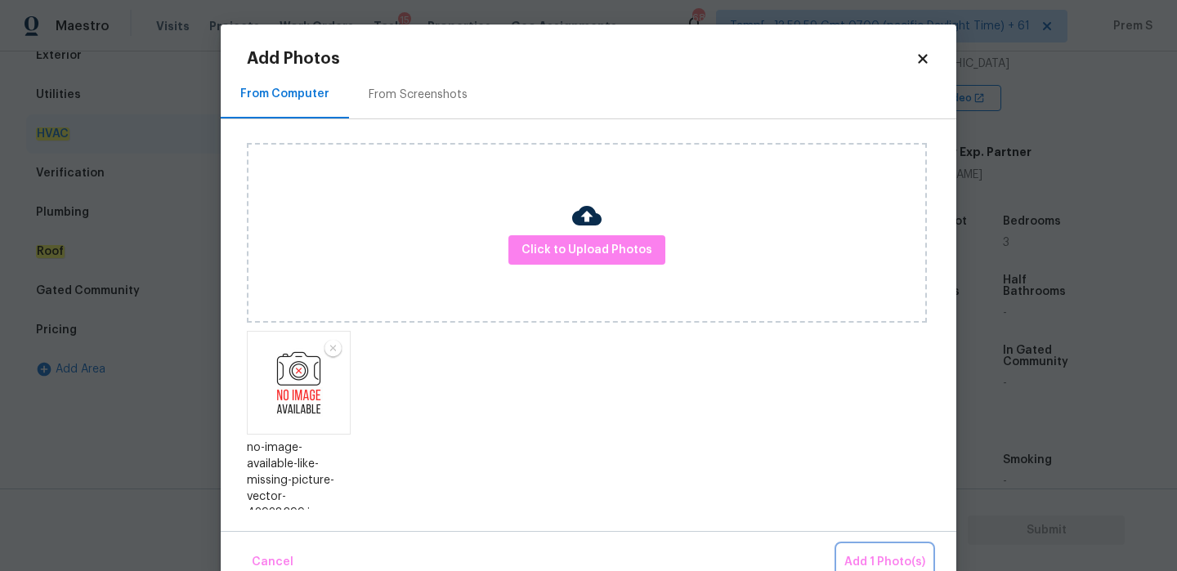
click at [893, 553] on span "Add 1 Photo(s)" at bounding box center [884, 563] width 81 height 20
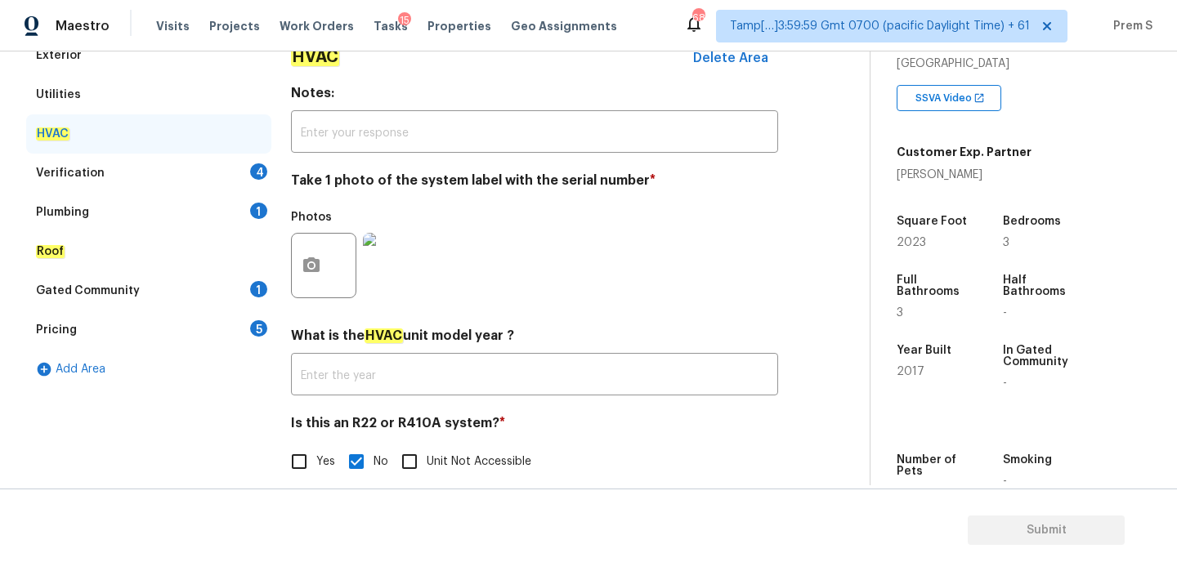
click at [263, 180] on div "Verification 4" at bounding box center [148, 173] width 245 height 39
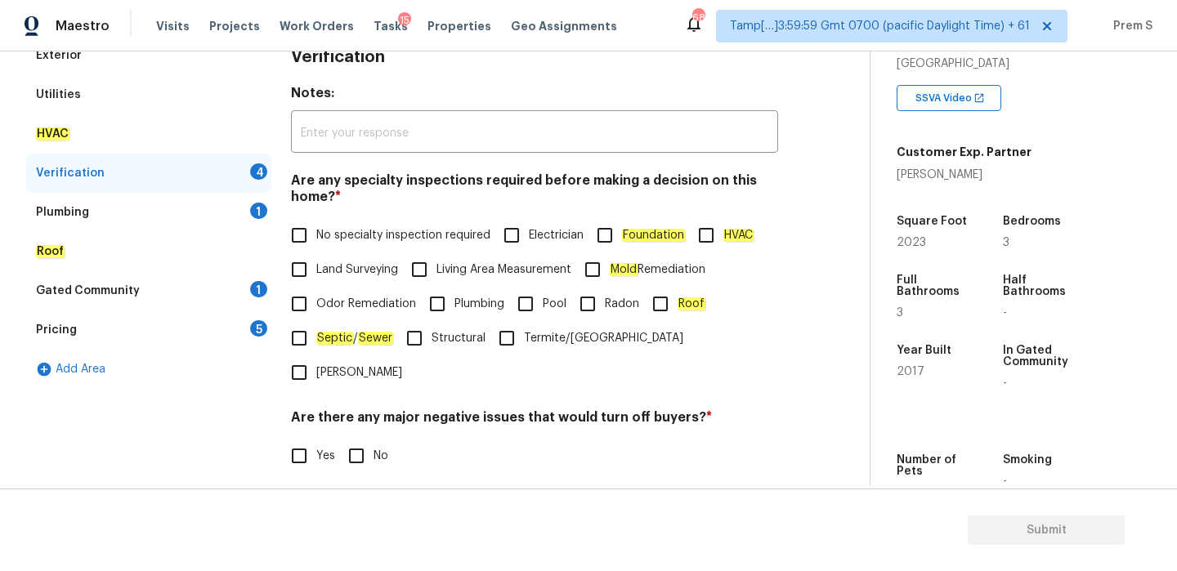
click at [342, 243] on span "No specialty inspection required" at bounding box center [403, 235] width 174 height 17
click at [316, 243] on input "No specialty inspection required" at bounding box center [299, 235] width 34 height 34
checkbox input "true"
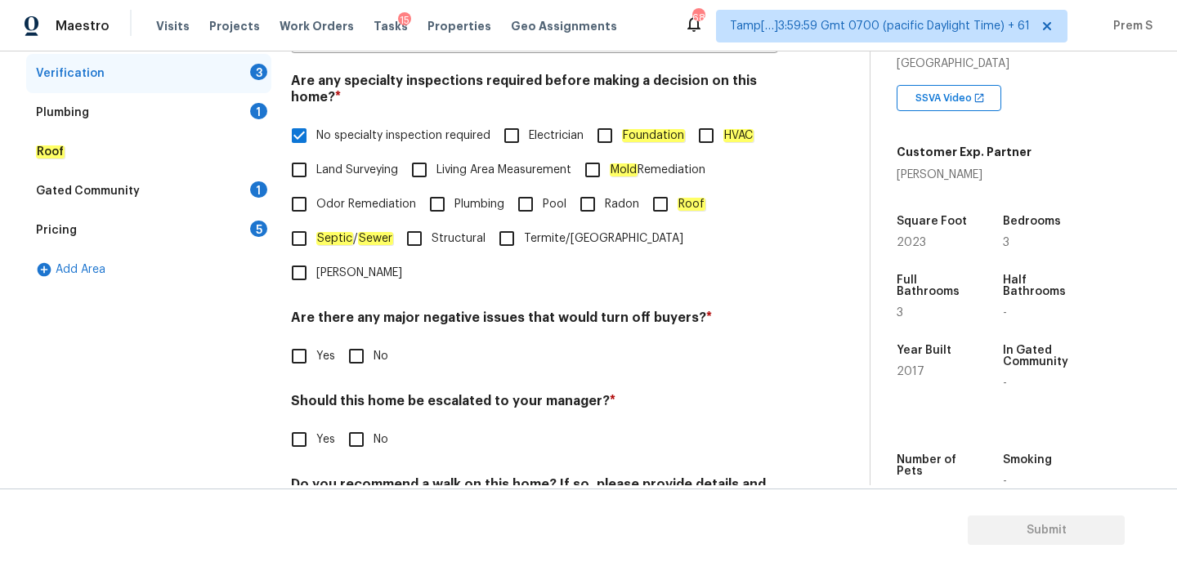
scroll to position [370, 0]
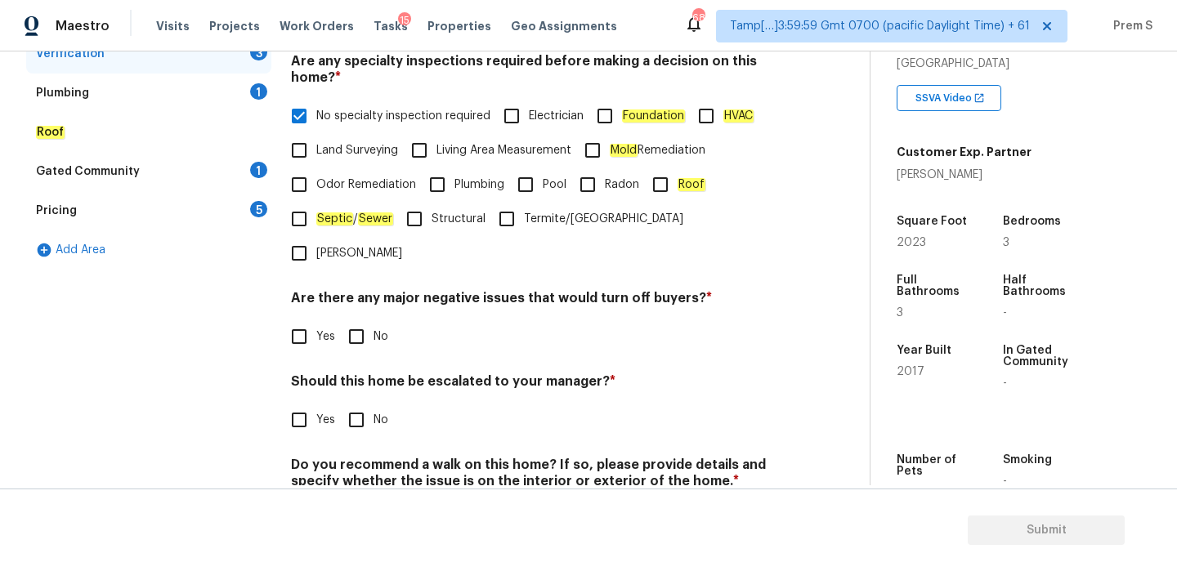
click at [352, 320] on input "No" at bounding box center [356, 337] width 34 height 34
checkbox input "true"
click at [351, 403] on input "No" at bounding box center [356, 420] width 34 height 34
checkbox input "true"
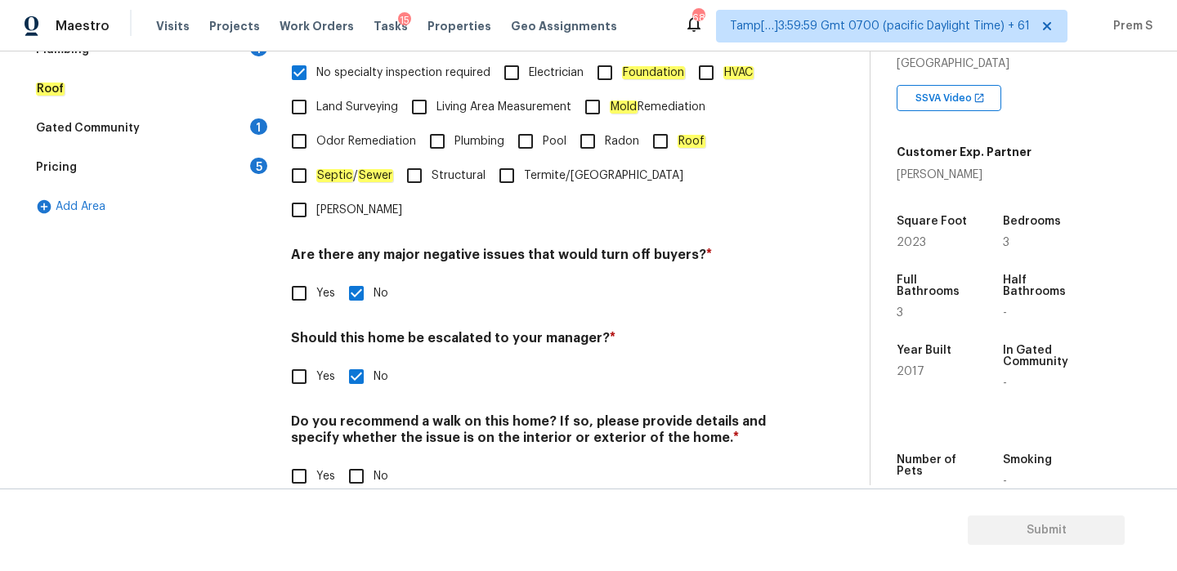
click at [358, 421] on div "Do you recommend a walk on this home? If so, please provide details and specify…" at bounding box center [534, 454] width 487 height 80
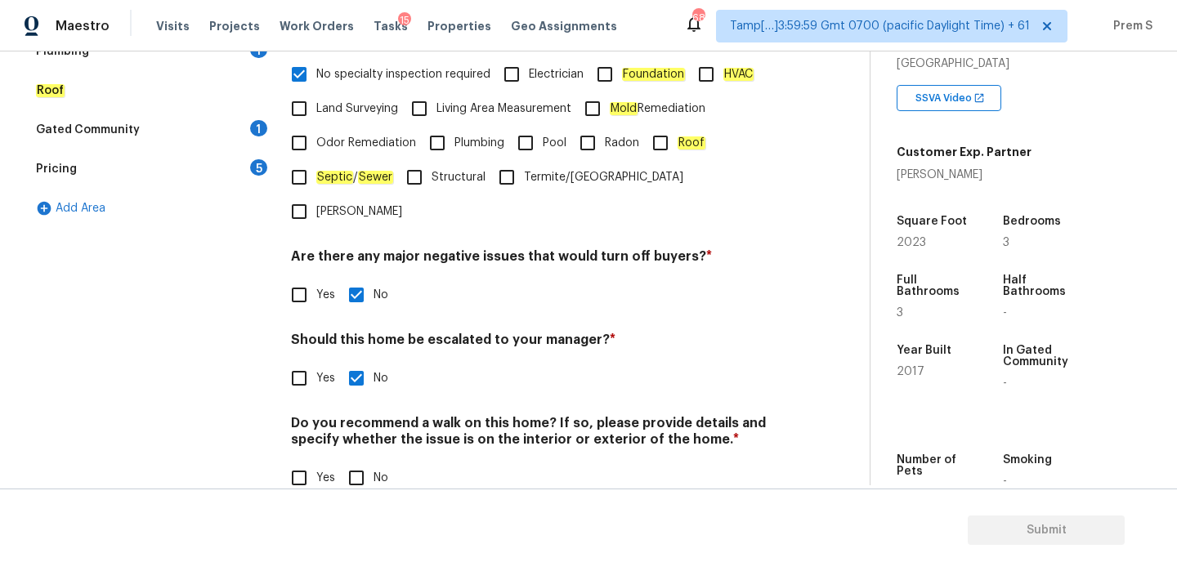
click at [356, 461] on input "No" at bounding box center [356, 478] width 34 height 34
checkbox input "true"
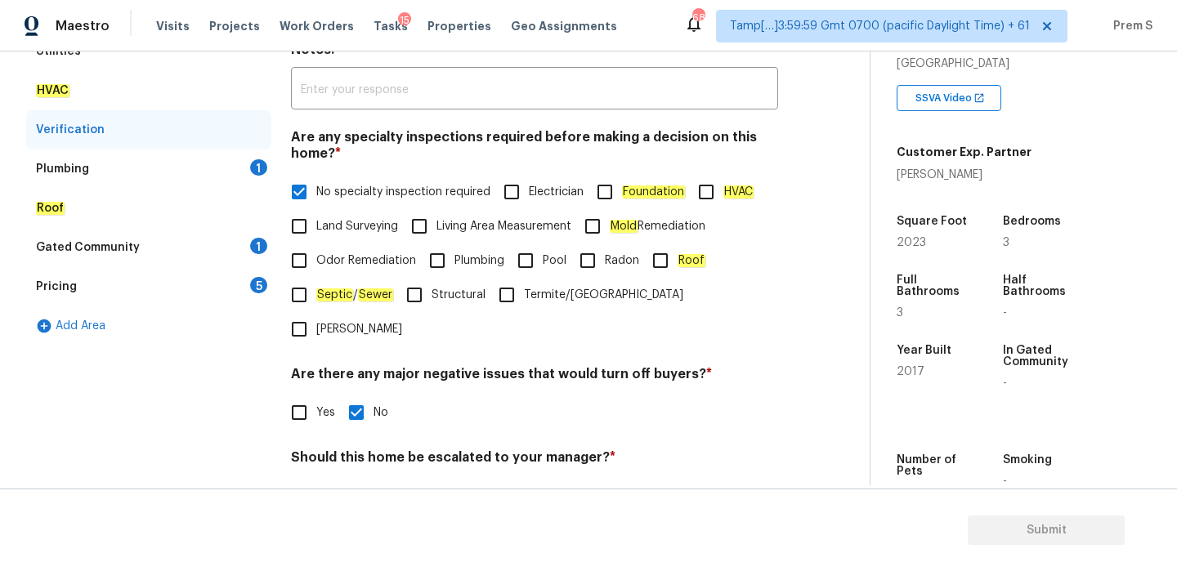
click at [253, 171] on div "1" at bounding box center [258, 167] width 17 height 16
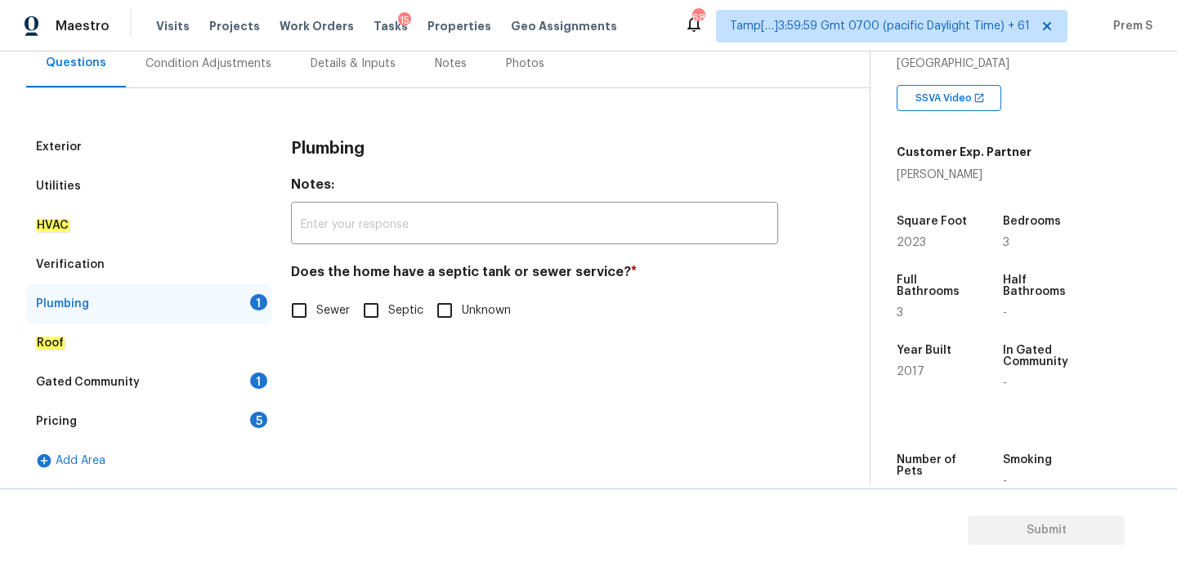
scroll to position [159, 0]
click at [298, 316] on input "Sewer" at bounding box center [299, 310] width 34 height 34
checkbox input "true"
click at [253, 393] on div "Gated Community 1" at bounding box center [148, 382] width 245 height 39
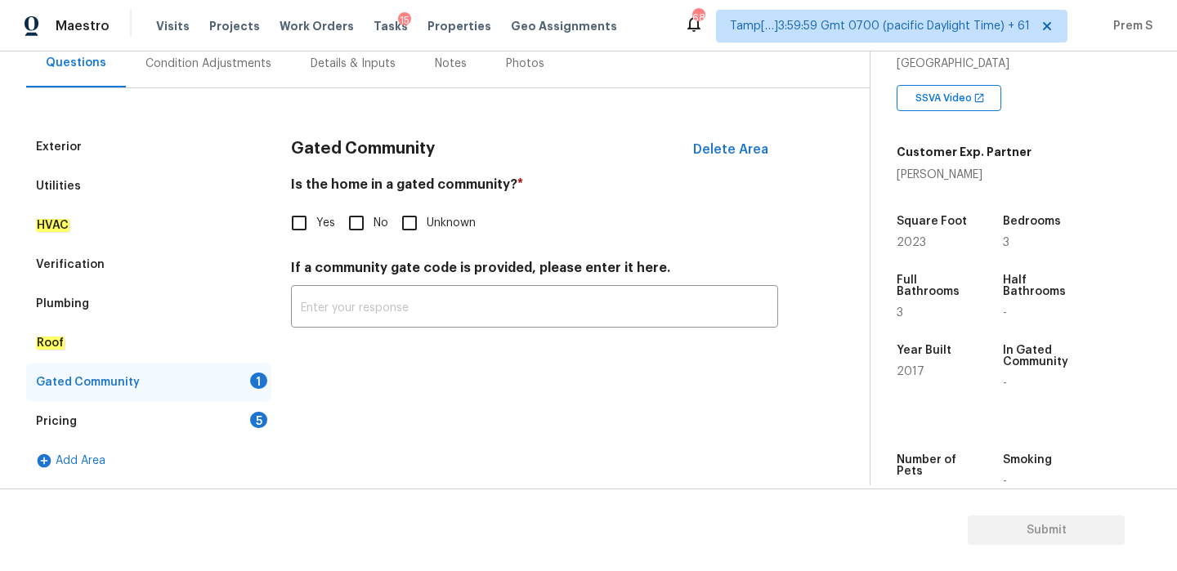
click at [384, 231] on span "No" at bounding box center [381, 223] width 15 height 17
click at [374, 231] on input "No" at bounding box center [356, 223] width 34 height 34
checkbox input "true"
click at [253, 421] on div "5" at bounding box center [258, 420] width 17 height 16
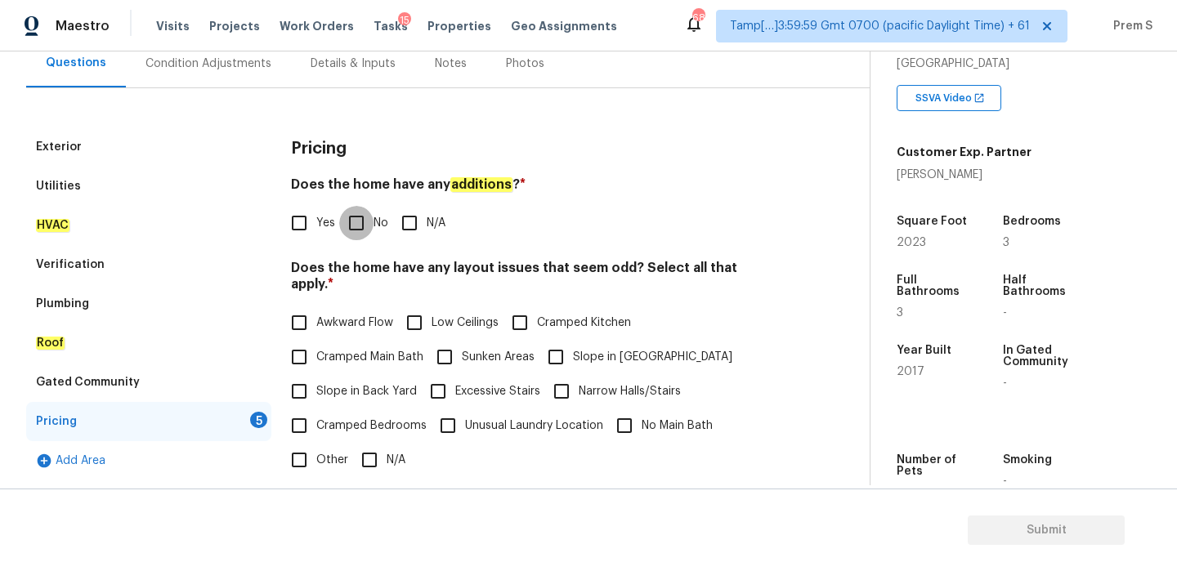
click at [359, 230] on input "No" at bounding box center [356, 223] width 34 height 34
checkbox input "true"
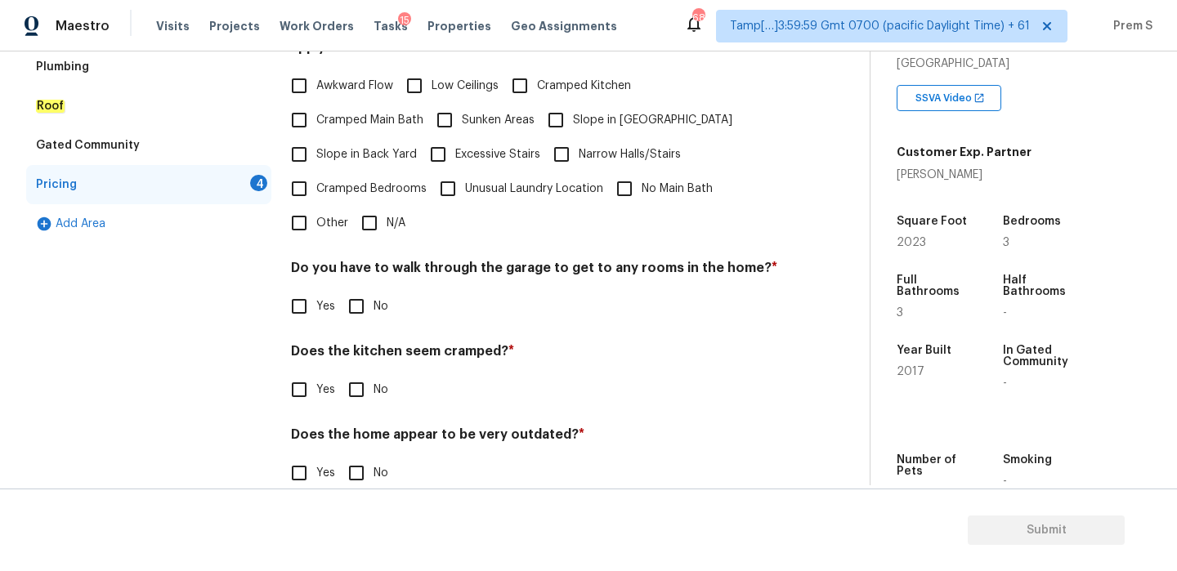
click at [366, 206] on input "N/A" at bounding box center [369, 223] width 34 height 34
checkbox input "true"
click at [356, 296] on input "No" at bounding box center [356, 306] width 34 height 34
checkbox input "true"
click at [356, 373] on input "No" at bounding box center [356, 390] width 34 height 34
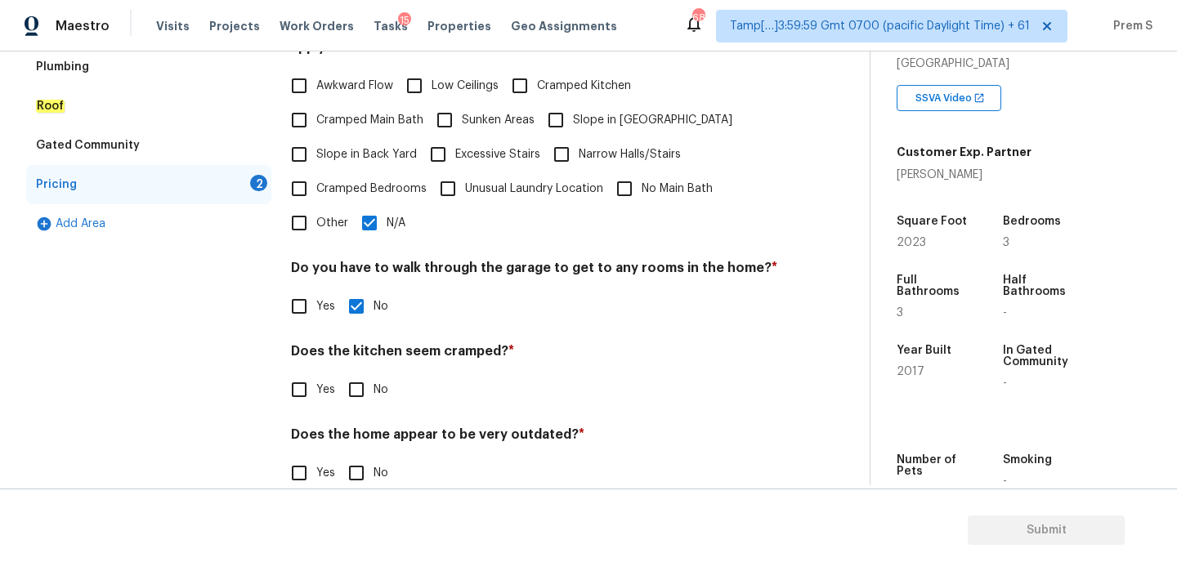
checkbox input "true"
click at [364, 456] on input "No" at bounding box center [356, 473] width 34 height 34
checkbox input "true"
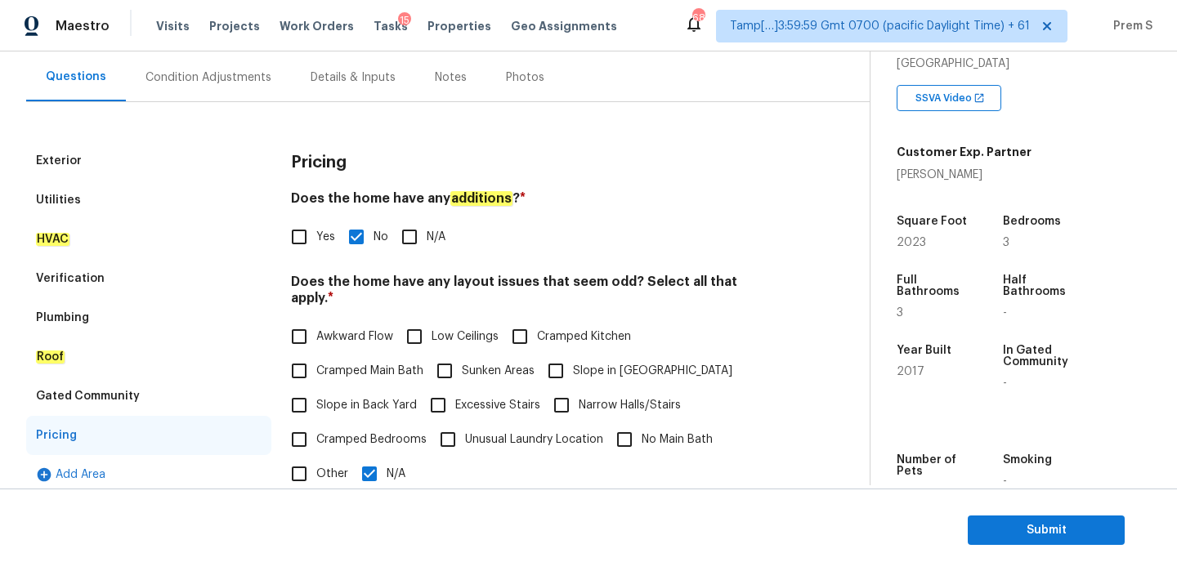
scroll to position [146, 0]
click at [240, 84] on div "Condition Adjustments" at bounding box center [209, 77] width 126 height 16
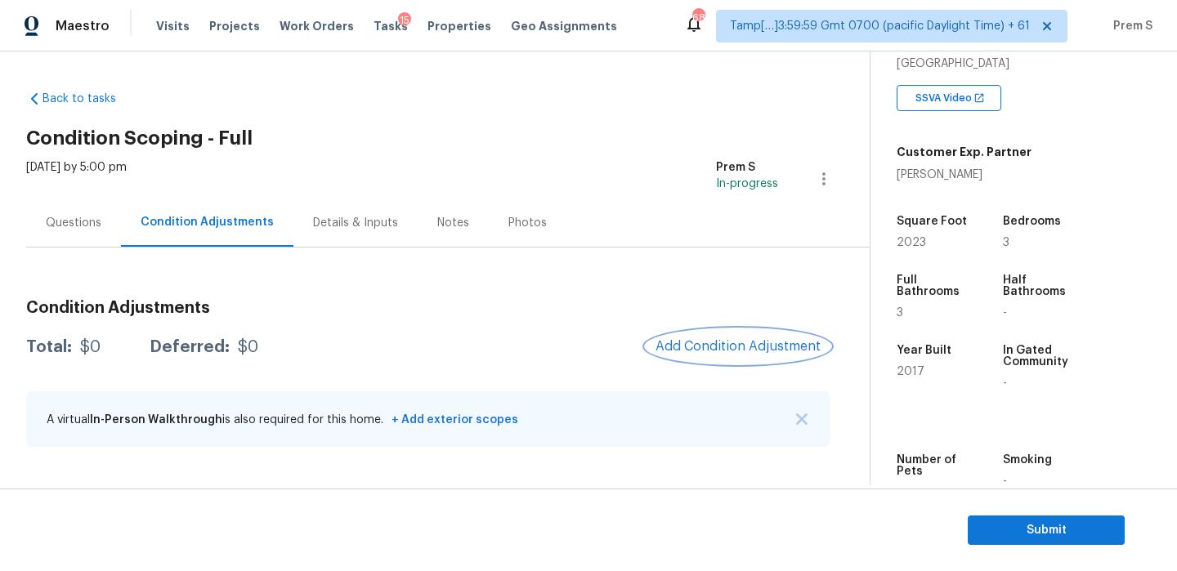
click at [742, 334] on button "Add Condition Adjustment" at bounding box center [738, 346] width 185 height 34
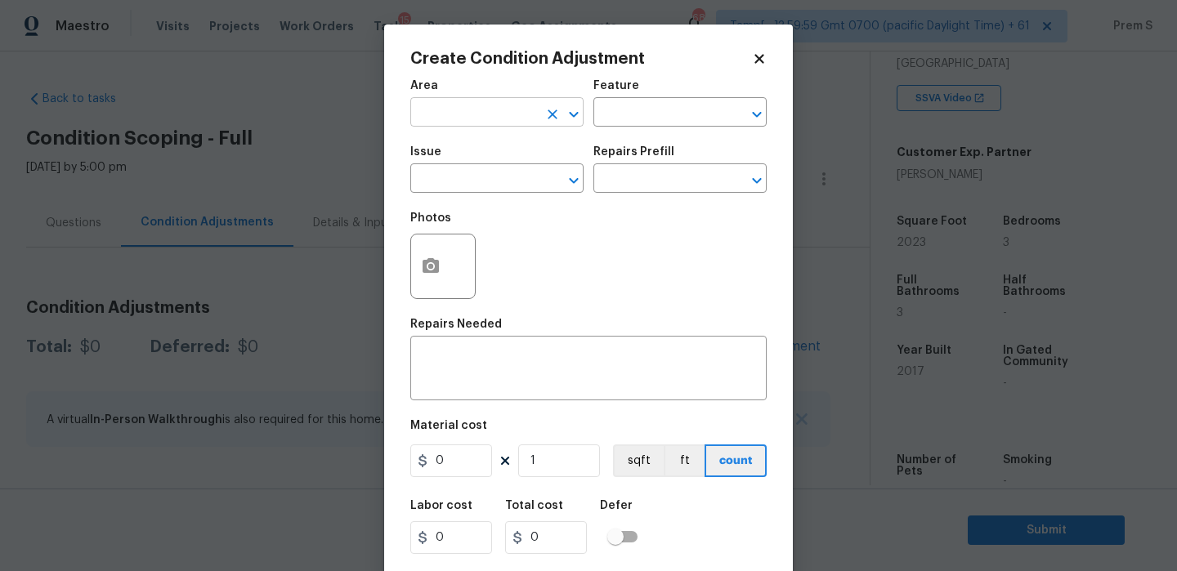
click at [484, 111] on input "text" at bounding box center [474, 113] width 128 height 25
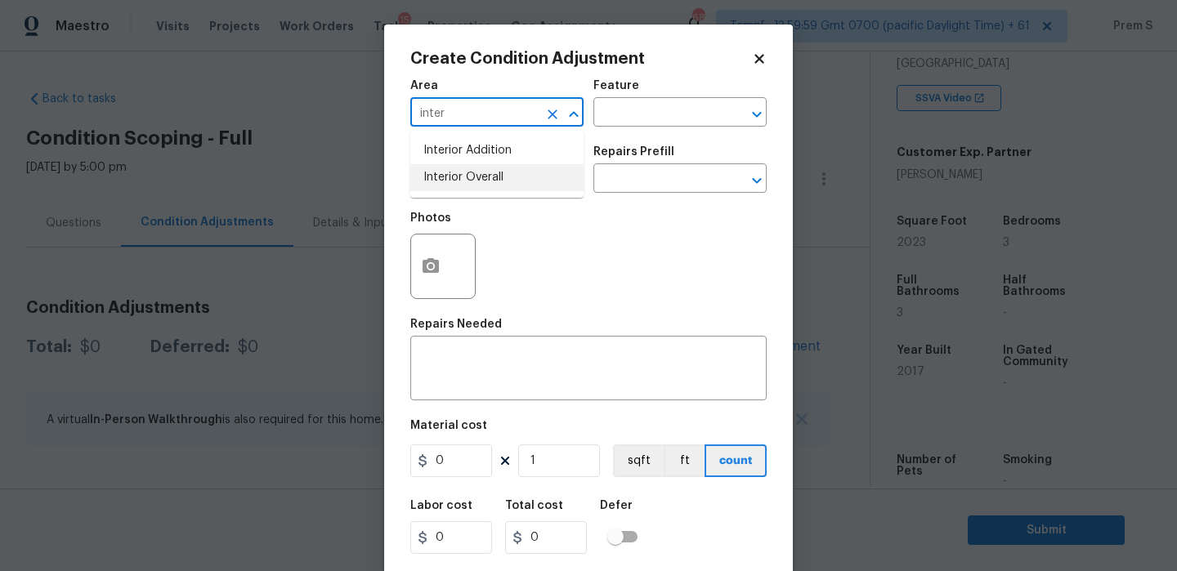
click at [473, 176] on li "Interior Overall" at bounding box center [496, 177] width 173 height 27
type input "Interior Overall"
click at [473, 176] on input "text" at bounding box center [474, 180] width 128 height 25
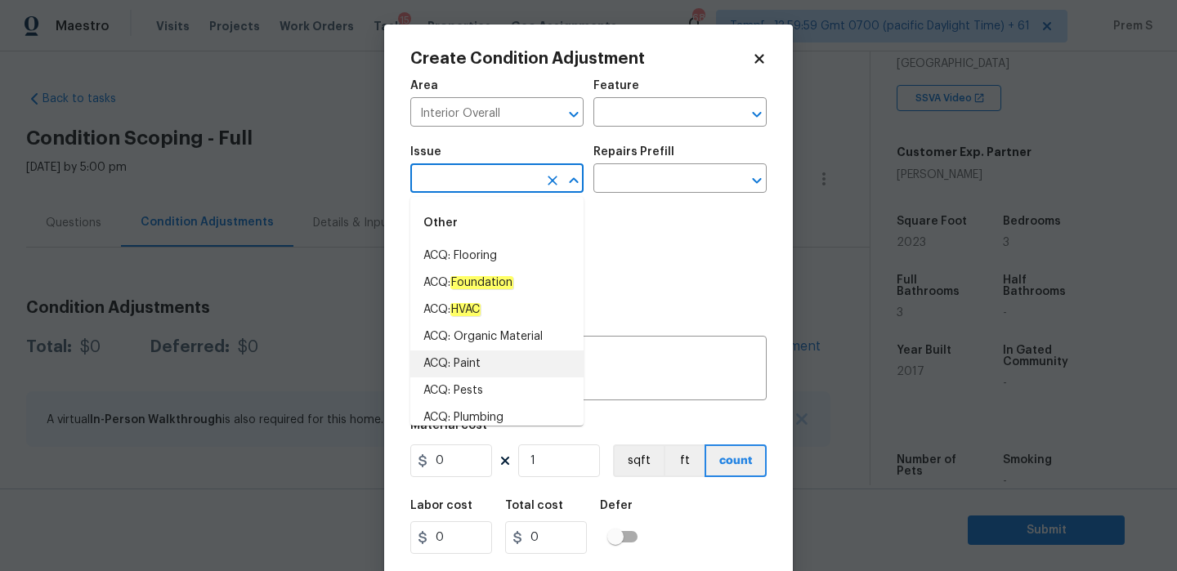
click at [497, 368] on li "ACQ: Paint" at bounding box center [496, 364] width 173 height 27
type input "ACQ: Paint"
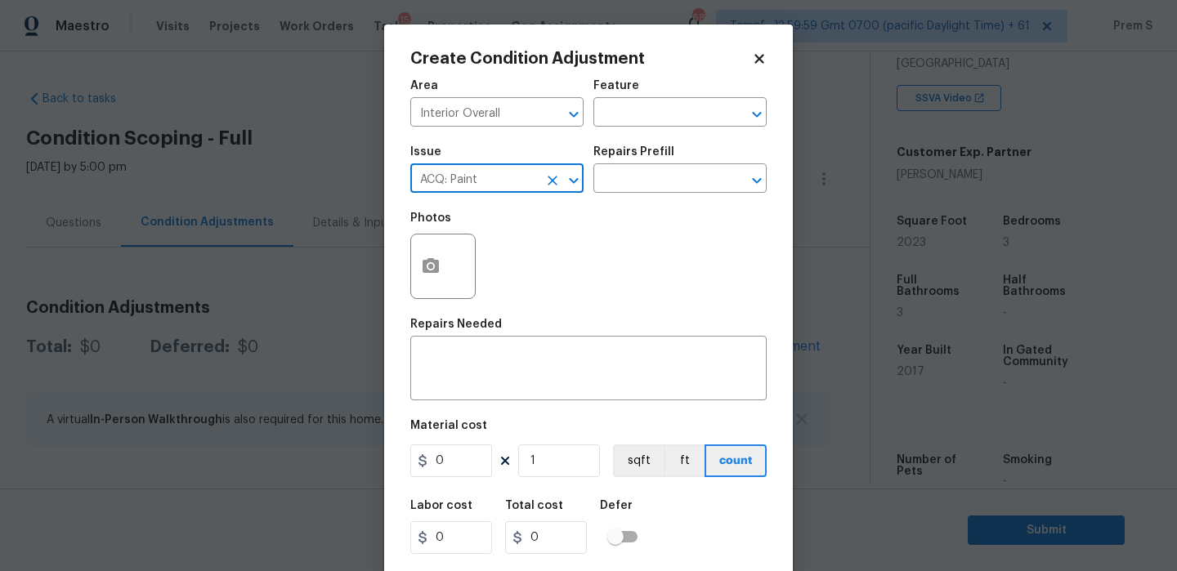
click at [674, 194] on div "Issue ACQ: Paint ​ Repairs Prefill ​" at bounding box center [588, 170] width 356 height 66
click at [702, 174] on input "text" at bounding box center [657, 180] width 128 height 25
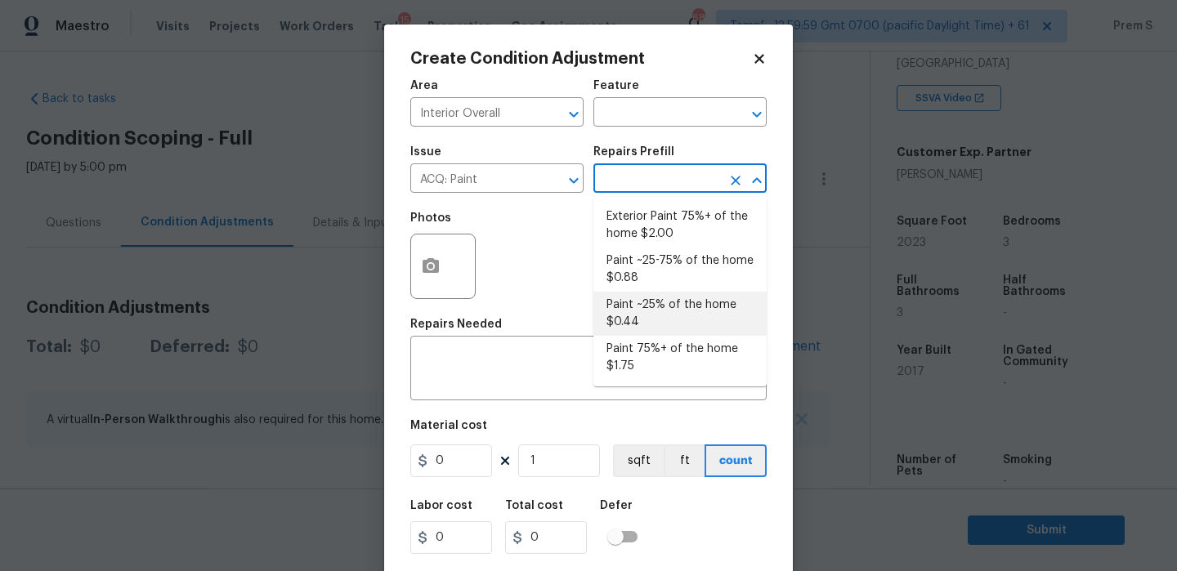
click at [685, 316] on li "Paint ~25% of the home $0.44" at bounding box center [679, 314] width 173 height 44
type input "Acquisition"
type textarea "Acquisition Scope: ~25% of the home needs interior paint"
type input "0.44"
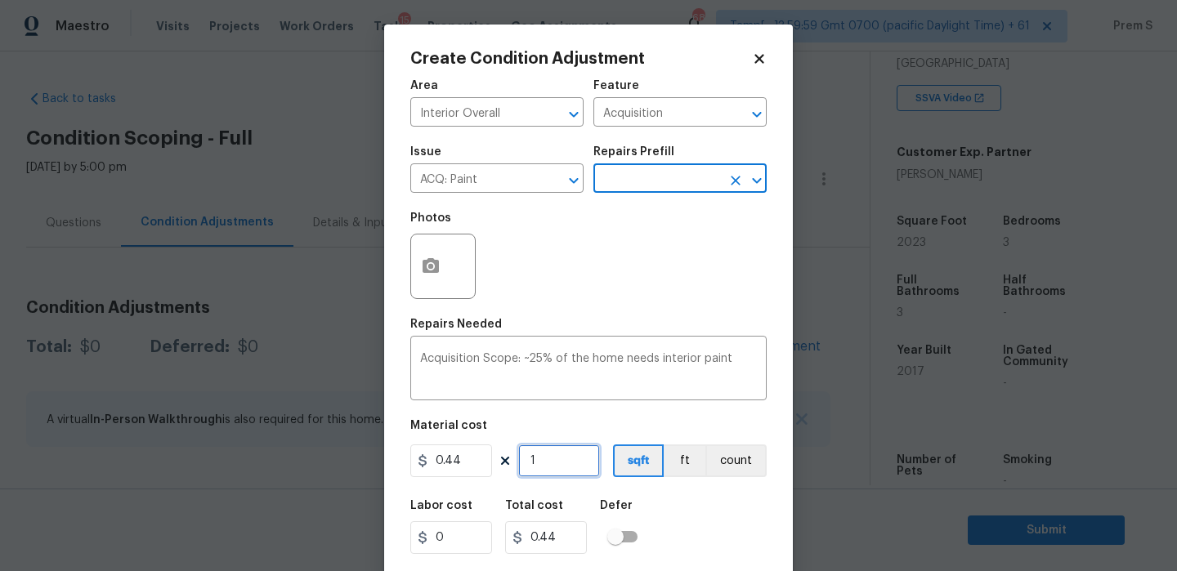
click at [550, 469] on input "1" at bounding box center [559, 461] width 82 height 33
type input "2"
type input "0.88"
type input "20"
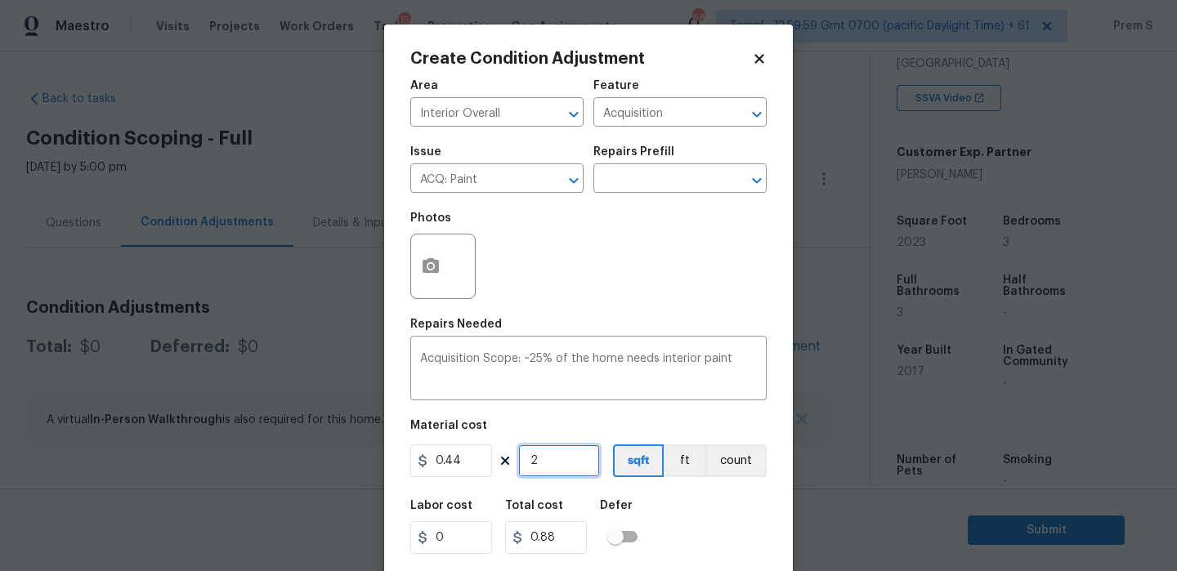
type input "8.8"
type input "202"
type input "88.88"
type input "2023"
type input "890.12"
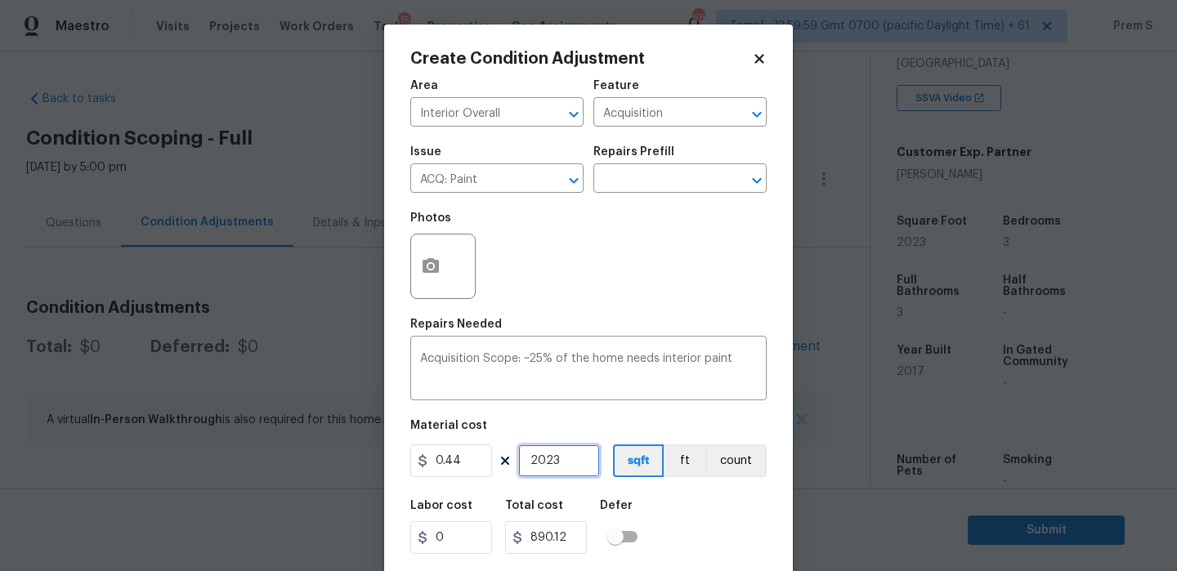
type input "2023"
click at [691, 533] on div "Labor cost 0 Total cost 890.12 Defer" at bounding box center [588, 527] width 356 height 74
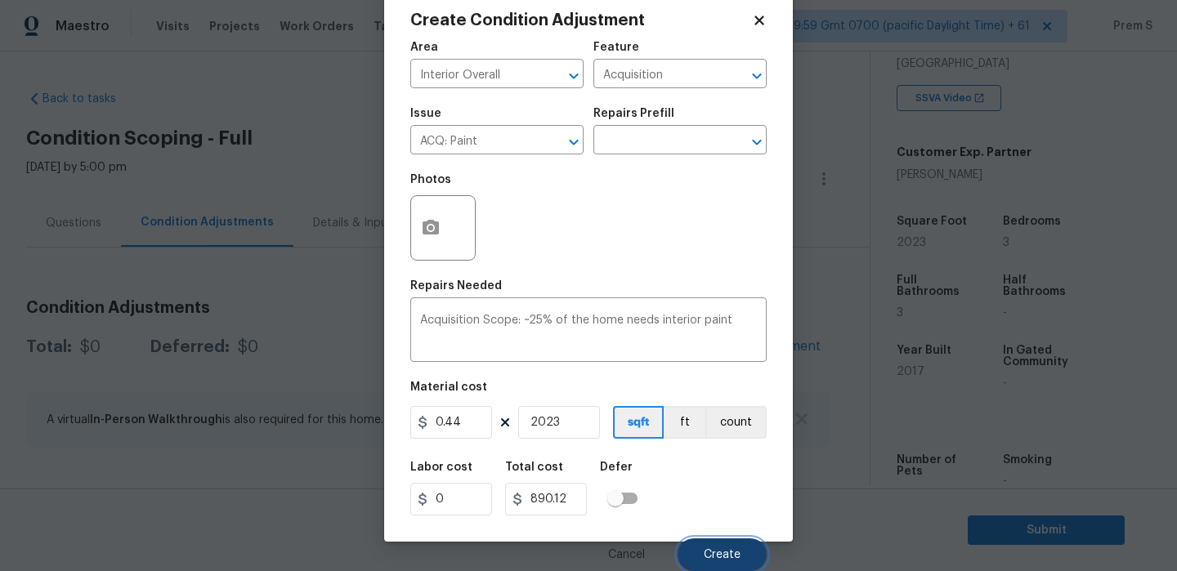
click at [723, 552] on span "Create" at bounding box center [722, 555] width 37 height 12
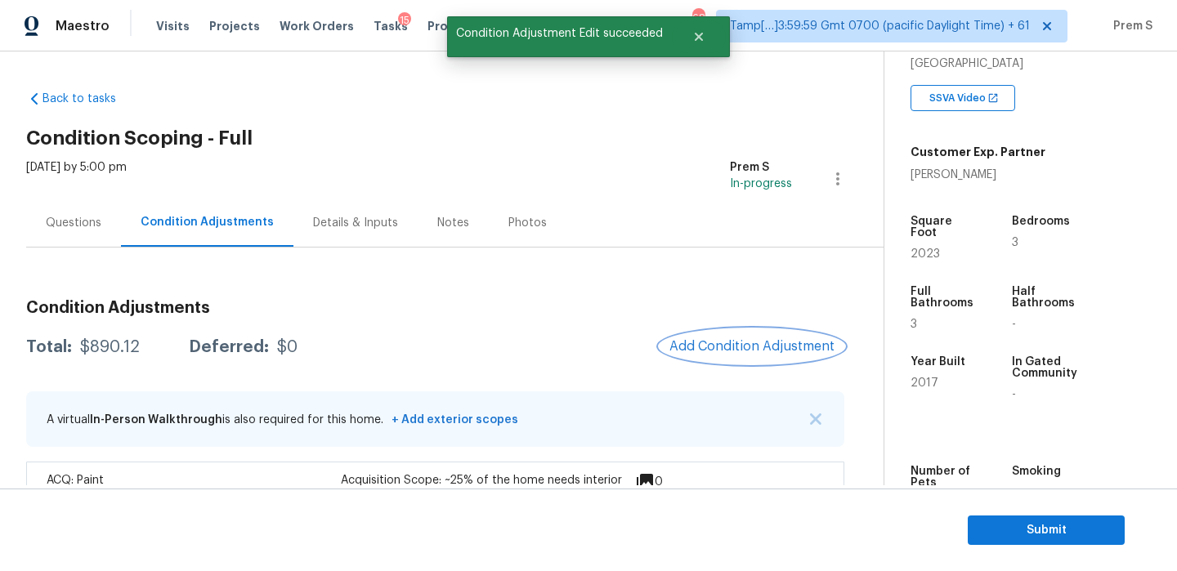
scroll to position [52, 0]
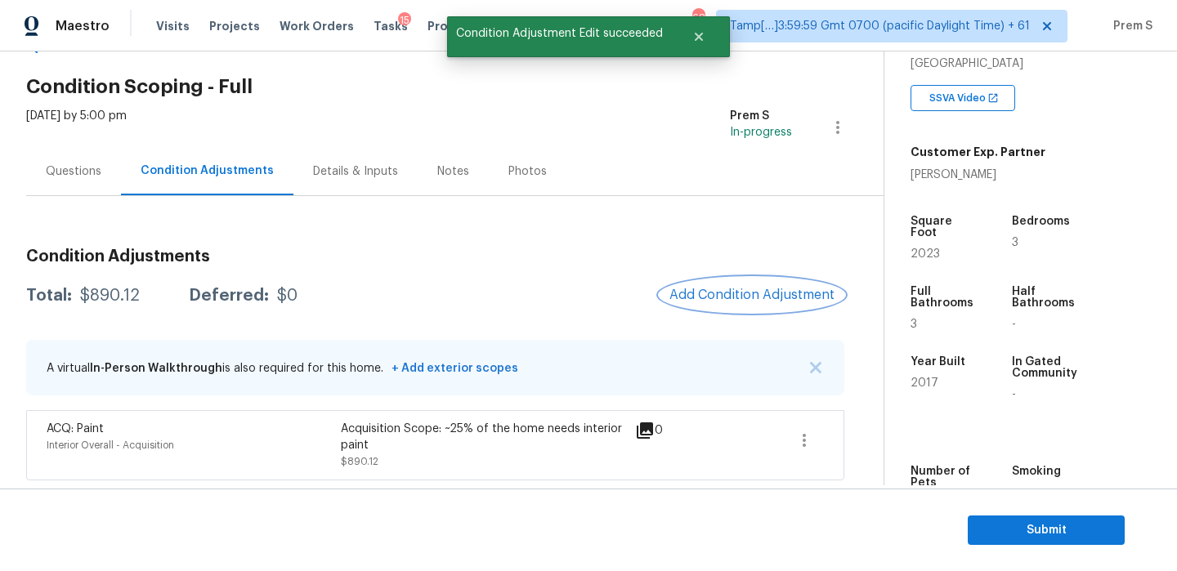
click at [705, 295] on span "Add Condition Adjustment" at bounding box center [752, 295] width 165 height 15
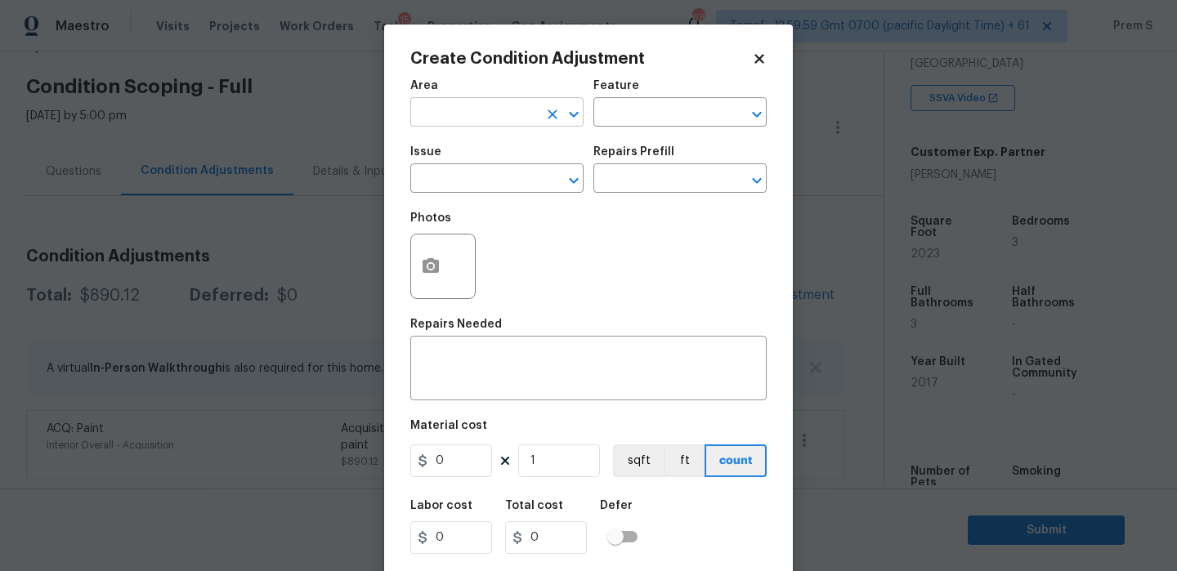
click at [506, 114] on input "text" at bounding box center [474, 113] width 128 height 25
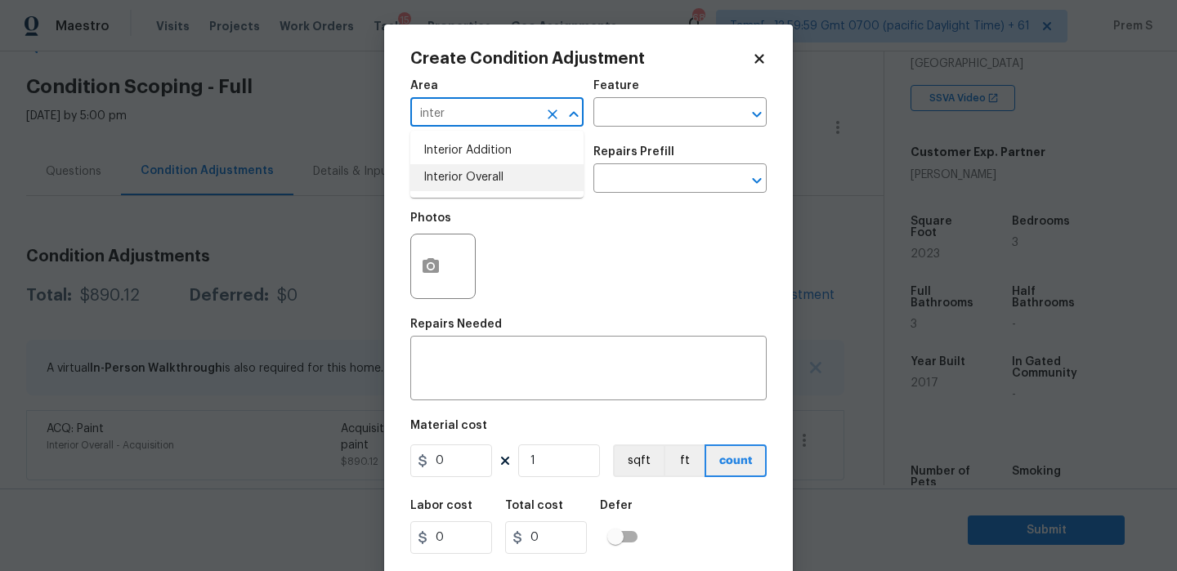
click at [499, 178] on li "Interior Overall" at bounding box center [496, 177] width 173 height 27
type input "Interior Overall"
click at [499, 178] on input "text" at bounding box center [474, 180] width 128 height 25
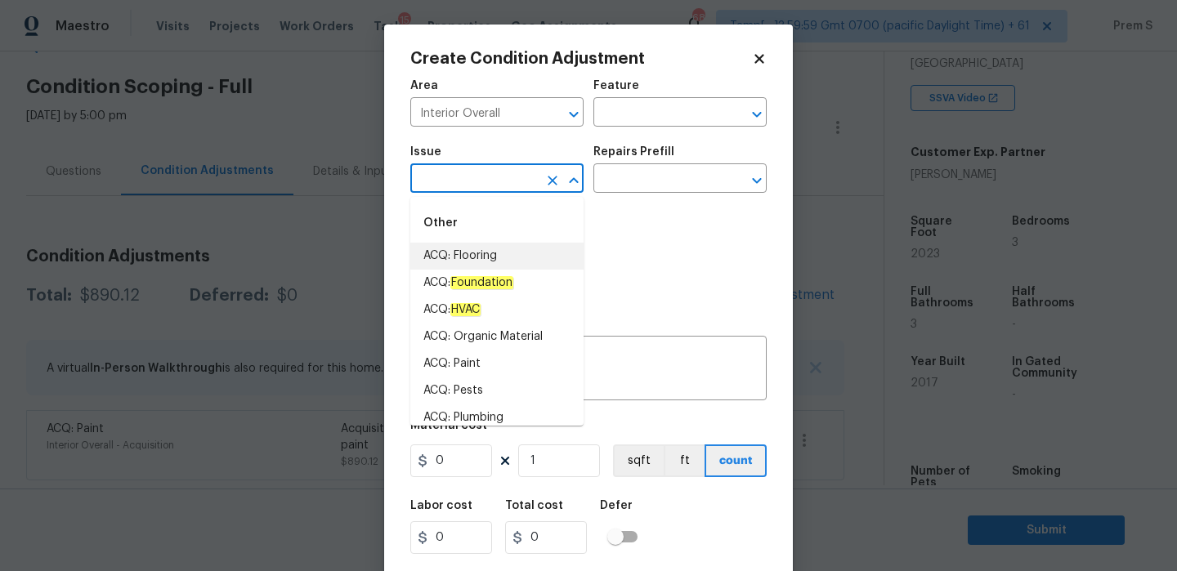
click at [512, 262] on li "ACQ: Flooring" at bounding box center [496, 256] width 173 height 27
type input "ACQ: Flooring"
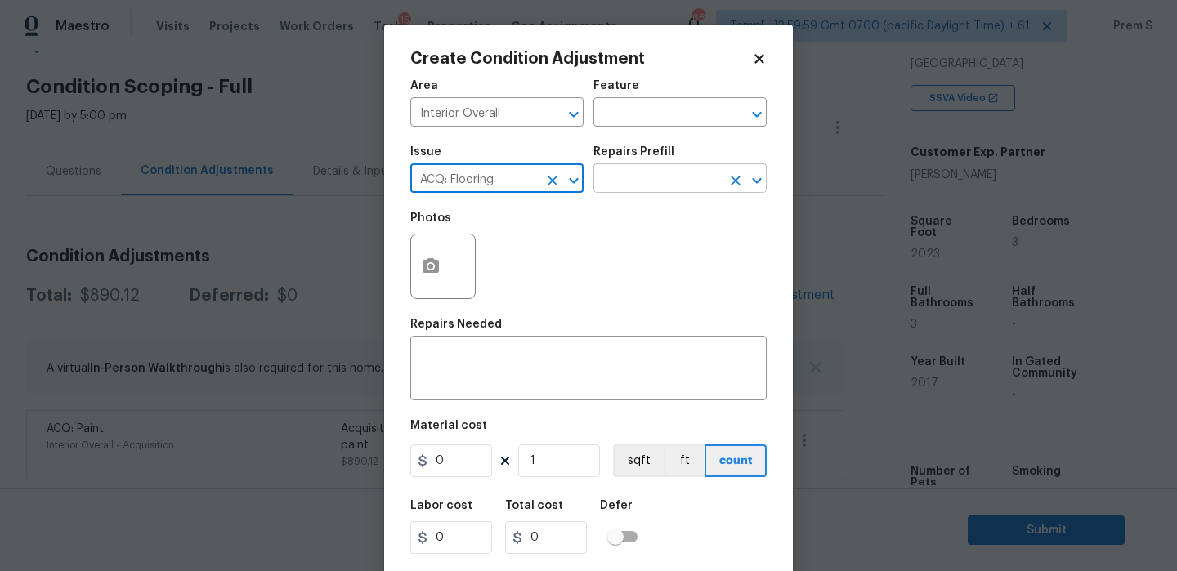
click at [656, 182] on input "text" at bounding box center [657, 180] width 128 height 25
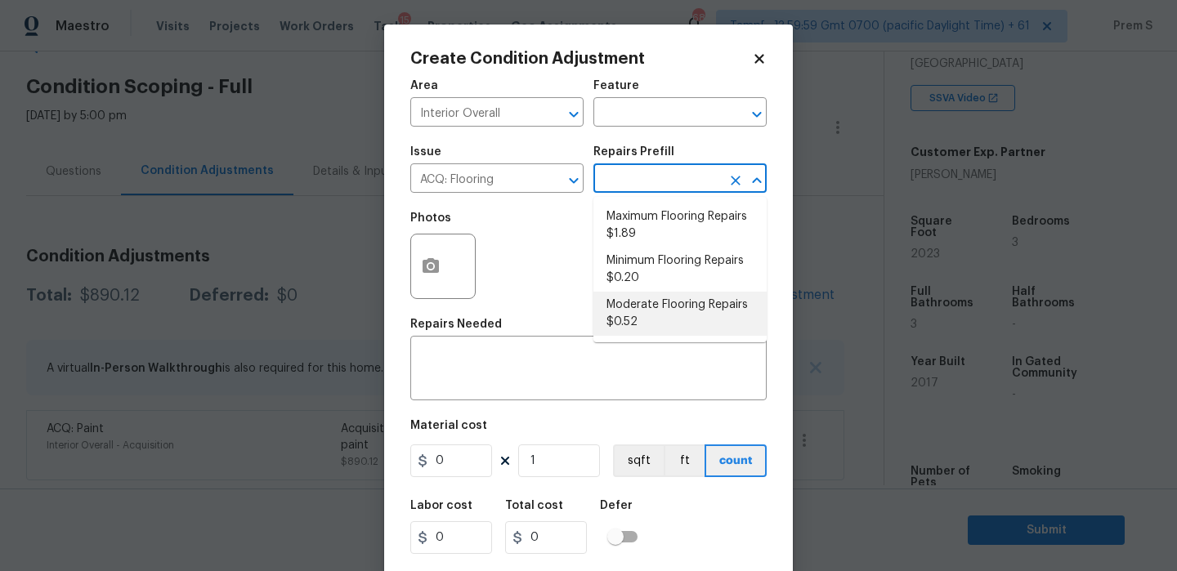
click at [683, 316] on li "Moderate Flooring Repairs $0.52" at bounding box center [679, 314] width 173 height 44
type input "Acquisition"
type textarea "Acquisition Scope: Moderate flooring repairs"
type input "0.52"
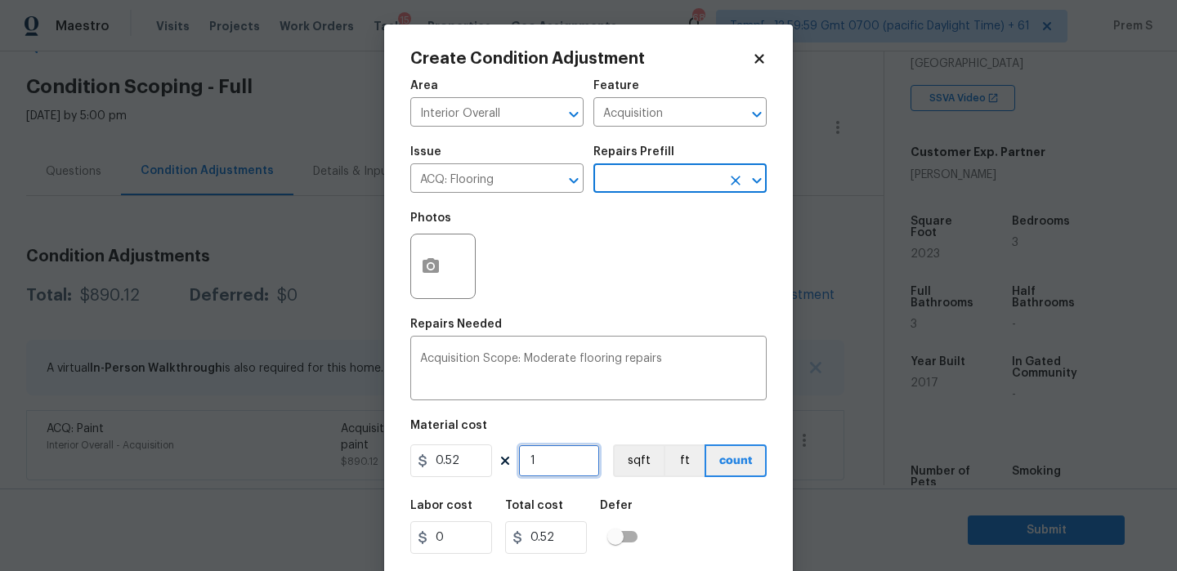
click at [546, 468] on input "1" at bounding box center [559, 461] width 82 height 33
type input "2"
type input "1.04"
type input "20"
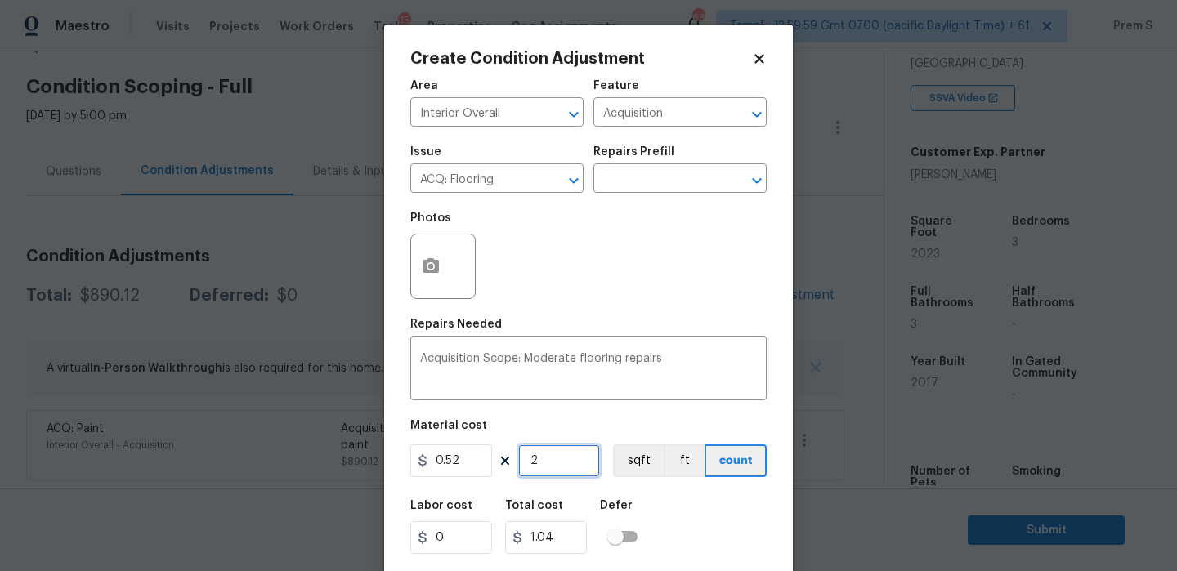
type input "10.4"
type input "202"
type input "105.04"
type input "2023"
type input "1051.96"
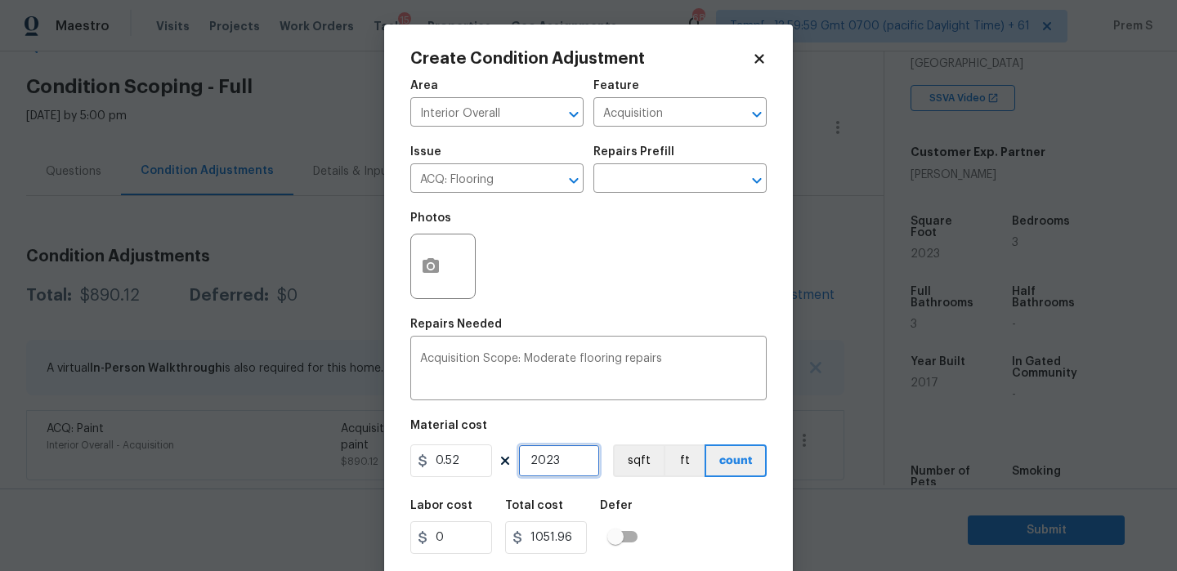
type input "2023"
click at [432, 265] on circle "button" at bounding box center [430, 266] width 5 height 5
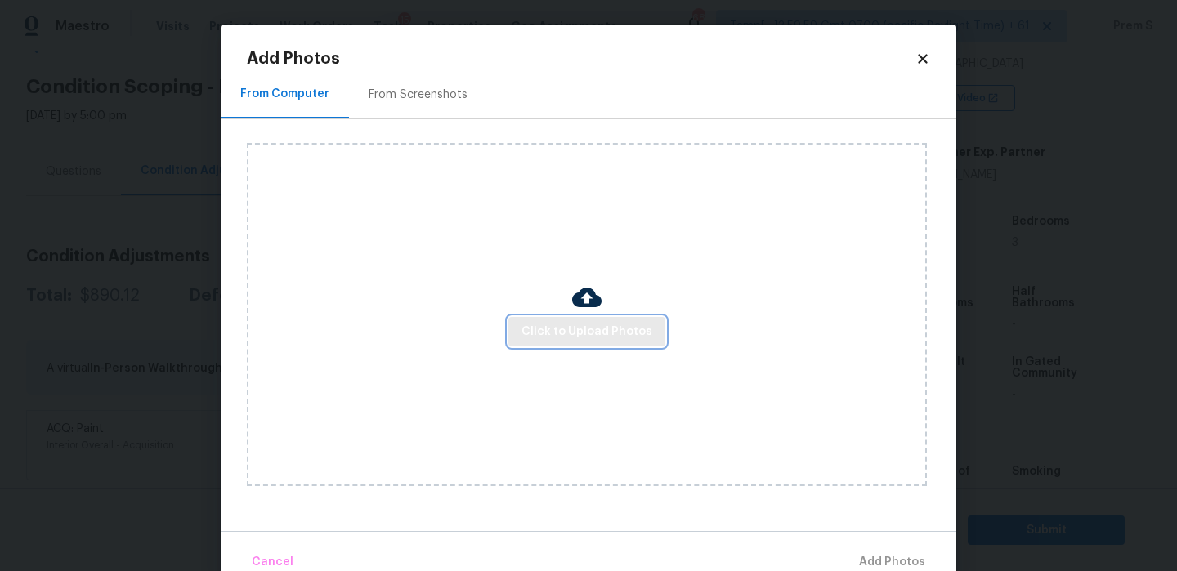
click at [567, 330] on span "Click to Upload Photos" at bounding box center [587, 332] width 131 height 20
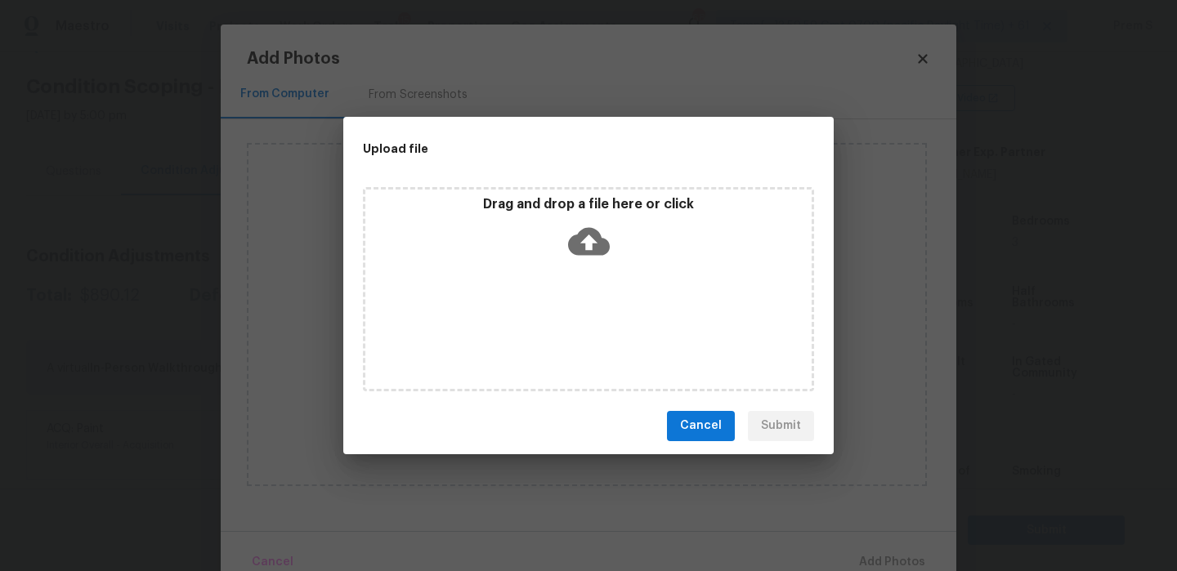
click at [595, 231] on icon at bounding box center [589, 241] width 42 height 28
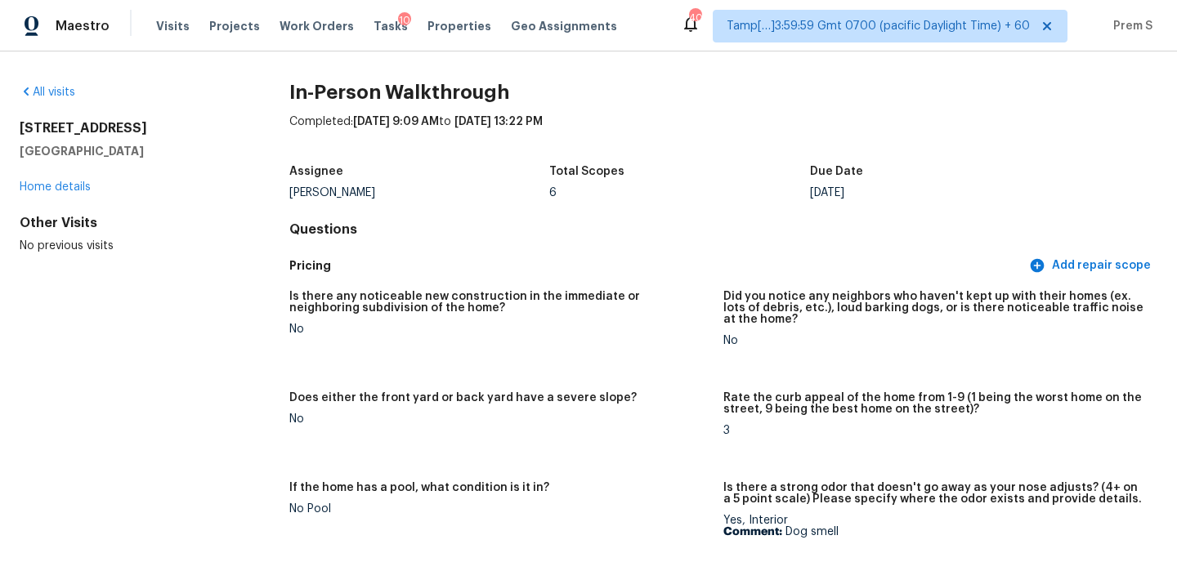
scroll to position [1158, 0]
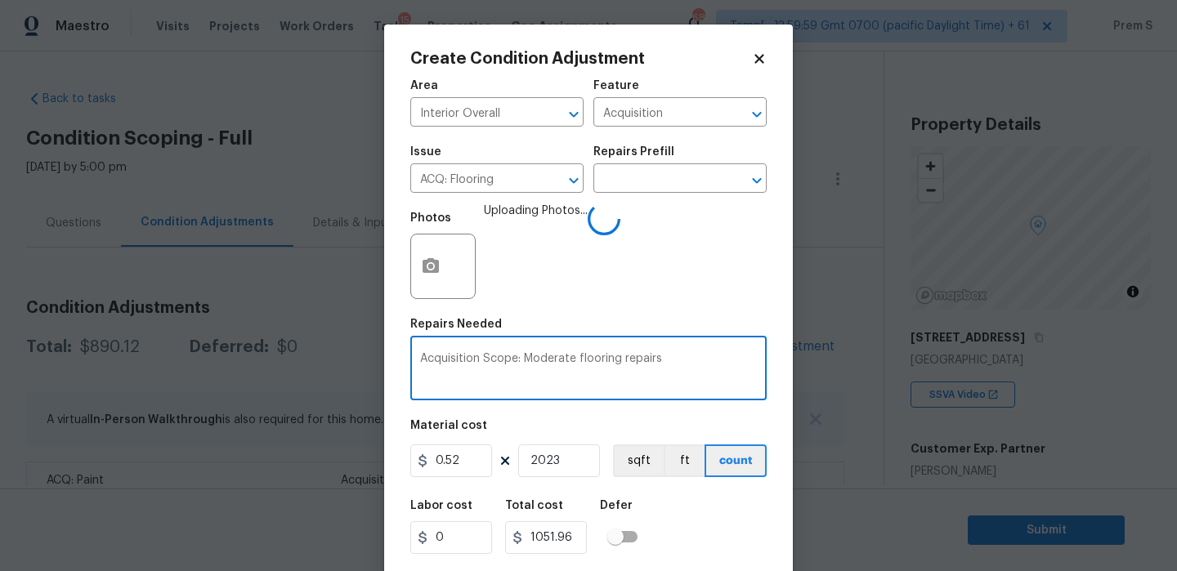
scroll to position [39, 0]
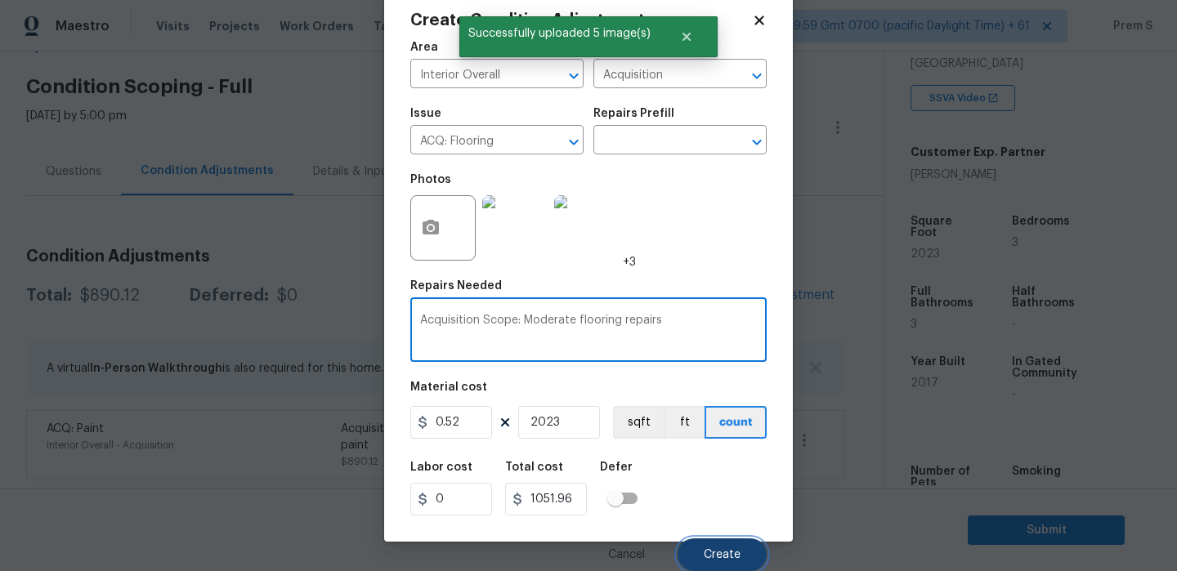
click at [728, 548] on button "Create" at bounding box center [722, 555] width 89 height 33
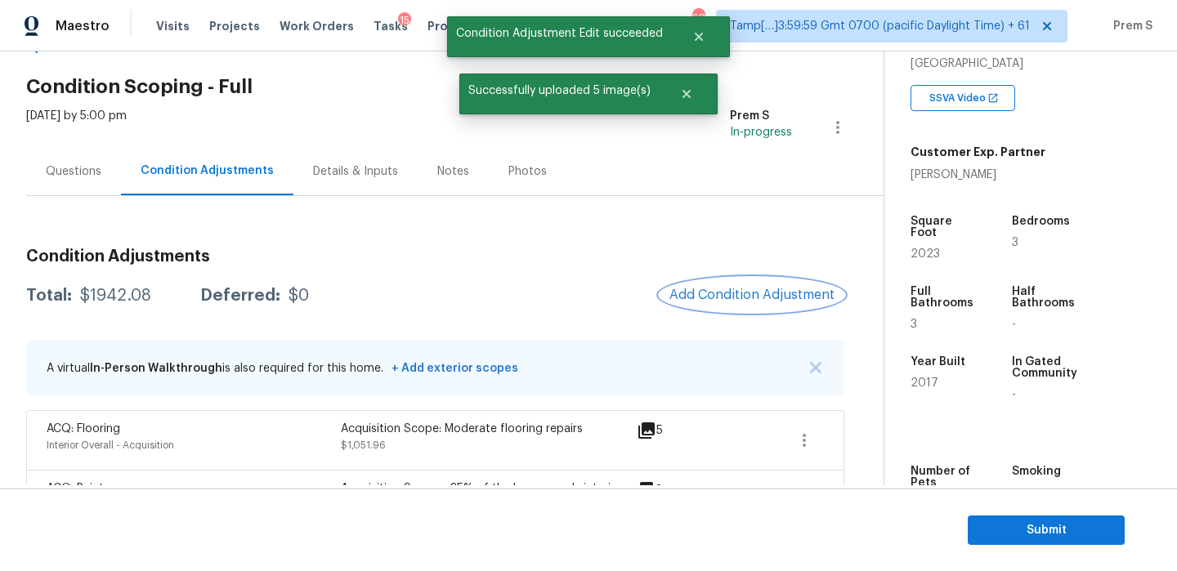
scroll to position [111, 0]
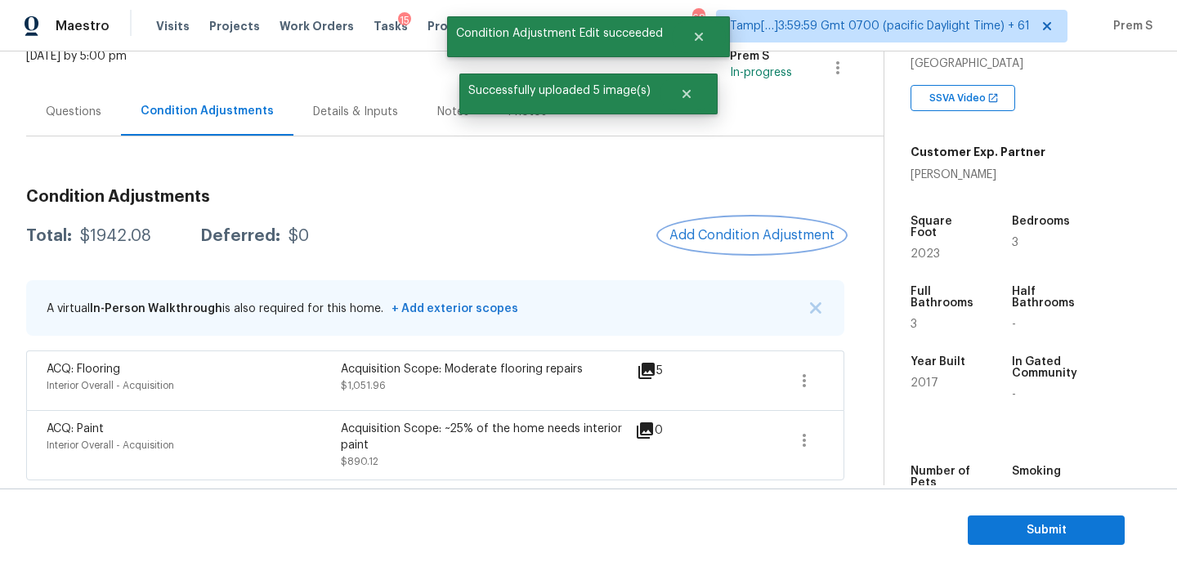
click at [687, 233] on span "Add Condition Adjustment" at bounding box center [752, 235] width 165 height 15
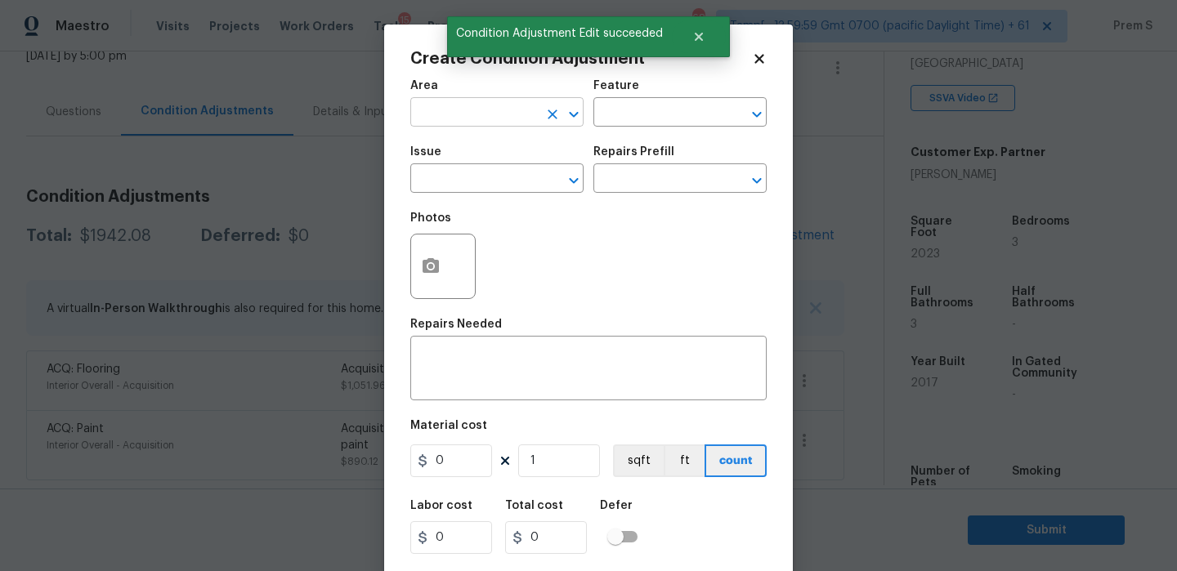
click at [437, 119] on input "text" at bounding box center [474, 113] width 128 height 25
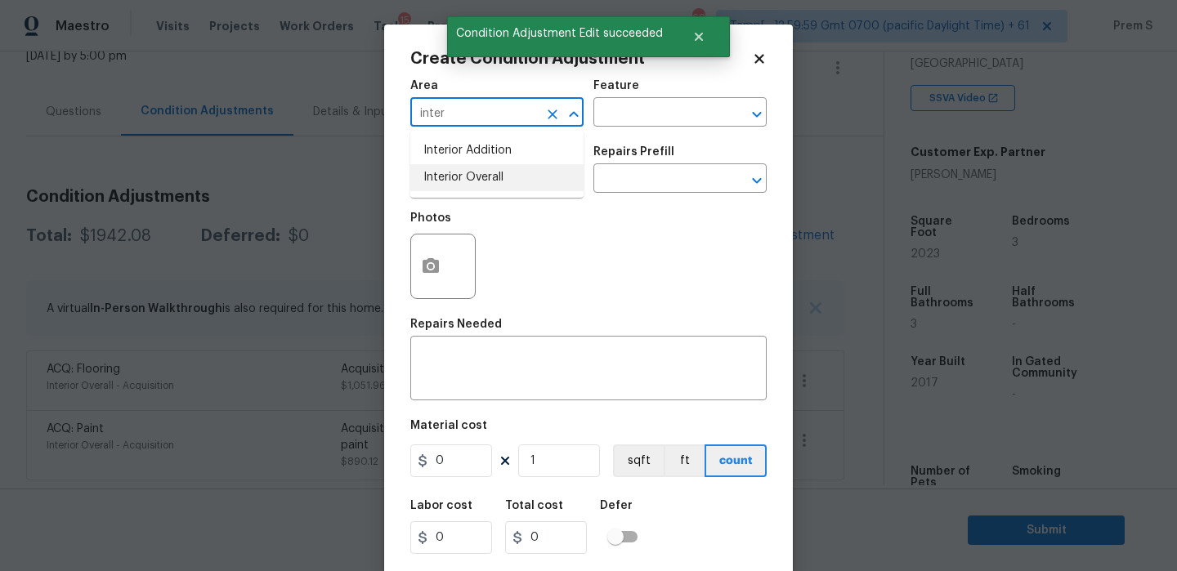
click at [474, 181] on li "Interior Overall" at bounding box center [496, 177] width 173 height 27
type input "Interior Overall"
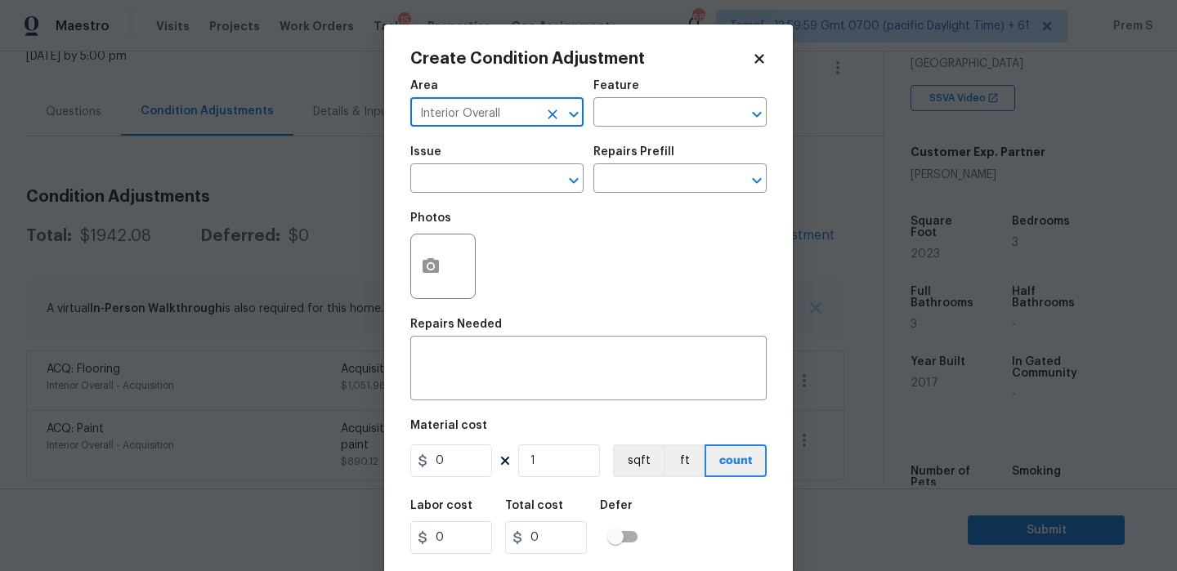
click at [549, 108] on icon "Clear" at bounding box center [552, 114] width 16 height 16
click at [516, 109] on input "text" at bounding box center [474, 113] width 128 height 25
click at [536, 172] on li "Exterior Overall" at bounding box center [496, 177] width 173 height 27
type input "Exterior Overall"
click at [536, 172] on input "text" at bounding box center [474, 180] width 128 height 25
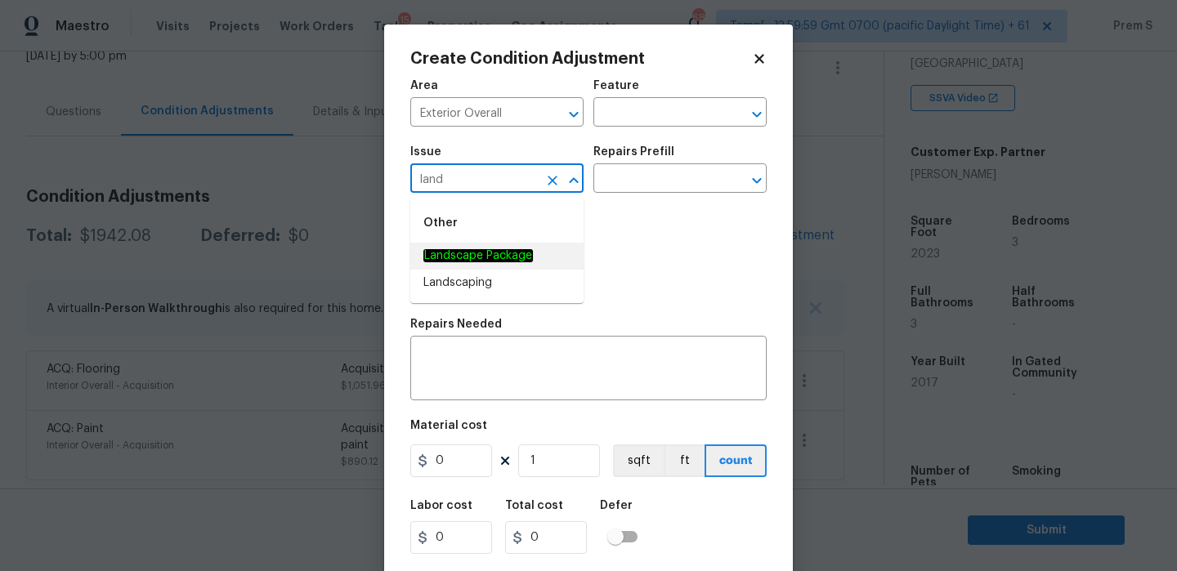
click at [552, 257] on li "Landscape Package" at bounding box center [496, 256] width 173 height 27
type input "Landscape Package"
click at [684, 177] on input "text" at bounding box center [657, 180] width 128 height 25
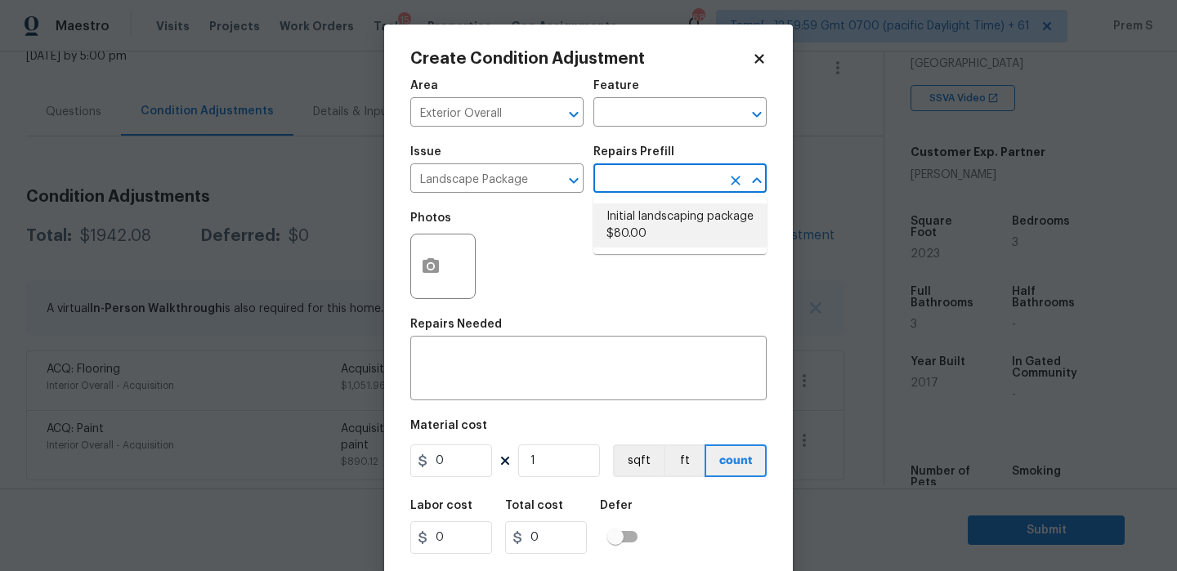
click at [656, 222] on li "Initial landscaping package $80.00" at bounding box center [679, 226] width 173 height 44
type input "Home Readiness Packages"
type textarea "Mowing of grass up to 6" in height. Mow, edge along driveways & sidewalks, trim…"
type input "80"
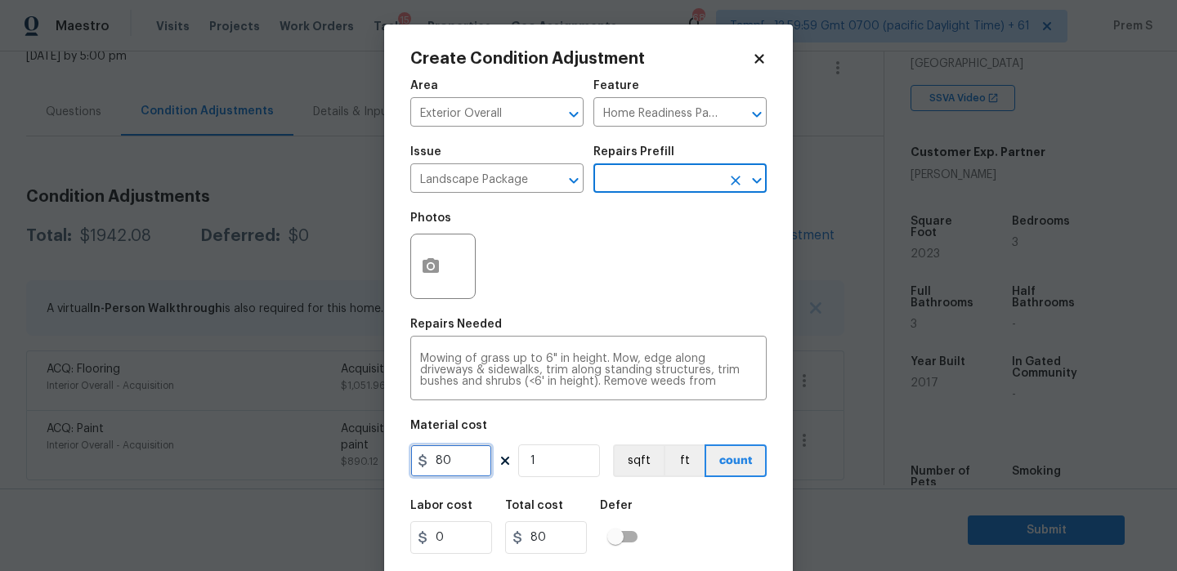
click at [464, 467] on input "80" at bounding box center [451, 461] width 82 height 33
type input "300"
click at [675, 531] on div "Labor cost 0 Total cost 80 Defer" at bounding box center [588, 527] width 356 height 74
type input "300"
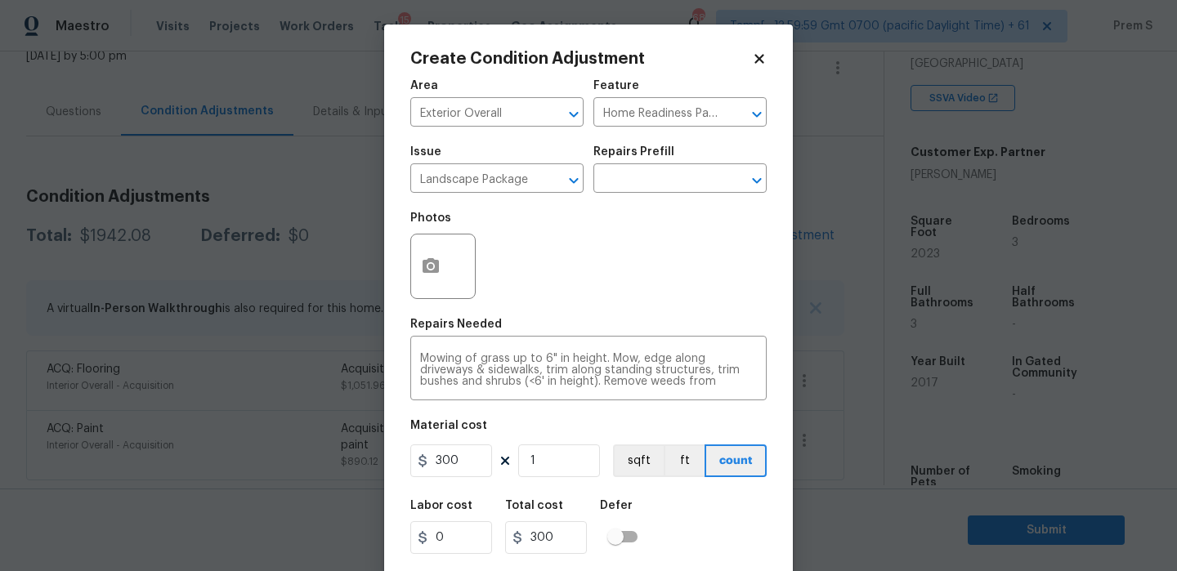
scroll to position [39, 0]
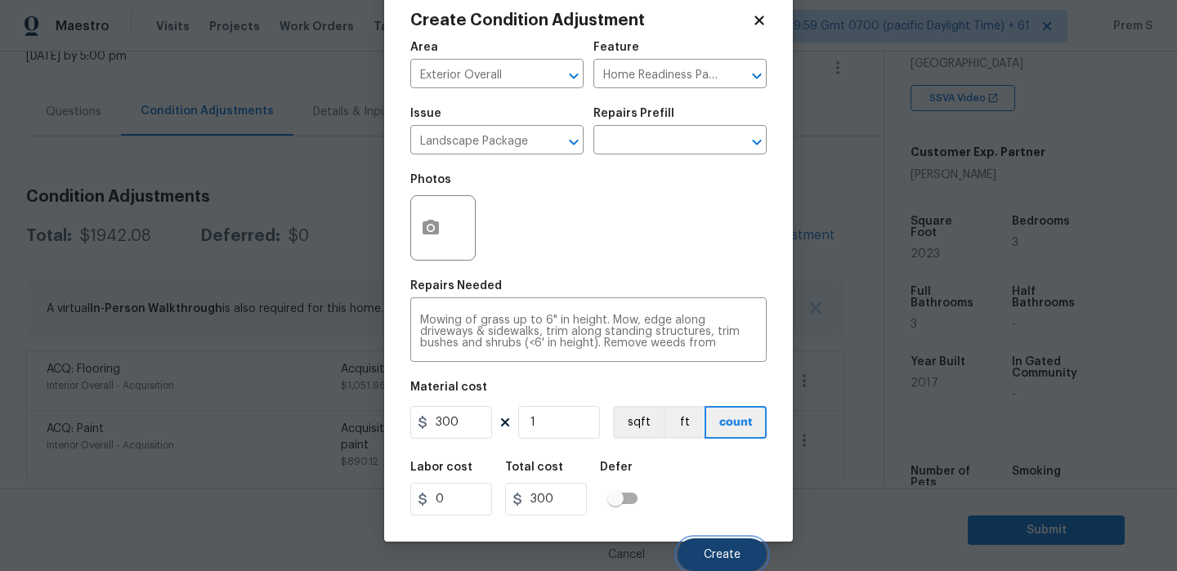
click at [705, 552] on span "Create" at bounding box center [722, 555] width 37 height 12
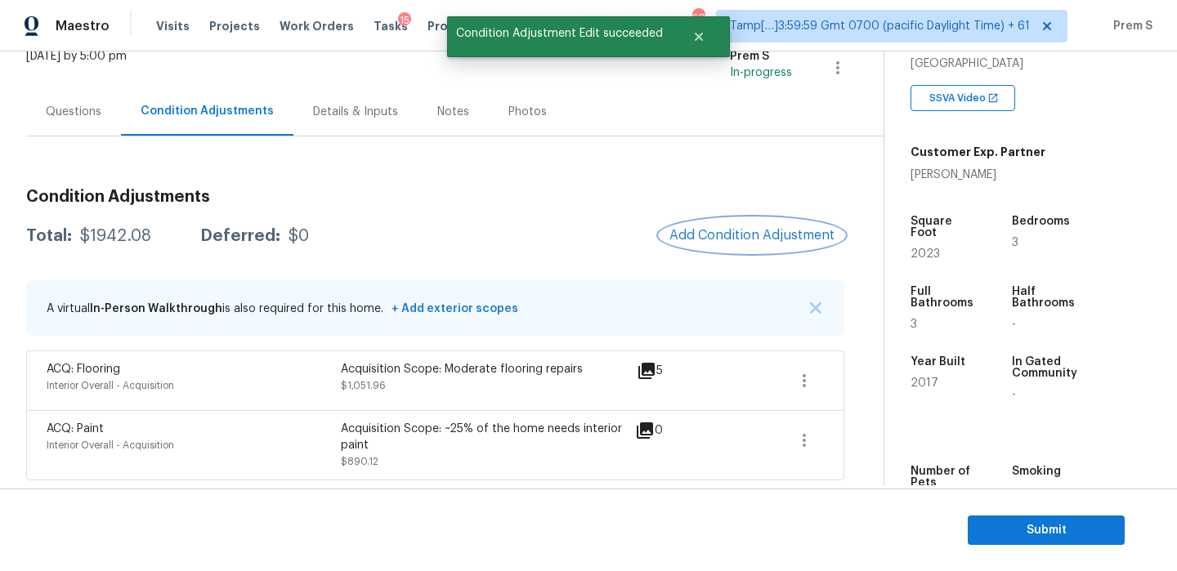
scroll to position [0, 0]
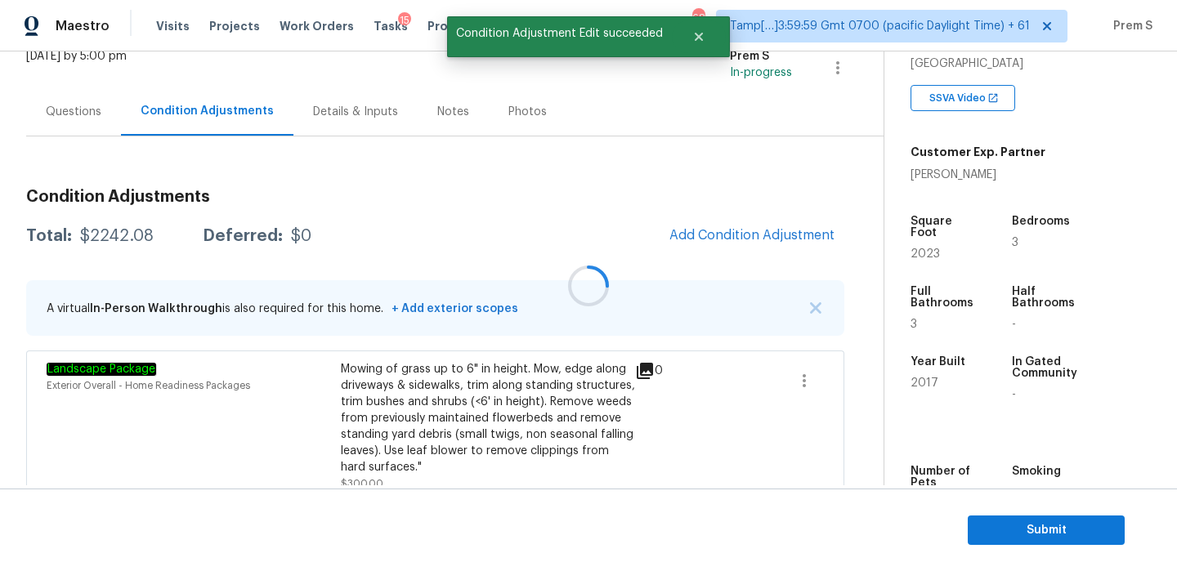
click at [705, 238] on div at bounding box center [588, 285] width 1177 height 571
click at [705, 238] on span "Add Condition Adjustment" at bounding box center [752, 235] width 165 height 15
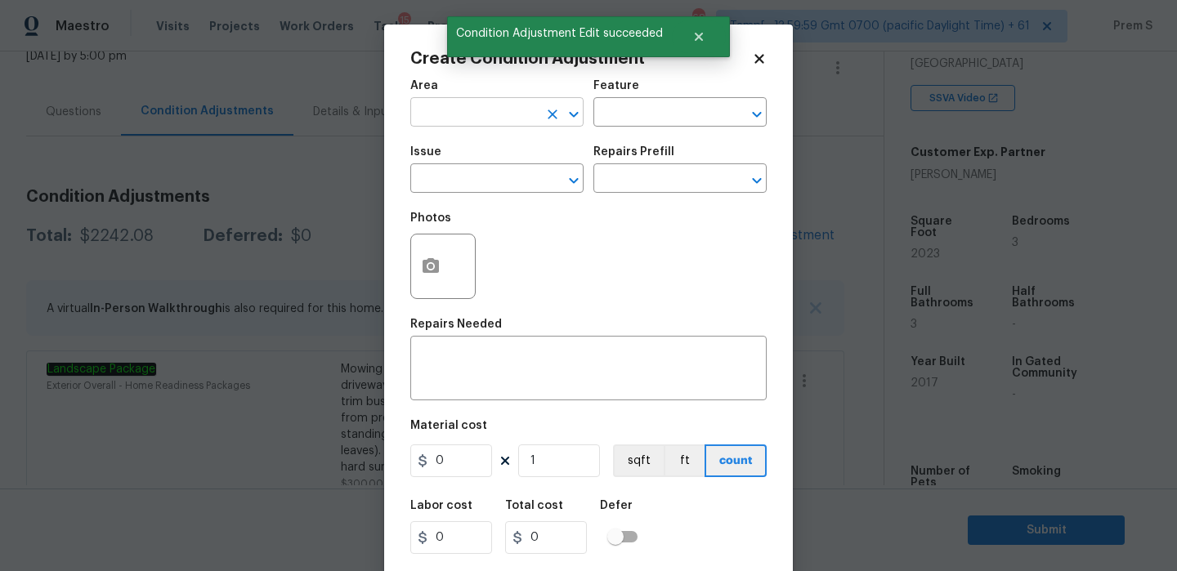
click at [434, 114] on input "text" at bounding box center [474, 113] width 128 height 25
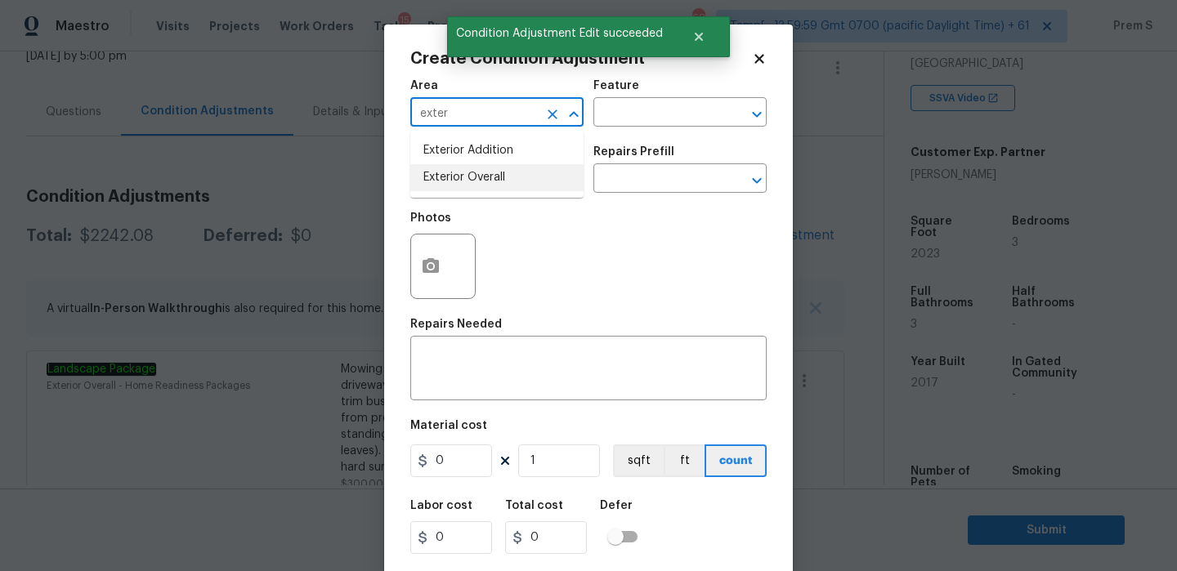
click at [437, 176] on li "Exterior Overall" at bounding box center [496, 177] width 173 height 27
type input "Exterior Overall"
click at [437, 176] on input "text" at bounding box center [474, 180] width 128 height 25
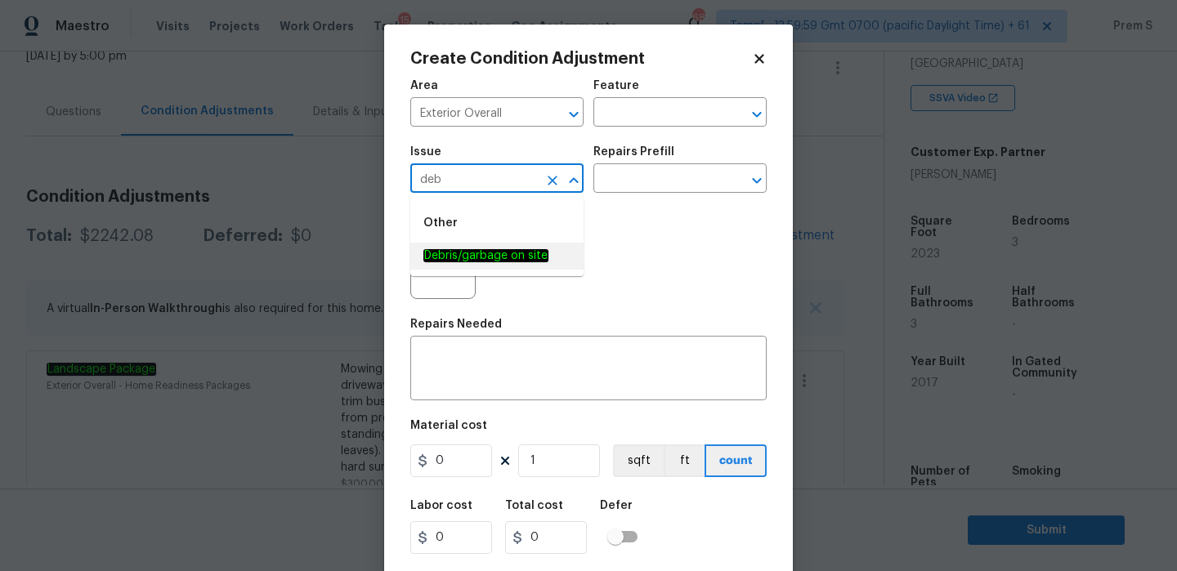
click at [469, 266] on li "Debris/garbage on site" at bounding box center [496, 256] width 173 height 27
type input "Debris/garbage on site"
click at [468, 345] on div "x ​" at bounding box center [588, 370] width 356 height 60
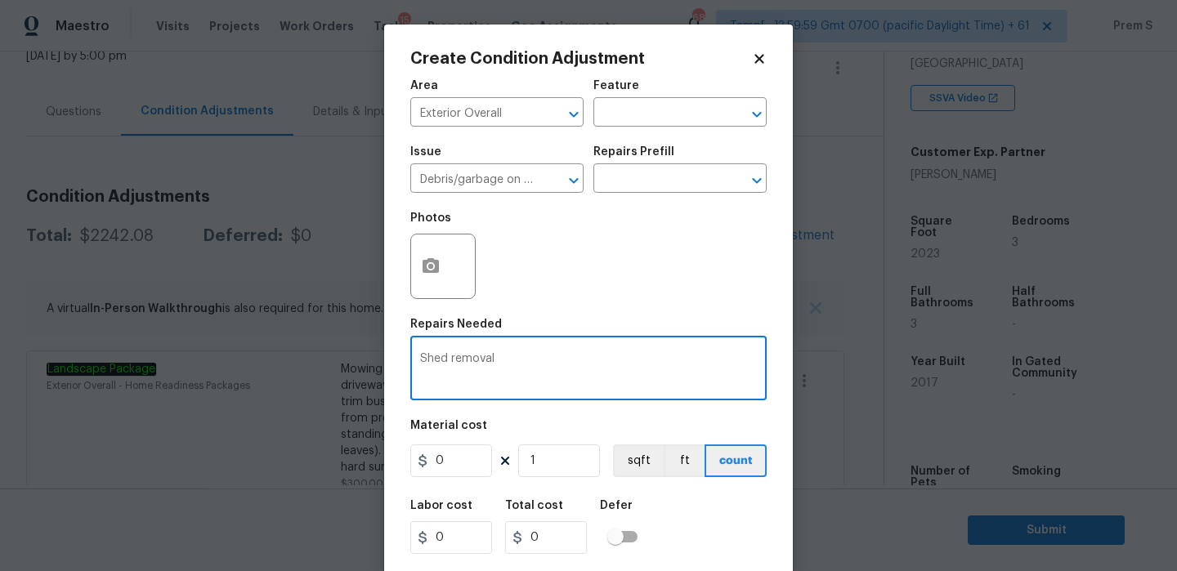
type textarea "Shed removal"
click at [463, 460] on input "0" at bounding box center [451, 461] width 82 height 33
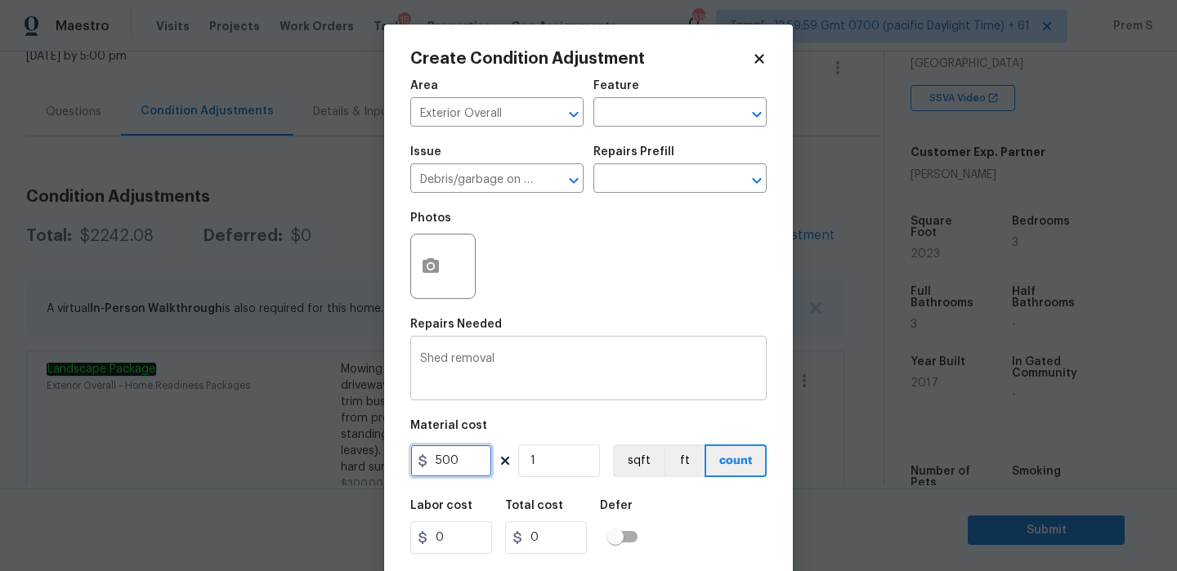
type input "500"
click at [418, 360] on div "Shed removal x ​" at bounding box center [588, 370] width 356 height 60
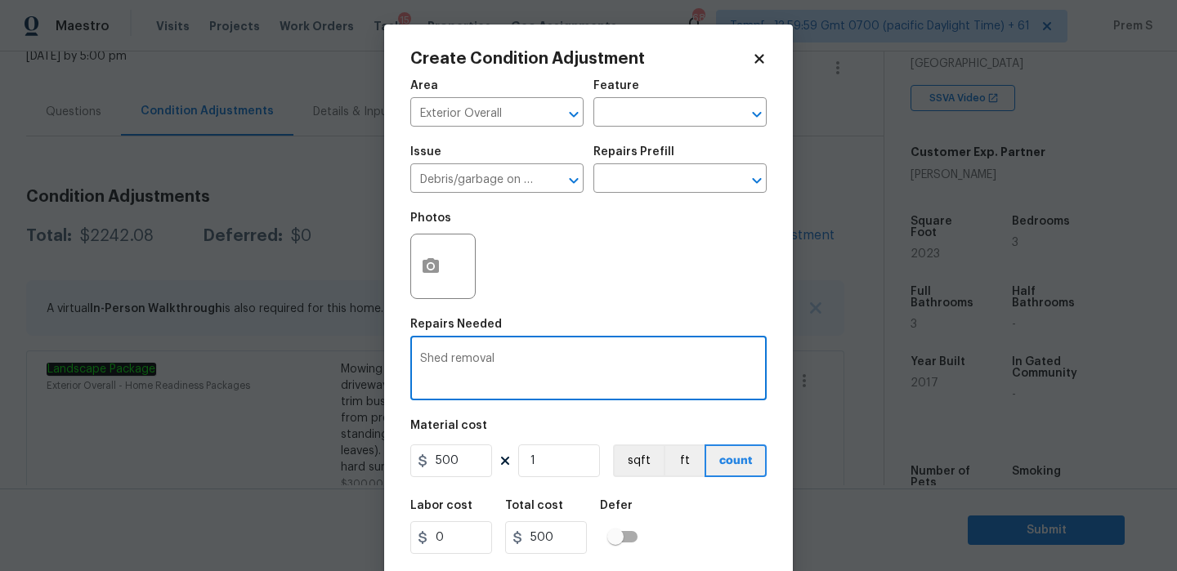
click at [433, 356] on textarea "Shed removal" at bounding box center [588, 370] width 337 height 34
type textarea "Debris removal"
click at [437, 271] on icon "button" at bounding box center [431, 265] width 16 height 15
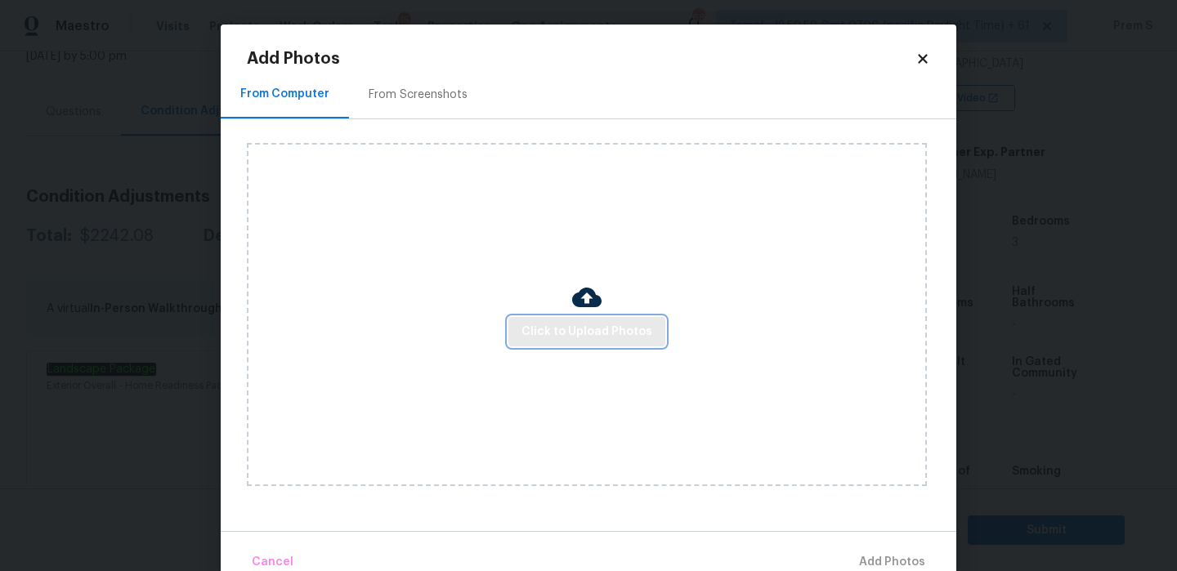
click at [581, 327] on span "Click to Upload Photos" at bounding box center [587, 332] width 131 height 20
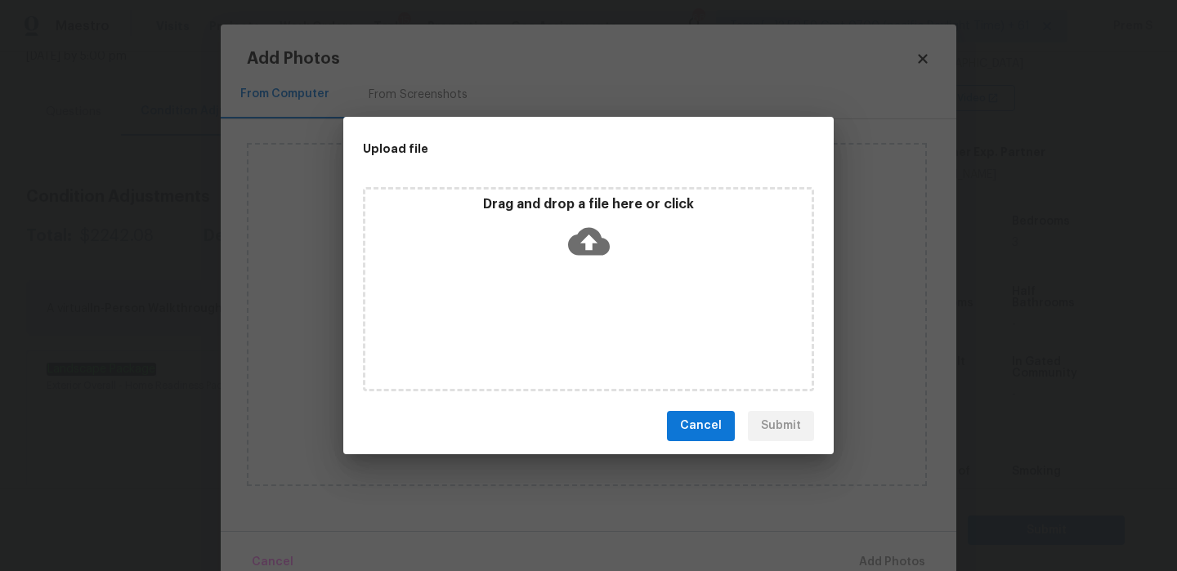
click at [598, 249] on icon at bounding box center [589, 241] width 42 height 28
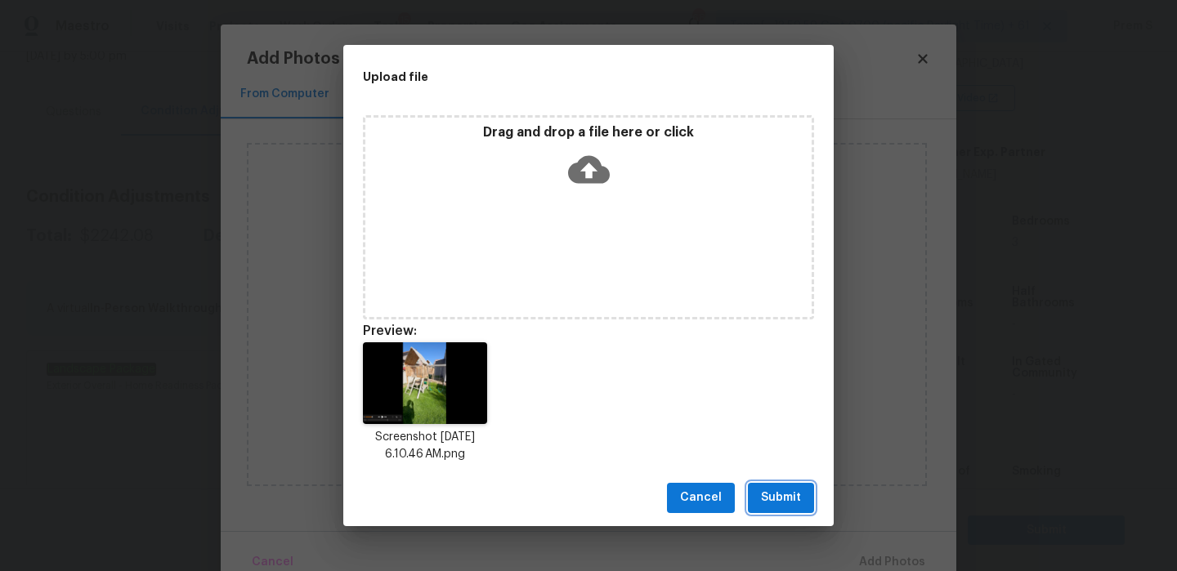
click at [811, 500] on button "Submit" at bounding box center [781, 498] width 66 height 30
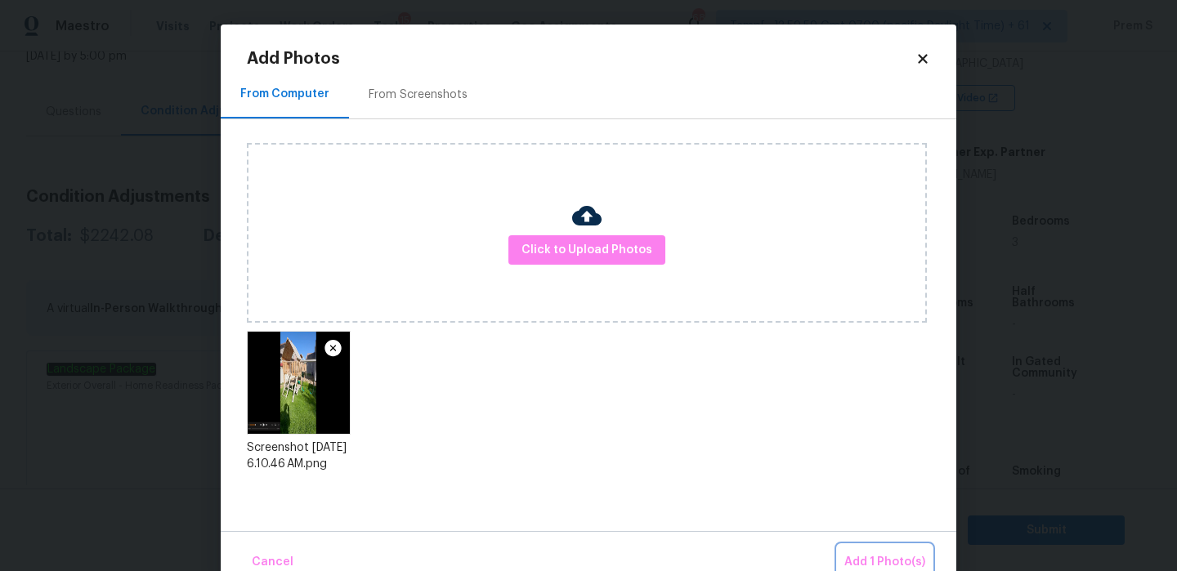
click at [868, 552] on button "Add 1 Photo(s)" at bounding box center [885, 562] width 94 height 35
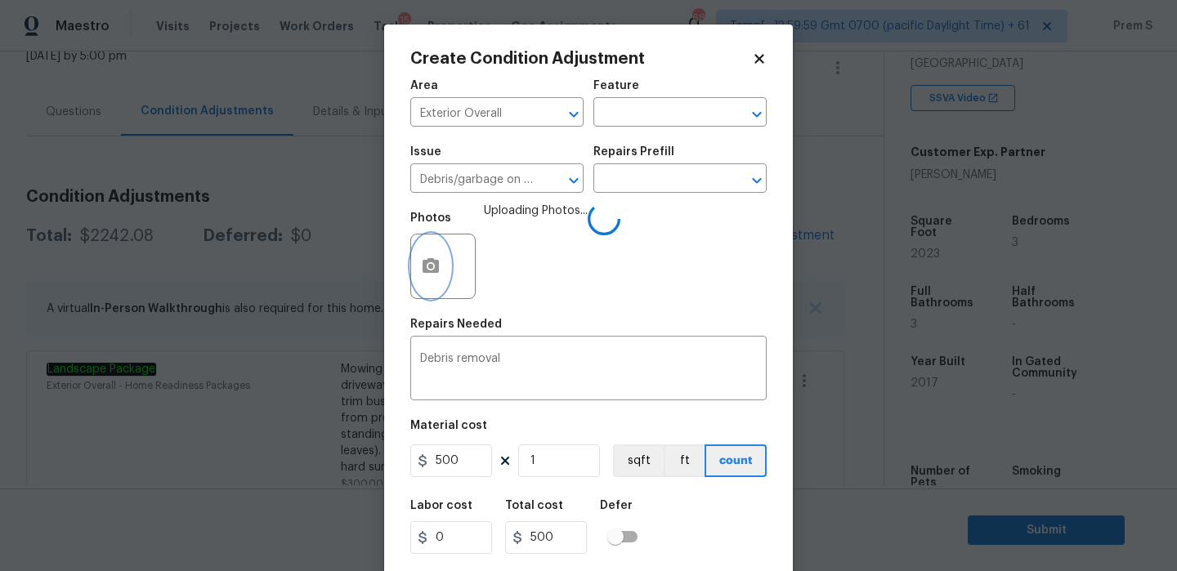
scroll to position [39, 0]
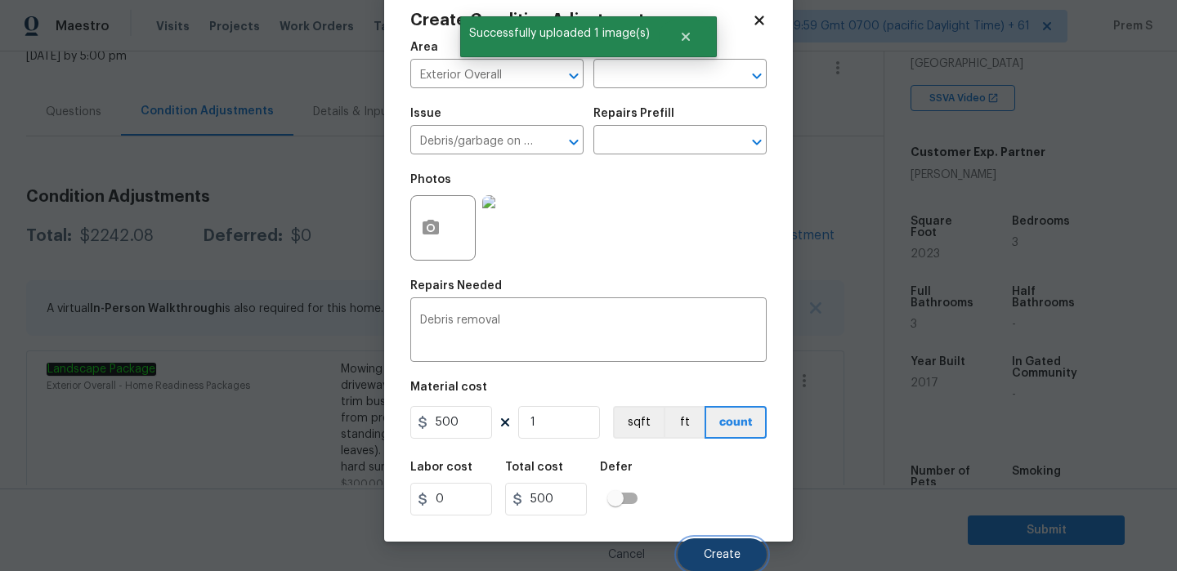
click at [716, 550] on span "Create" at bounding box center [722, 555] width 37 height 12
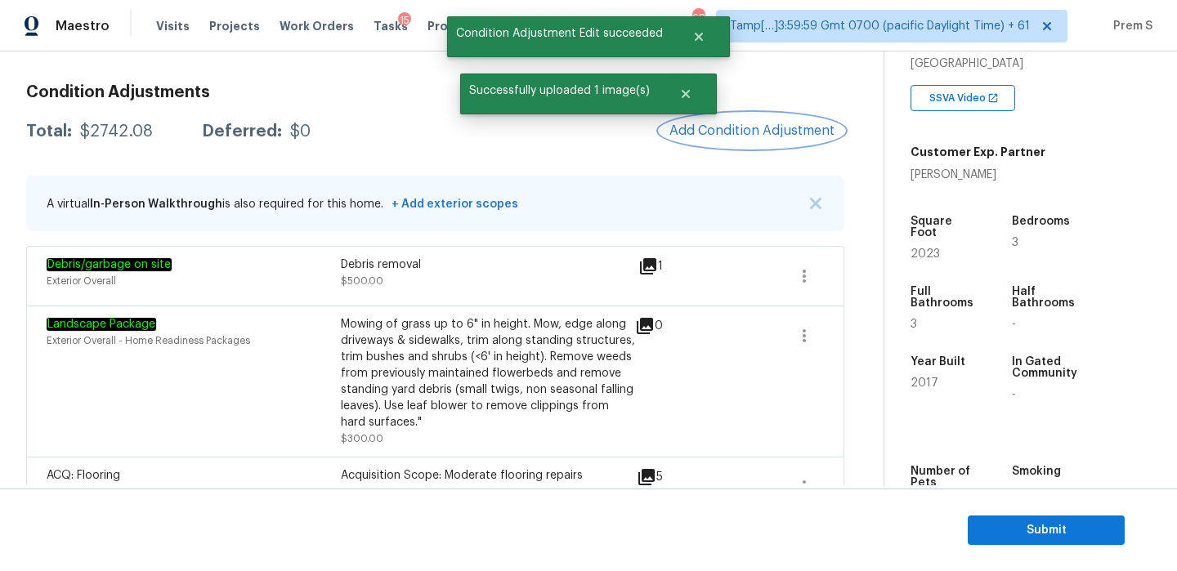
scroll to position [190, 0]
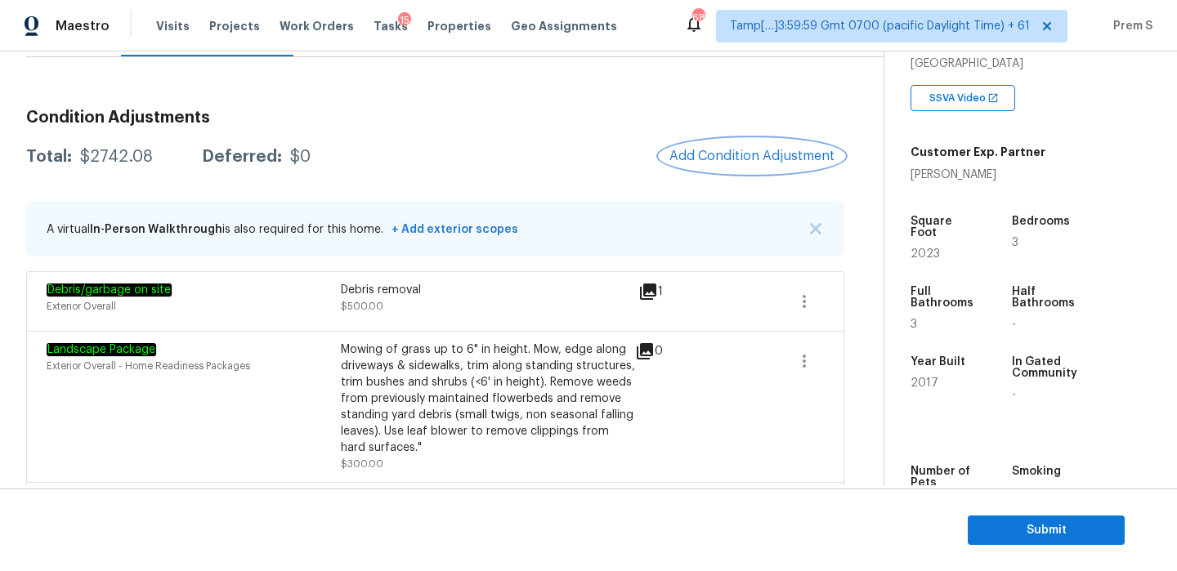
click at [768, 146] on button "Add Condition Adjustment" at bounding box center [752, 156] width 185 height 34
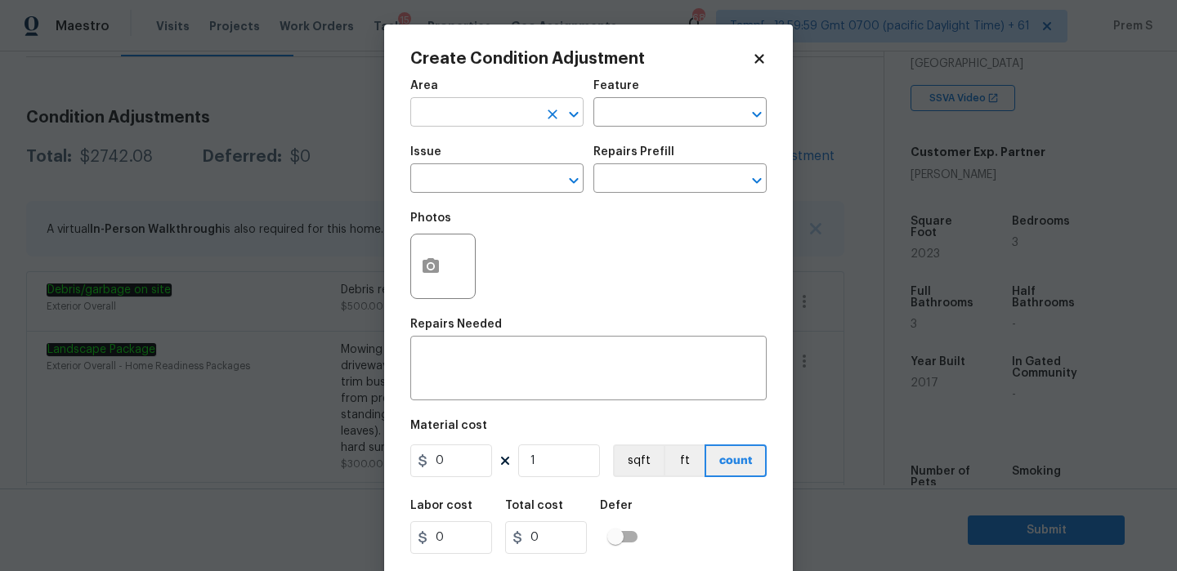
click at [520, 116] on input "text" at bounding box center [474, 113] width 128 height 25
click at [494, 158] on li "HVAC" at bounding box center [496, 150] width 173 height 27
type input "HVAC"
click at [499, 181] on input "text" at bounding box center [474, 180] width 128 height 25
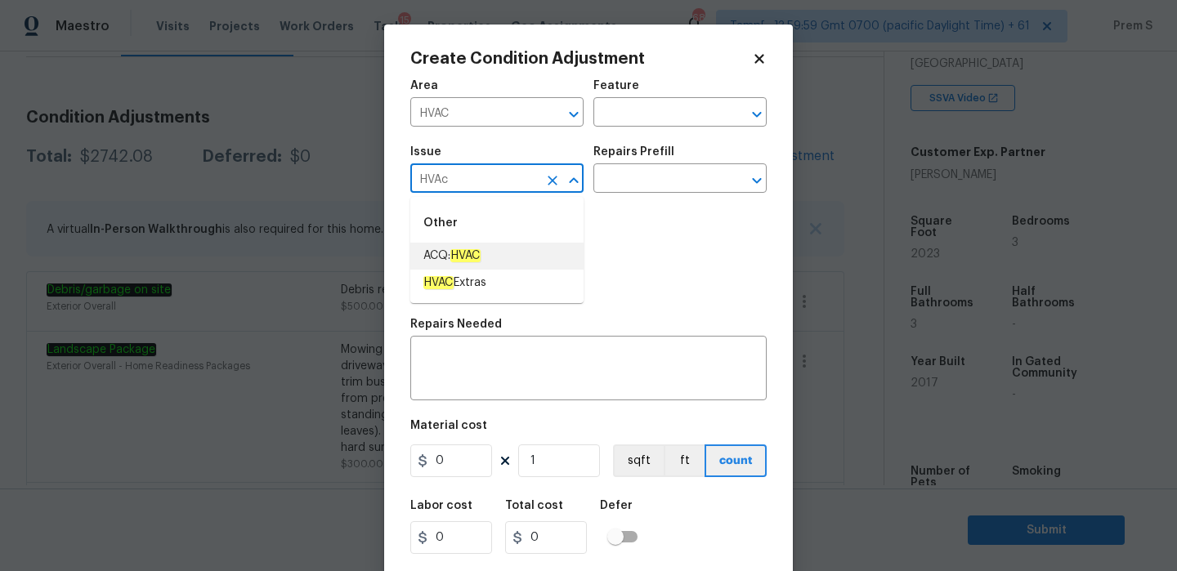
click at [489, 259] on li "ACQ: HVAC" at bounding box center [496, 256] width 173 height 27
type input "ACQ: HVAC"
click at [460, 374] on textarea at bounding box center [588, 370] width 337 height 34
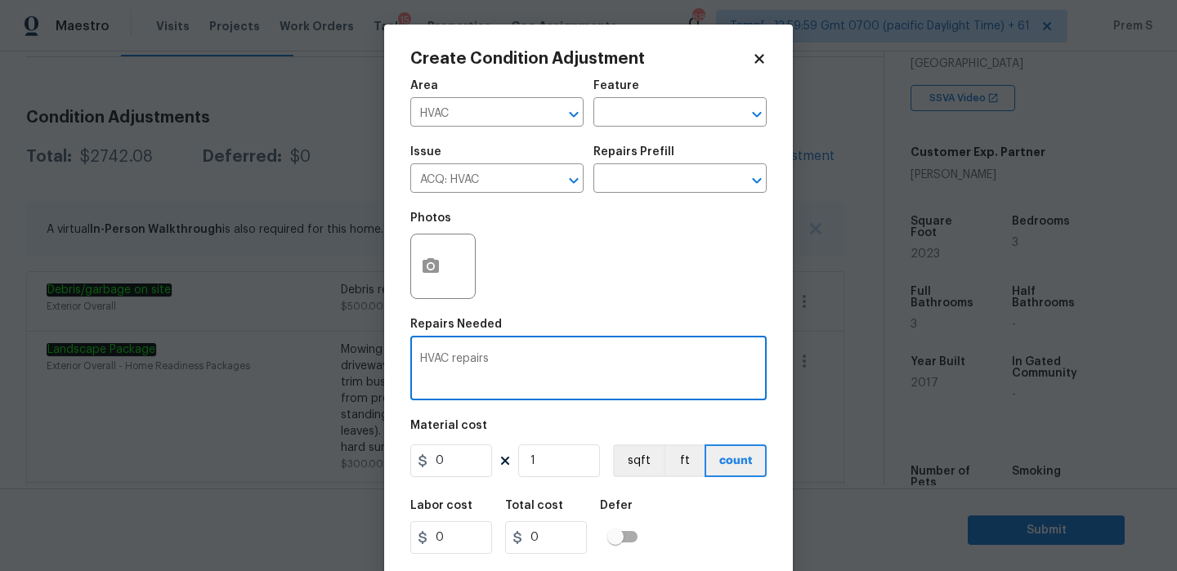
type textarea "HVAC repairs"
click at [457, 464] on input "0" at bounding box center [451, 461] width 82 height 33
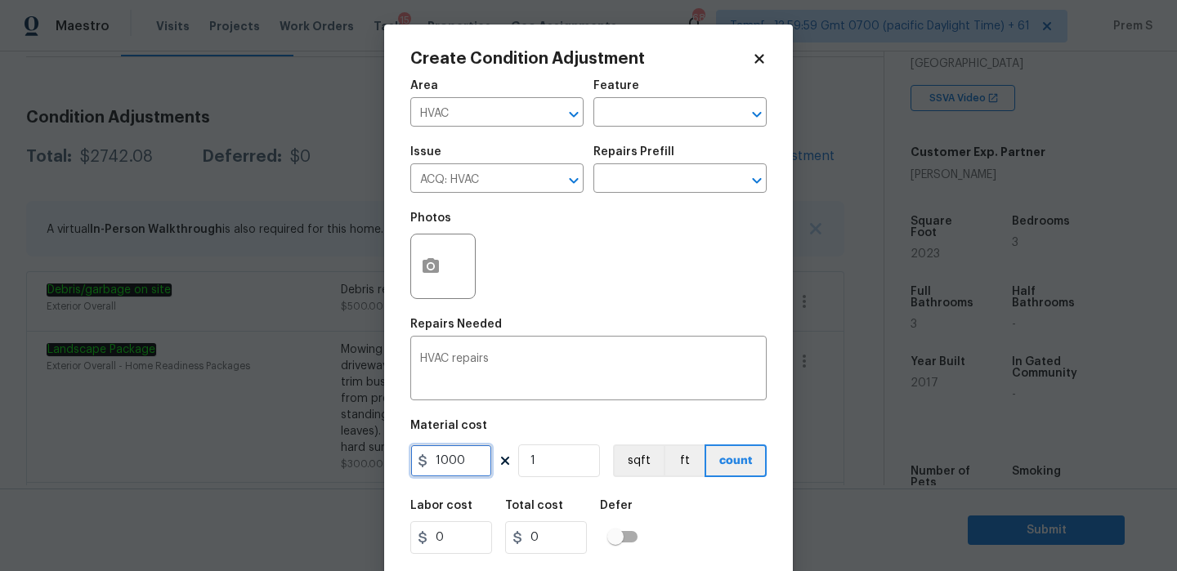
type input "1000"
click at [691, 545] on div "Labor cost 0 Total cost 1000 Defer" at bounding box center [588, 527] width 356 height 74
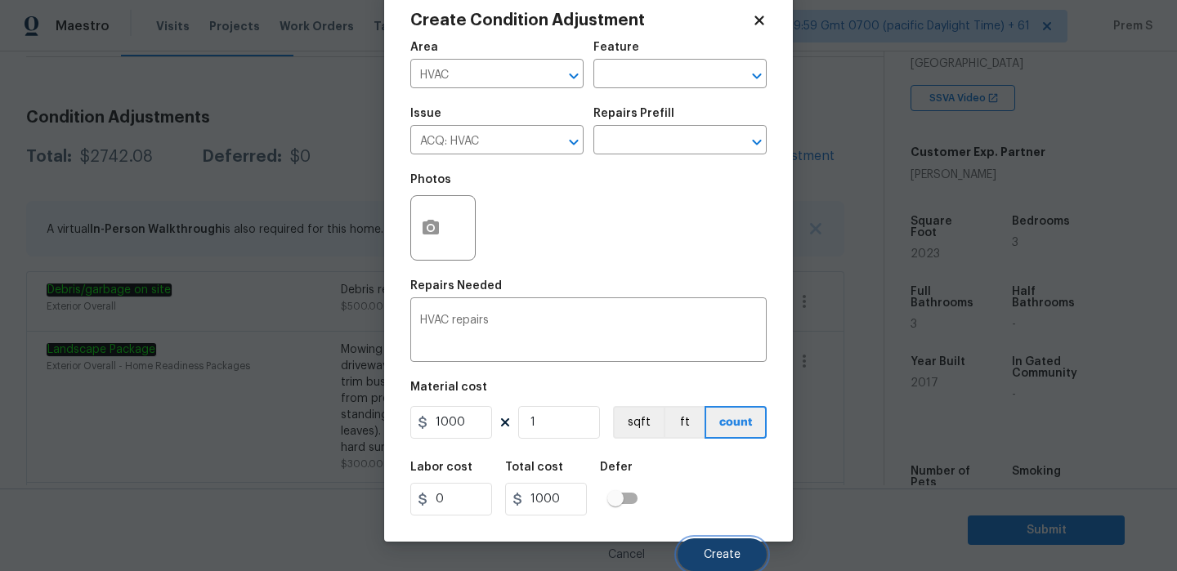
click at [742, 558] on button "Create" at bounding box center [722, 555] width 89 height 33
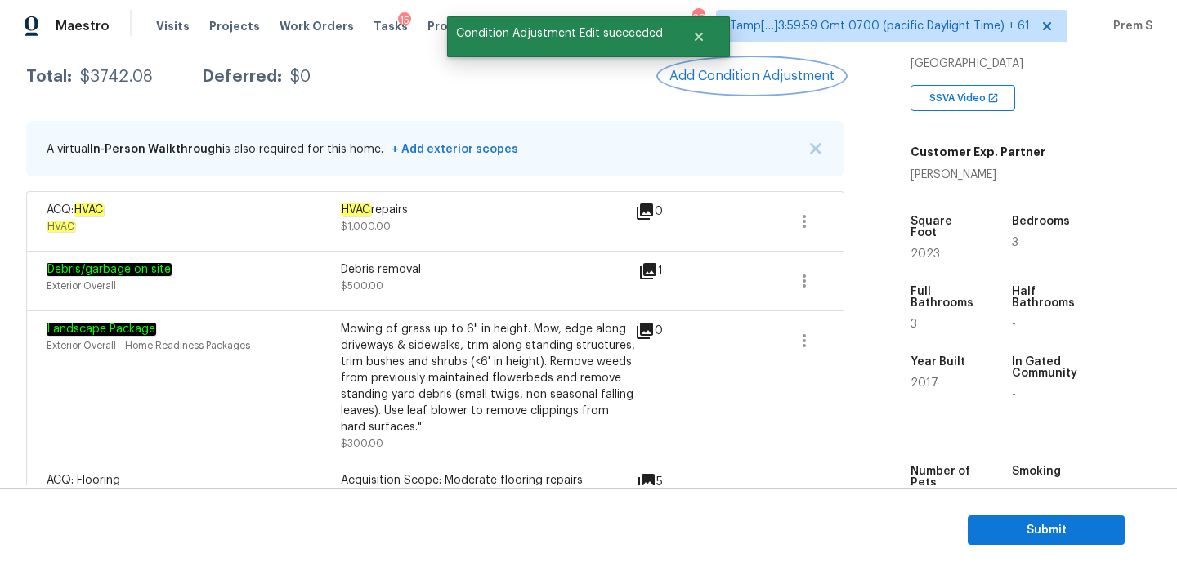
scroll to position [268, 0]
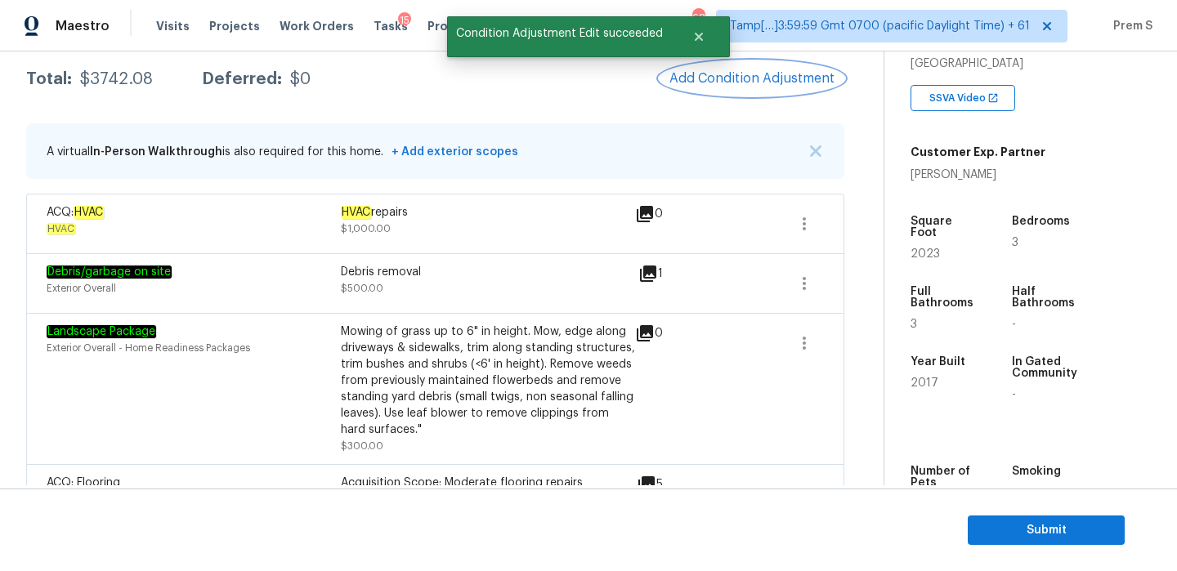
click at [793, 90] on button "Add Condition Adjustment" at bounding box center [752, 78] width 185 height 34
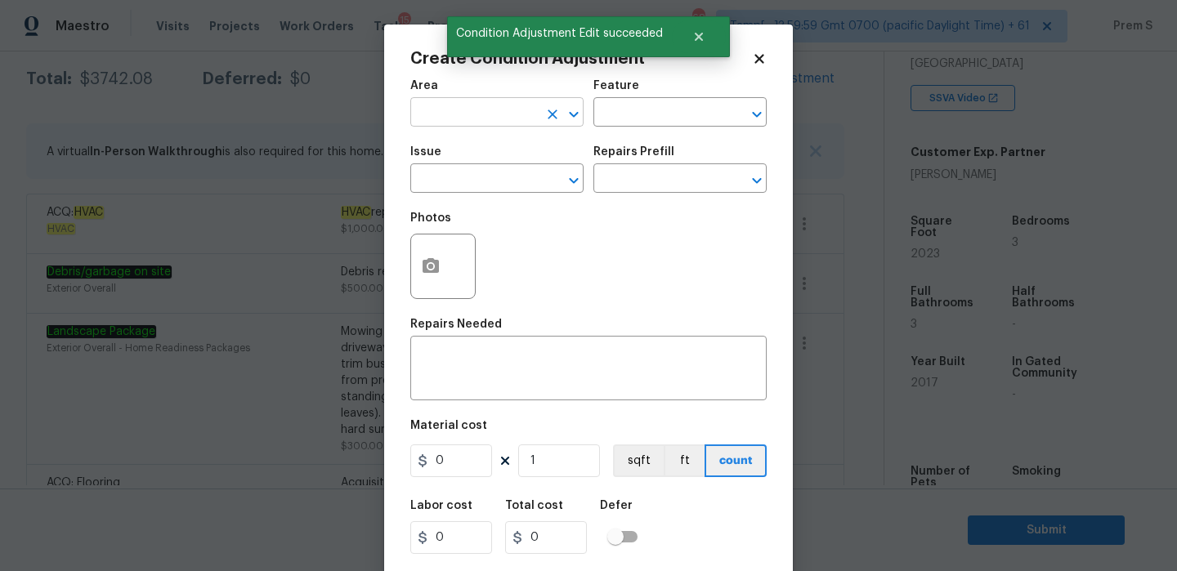
click at [509, 123] on input "text" at bounding box center [474, 113] width 128 height 25
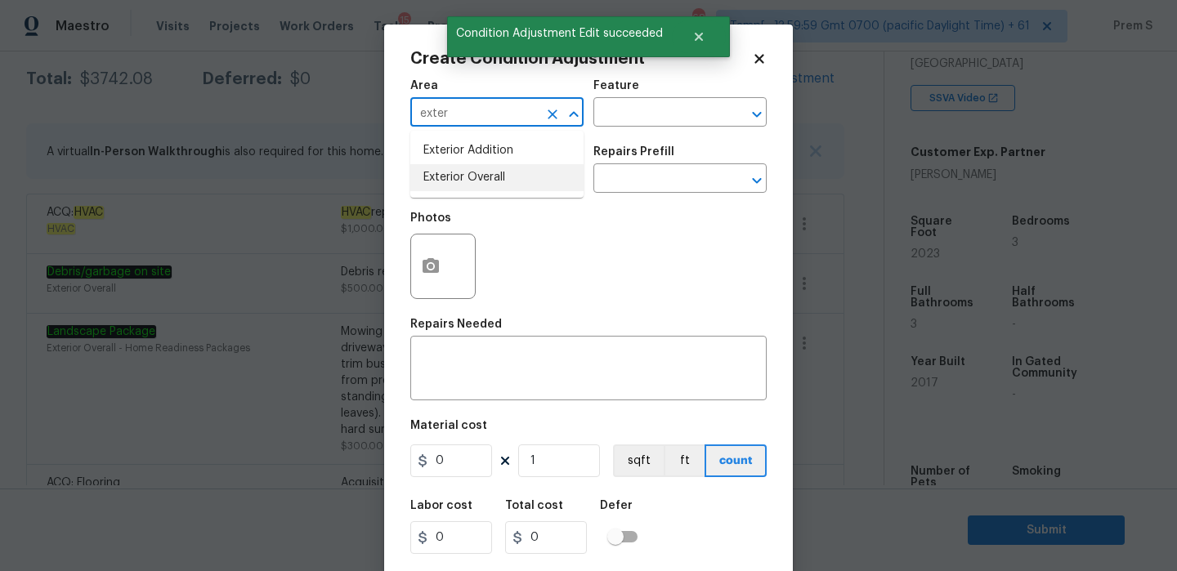
click at [499, 176] on li "Exterior Overall" at bounding box center [496, 177] width 173 height 27
type input "Exterior Overall"
click at [499, 176] on input "text" at bounding box center [474, 180] width 128 height 25
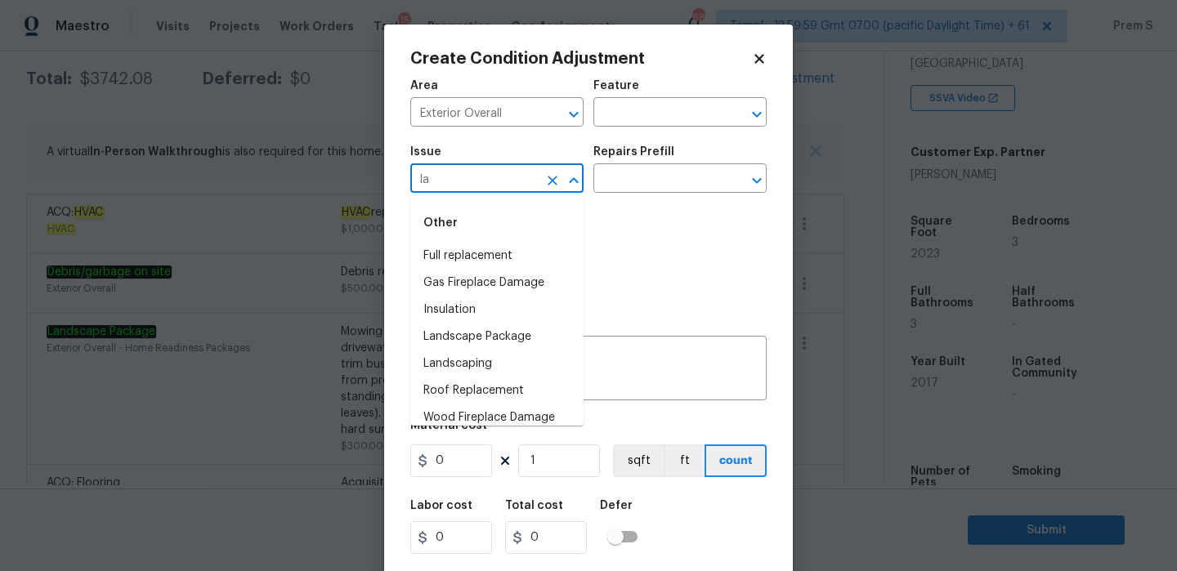
type input "l"
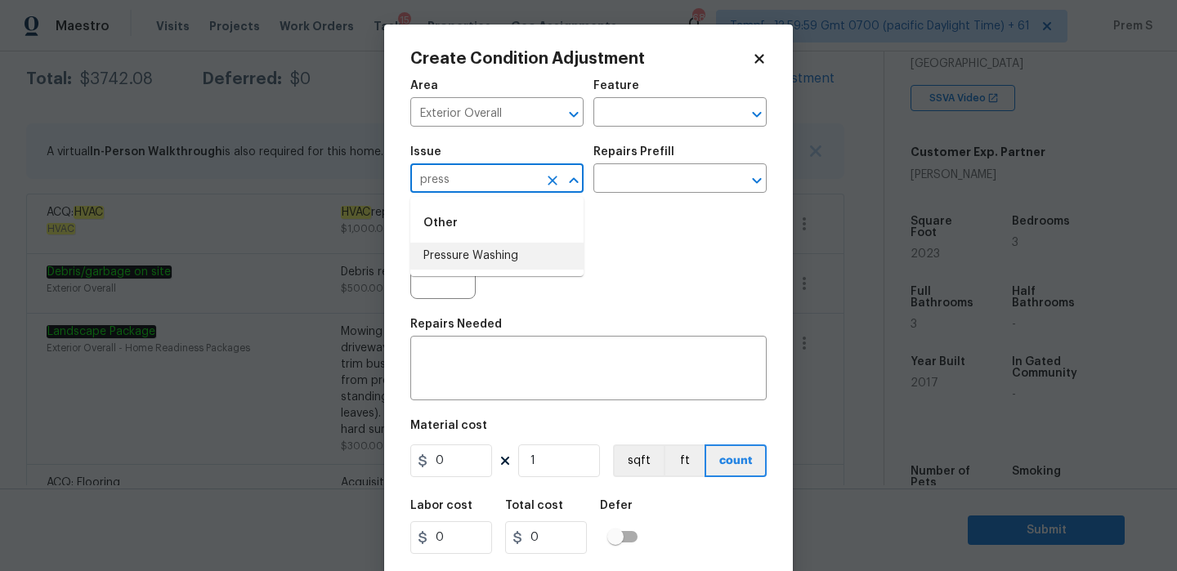
click at [491, 254] on li "Pressure Washing" at bounding box center [496, 256] width 173 height 27
type input "Pressure Washing"
click at [454, 391] on div "x ​" at bounding box center [588, 370] width 356 height 60
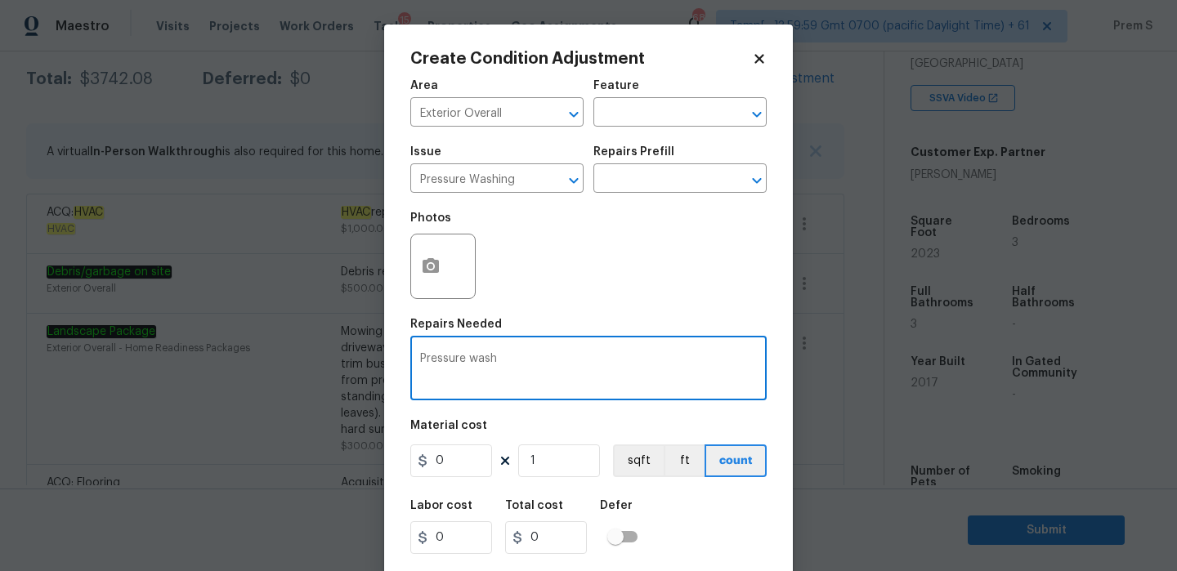
type textarea "Pressure wash"
click at [477, 471] on input "0" at bounding box center [451, 461] width 82 height 33
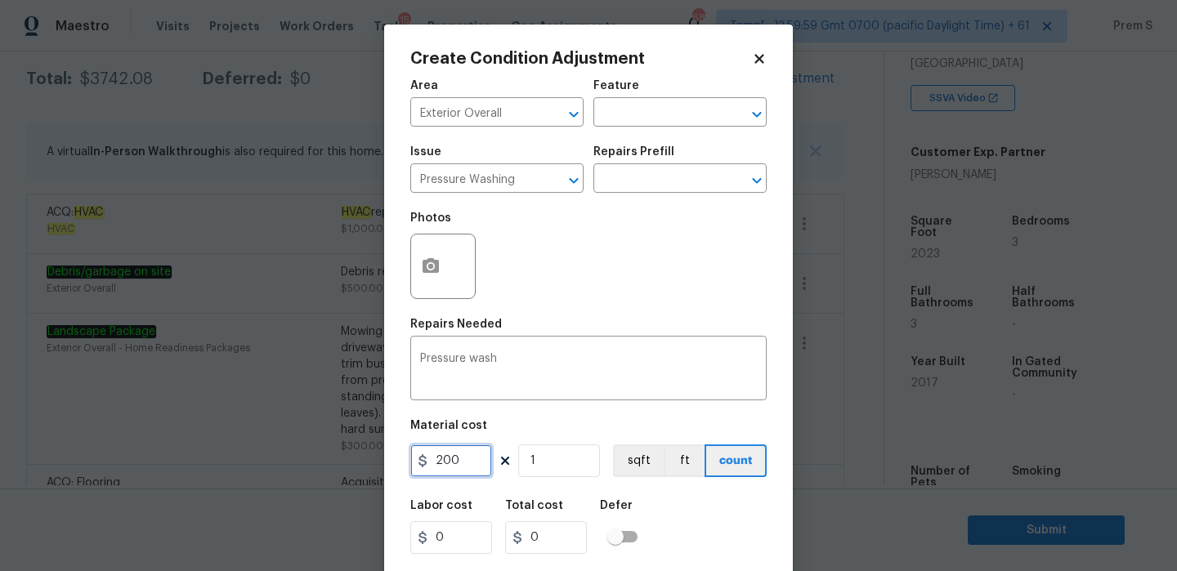
type input "200"
click at [674, 514] on div "Labor cost 0 Total cost 200 Defer" at bounding box center [588, 527] width 356 height 74
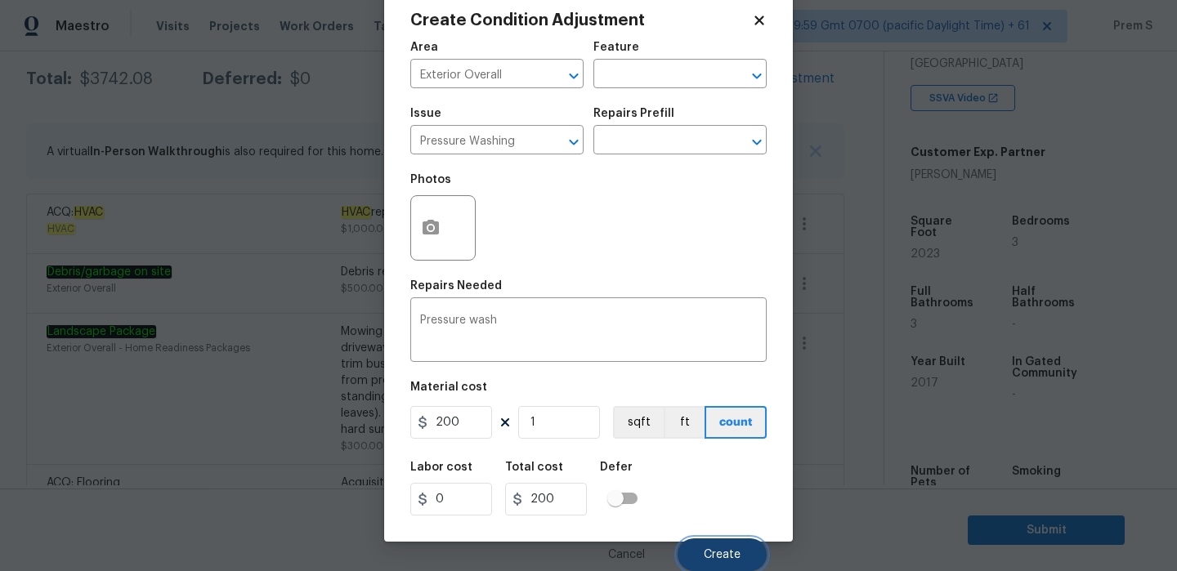
click at [720, 567] on button "Create" at bounding box center [722, 555] width 89 height 33
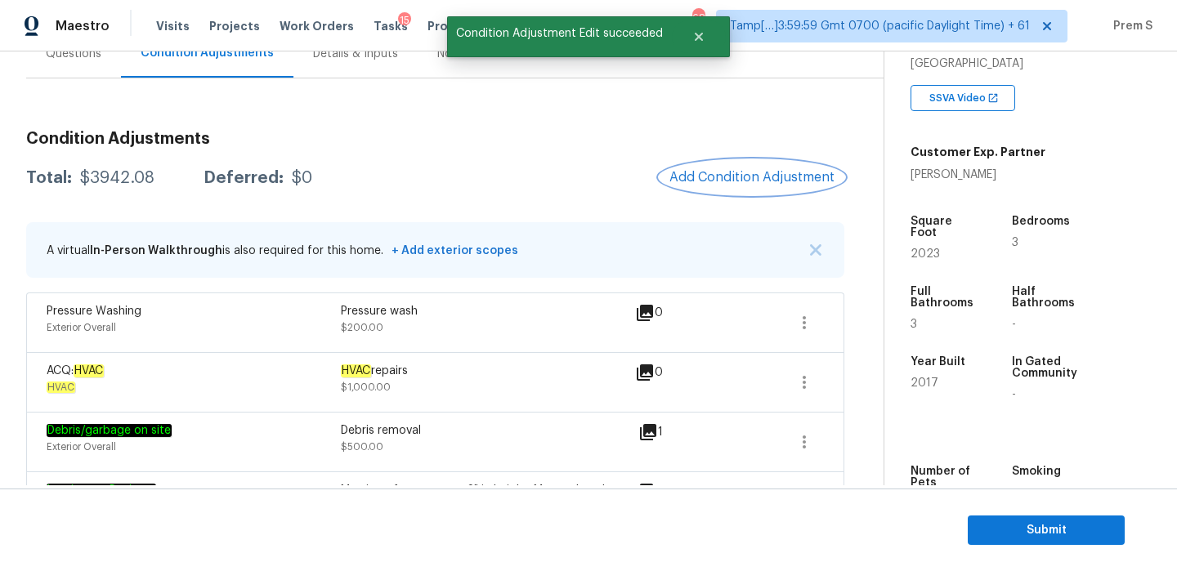
scroll to position [158, 0]
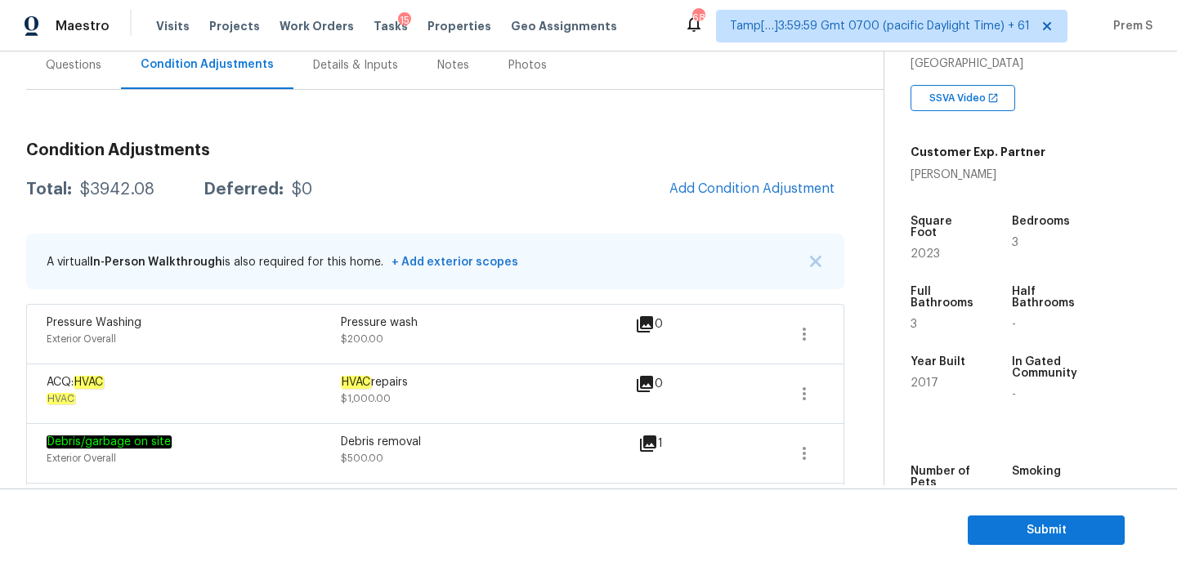
click at [56, 72] on div "Questions" at bounding box center [74, 65] width 56 height 16
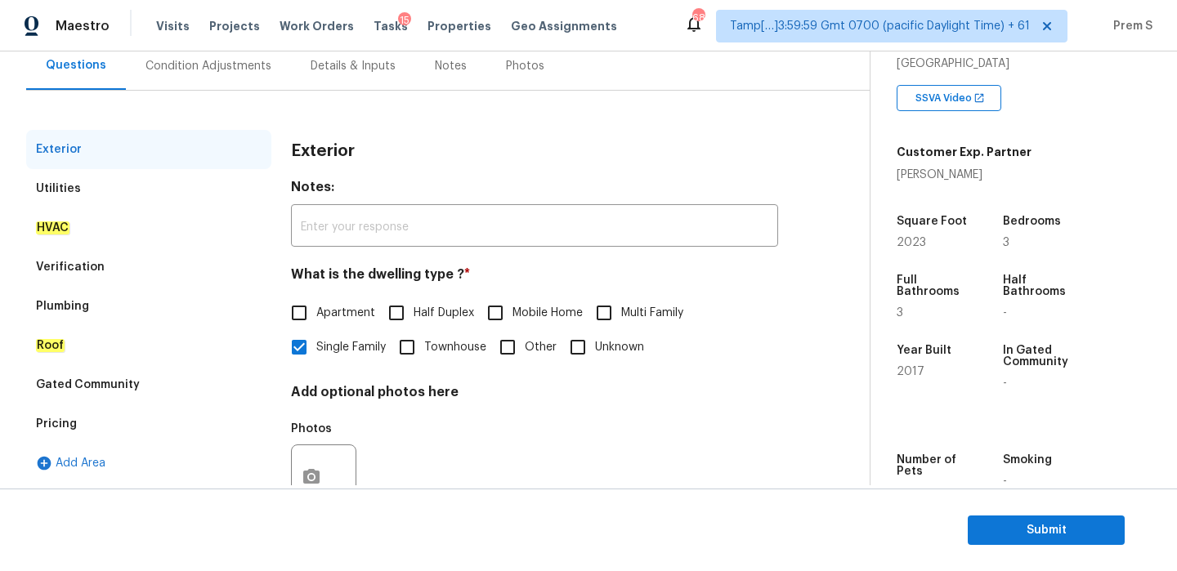
click at [137, 425] on div "Pricing" at bounding box center [148, 424] width 245 height 39
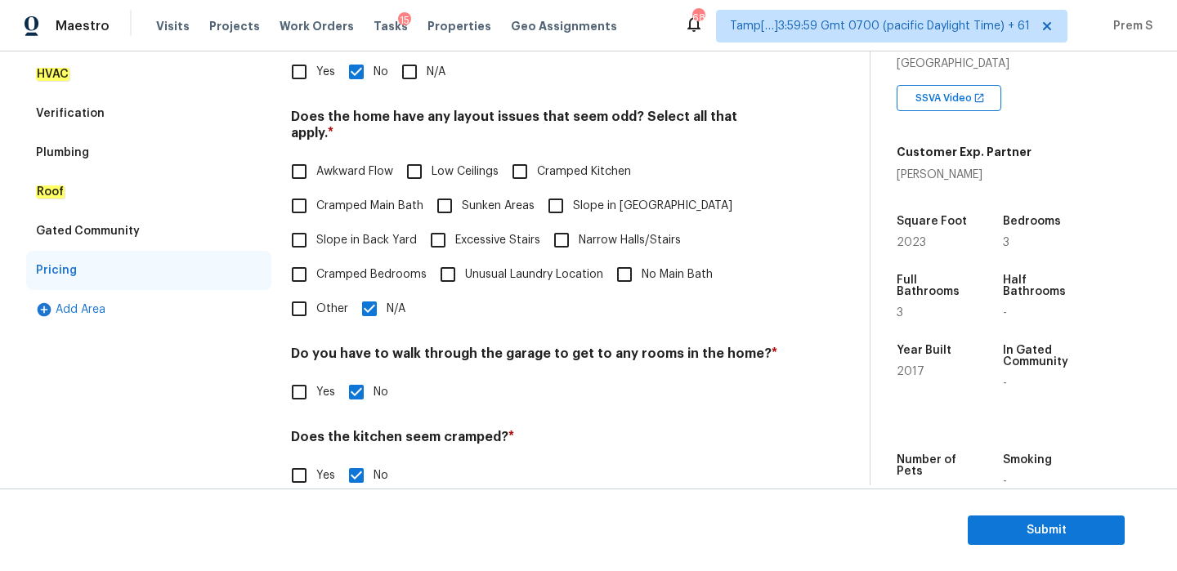
scroll to position [278, 0]
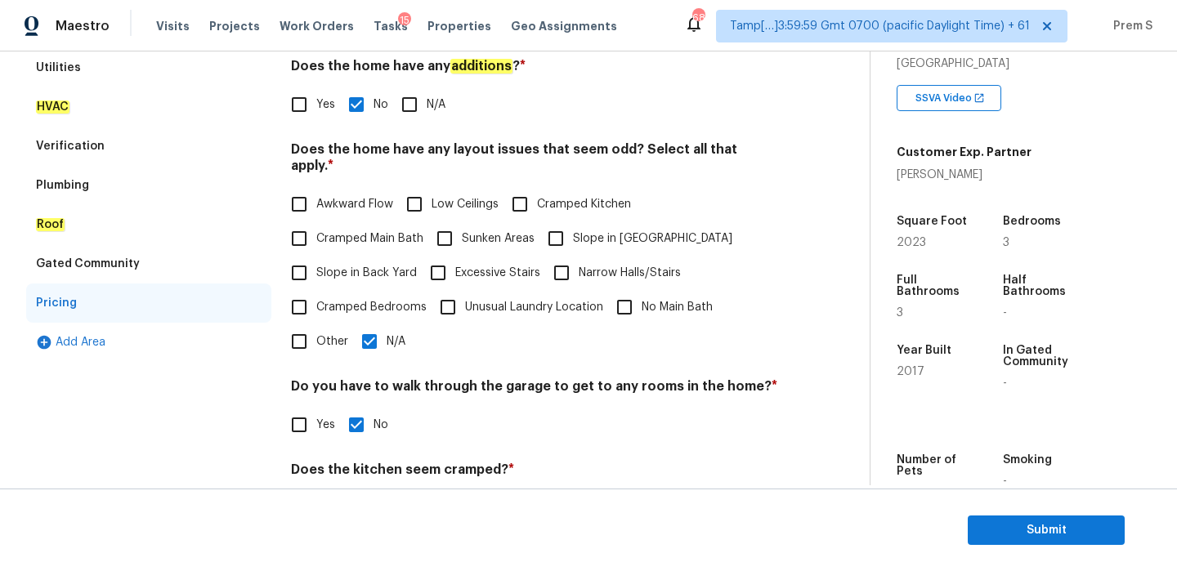
click at [567, 230] on input "Slope in [GEOGRAPHIC_DATA]" at bounding box center [556, 239] width 34 height 34
checkbox input "true"
click at [367, 341] on input "N/A" at bounding box center [369, 343] width 34 height 34
checkbox input "false"
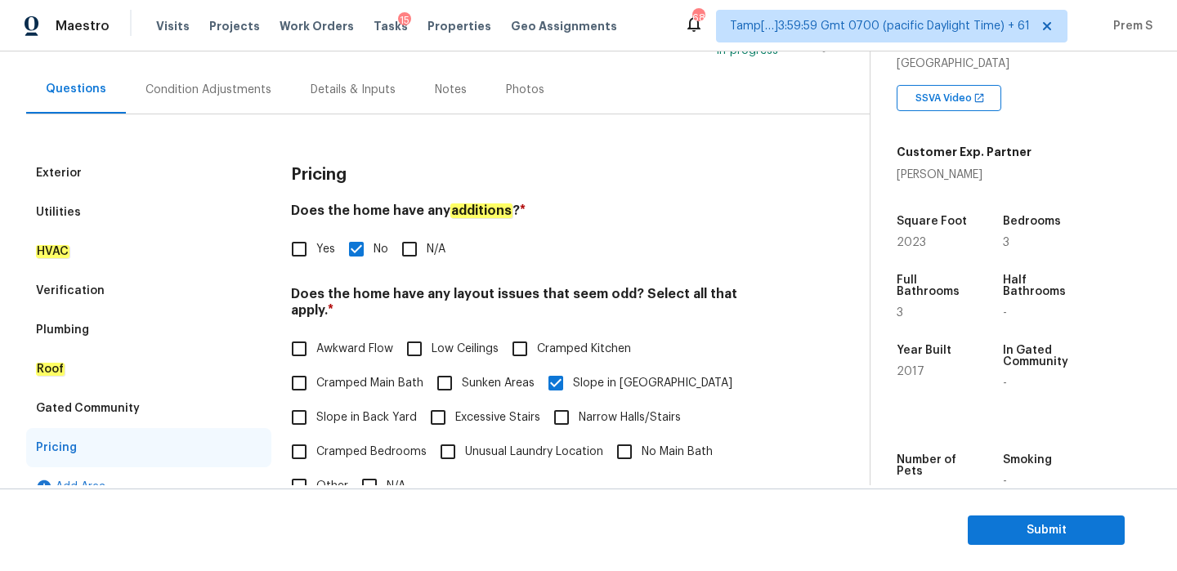
scroll to position [0, 0]
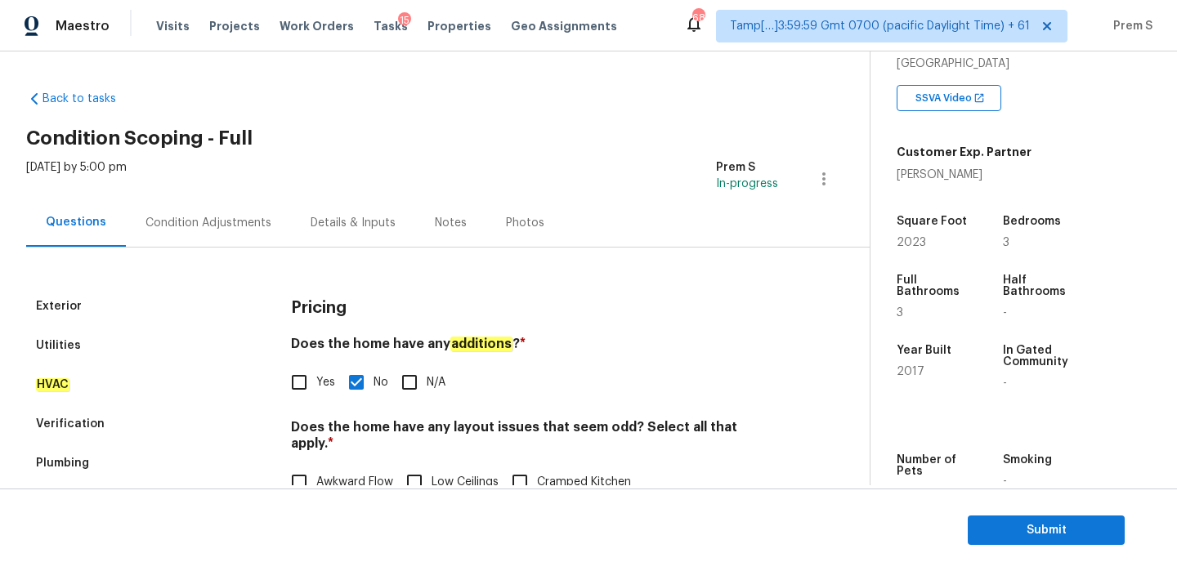
click at [217, 228] on div "Condition Adjustments" at bounding box center [209, 223] width 126 height 16
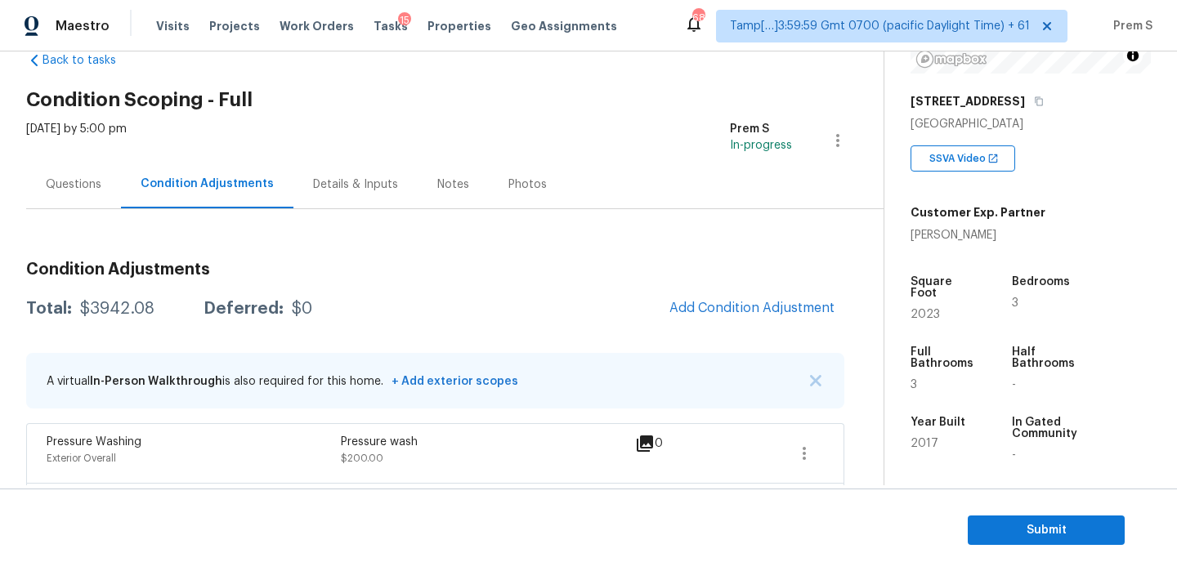
scroll to position [442, 0]
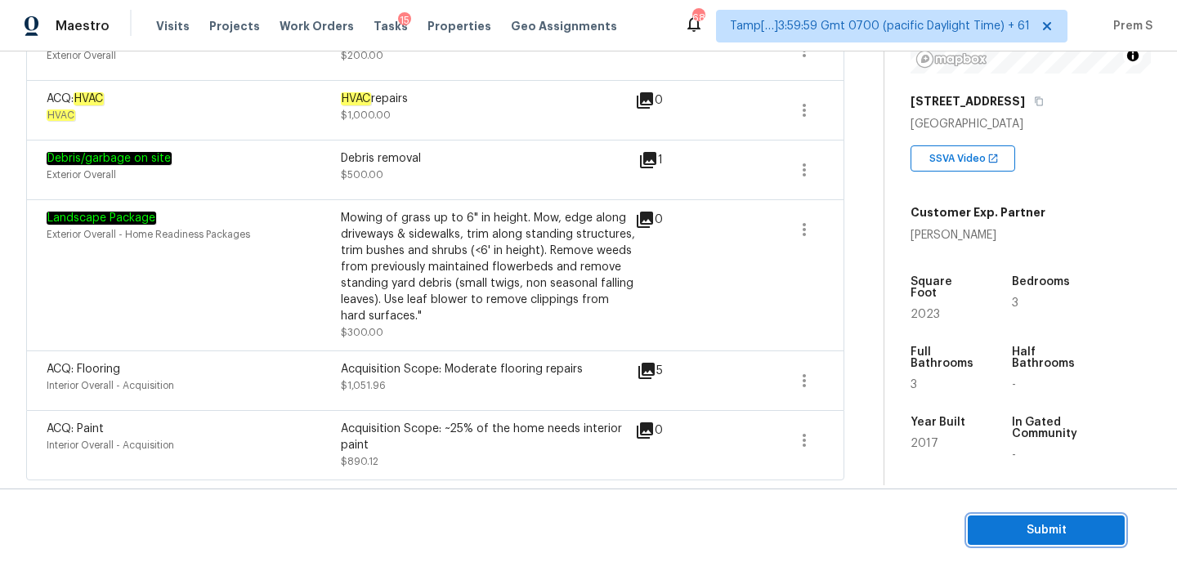
click at [996, 532] on span "Submit" at bounding box center [1046, 531] width 131 height 20
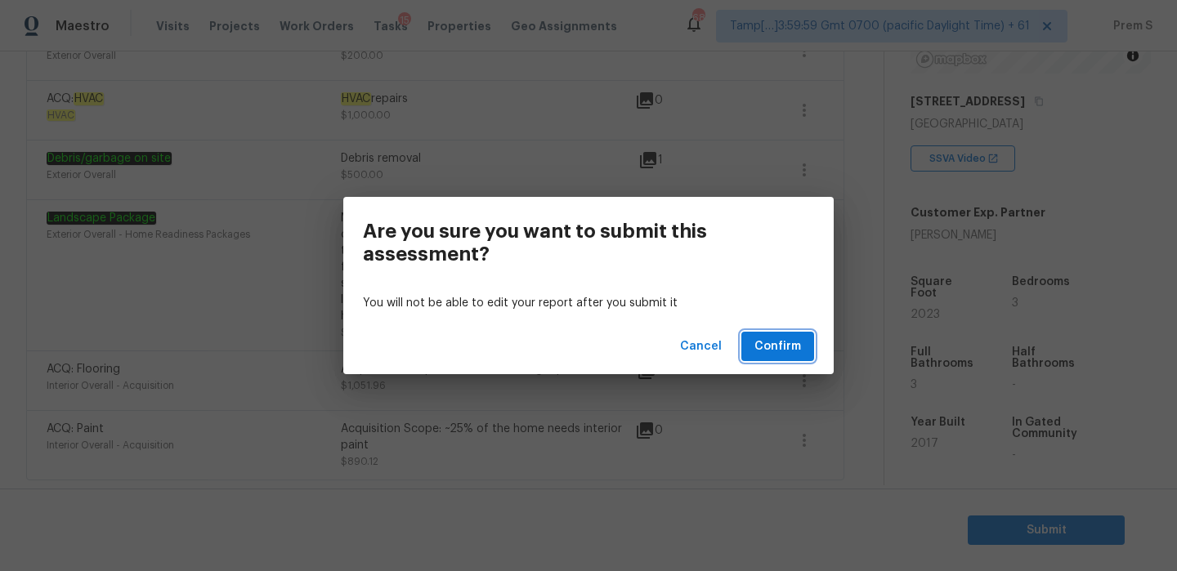
click at [770, 349] on span "Confirm" at bounding box center [778, 347] width 47 height 20
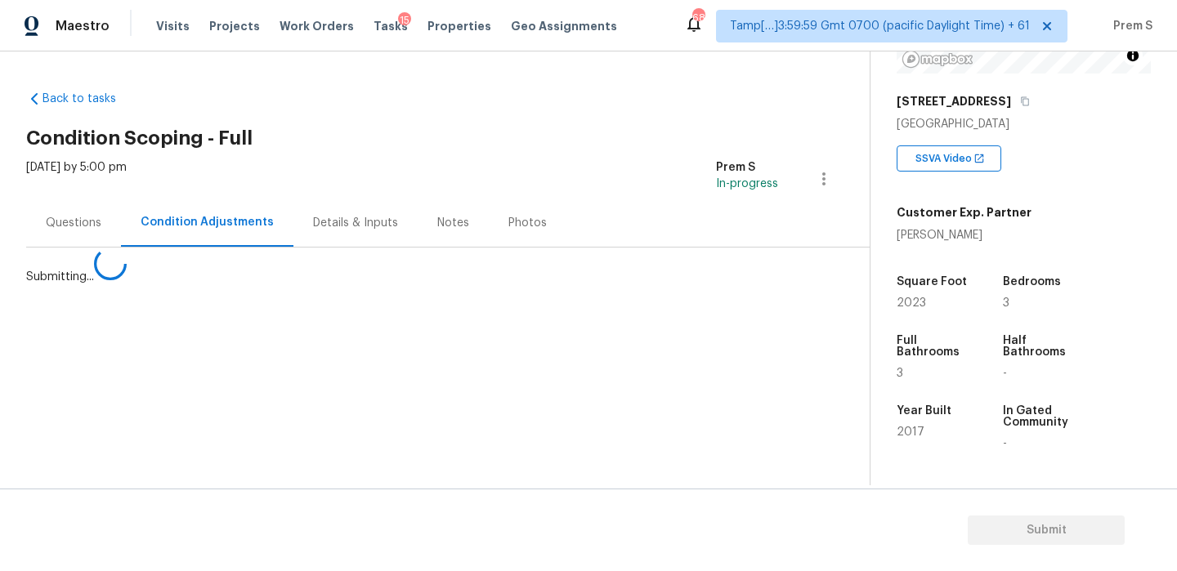
scroll to position [0, 0]
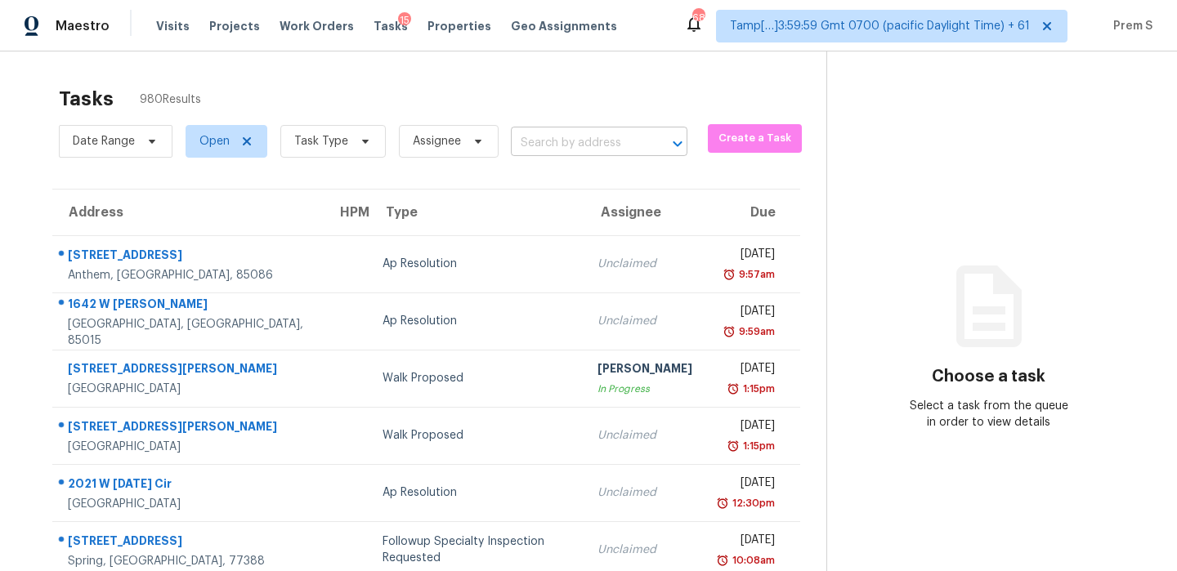
click at [569, 145] on input "text" at bounding box center [576, 143] width 131 height 25
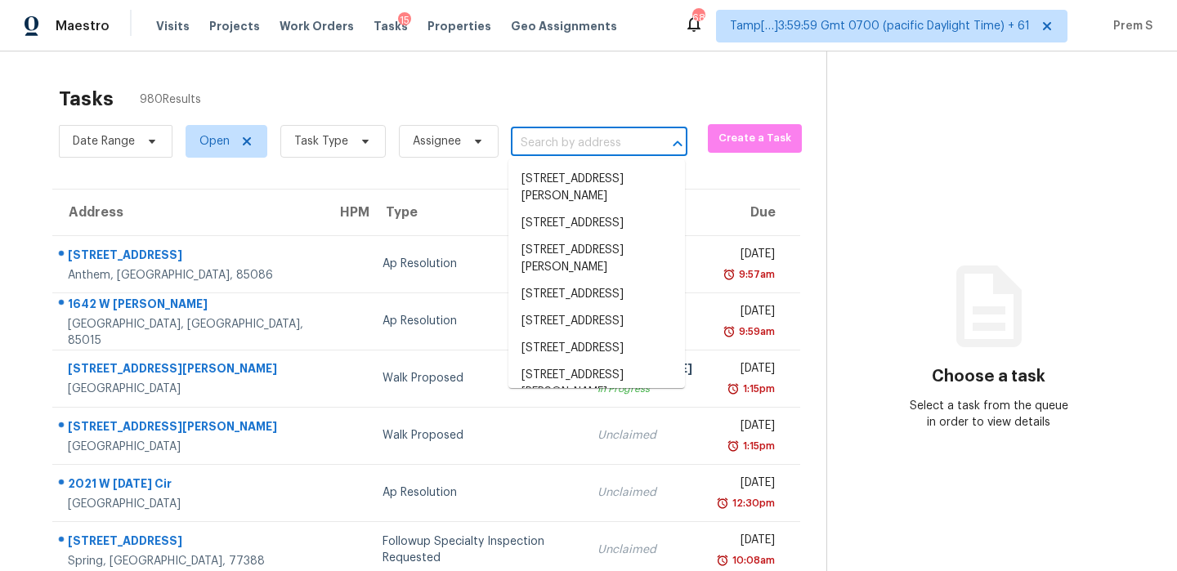
paste input "[STREET_ADDRESS][PERSON_NAME]"
type input "[STREET_ADDRESS][PERSON_NAME]"
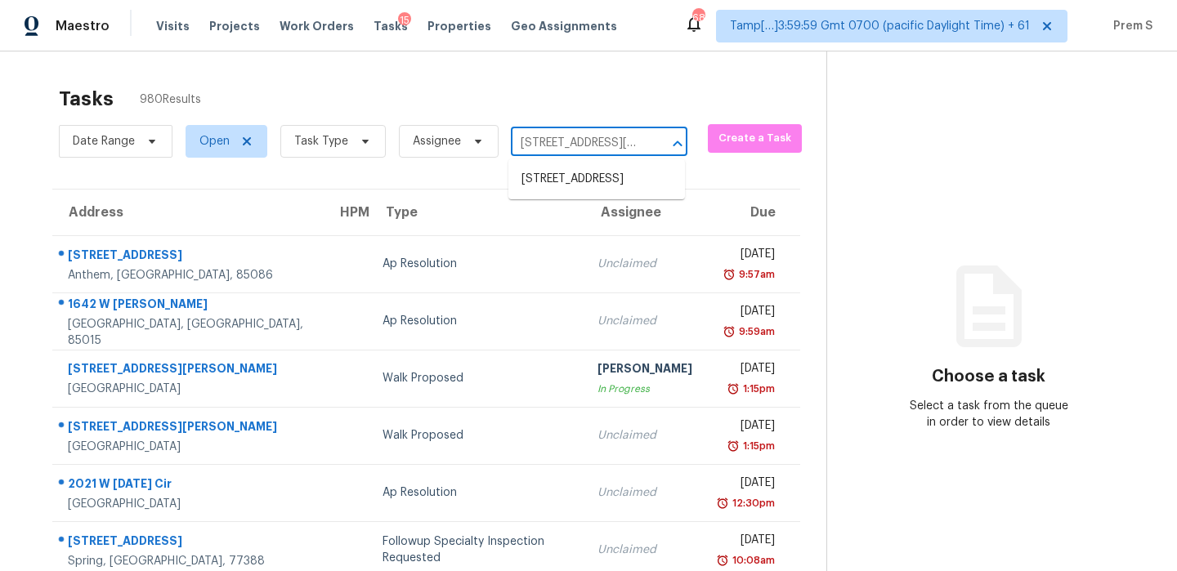
scroll to position [0, 89]
click at [579, 193] on li "[STREET_ADDRESS]" at bounding box center [596, 179] width 177 height 27
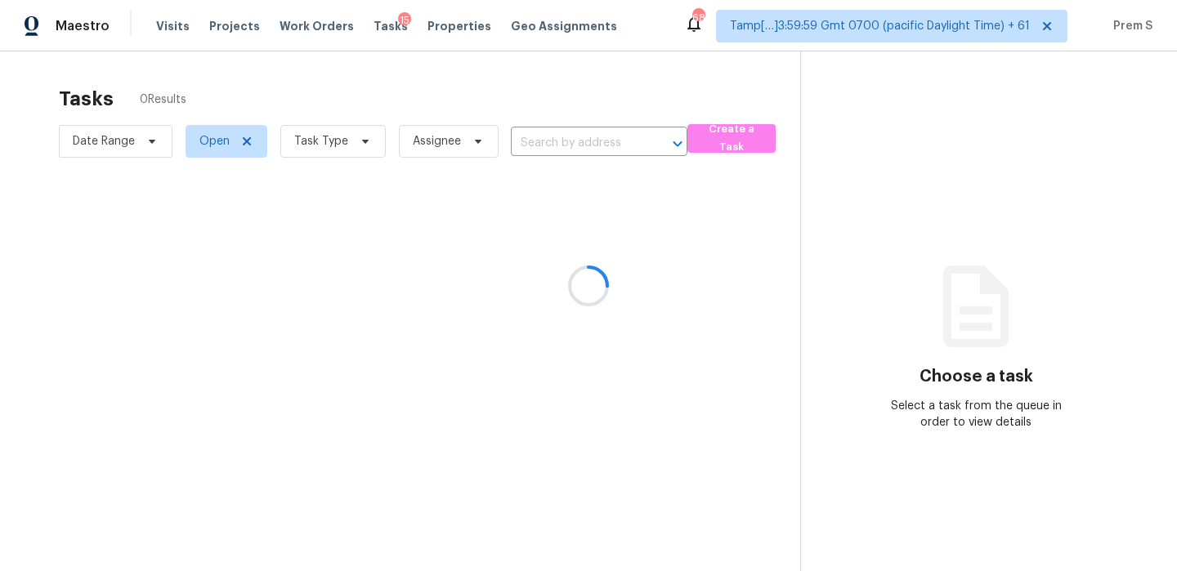
type input "[STREET_ADDRESS]"
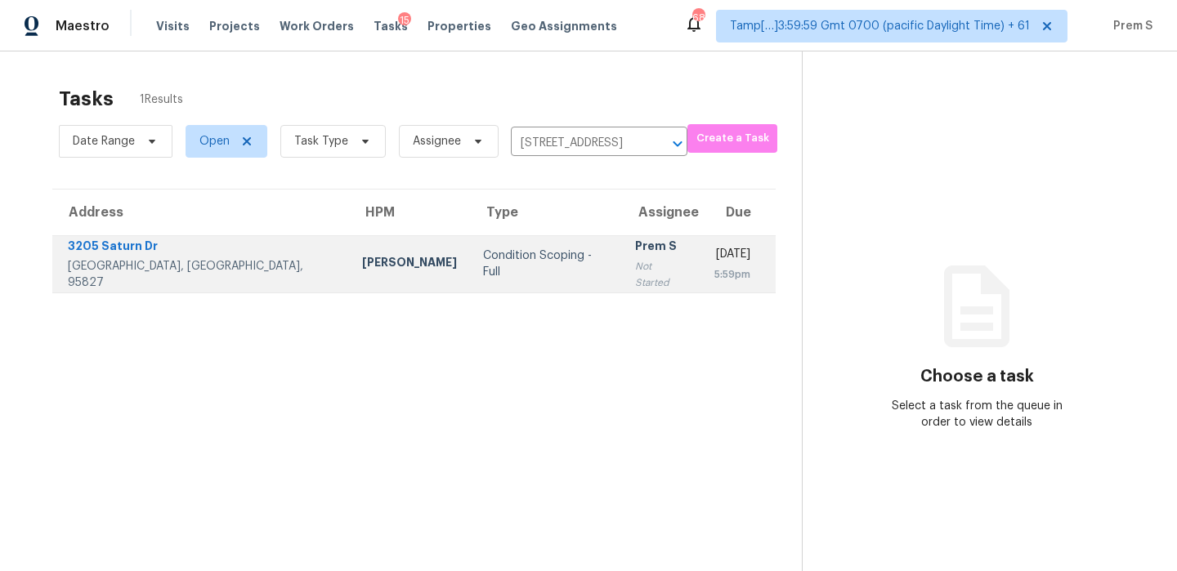
click at [635, 274] on div "Not Started" at bounding box center [661, 274] width 53 height 33
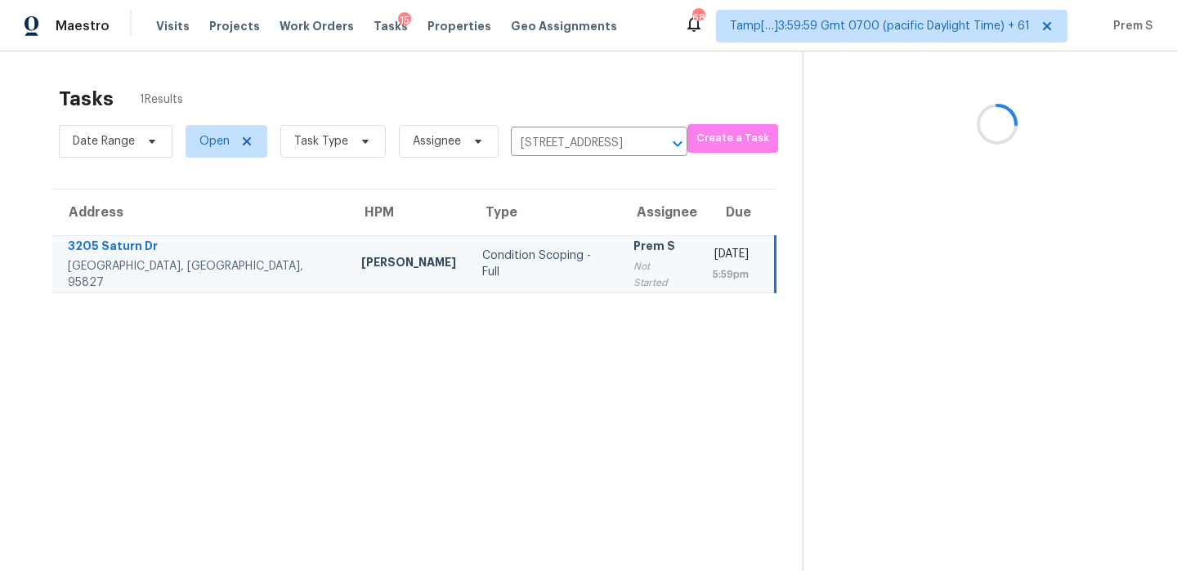
scroll to position [52, 0]
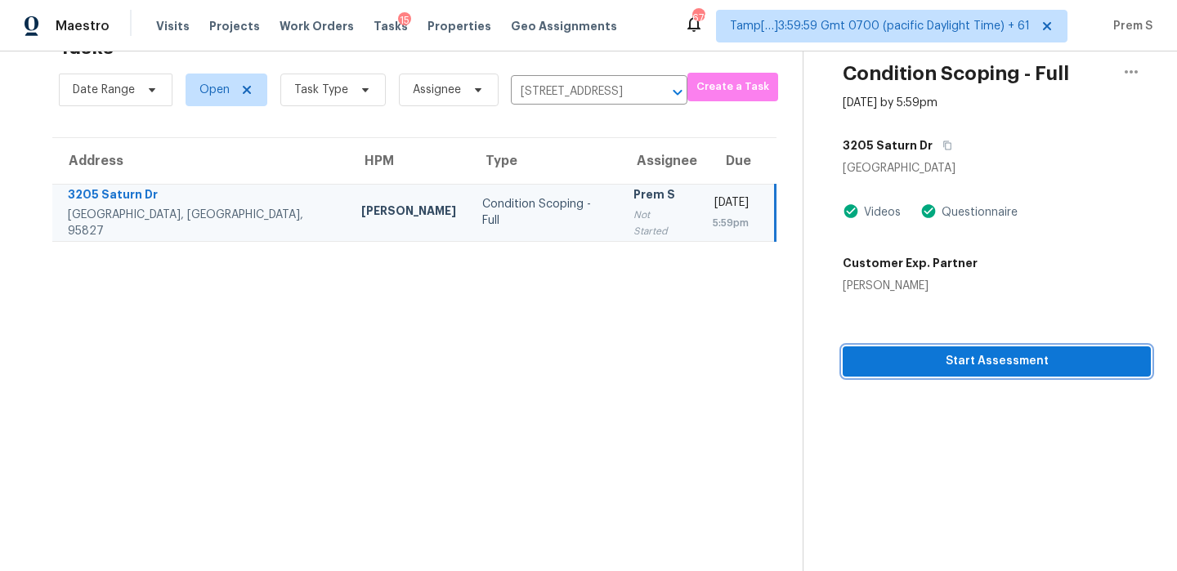
click at [932, 354] on span "Start Assessment" at bounding box center [997, 362] width 282 height 20
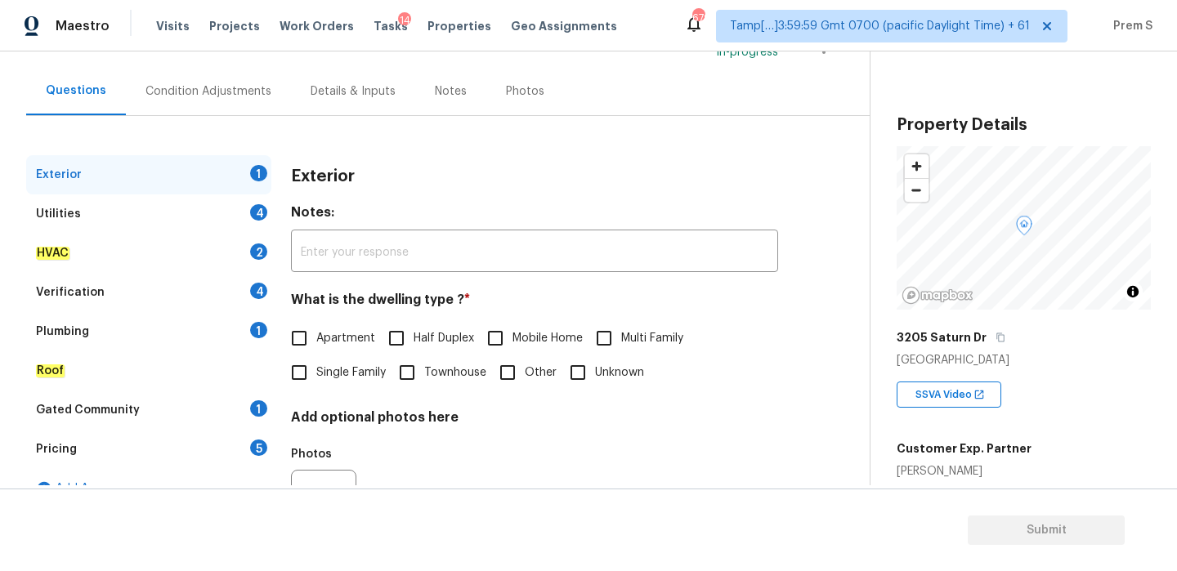
scroll to position [216, 0]
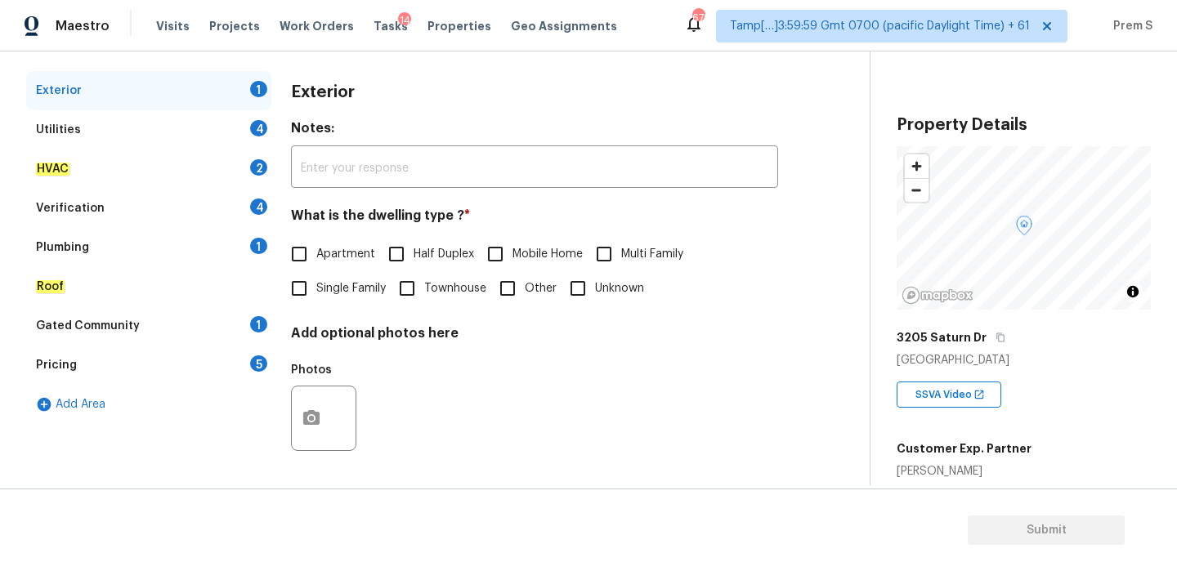
click at [343, 285] on span "Single Family" at bounding box center [350, 288] width 69 height 17
click at [316, 285] on input "Single Family" at bounding box center [299, 288] width 34 height 34
checkbox input "true"
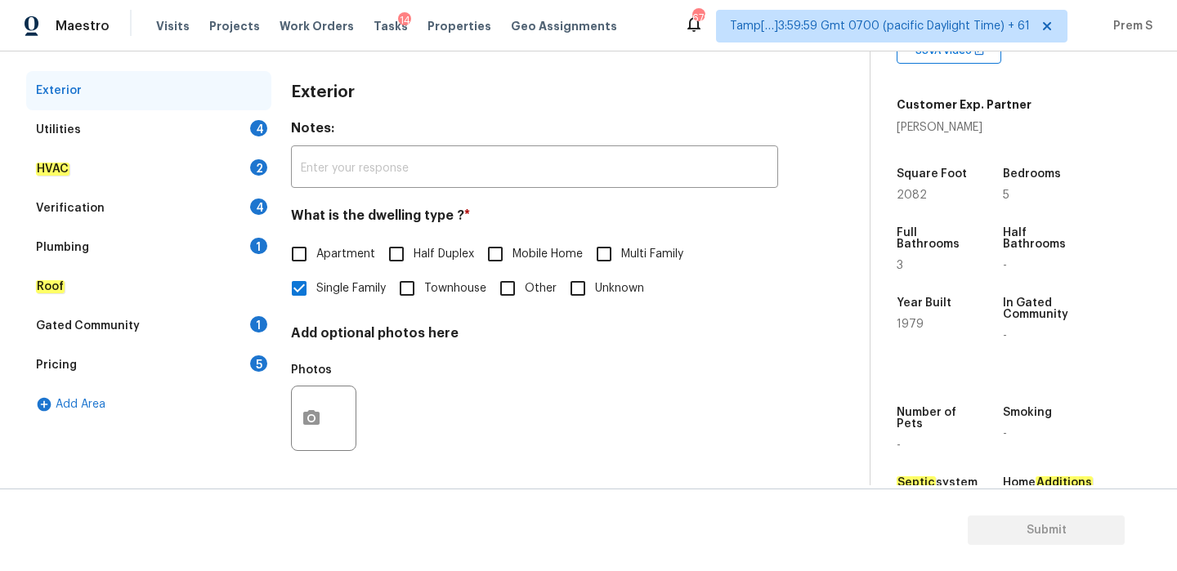
scroll to position [337, 0]
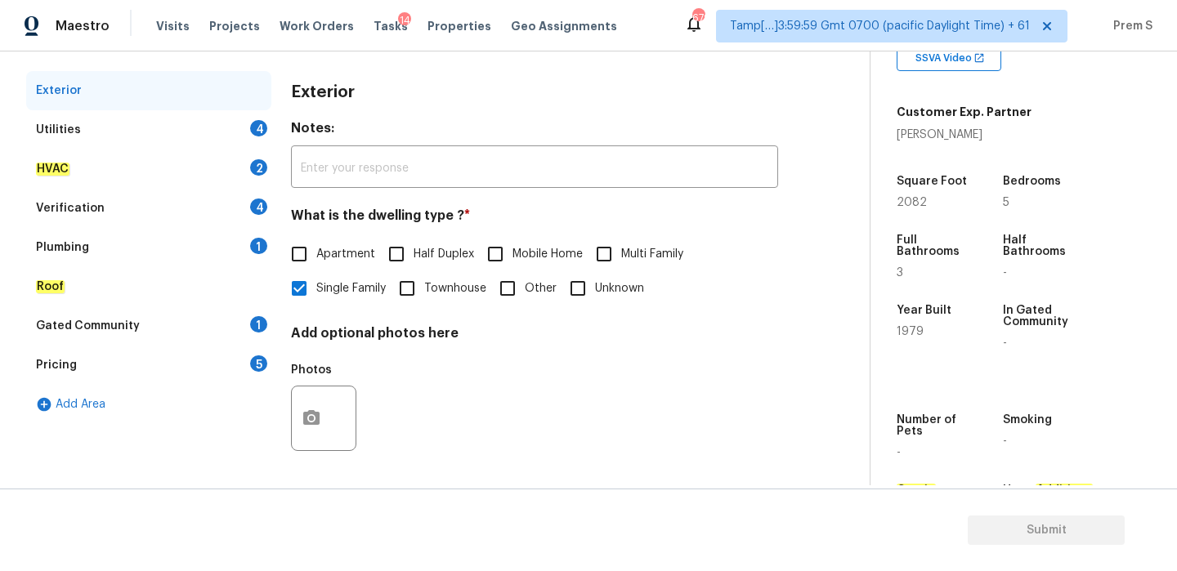
click at [243, 130] on div "Utilities 4" at bounding box center [148, 129] width 245 height 39
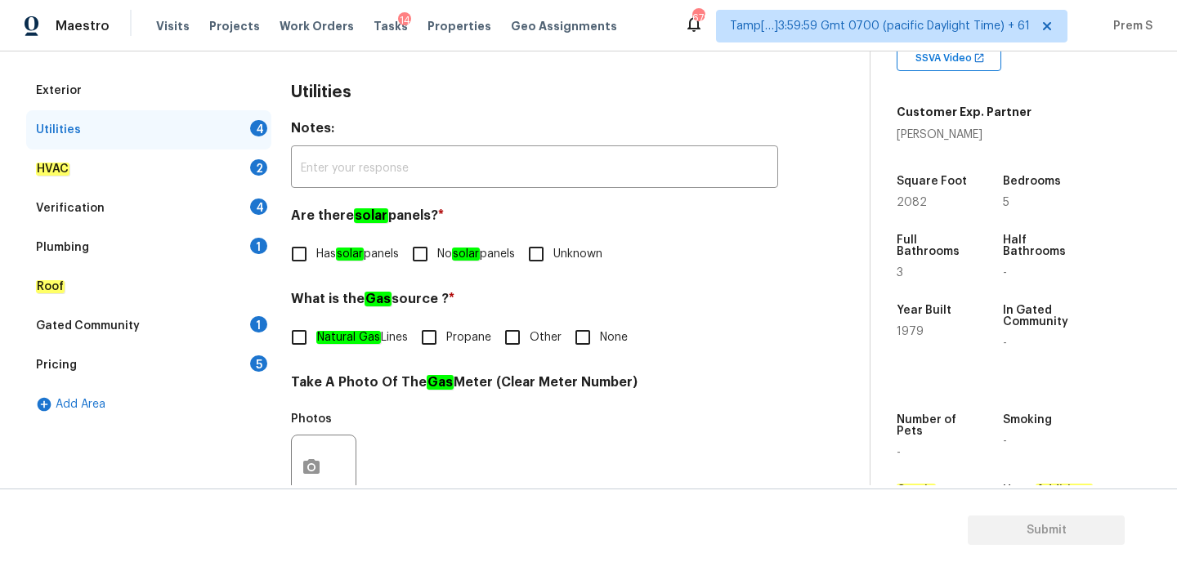
click at [430, 260] on input "No solar panels" at bounding box center [420, 254] width 34 height 34
checkbox input "true"
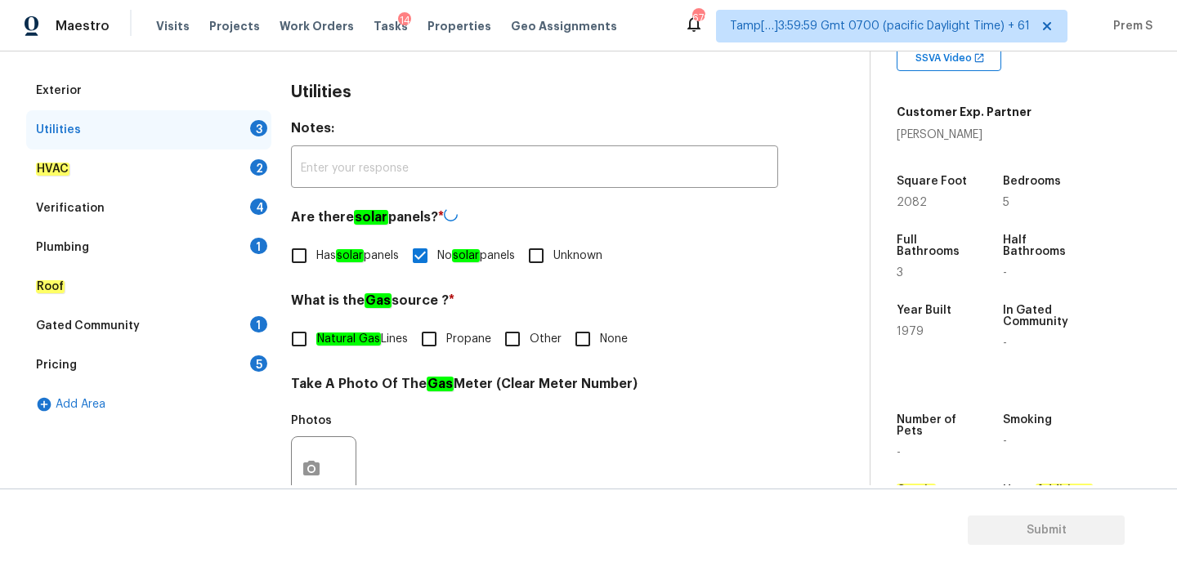
scroll to position [401, 0]
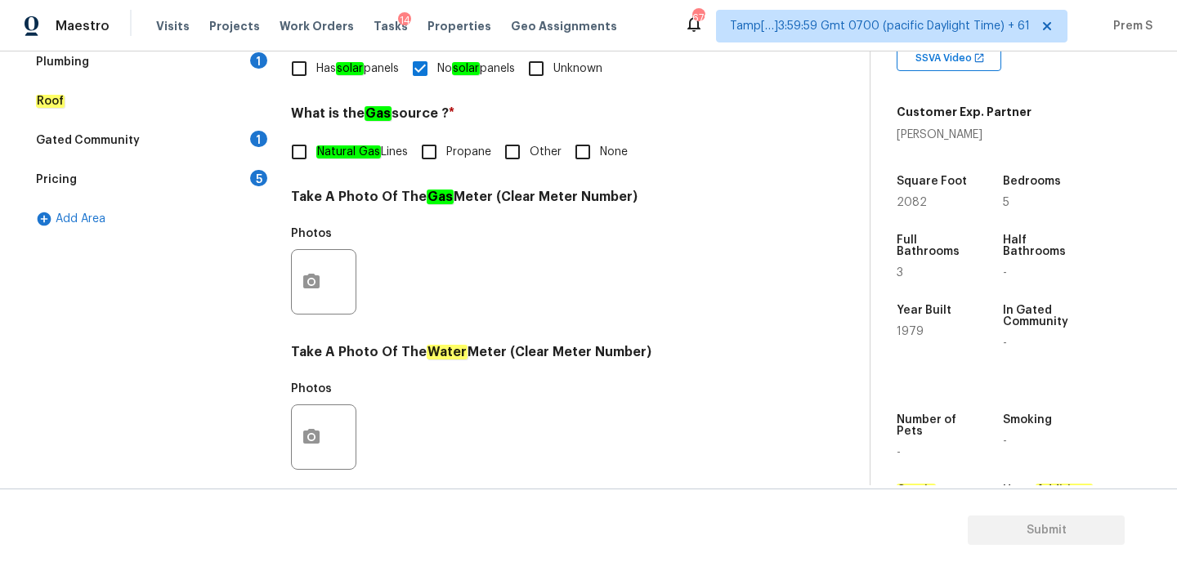
click at [519, 145] on input "Other" at bounding box center [512, 152] width 34 height 34
checkbox input "true"
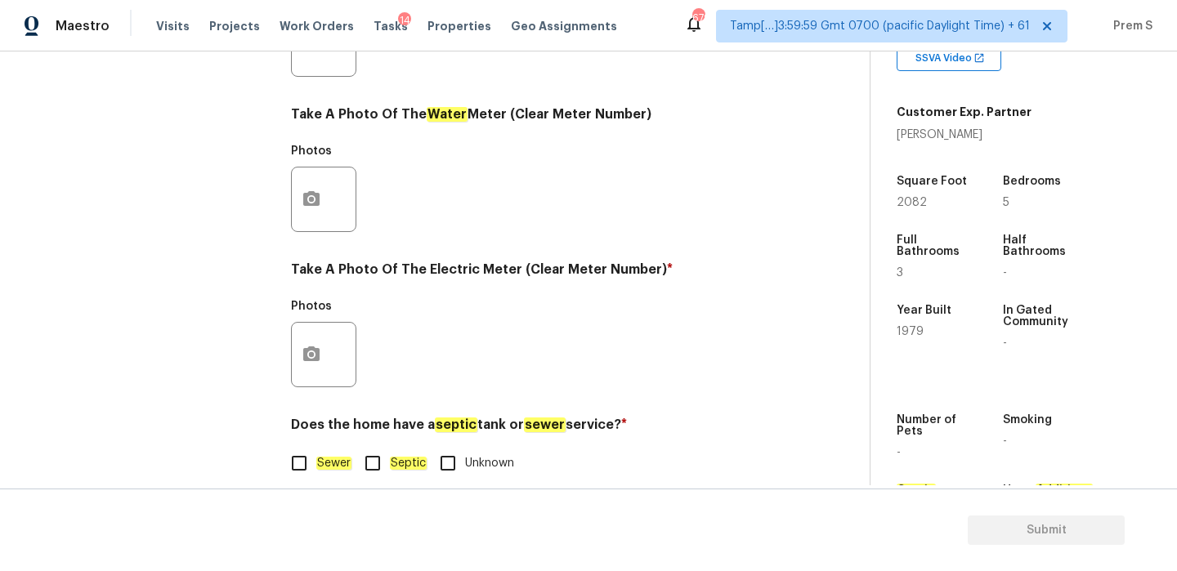
scroll to position [659, 0]
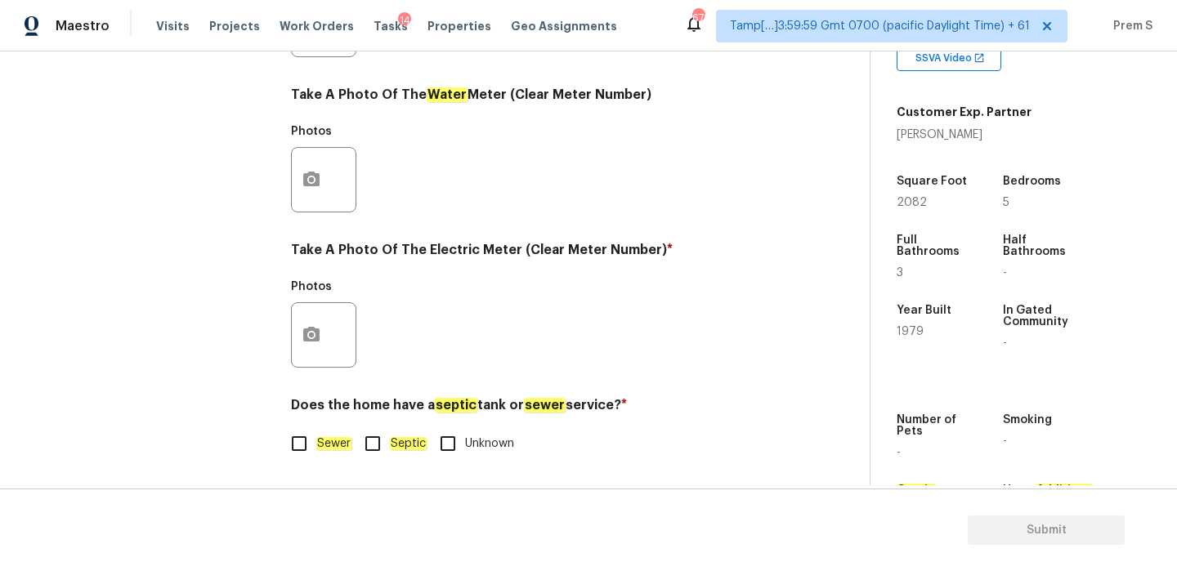
click at [297, 445] on input "Sewer" at bounding box center [299, 444] width 34 height 34
checkbox input "true"
click at [323, 348] on button "button" at bounding box center [311, 335] width 39 height 64
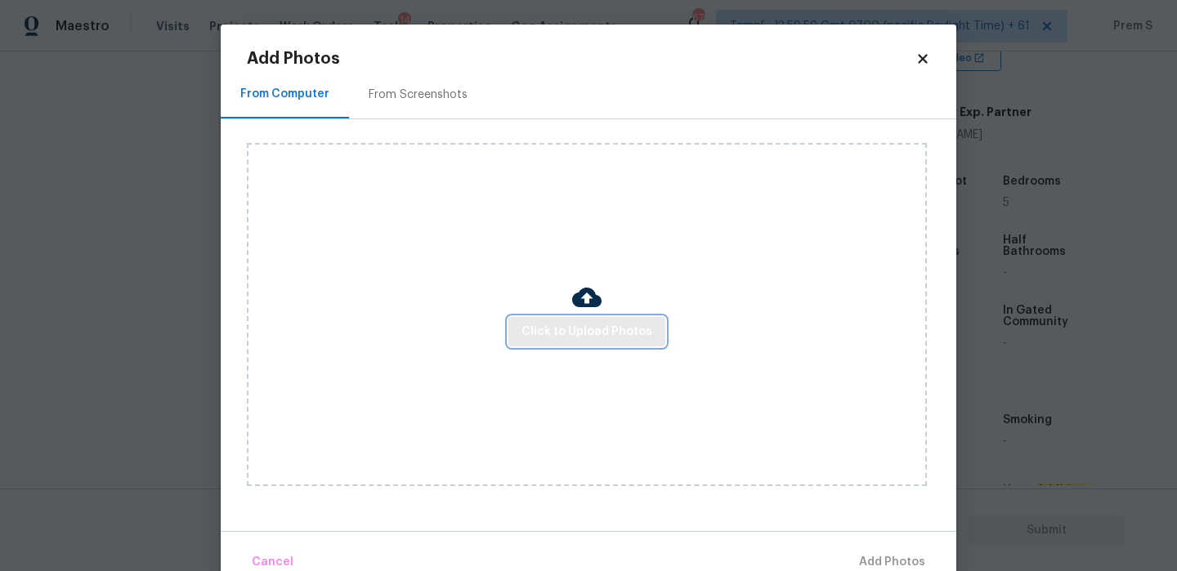
click at [596, 325] on span "Click to Upload Photos" at bounding box center [587, 332] width 131 height 20
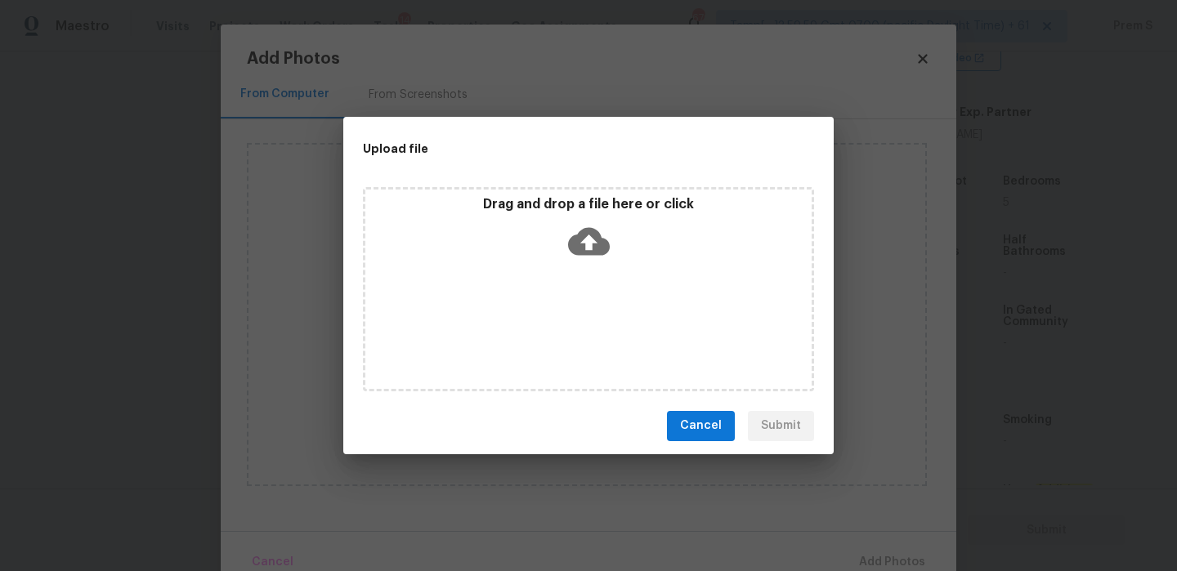
click at [593, 248] on icon at bounding box center [589, 241] width 42 height 28
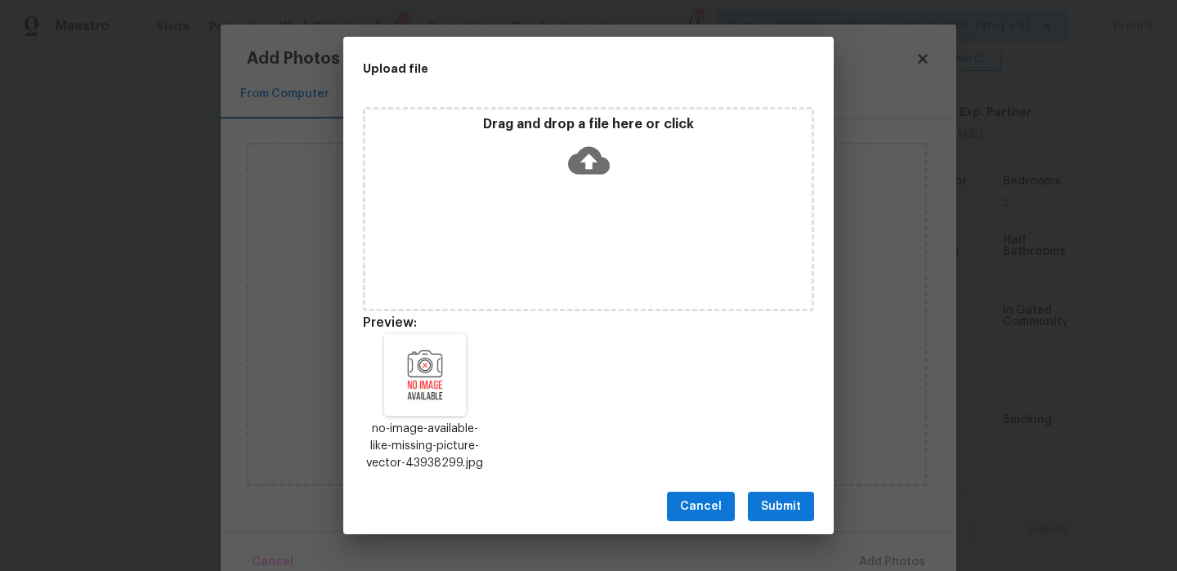
click at [765, 504] on span "Submit" at bounding box center [781, 507] width 40 height 20
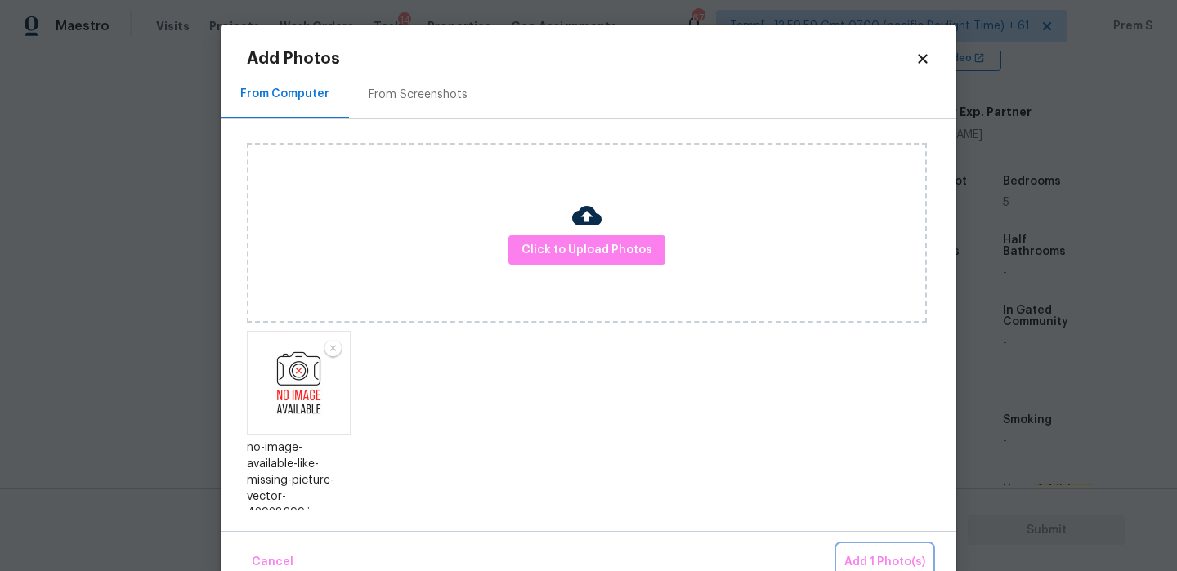
click at [886, 559] on span "Add 1 Photo(s)" at bounding box center [884, 563] width 81 height 20
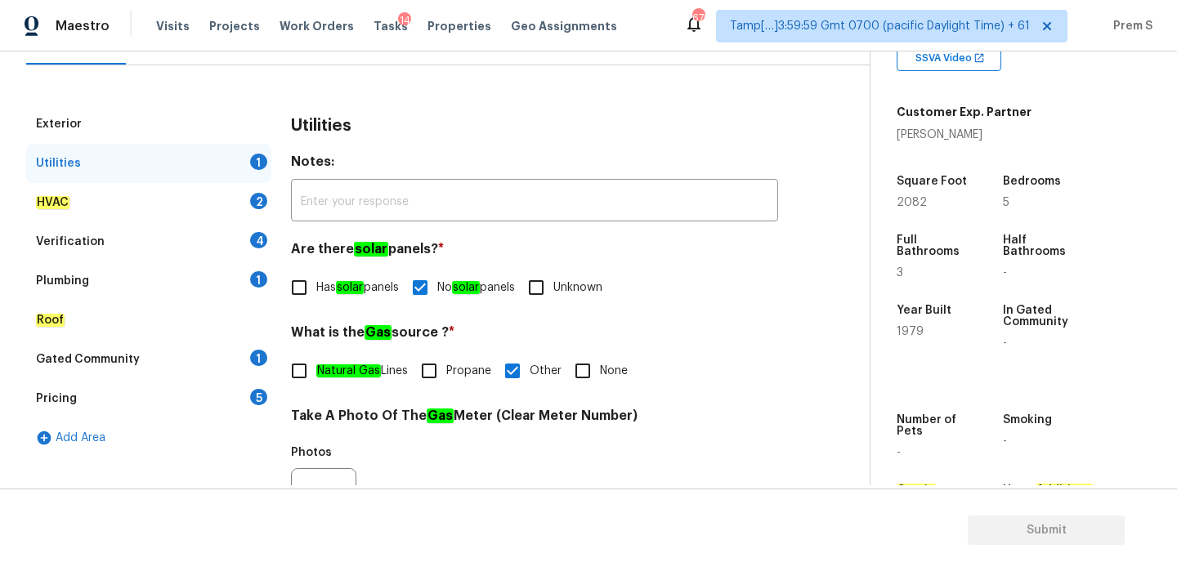
scroll to position [181, 0]
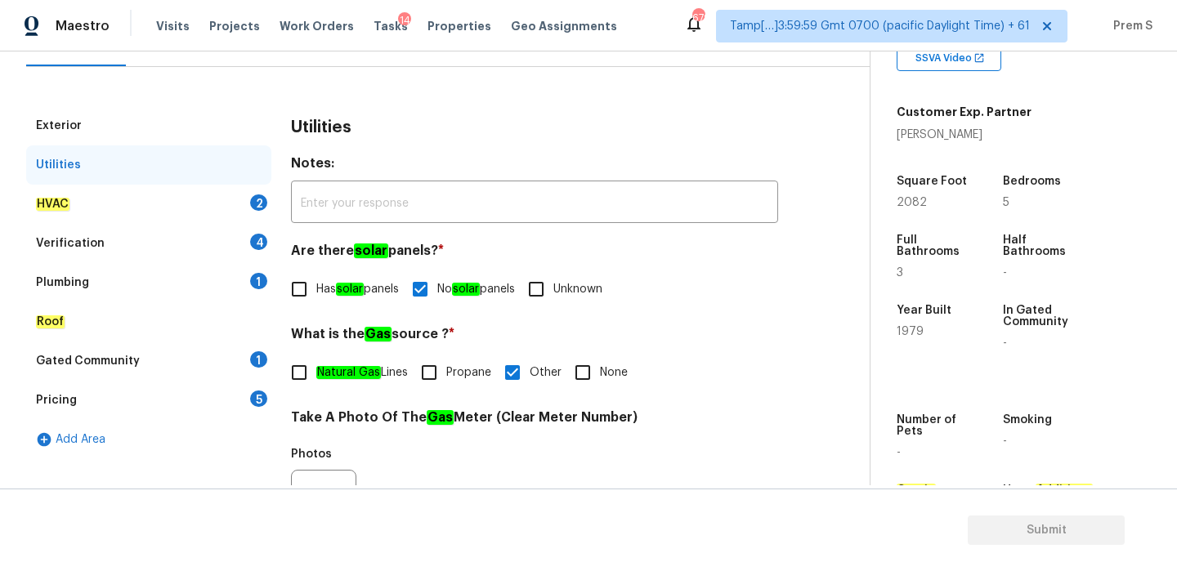
click at [258, 197] on div "2" at bounding box center [258, 203] width 17 height 16
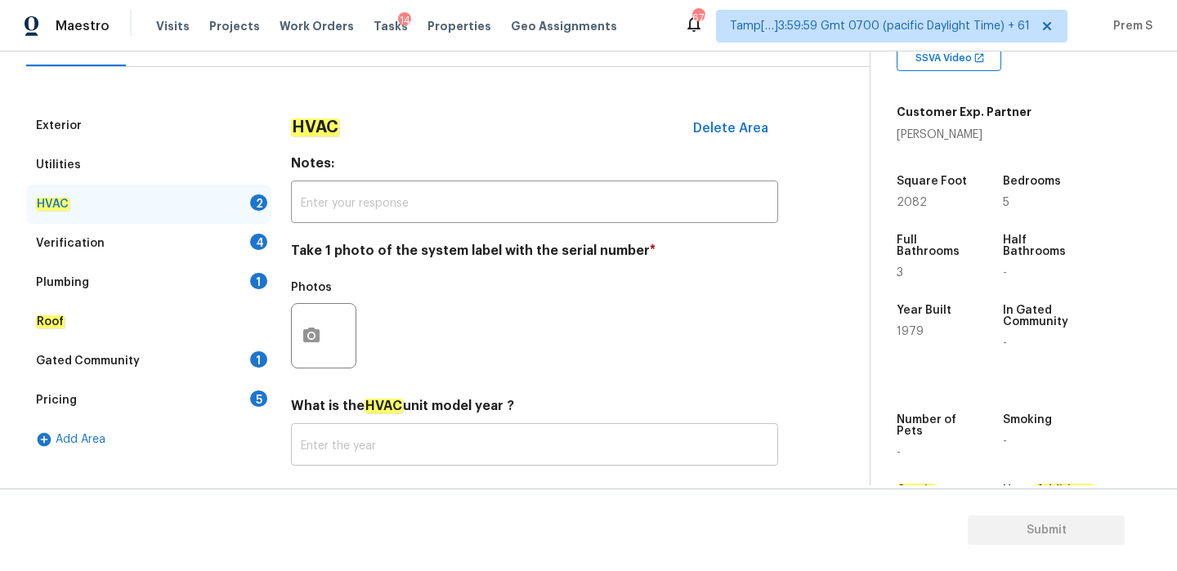
scroll to position [270, 0]
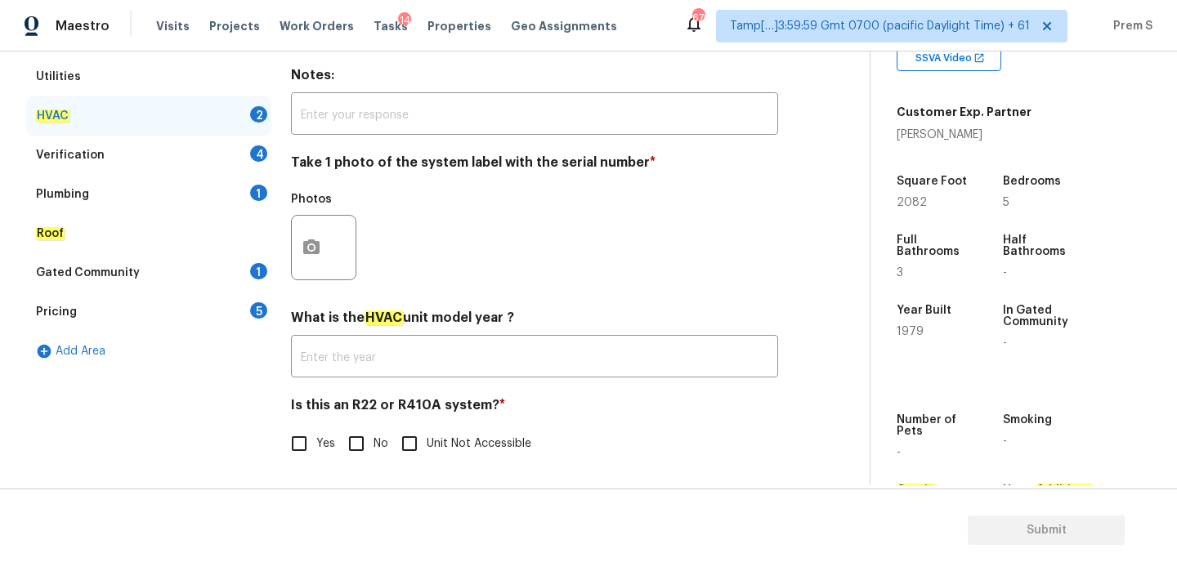
click at [359, 449] on input "No" at bounding box center [356, 444] width 34 height 34
checkbox input "true"
click at [314, 252] on icon "button" at bounding box center [311, 247] width 16 height 15
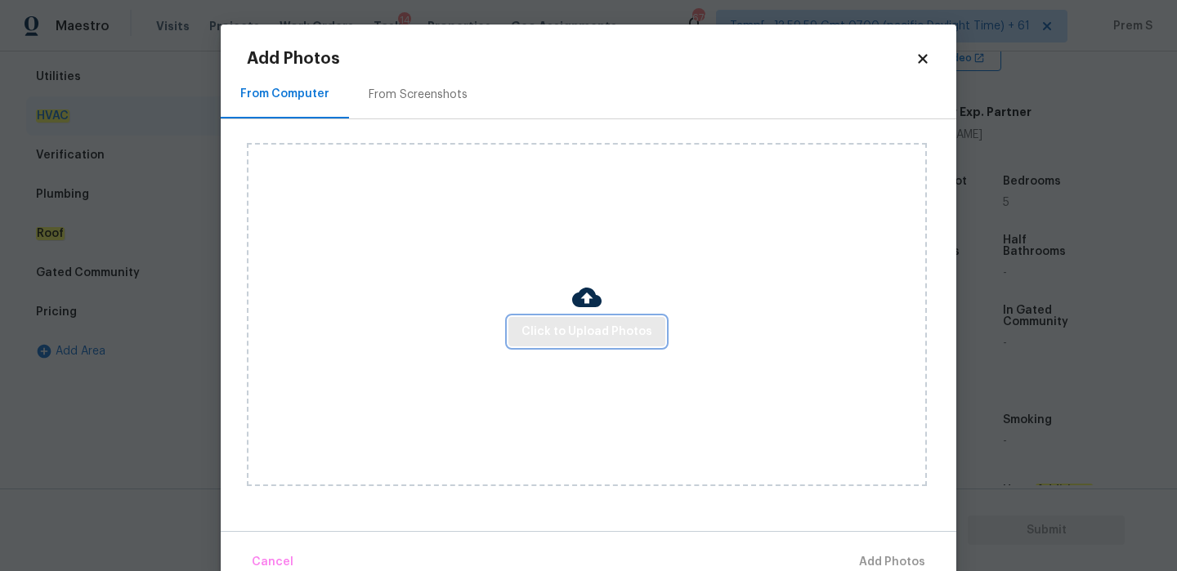
click at [558, 331] on span "Click to Upload Photos" at bounding box center [587, 332] width 131 height 20
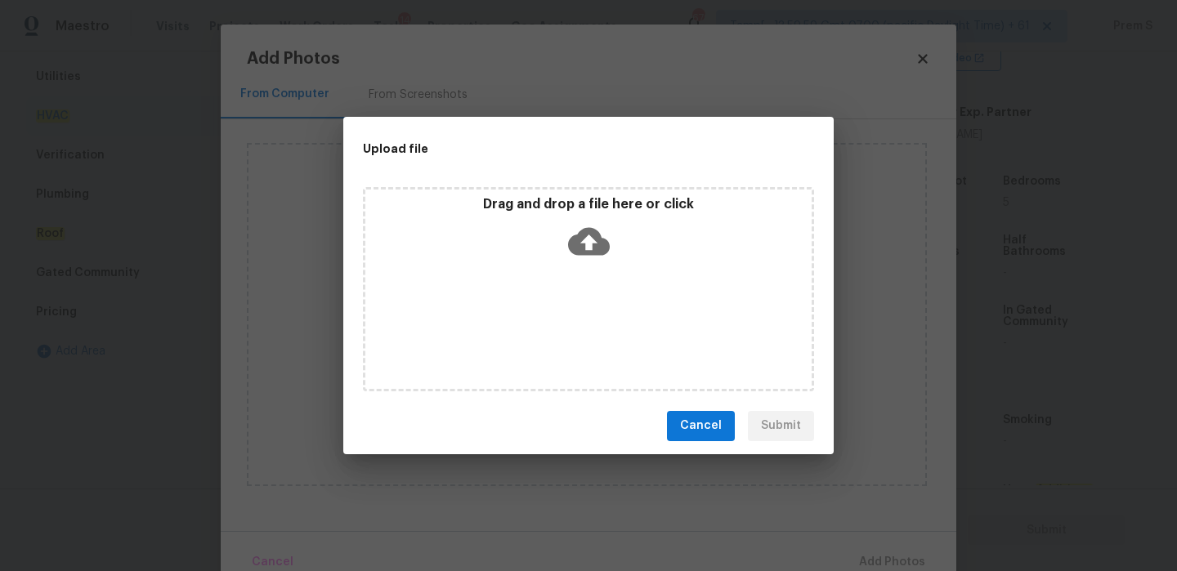
click at [584, 223] on icon at bounding box center [589, 242] width 42 height 42
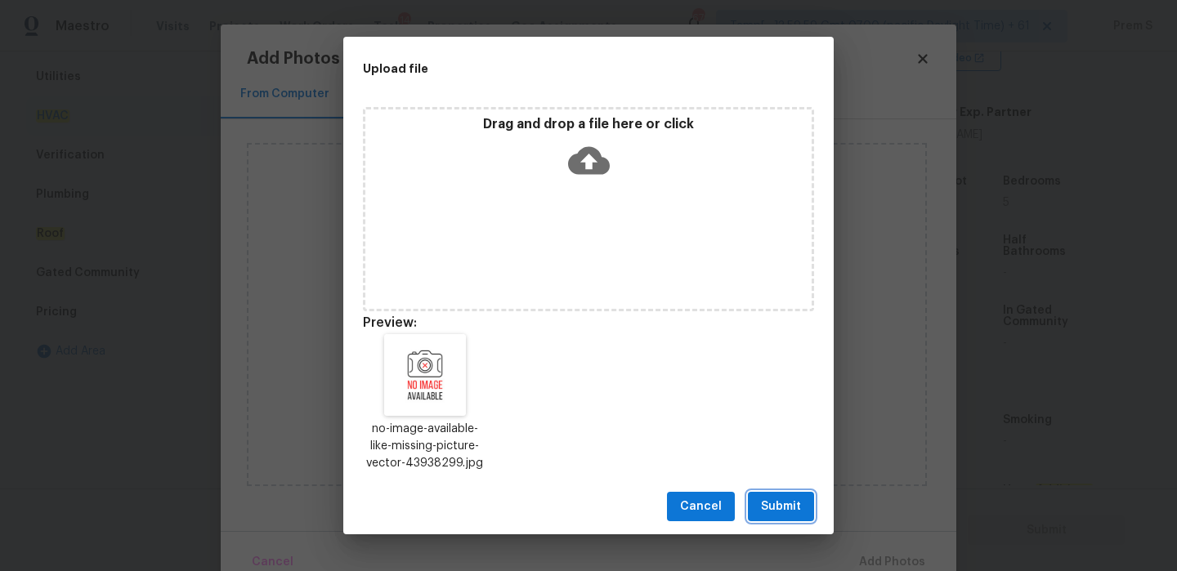
click at [777, 515] on span "Submit" at bounding box center [781, 507] width 40 height 20
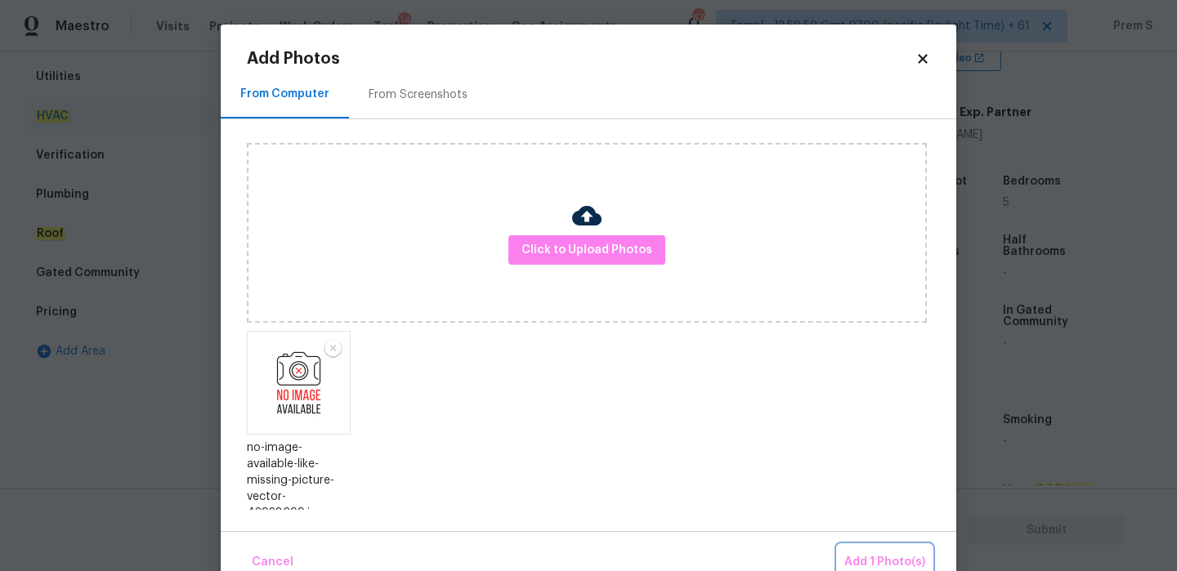
click at [885, 560] on span "Add 1 Photo(s)" at bounding box center [884, 563] width 81 height 20
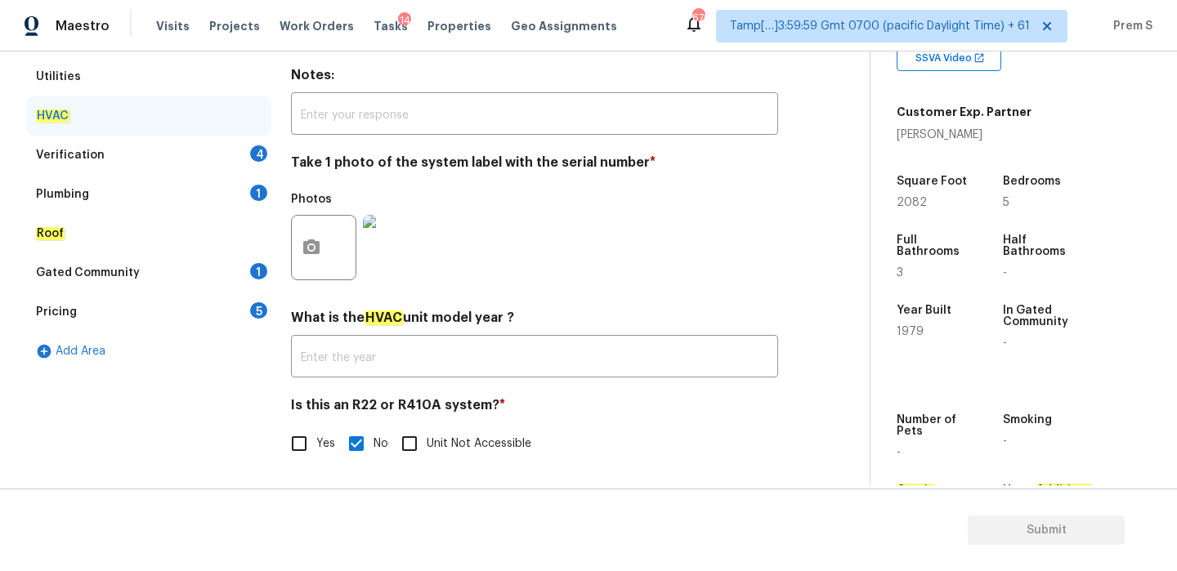
click at [249, 145] on div "Verification 4" at bounding box center [148, 155] width 245 height 39
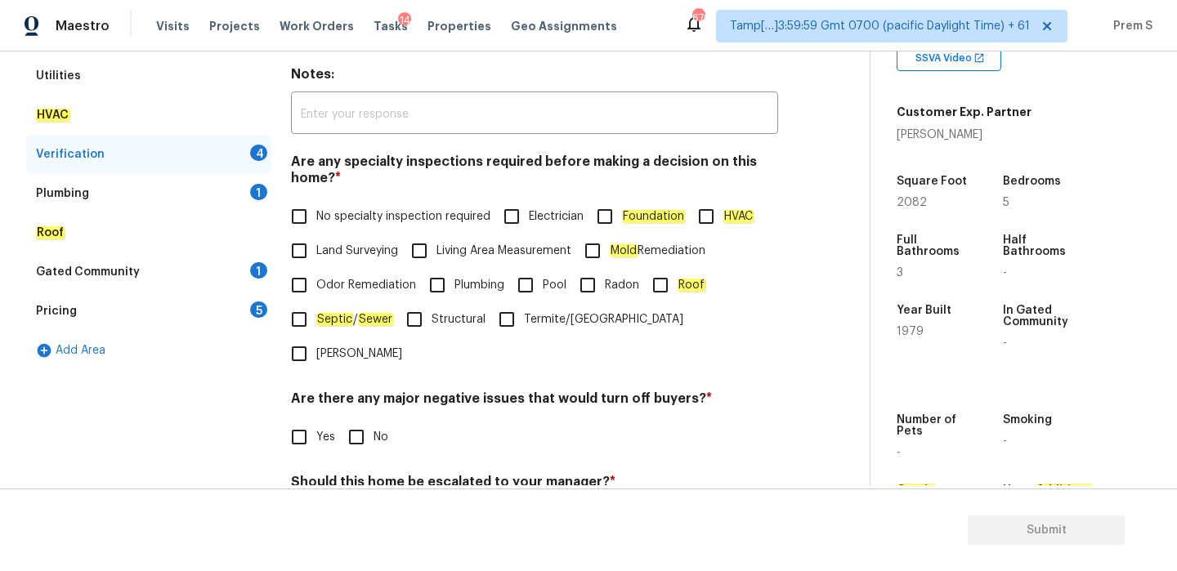
click at [300, 218] on input "No specialty inspection required" at bounding box center [299, 216] width 34 height 34
checkbox input "true"
click at [378, 420] on label "No" at bounding box center [363, 437] width 49 height 34
click at [374, 420] on input "No" at bounding box center [356, 437] width 34 height 34
checkbox input "true"
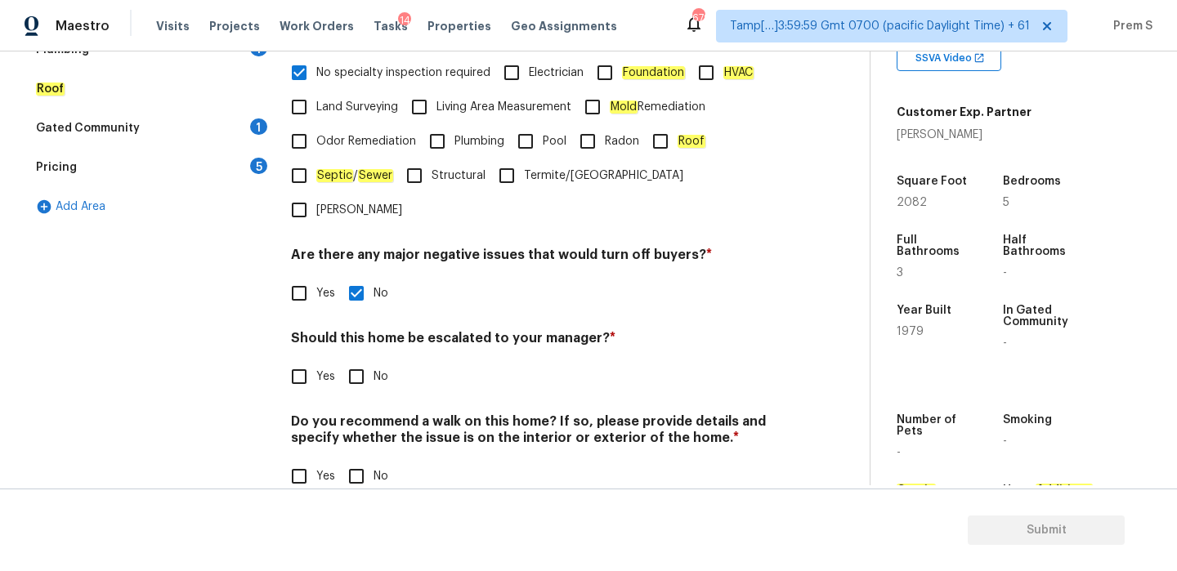
scroll to position [412, 0]
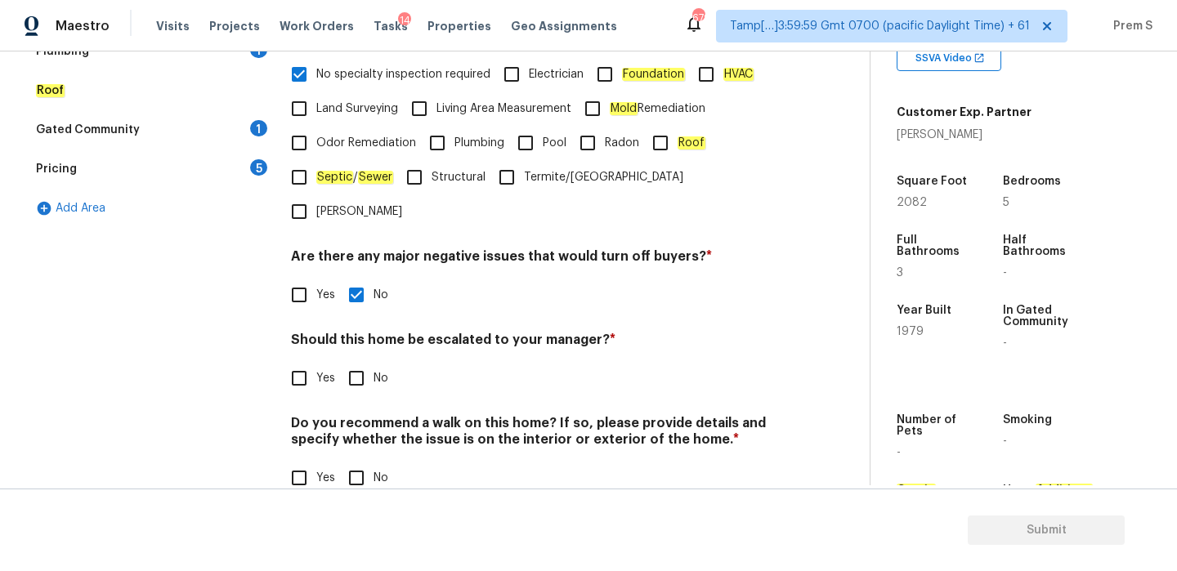
click at [365, 361] on input "No" at bounding box center [356, 378] width 34 height 34
checkbox input "true"
click at [359, 463] on input "No" at bounding box center [356, 480] width 34 height 34
checkbox input "true"
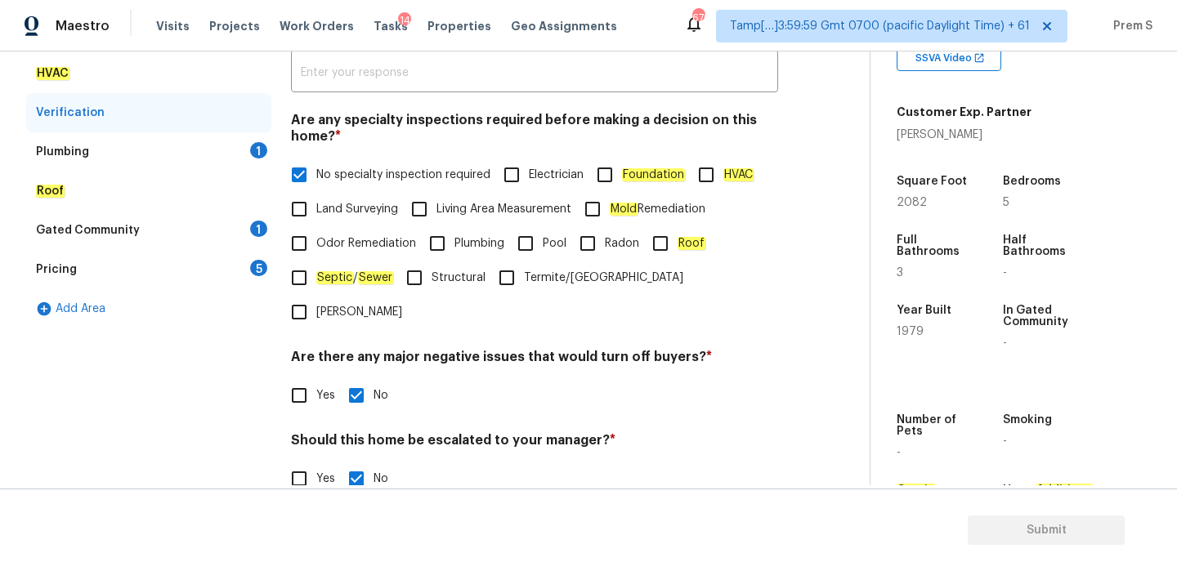
click at [258, 155] on div "1" at bounding box center [258, 150] width 17 height 16
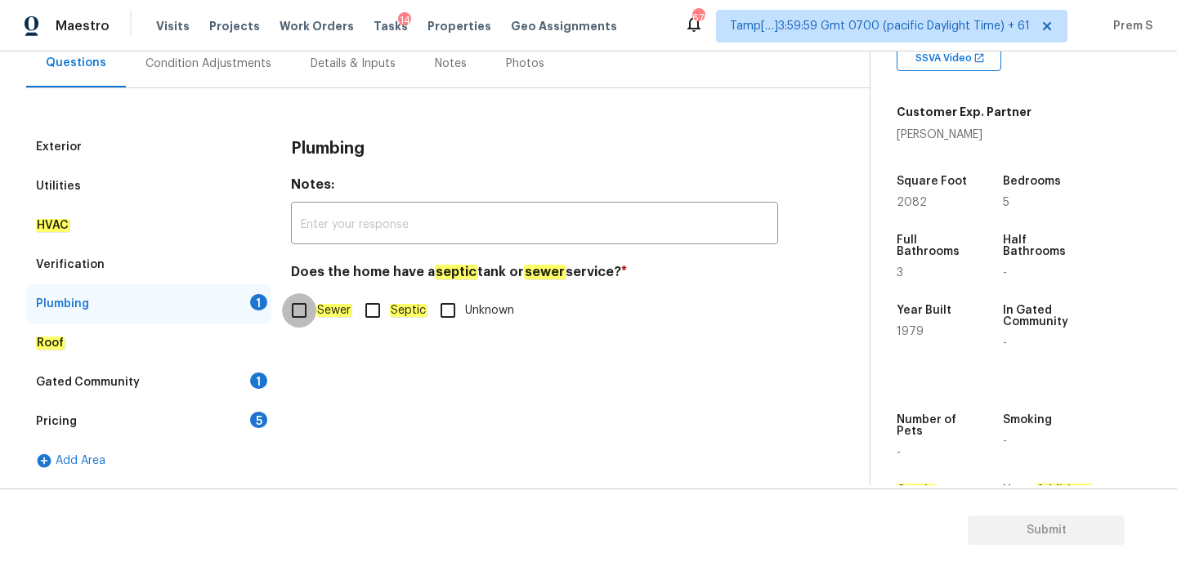
click at [300, 312] on input "Sewer" at bounding box center [299, 310] width 34 height 34
checkbox input "true"
click at [254, 383] on div "1" at bounding box center [258, 381] width 17 height 16
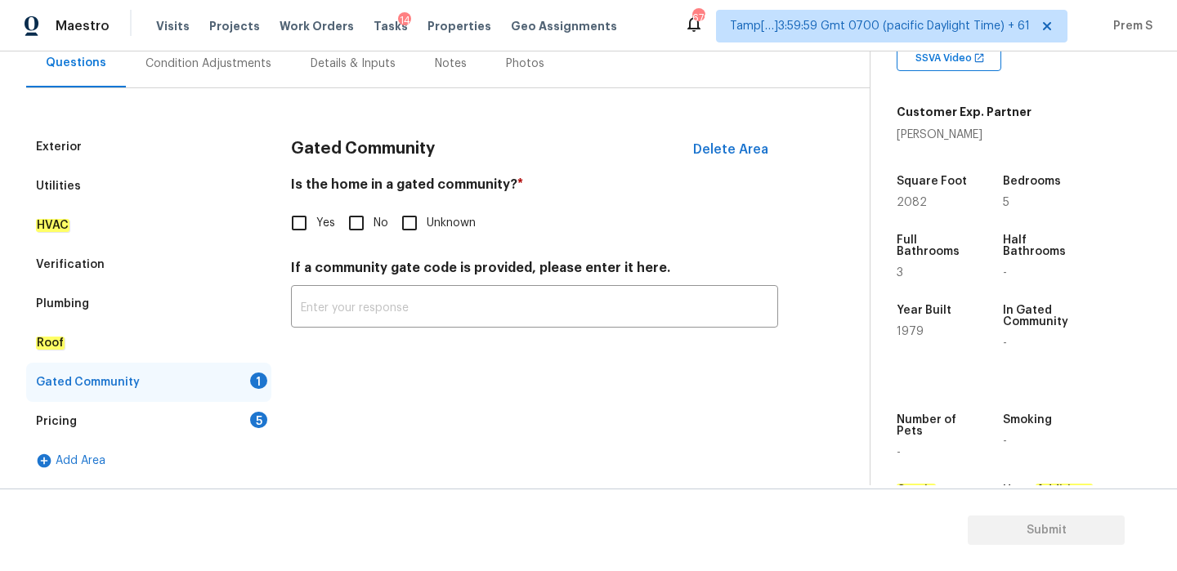
click at [356, 233] on input "No" at bounding box center [356, 223] width 34 height 34
checkbox input "true"
click at [246, 423] on div "Pricing 5" at bounding box center [148, 421] width 245 height 39
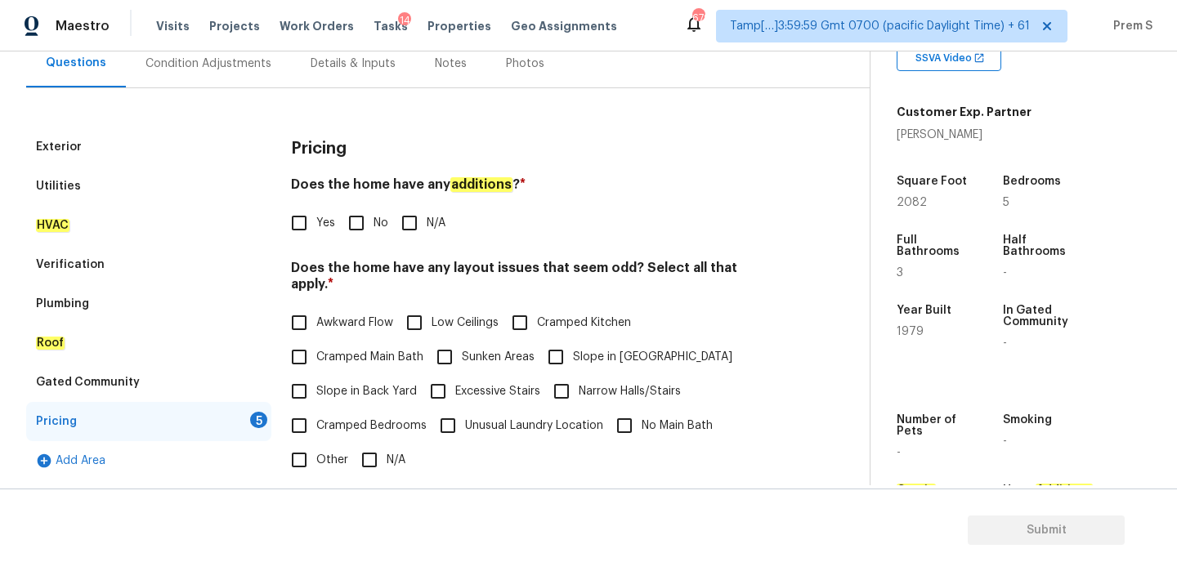
click at [353, 233] on input "No" at bounding box center [356, 223] width 34 height 34
checkbox input "true"
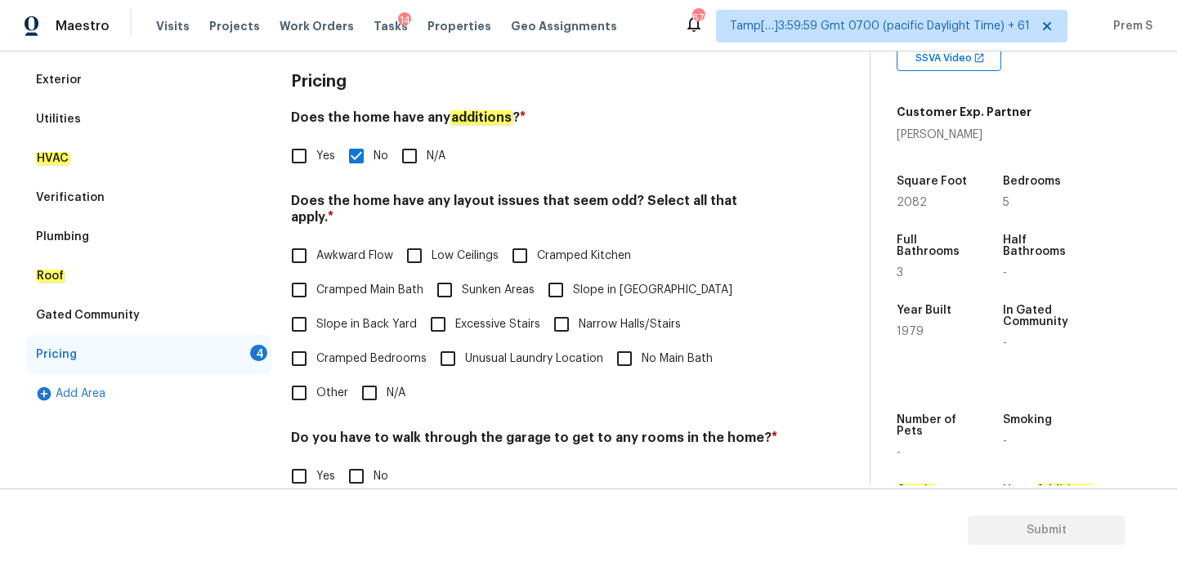
scroll to position [293, 0]
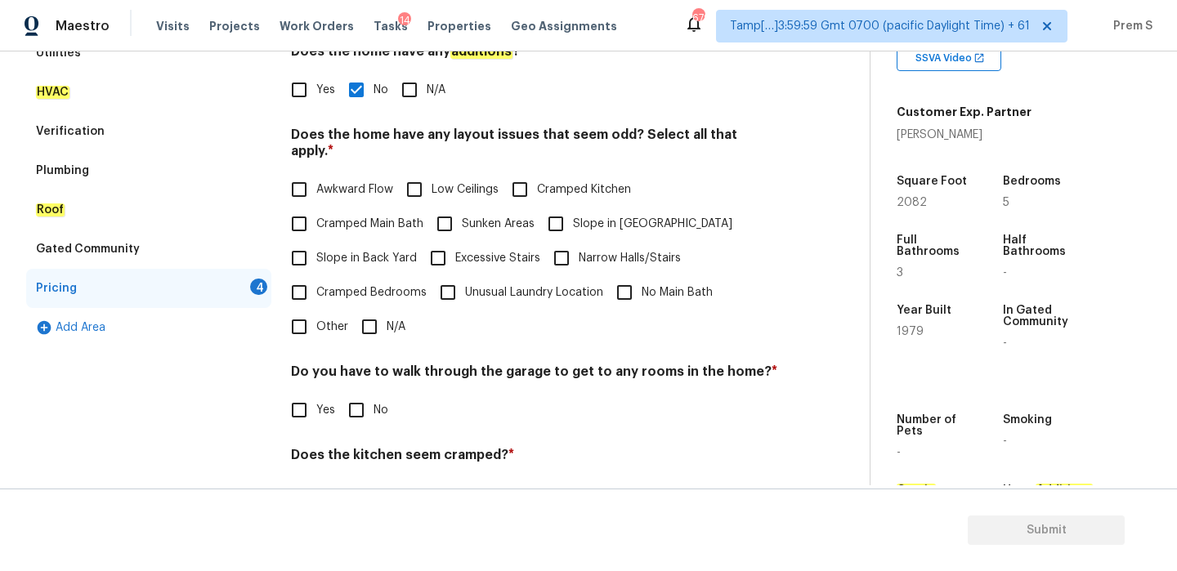
click at [584, 216] on span "Slope in [GEOGRAPHIC_DATA]" at bounding box center [652, 224] width 159 height 17
click at [573, 210] on input "Slope in [GEOGRAPHIC_DATA]" at bounding box center [556, 224] width 34 height 34
checkbox input "true"
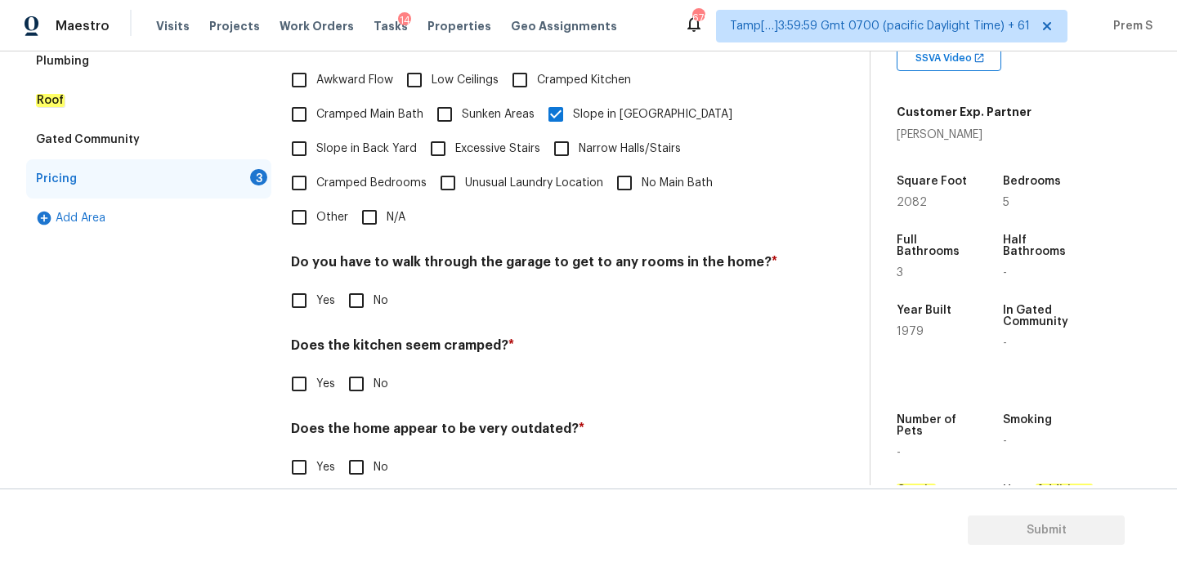
scroll to position [410, 0]
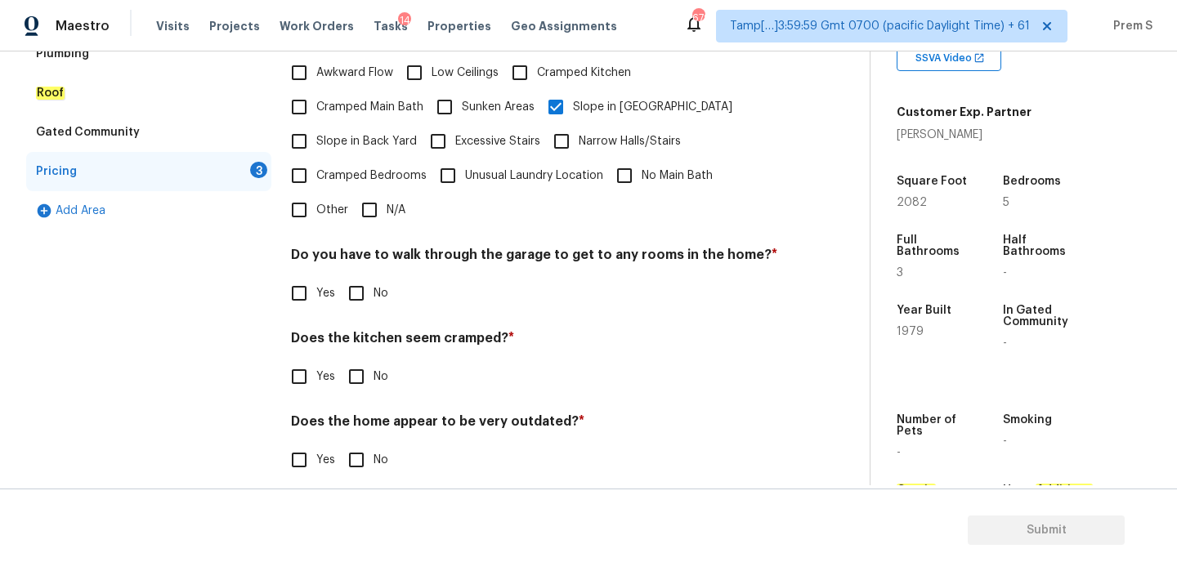
click at [354, 280] on input "No" at bounding box center [356, 293] width 34 height 34
checkbox input "true"
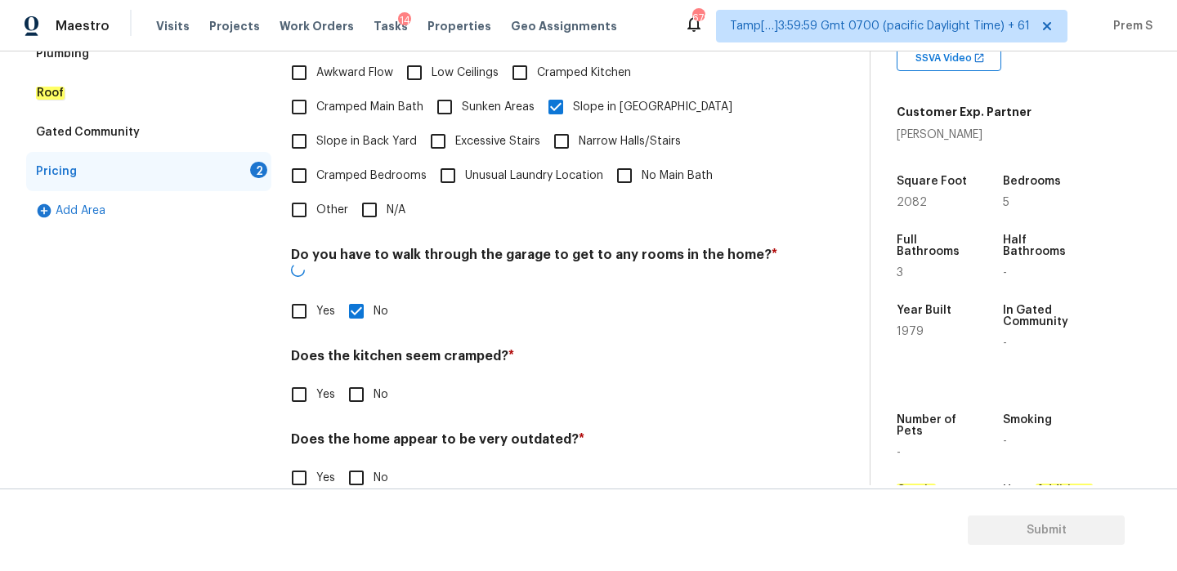
click at [365, 378] on input "No" at bounding box center [356, 395] width 34 height 34
checkbox input "true"
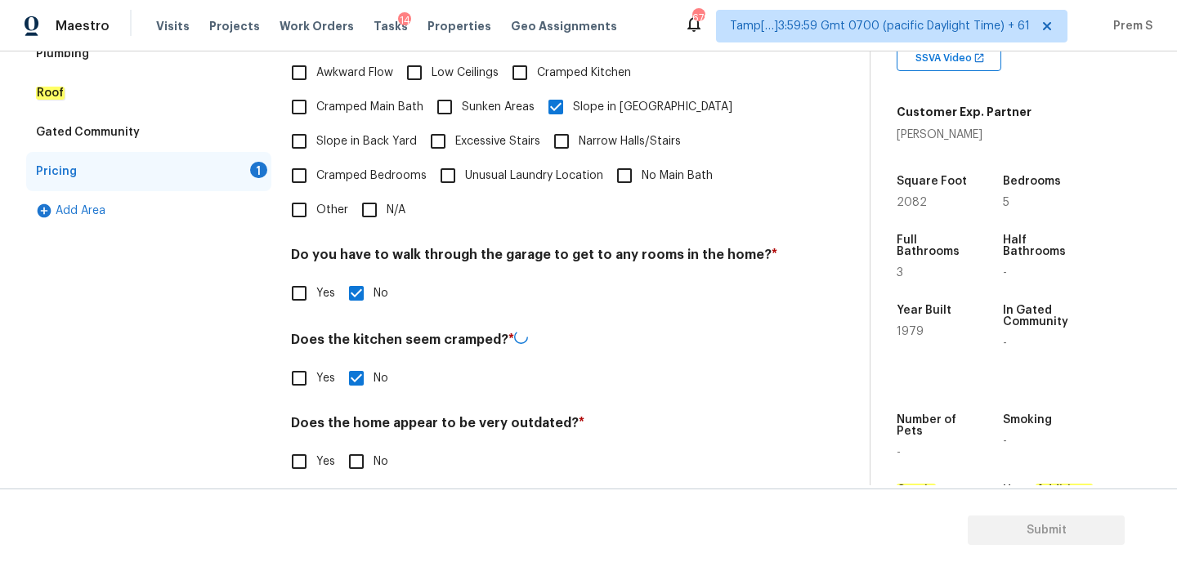
click at [364, 445] on input "No" at bounding box center [356, 462] width 34 height 34
checkbox input "true"
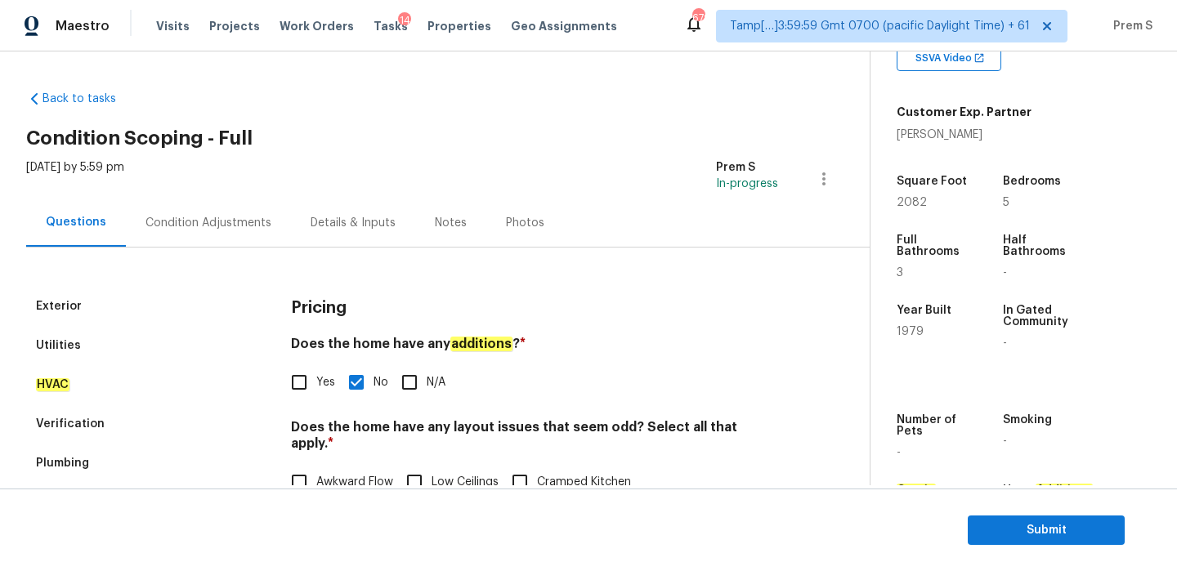
scroll to position [96, 0]
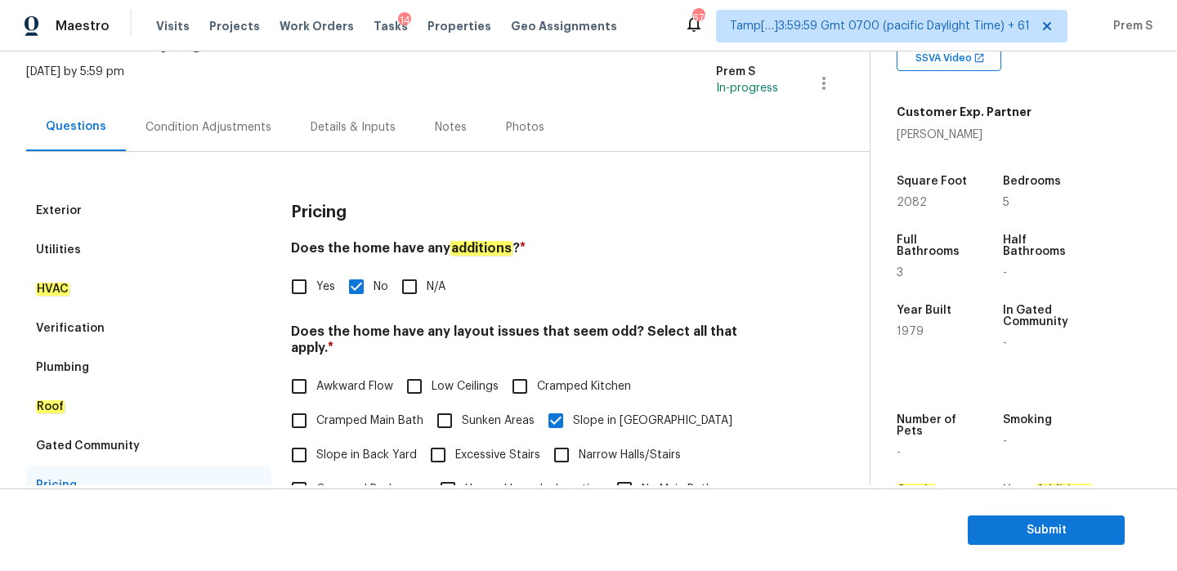
click at [244, 132] on div "Condition Adjustments" at bounding box center [209, 127] width 126 height 16
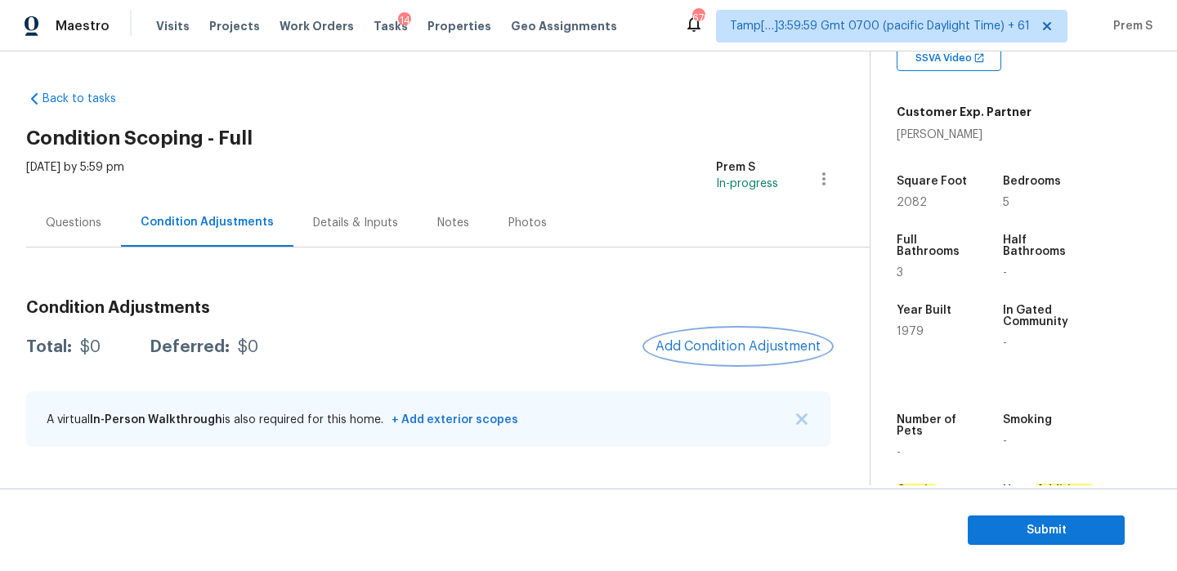
click at [728, 334] on button "Add Condition Adjustment" at bounding box center [738, 346] width 185 height 34
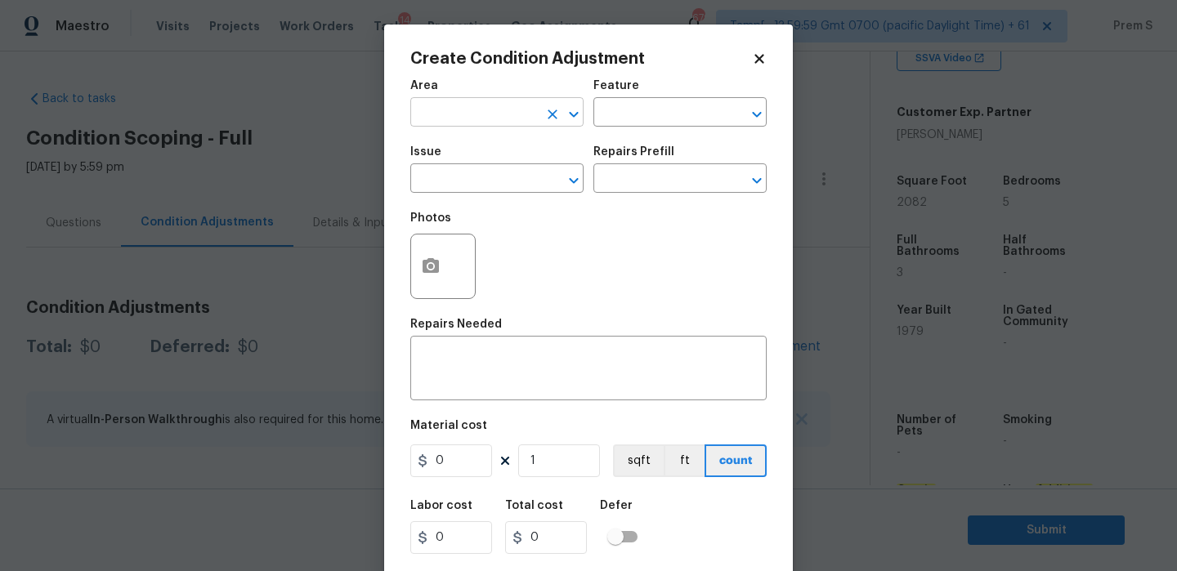
click at [514, 114] on input "text" at bounding box center [474, 113] width 128 height 25
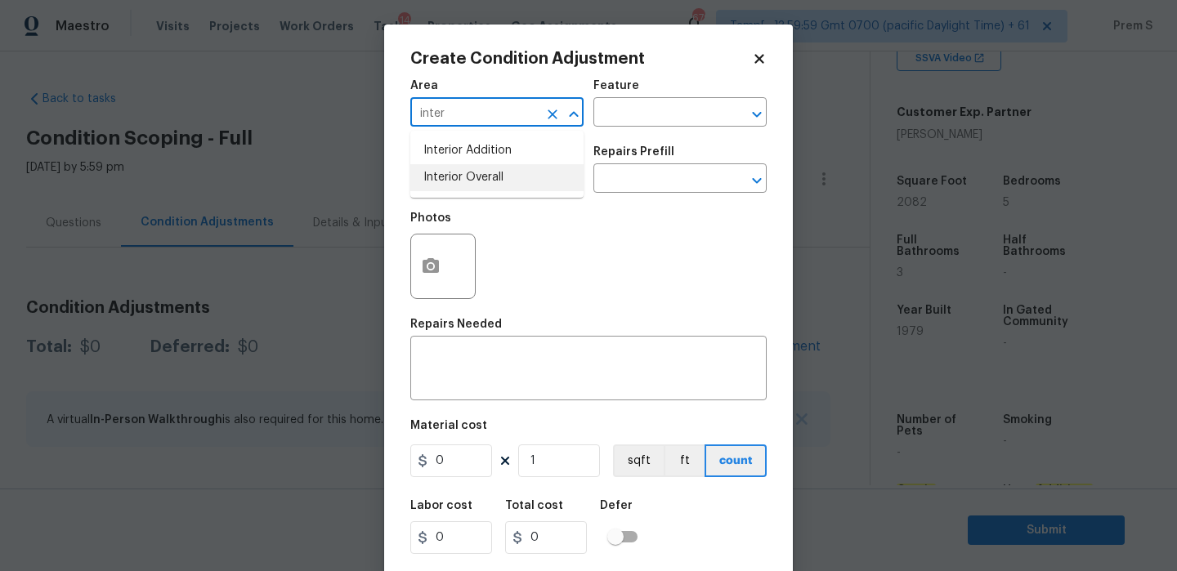
click at [515, 175] on li "Interior Overall" at bounding box center [496, 177] width 173 height 27
type input "Interior Overall"
click at [515, 175] on input "text" at bounding box center [474, 180] width 128 height 25
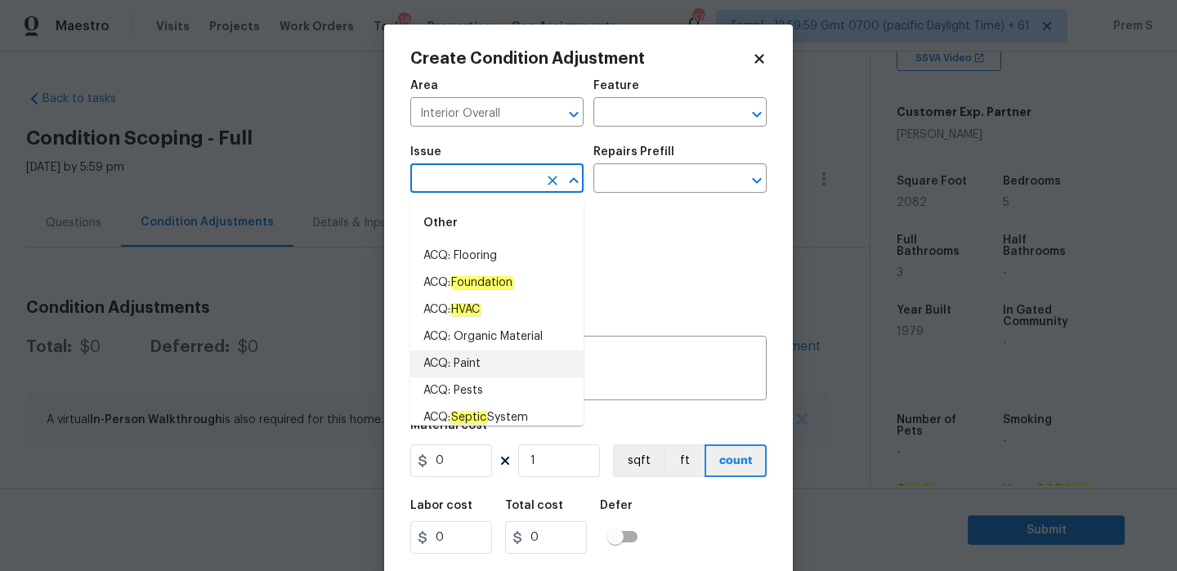
click at [499, 367] on li "ACQ: Paint" at bounding box center [496, 364] width 173 height 27
type input "ACQ: Paint"
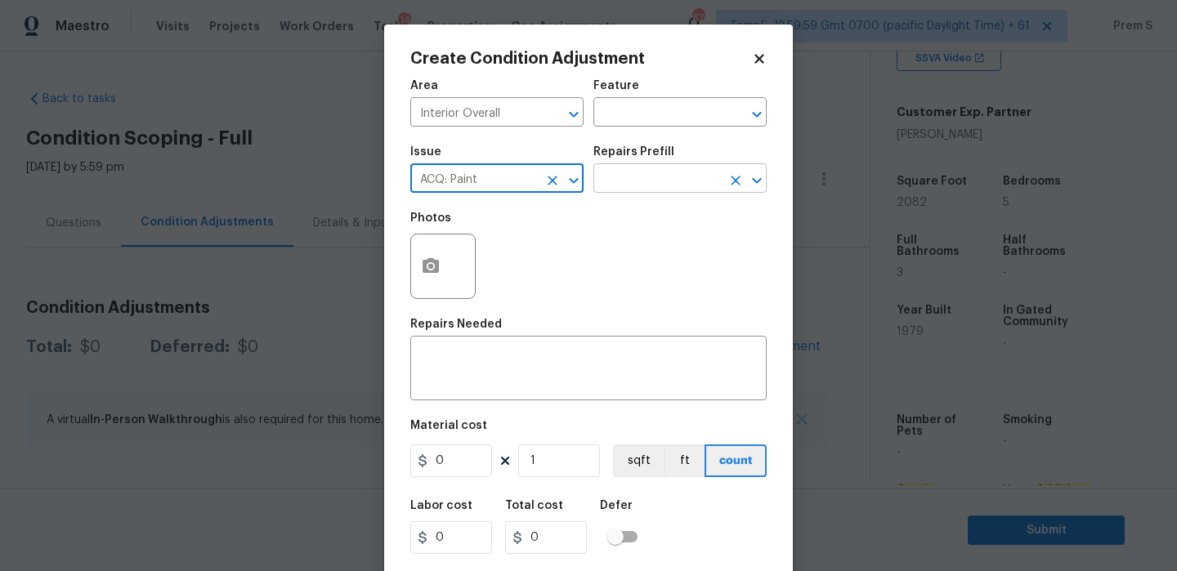
click at [692, 179] on input "text" at bounding box center [657, 180] width 128 height 25
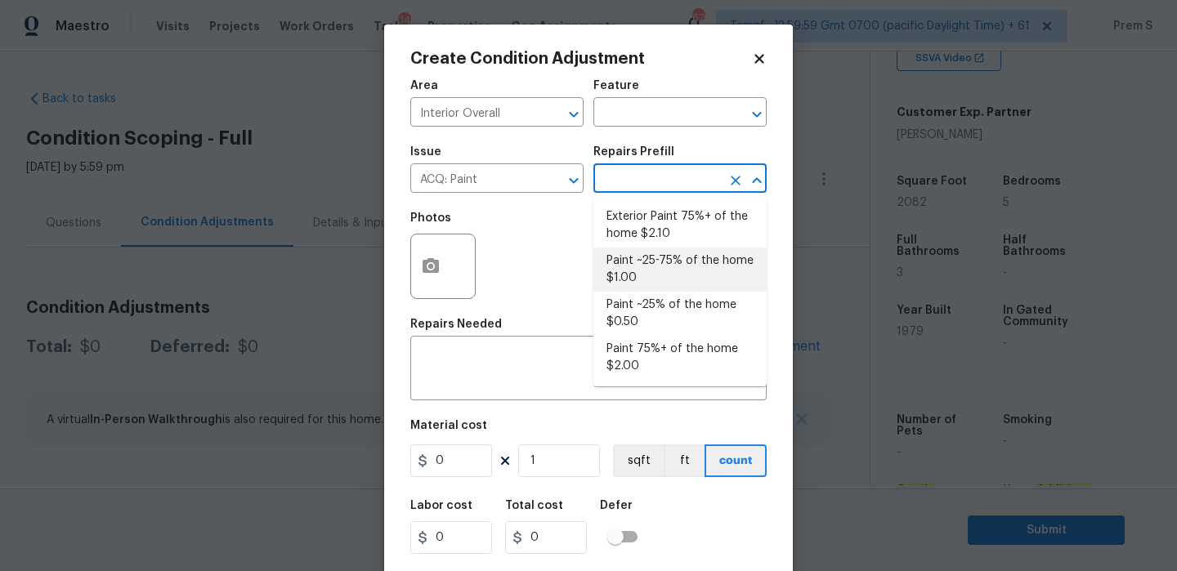
click at [694, 271] on li "Paint ~25-75% of the home $1.00" at bounding box center [679, 270] width 173 height 44
type input "Acquisition"
type textarea "Acquisition Scope: ~25 - 75% of the home needs interior paint"
type input "1"
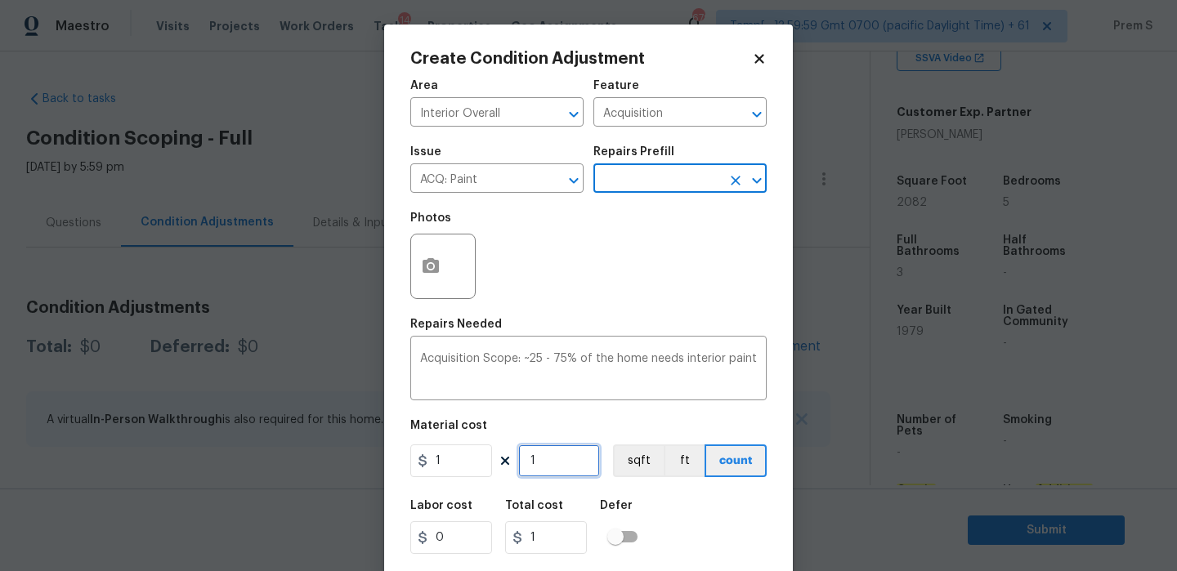
click at [571, 461] on input "1" at bounding box center [559, 461] width 82 height 33
type input "2"
type input "20"
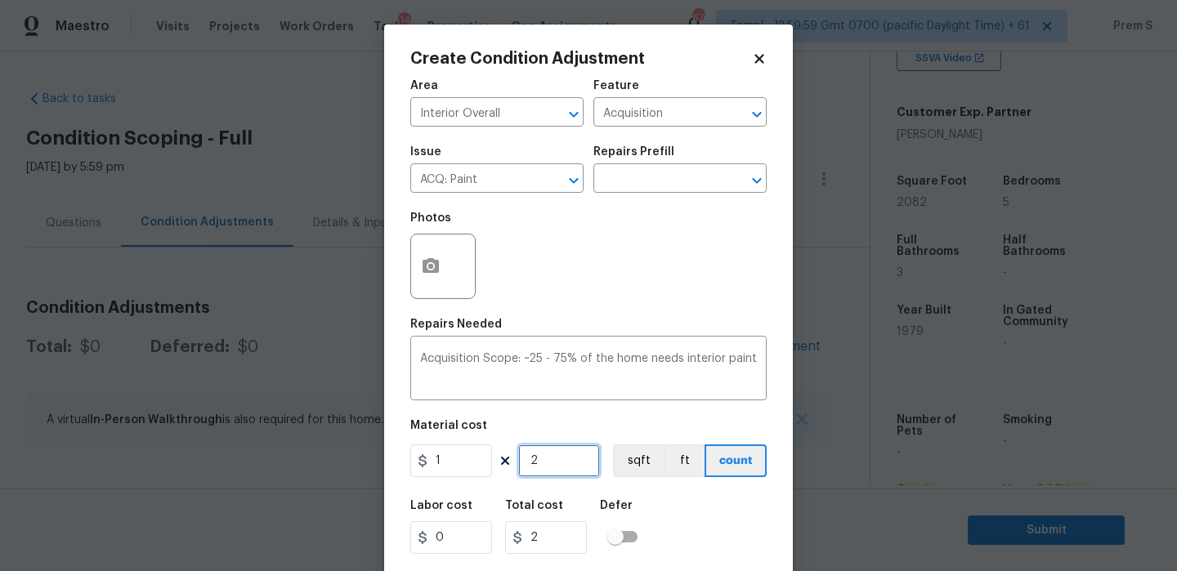
type input "20"
type input "208"
type input "2082"
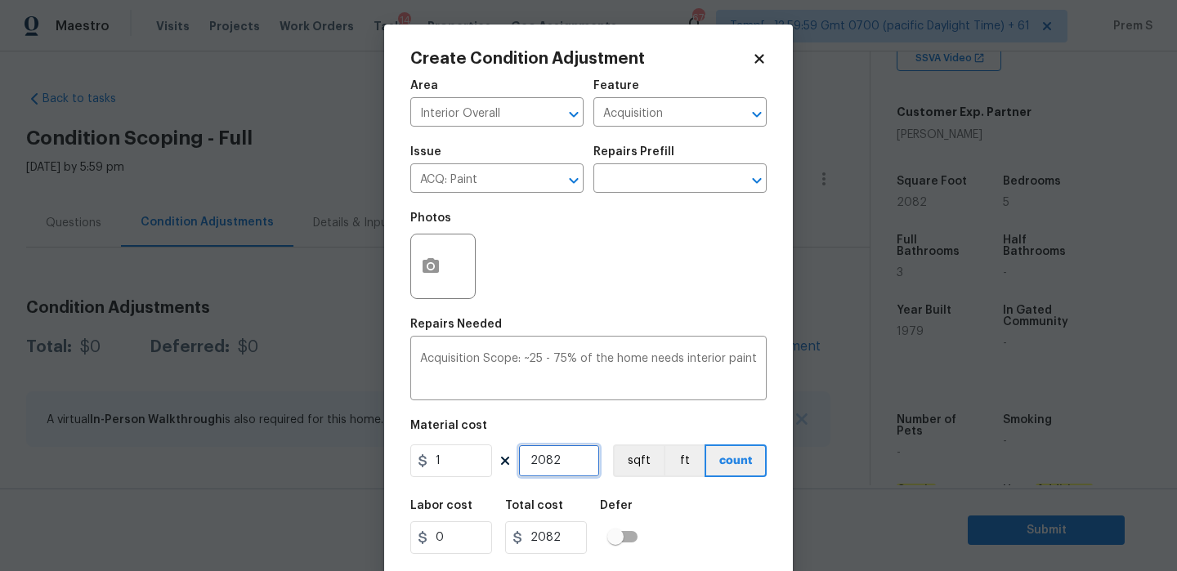
type input "2082"
click at [438, 275] on icon "button" at bounding box center [431, 267] width 20 height 20
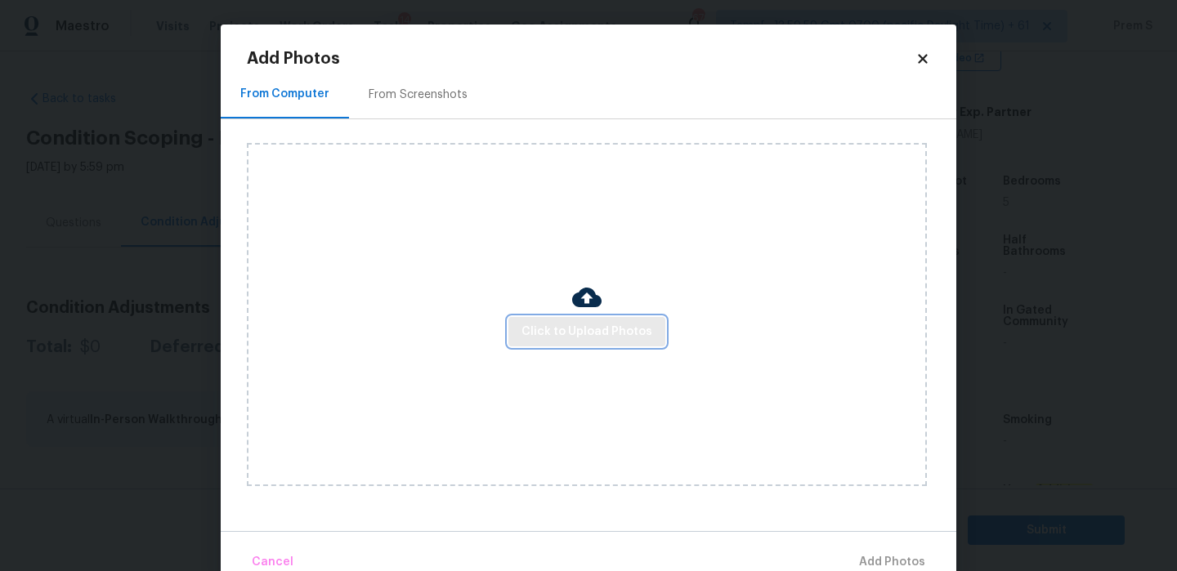
click at [584, 328] on span "Click to Upload Photos" at bounding box center [587, 332] width 131 height 20
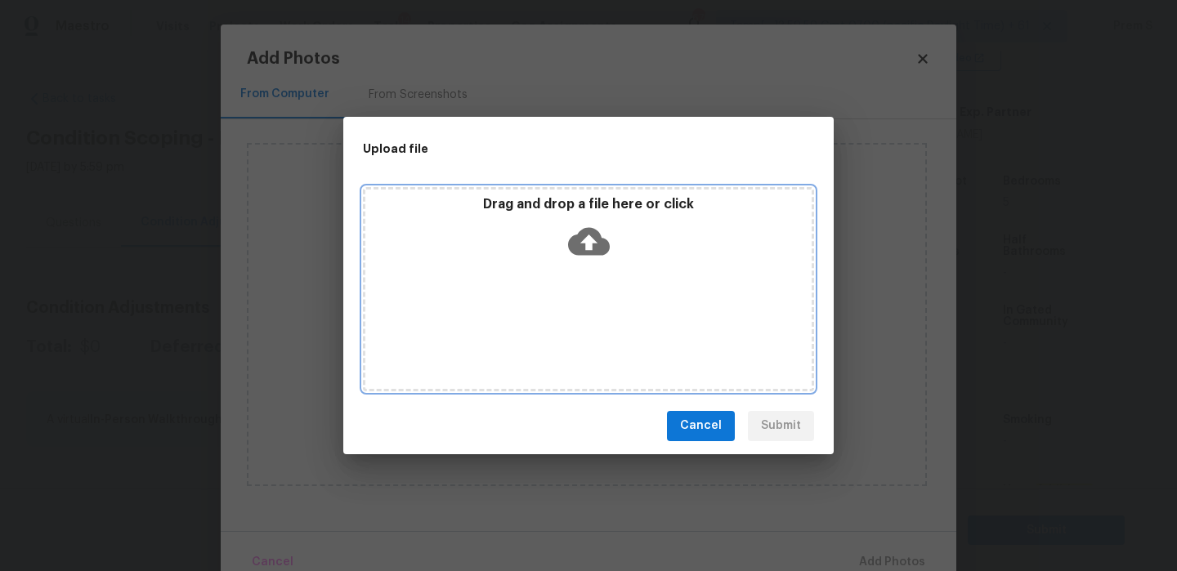
click at [591, 224] on icon at bounding box center [589, 242] width 42 height 42
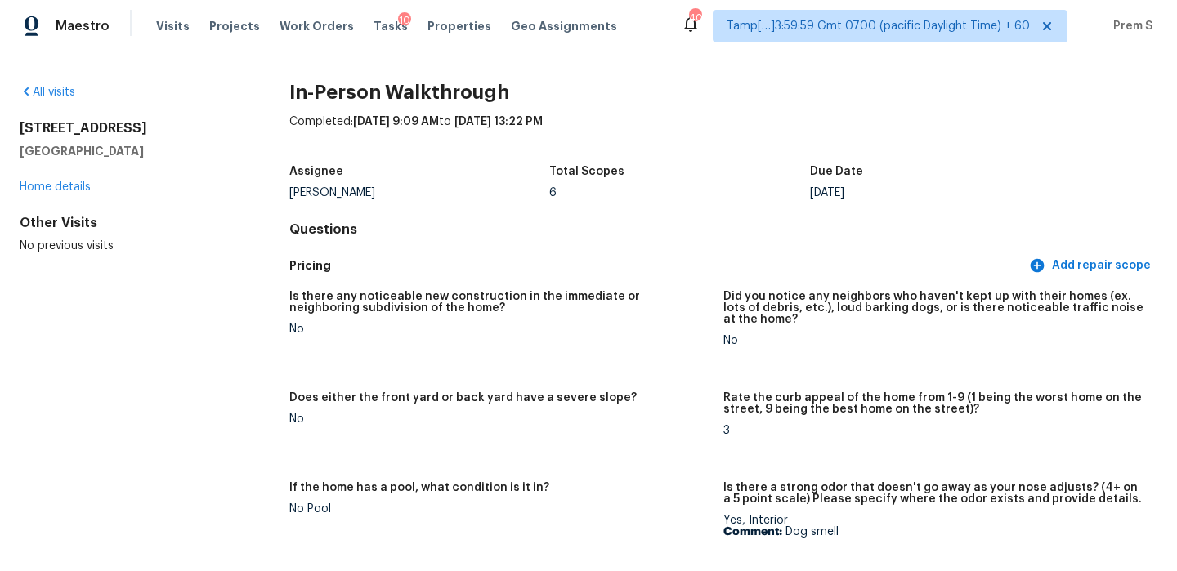
scroll to position [1158, 0]
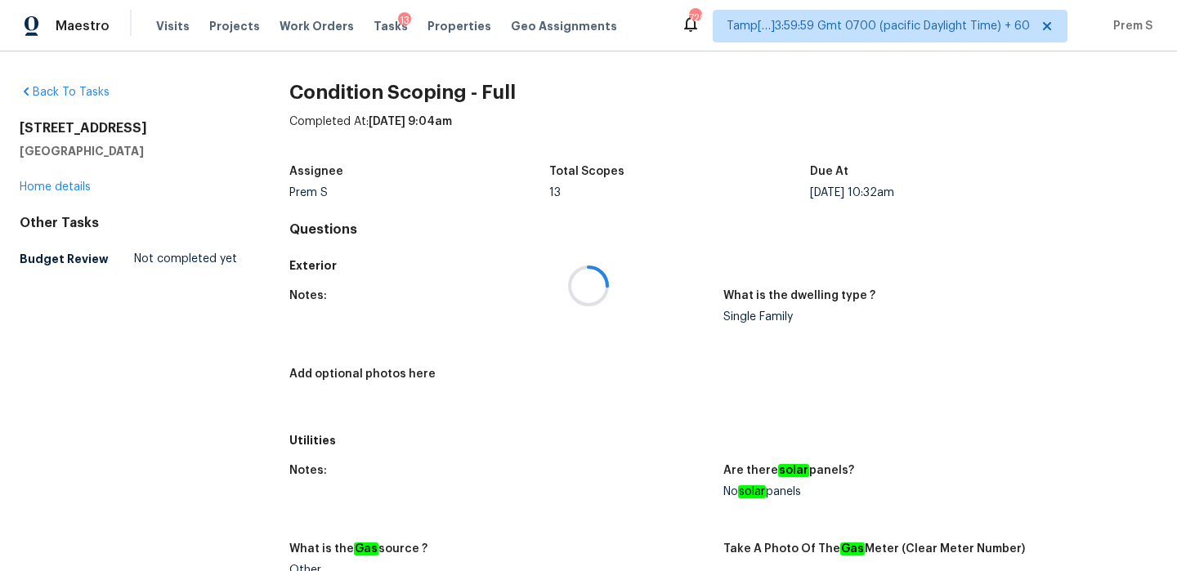
click at [373, 26] on div at bounding box center [588, 285] width 1177 height 571
click at [374, 26] on span "Tasks" at bounding box center [391, 25] width 34 height 11
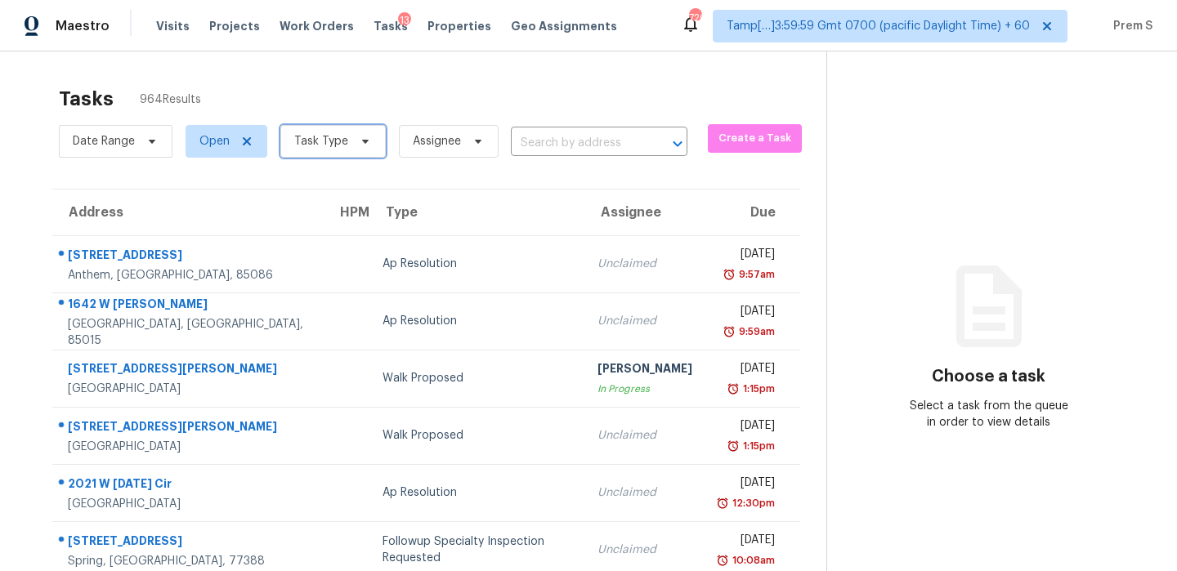
click at [343, 145] on span "Task Type" at bounding box center [321, 141] width 54 height 16
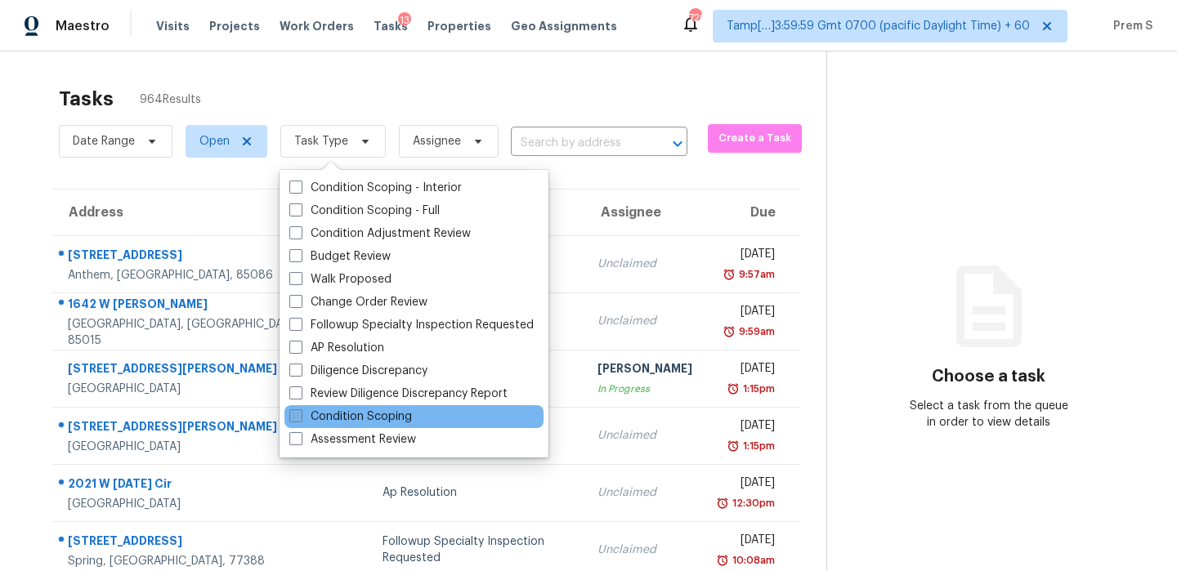
click at [403, 416] on label "Condition Scoping" at bounding box center [350, 417] width 123 height 16
click at [300, 416] on input "Condition Scoping" at bounding box center [294, 414] width 11 height 11
checkbox input "true"
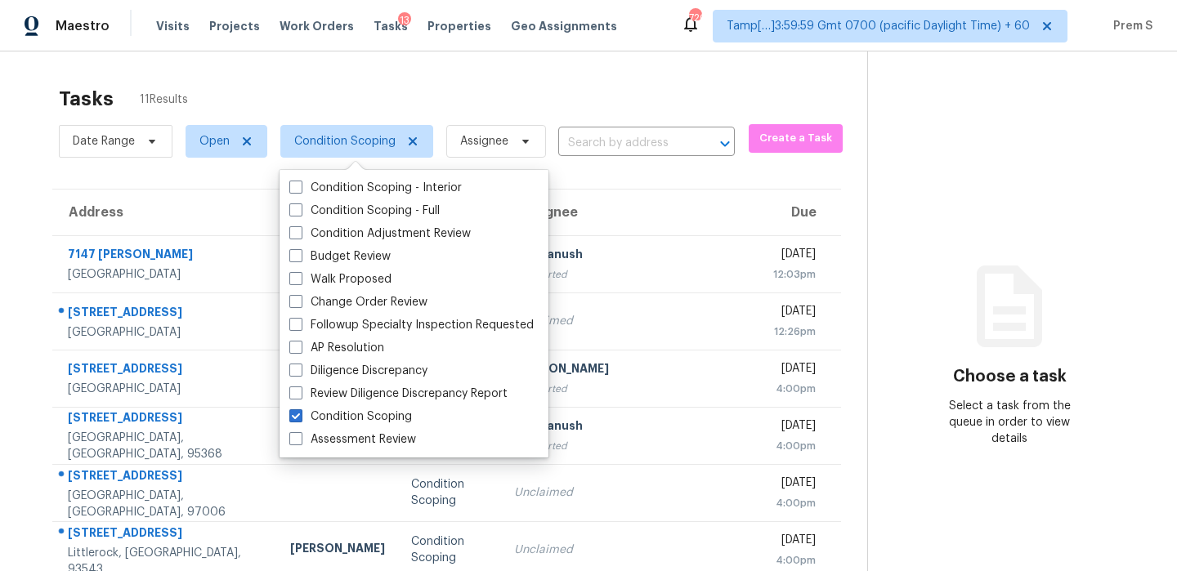
click at [760, 192] on th "Due" at bounding box center [800, 213] width 81 height 46
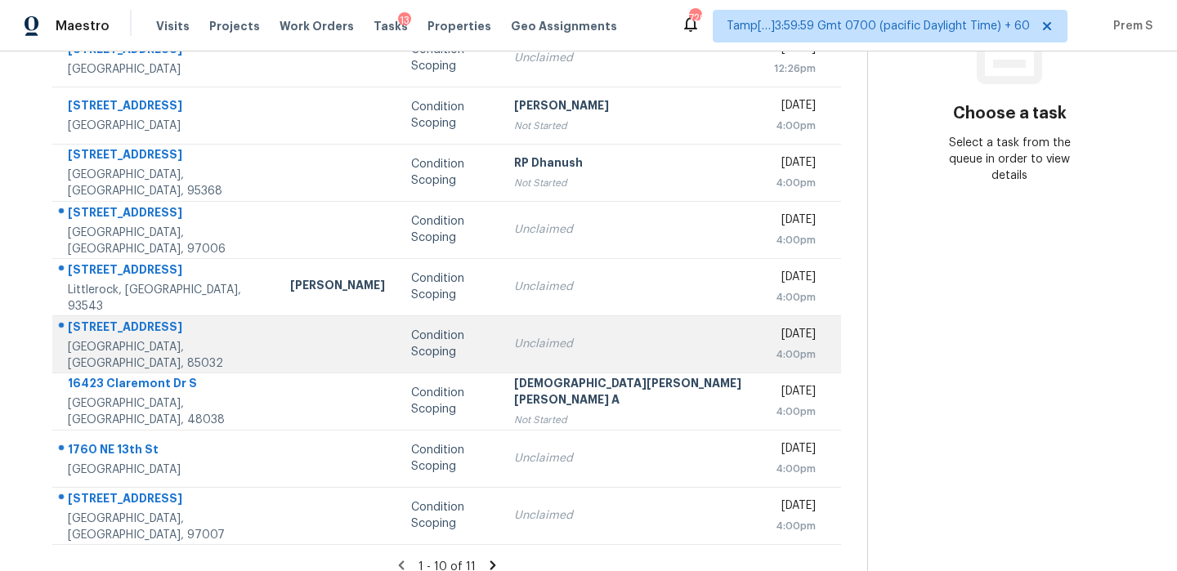
scroll to position [78, 0]
